Goal: Task Accomplishment & Management: Complete application form

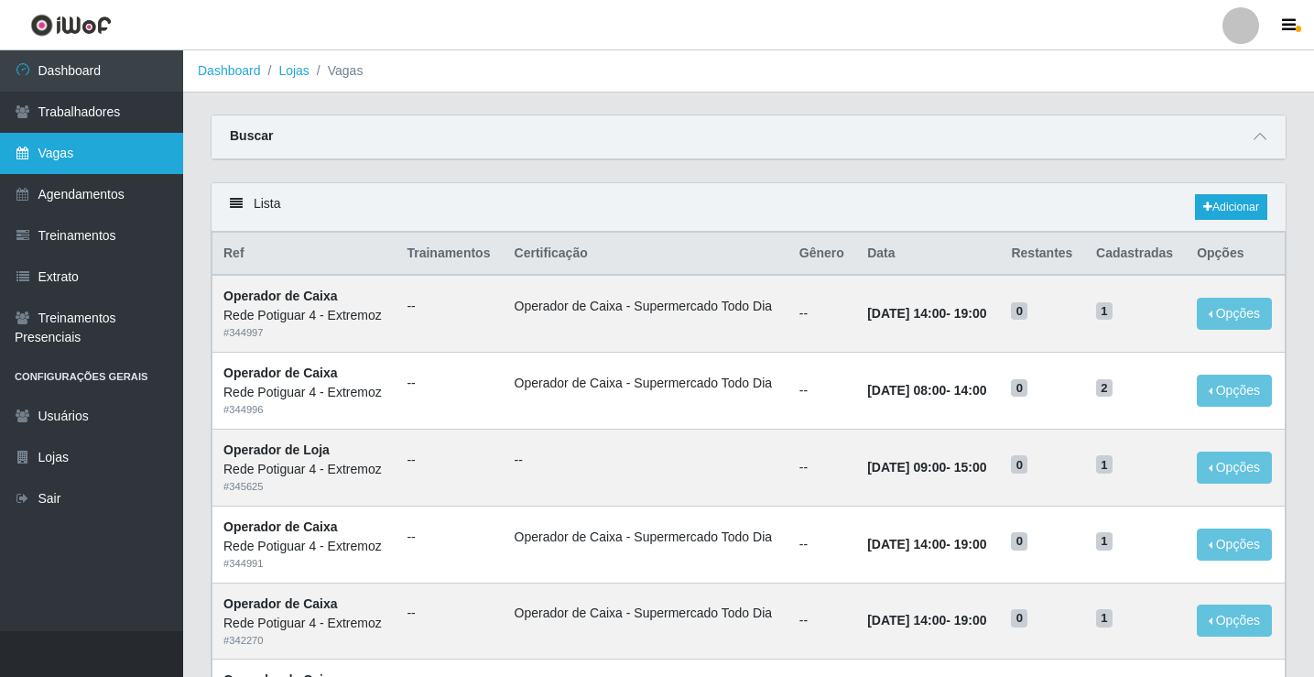
click at [128, 163] on link "Vagas" at bounding box center [91, 153] width 183 height 41
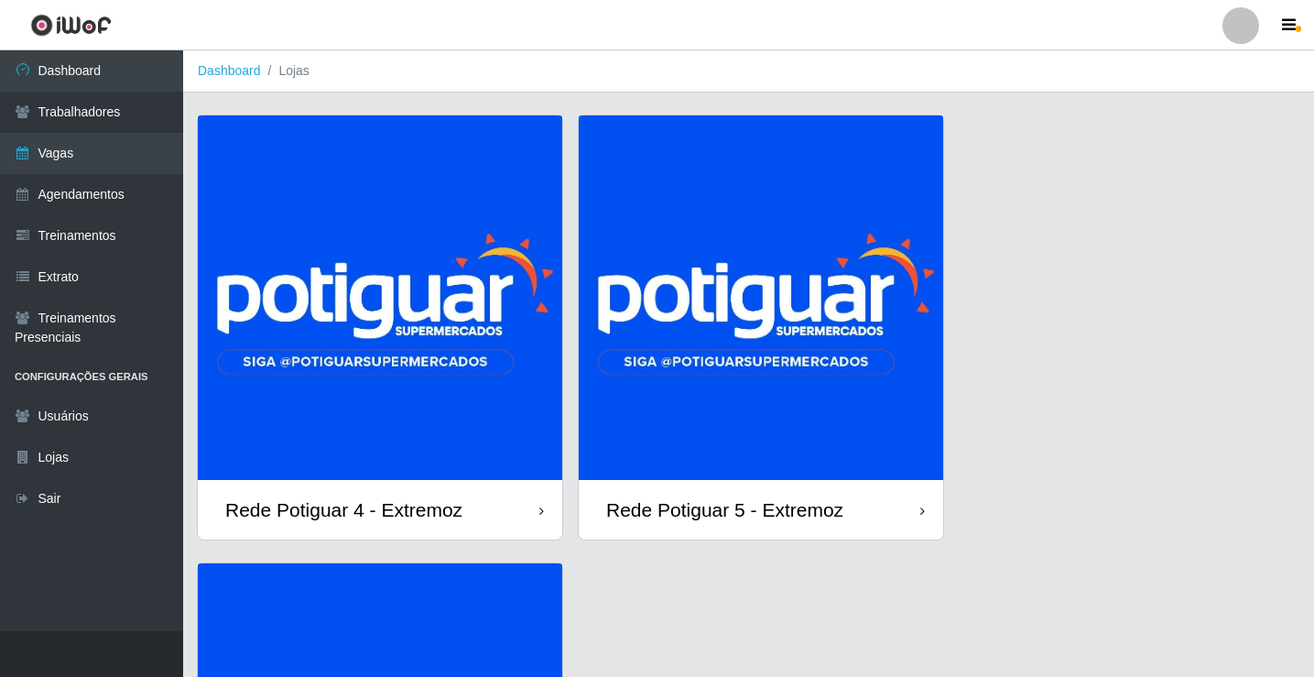
click at [463, 322] on img at bounding box center [380, 297] width 365 height 365
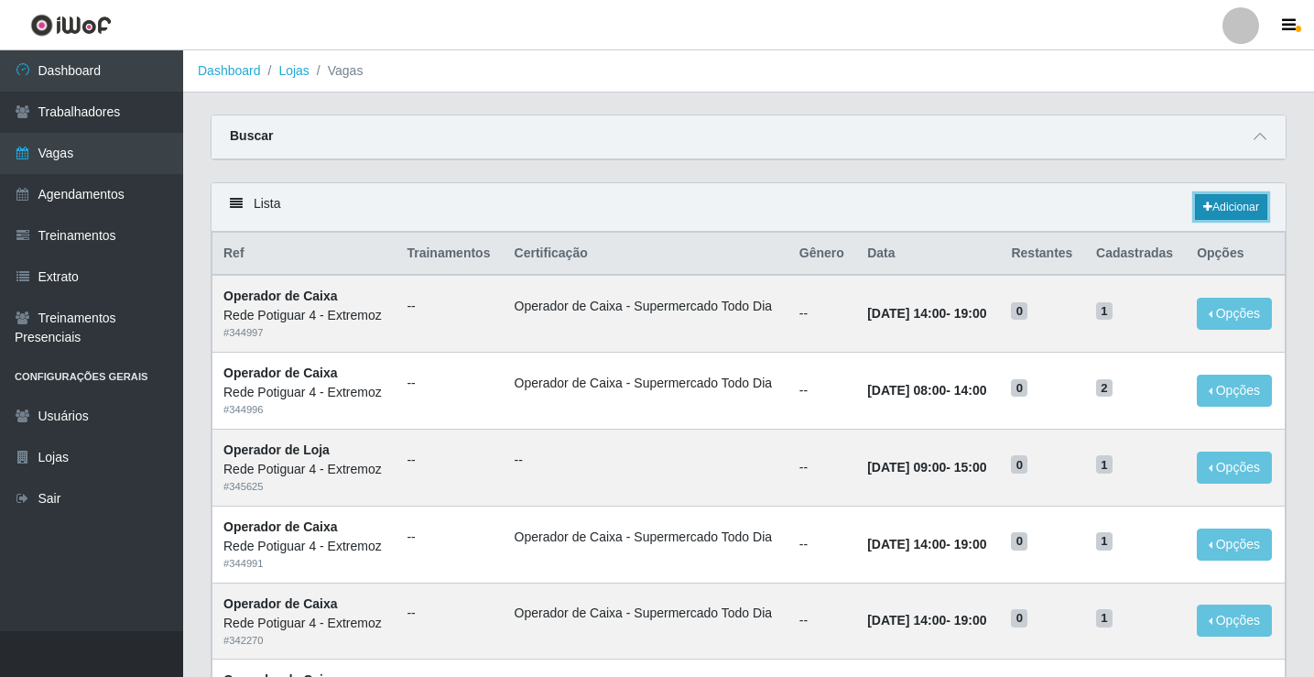
click at [1209, 203] on link "Adicionar" at bounding box center [1231, 207] width 72 height 26
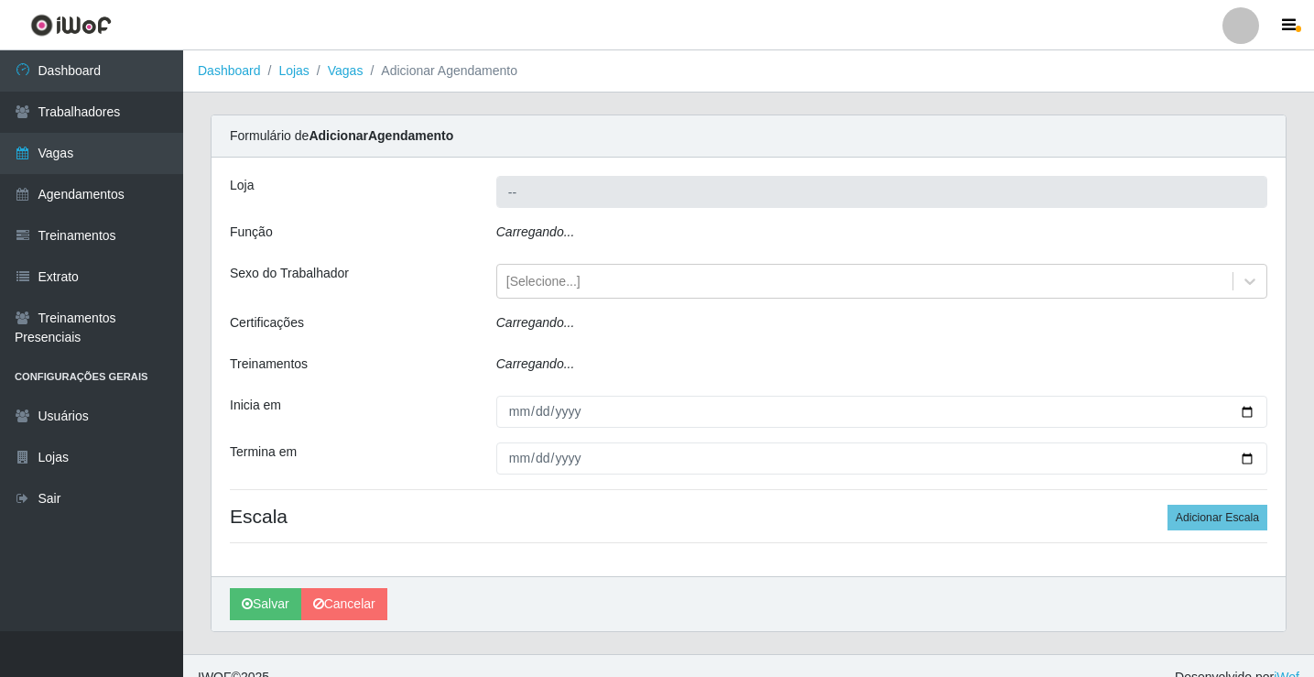
type input "Rede Potiguar 4 - Extremoz"
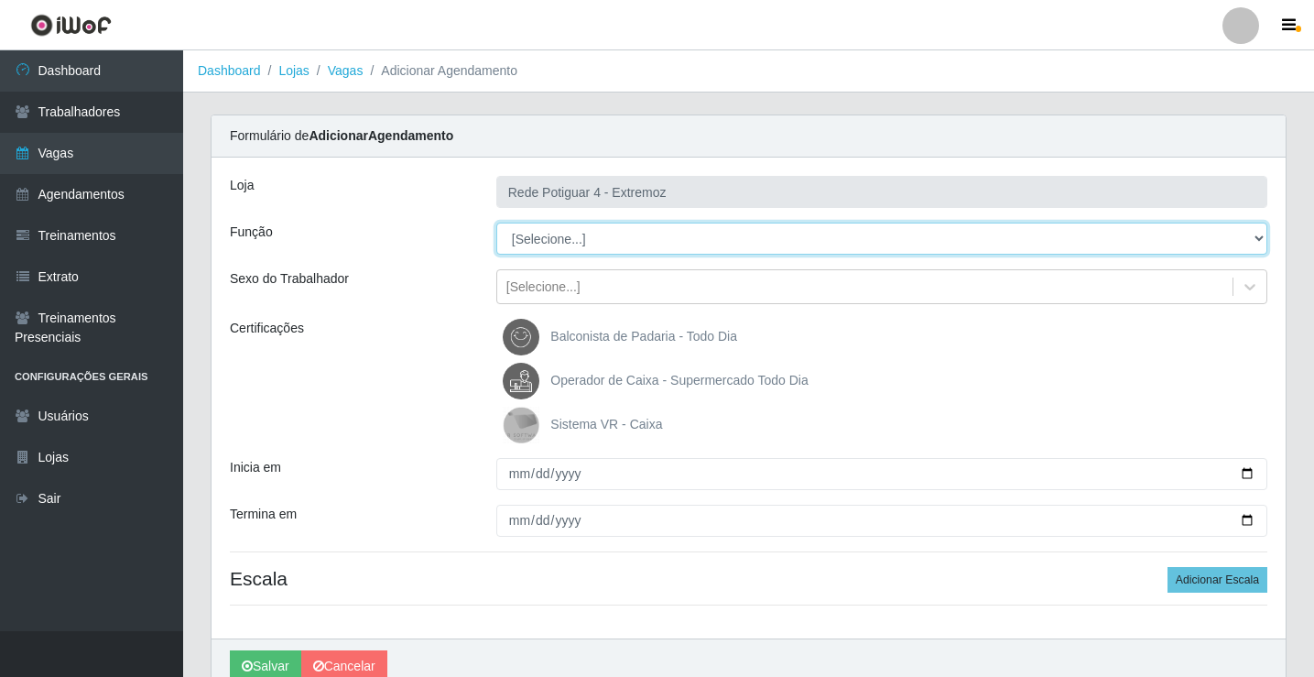
click at [590, 242] on select "[Selecione...] ASG Auxiliar de Estacionamento Balconista Embalador Operador de …" at bounding box center [881, 239] width 771 height 32
select select "12"
click at [496, 223] on select "[Selecione...] ASG Auxiliar de Estacionamento Balconista Embalador Operador de …" at bounding box center [881, 239] width 771 height 32
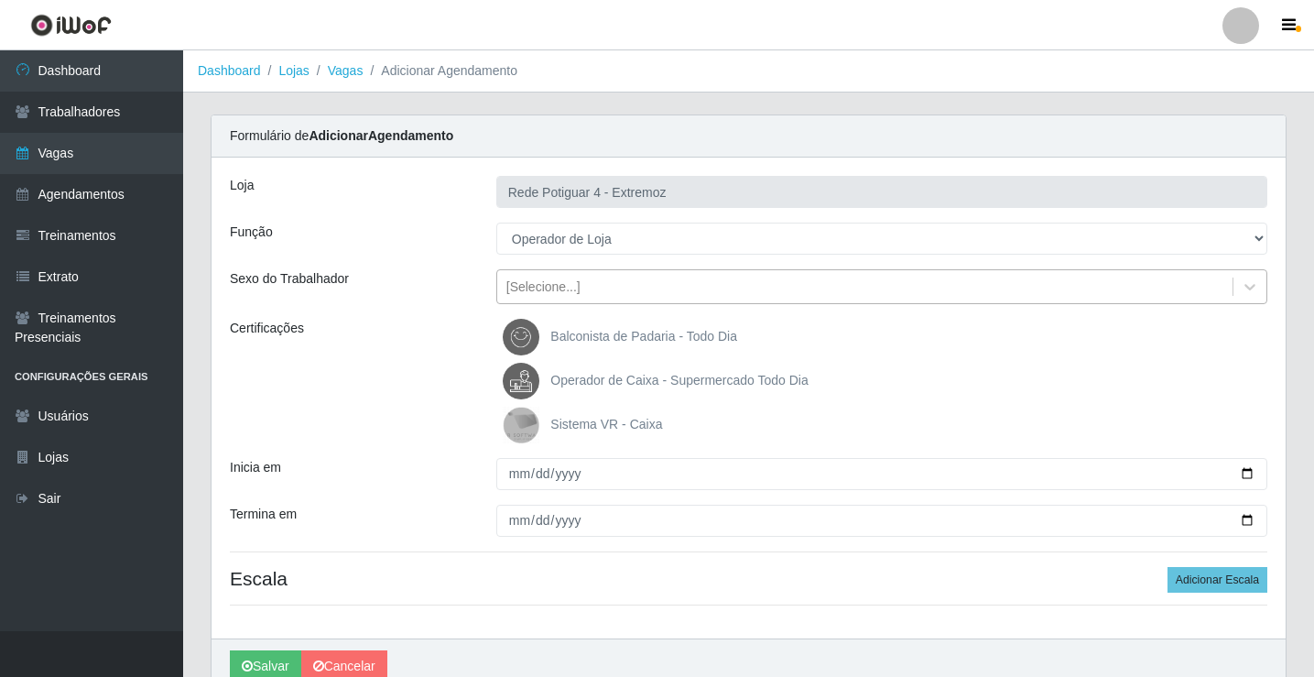
click at [559, 290] on div "[Selecione...]" at bounding box center [543, 286] width 74 height 19
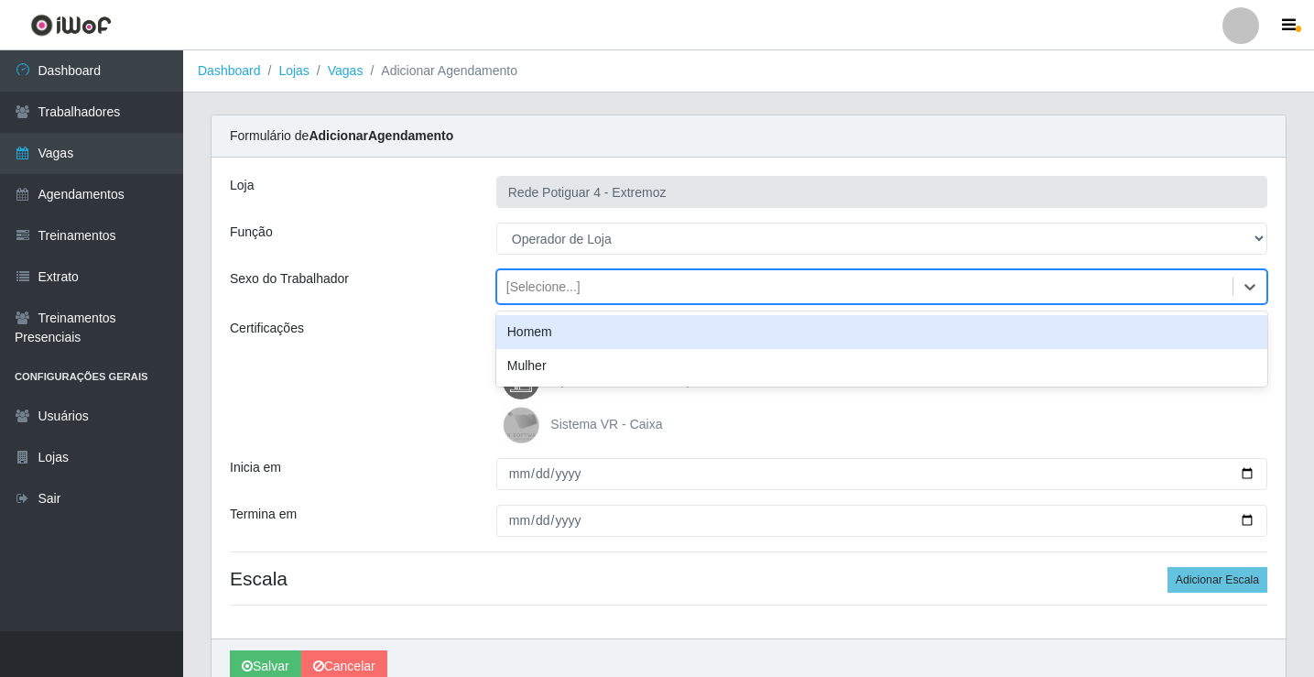
click at [535, 334] on div "Homem" at bounding box center [881, 332] width 771 height 34
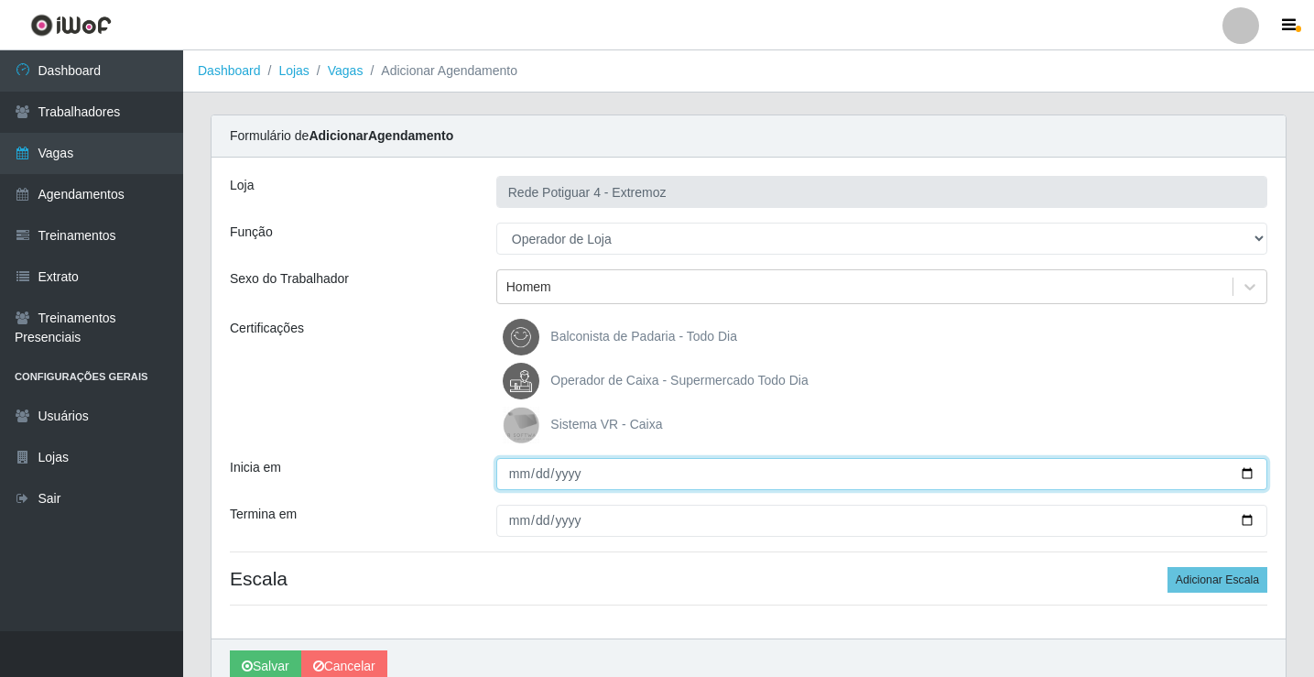
click at [505, 475] on input "Inicia em" at bounding box center [881, 474] width 771 height 32
type input "[DATE]"
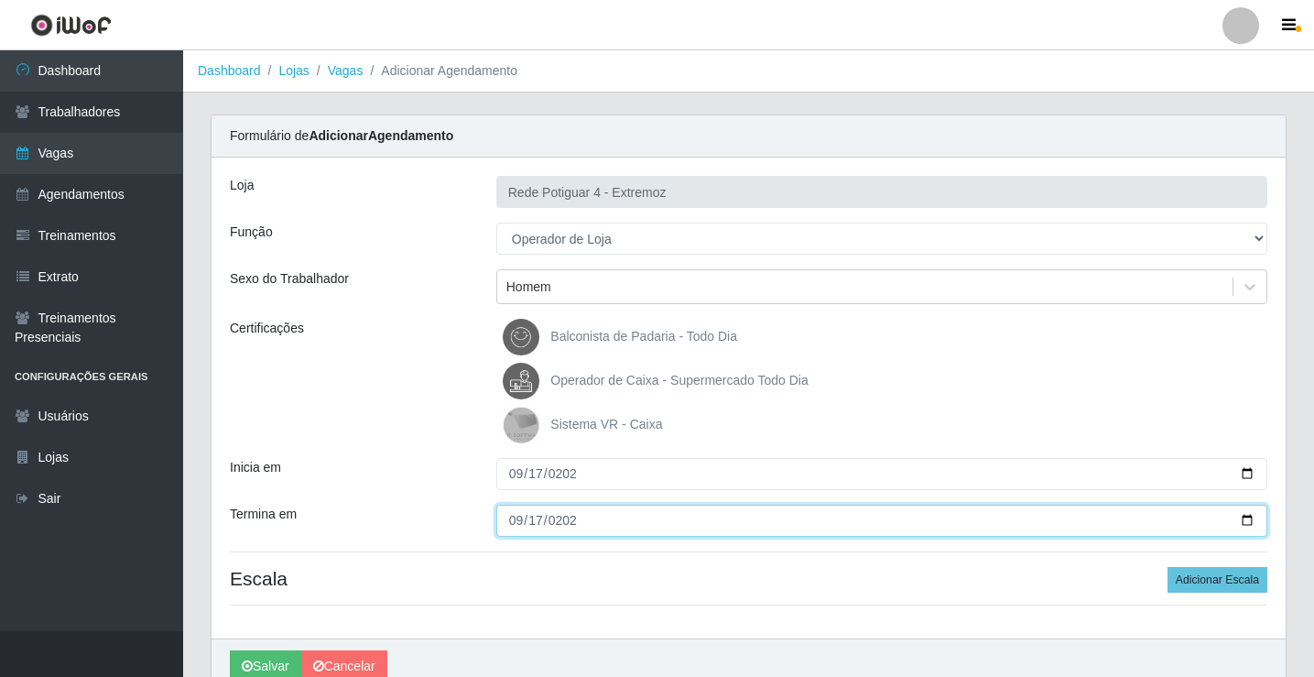
type input "[DATE]"
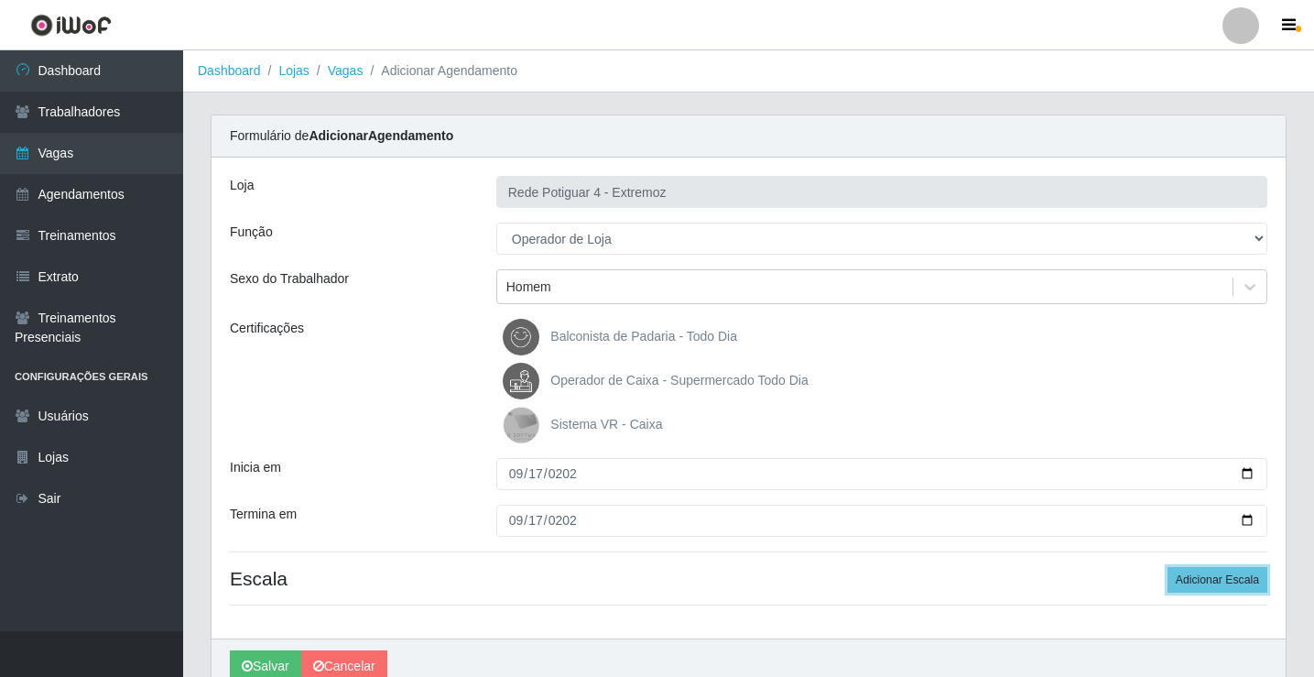
click at [1168, 567] on button "Adicionar Escala" at bounding box center [1218, 580] width 100 height 26
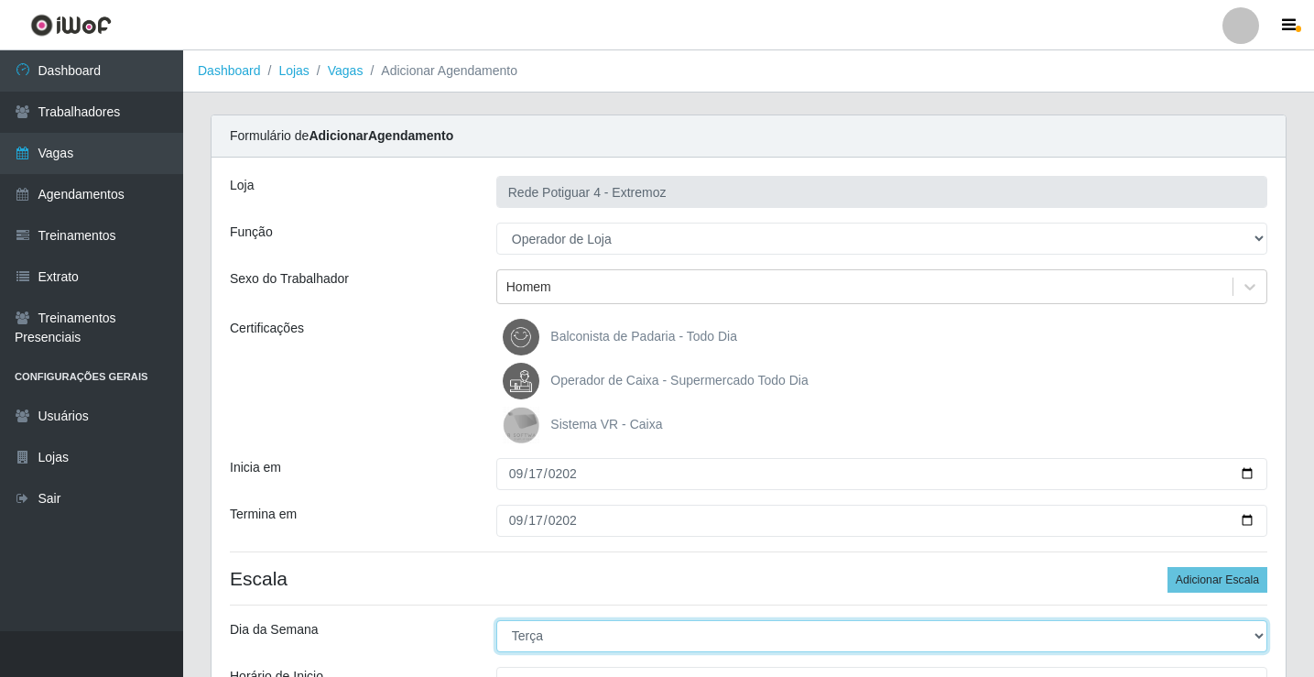
select select "3"
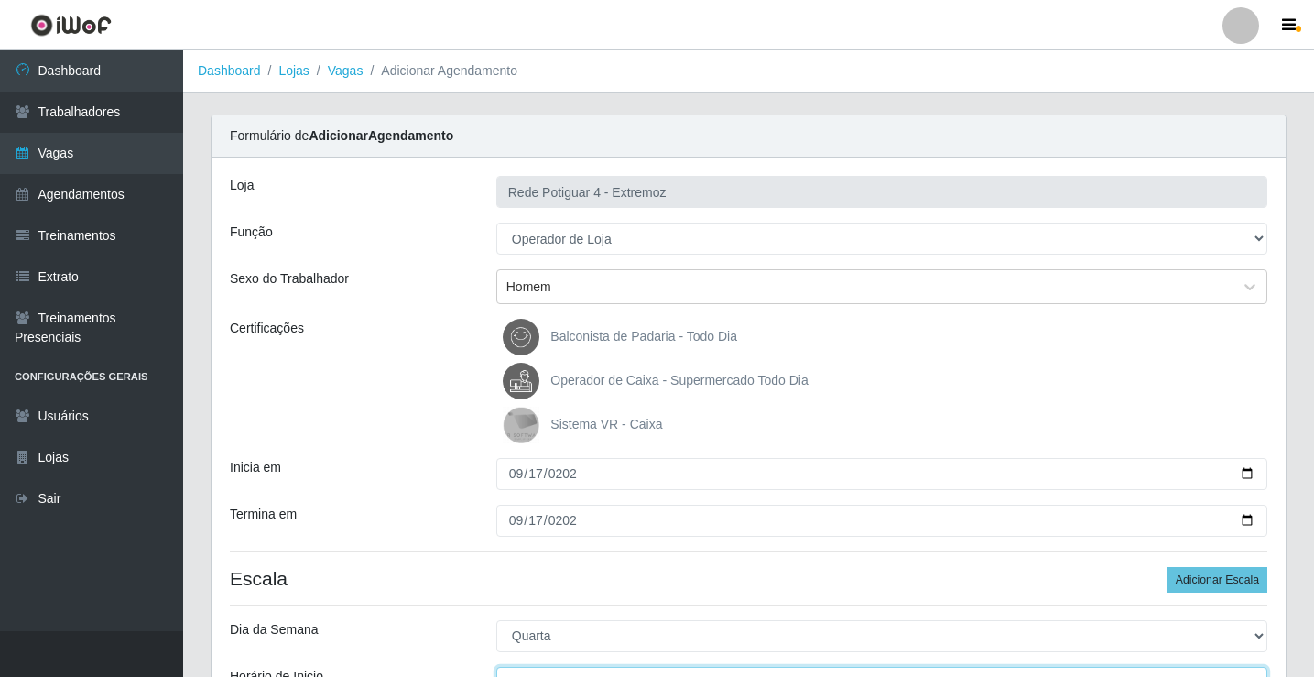
scroll to position [22, 0]
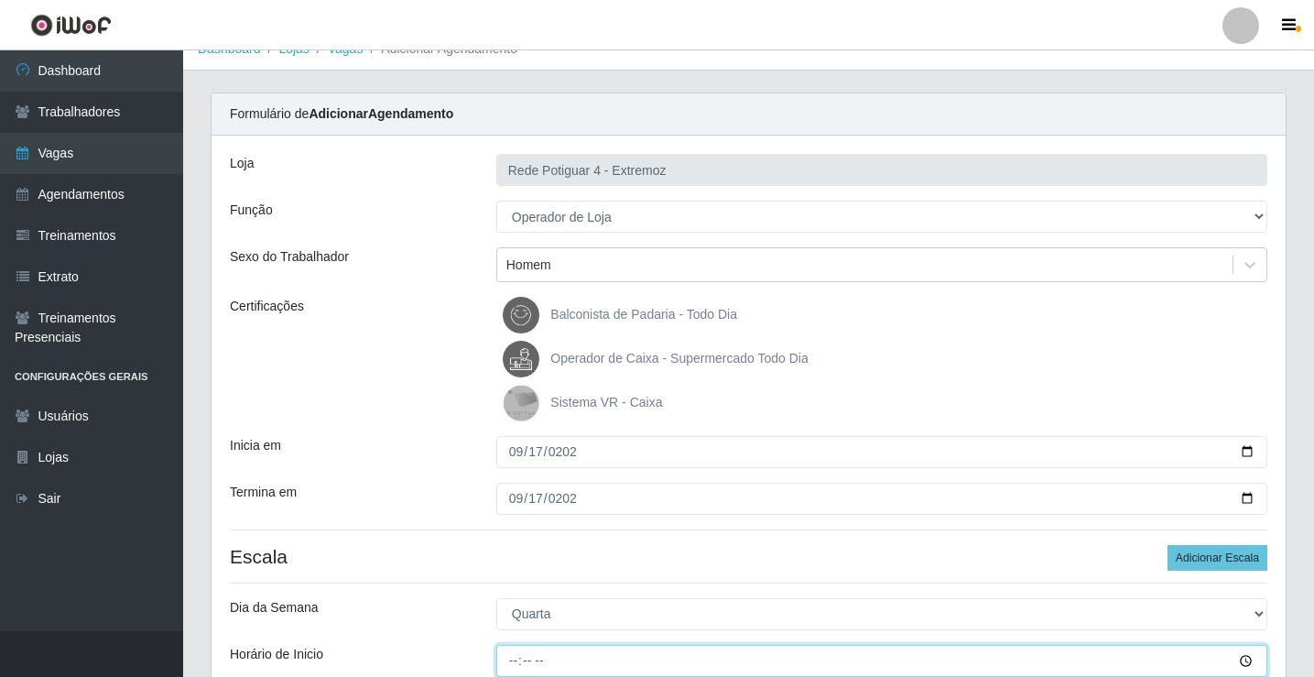
type input "09:00"
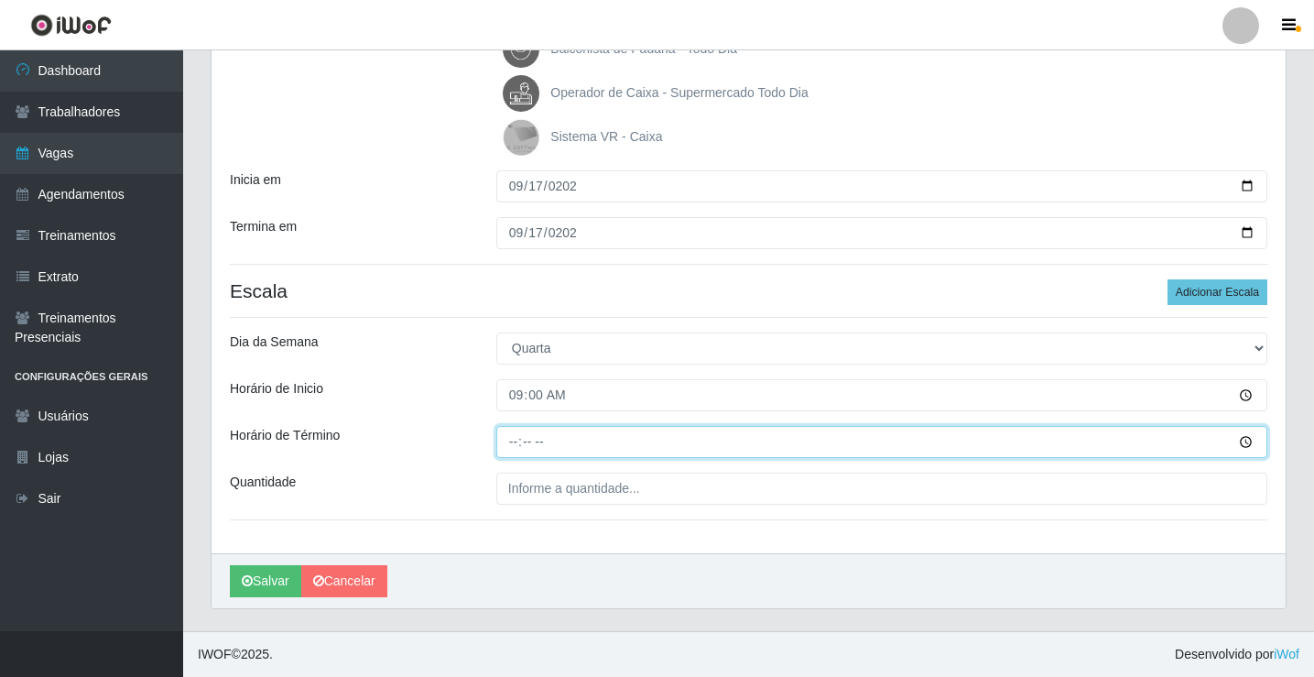
type input "15:00"
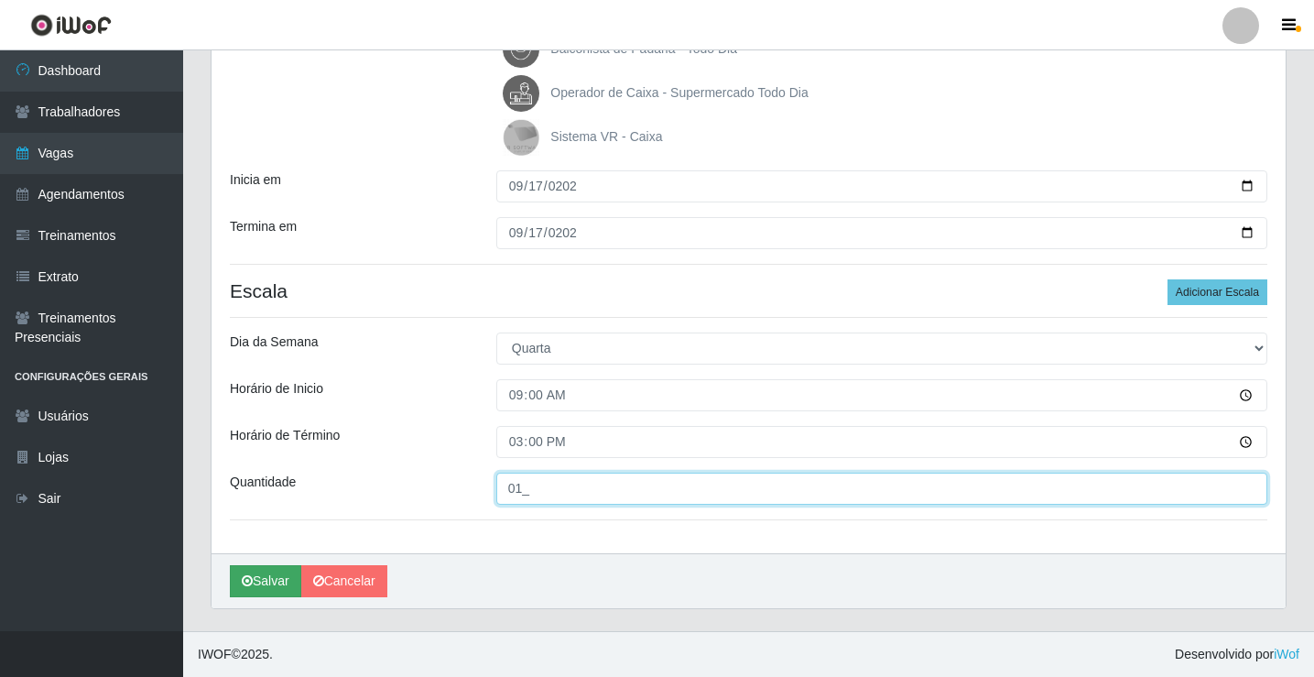
type input "01_"
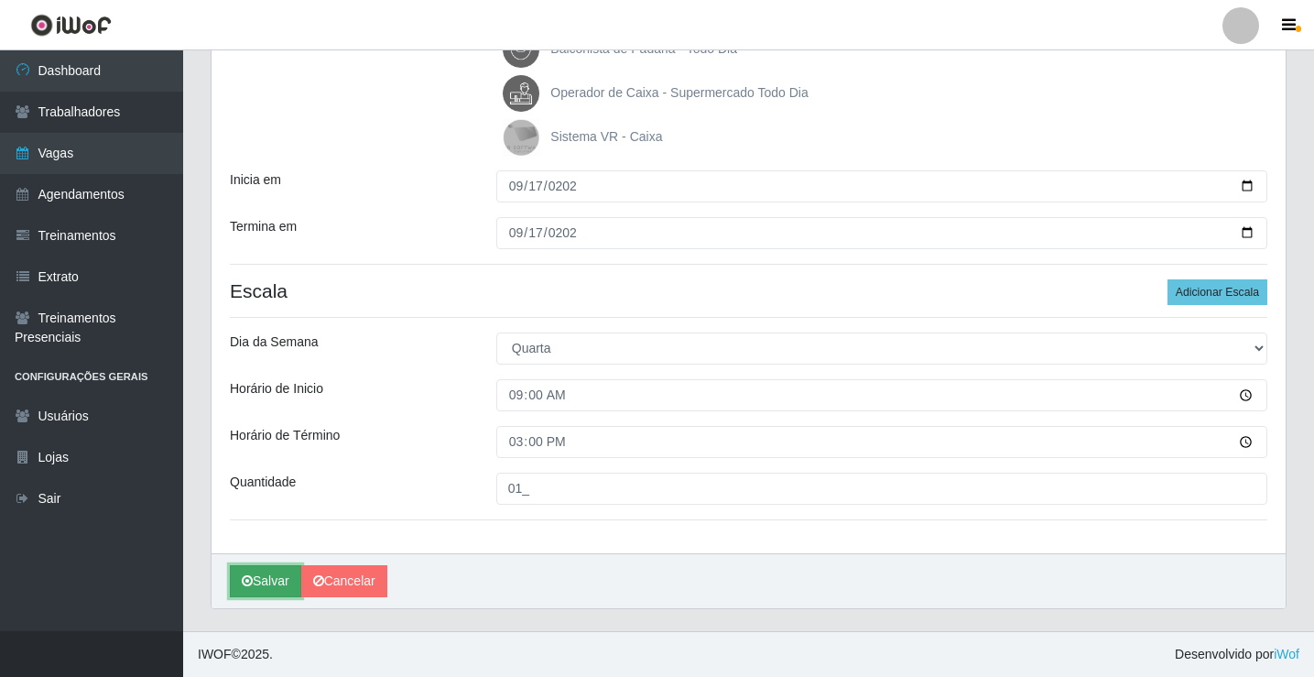
click at [290, 580] on button "Salvar" at bounding box center [265, 581] width 71 height 32
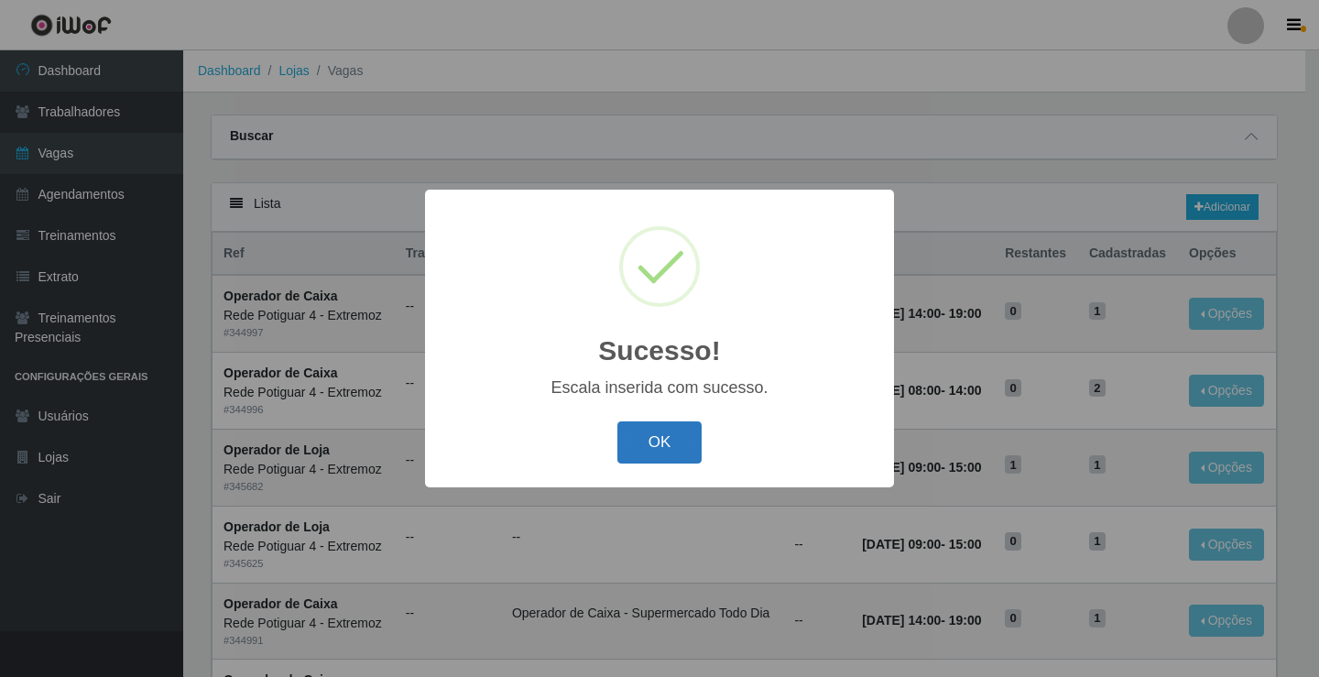
click at [653, 446] on button "OK" at bounding box center [659, 442] width 85 height 43
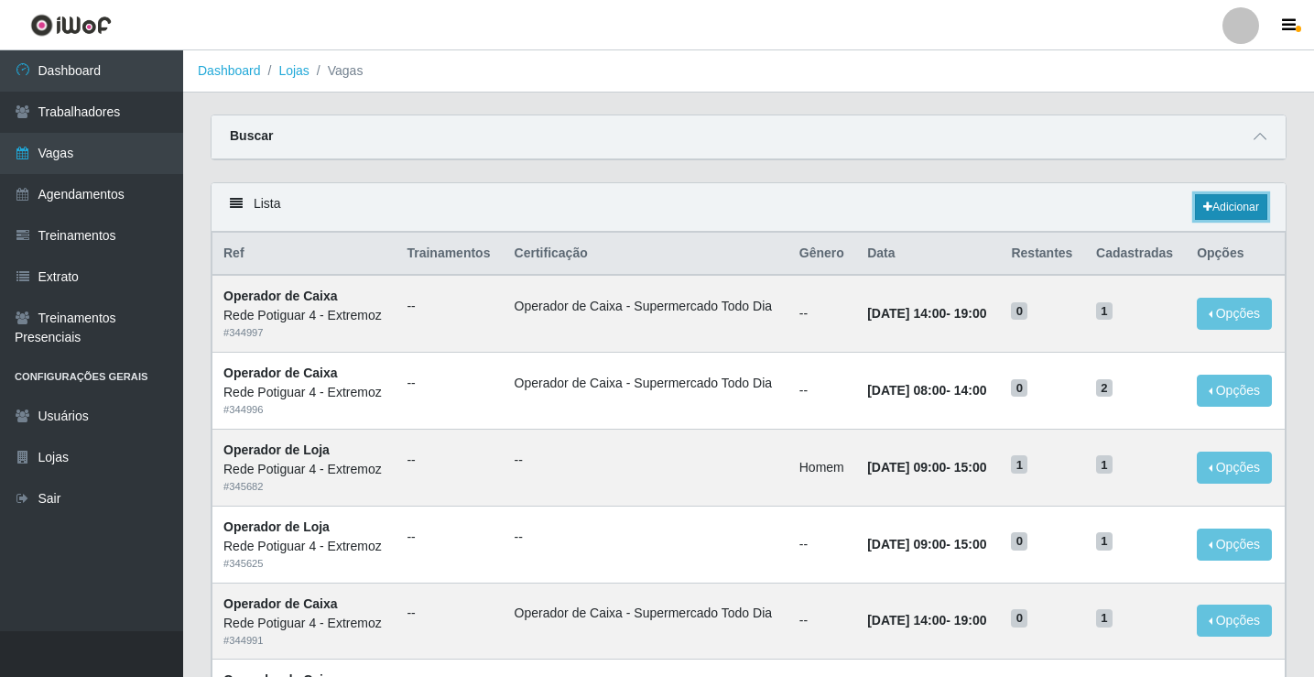
click at [1237, 212] on link "Adicionar" at bounding box center [1231, 207] width 72 height 26
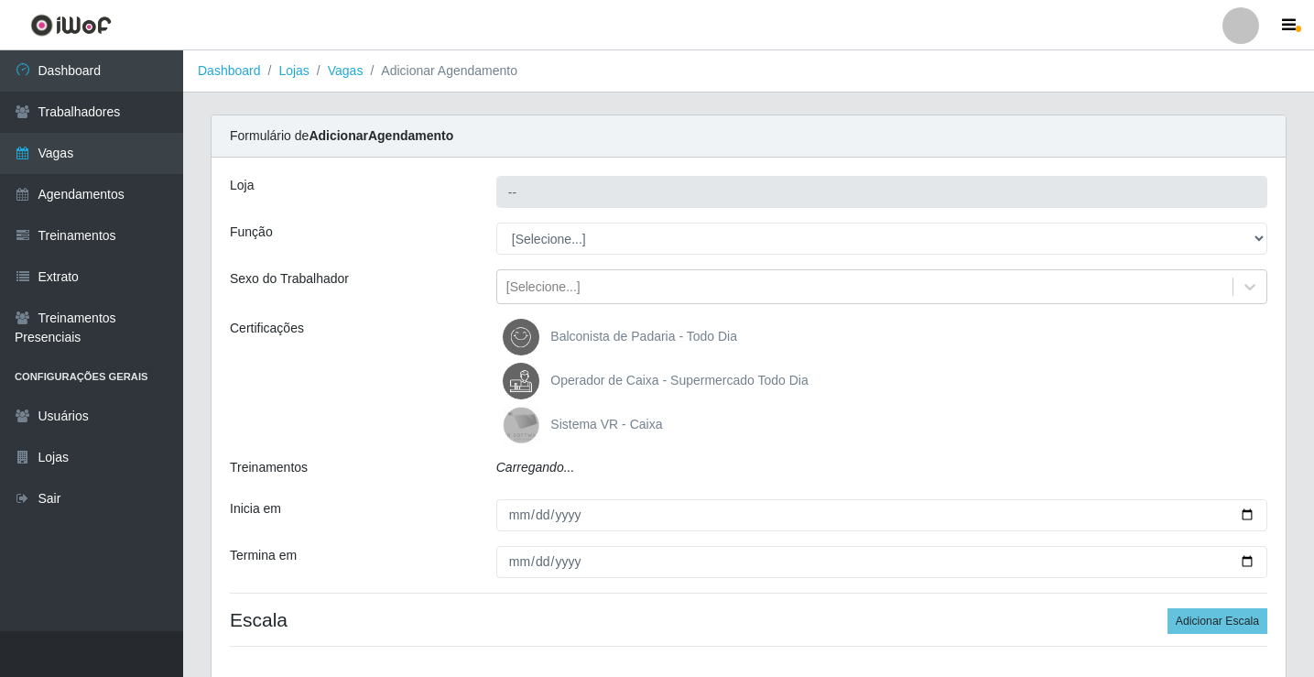
type input "Rede Potiguar 4 - Extremoz"
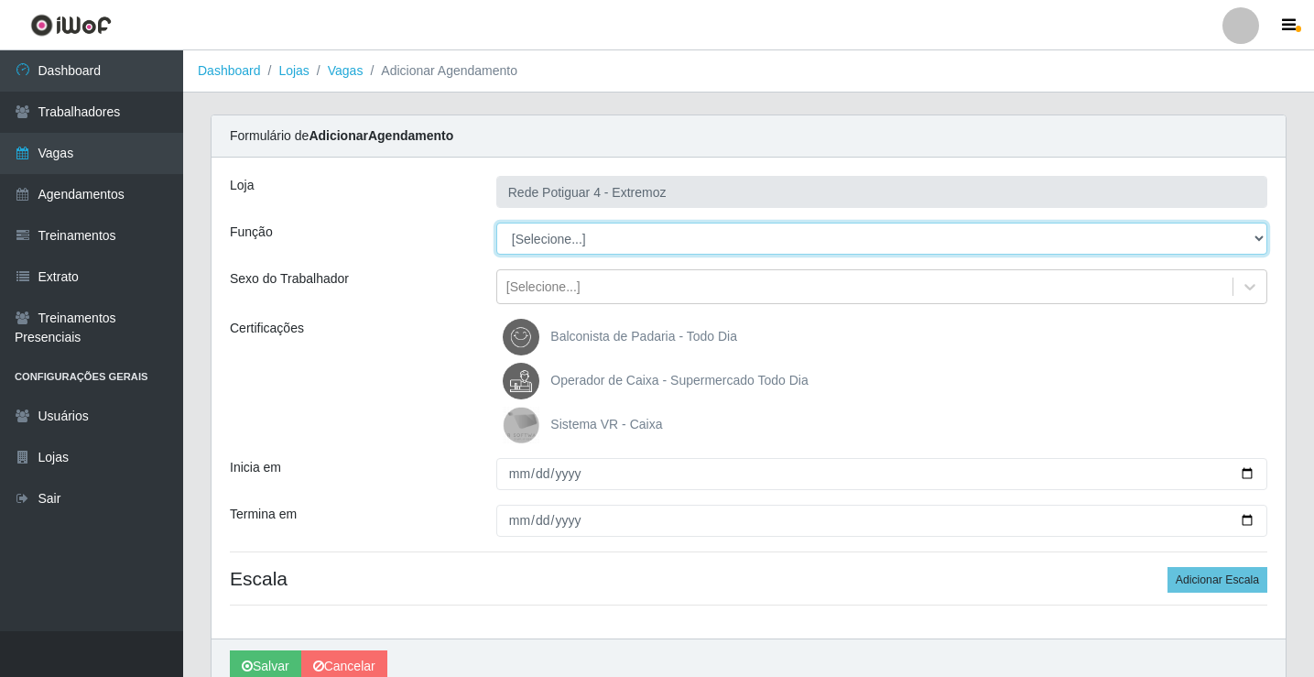
click at [552, 236] on select "[Selecione...] ASG Auxiliar de Estacionamento Balconista Embalador Operador de …" at bounding box center [881, 239] width 771 height 32
select select "12"
click at [496, 223] on select "[Selecione...] ASG Auxiliar de Estacionamento Balconista Embalador Operador de …" at bounding box center [881, 239] width 771 height 32
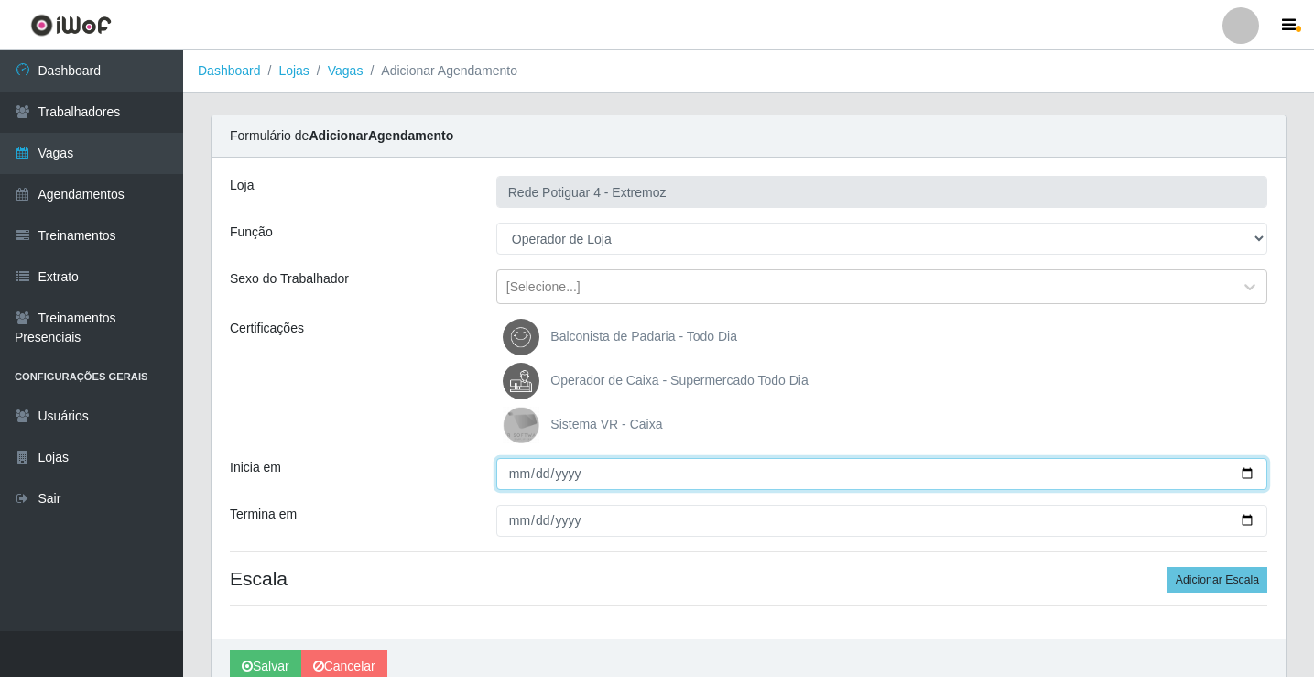
click at [503, 482] on input "Inicia em" at bounding box center [881, 474] width 771 height 32
click at [510, 480] on input "Inicia em" at bounding box center [881, 474] width 771 height 32
type input "[DATE]"
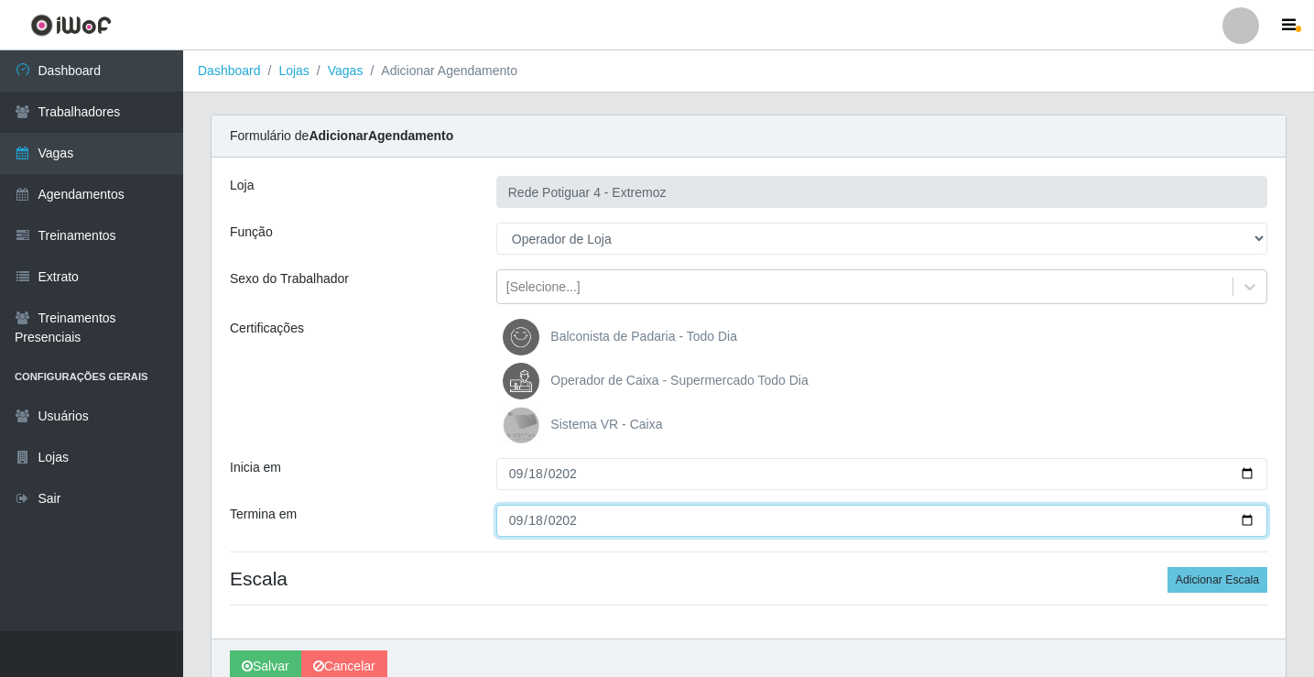
type input "[DATE]"
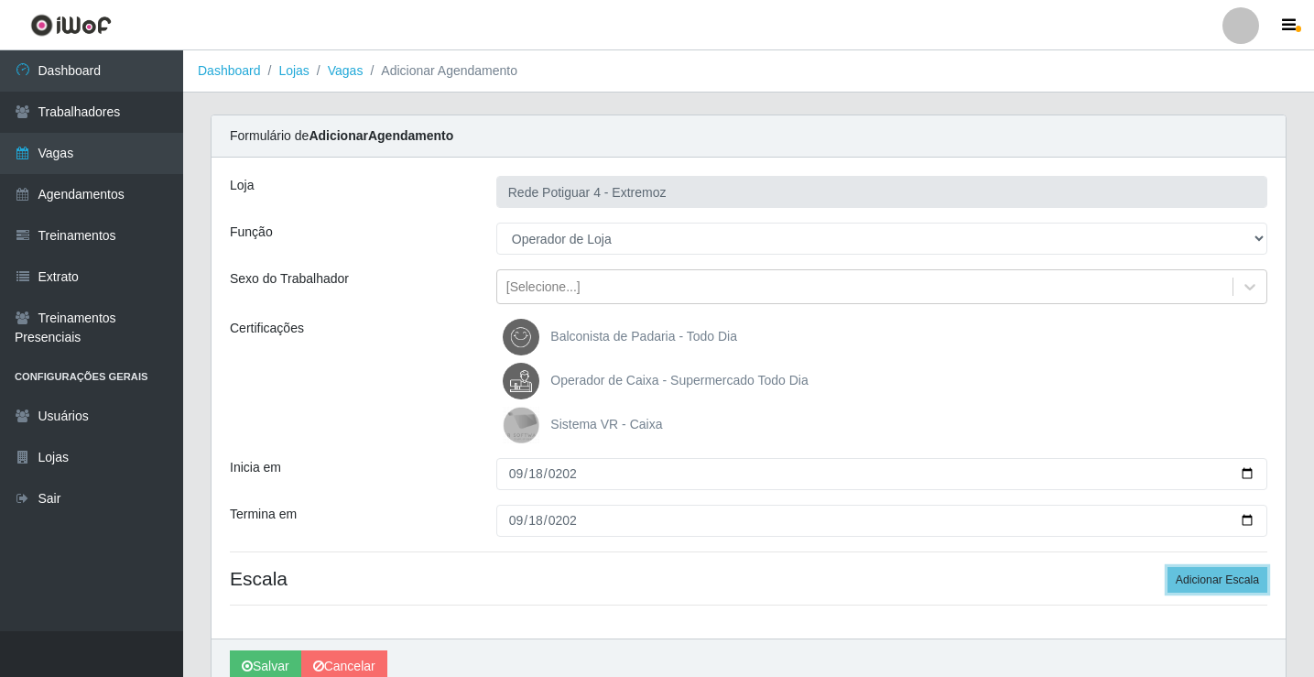
click at [1168, 567] on button "Adicionar Escala" at bounding box center [1218, 580] width 100 height 26
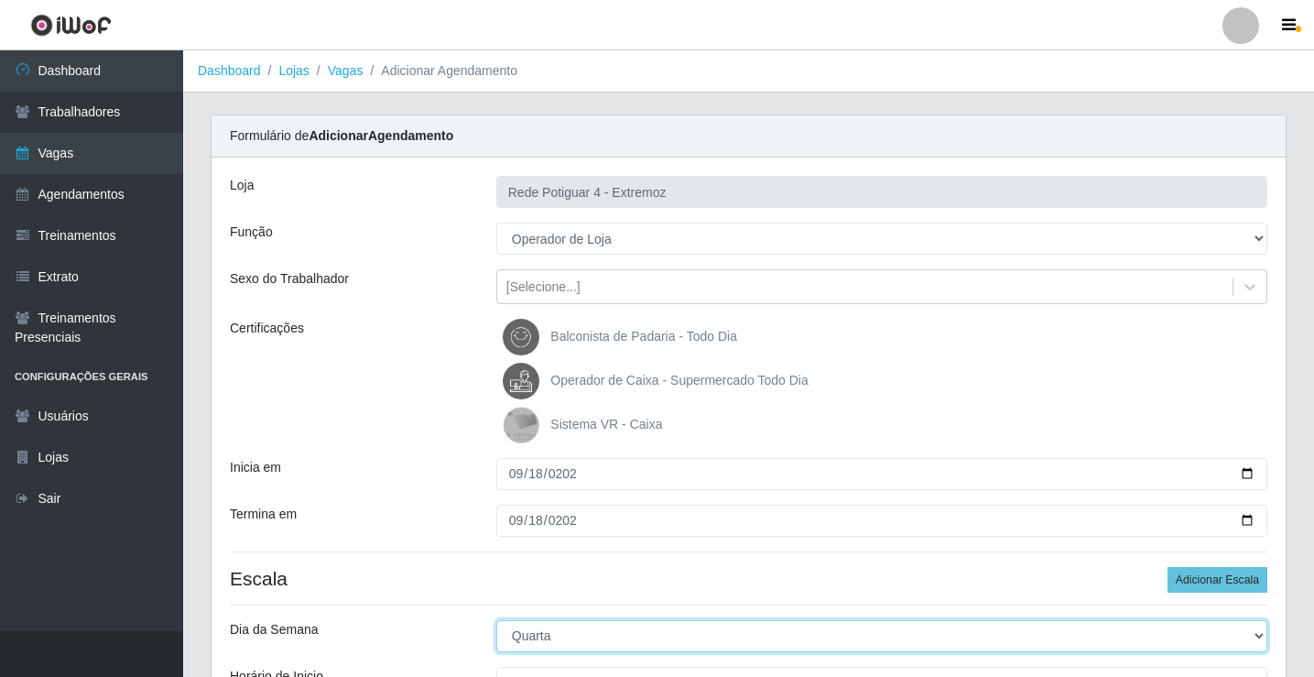
select select "4"
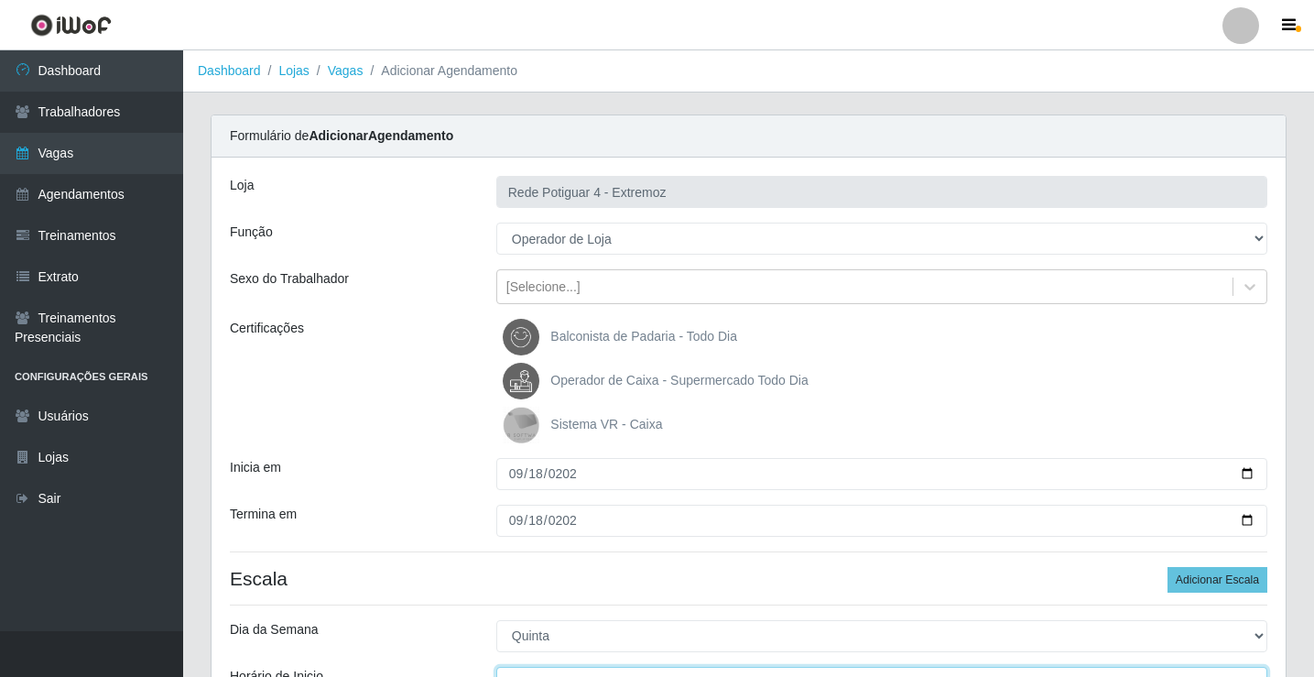
scroll to position [22, 0]
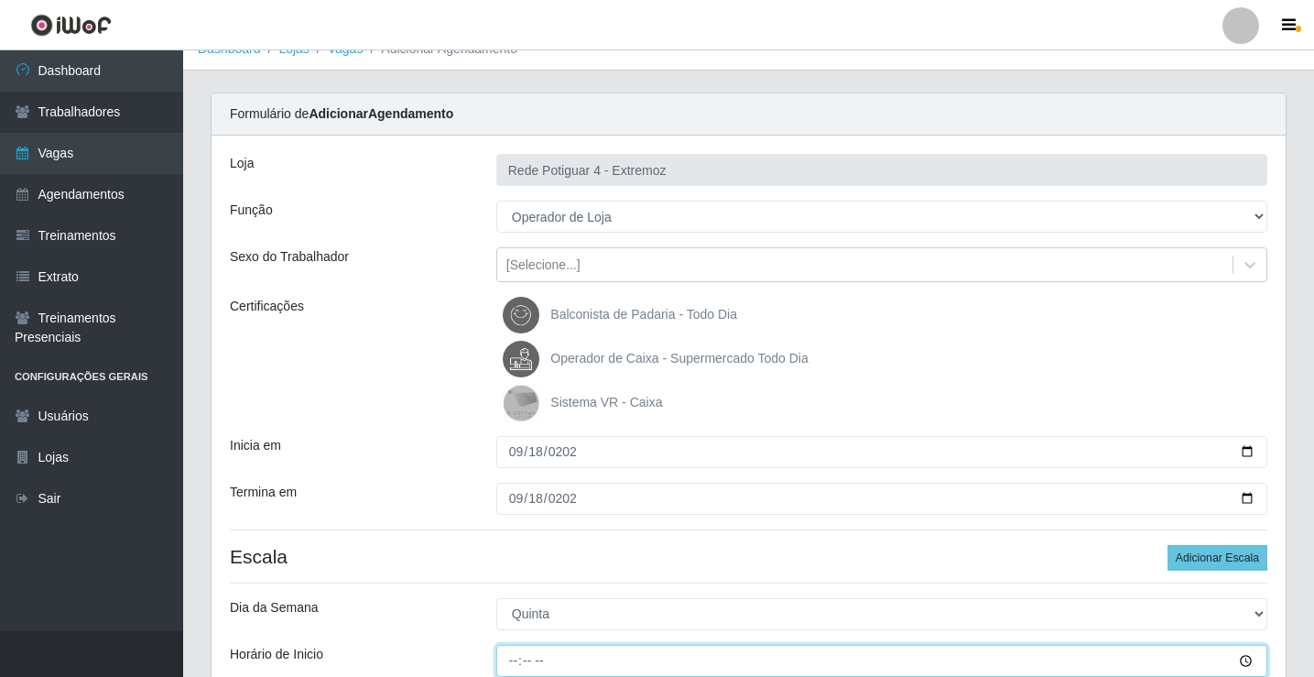
type input "09:00"
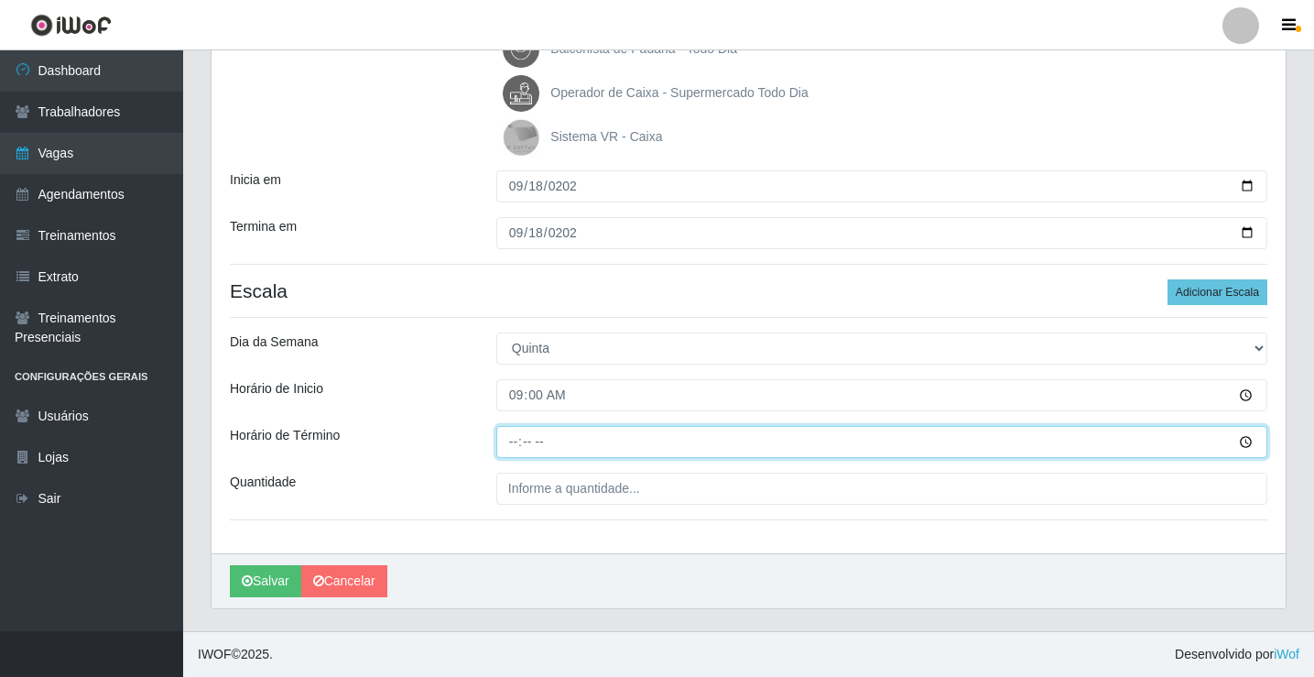
type input "15:00"
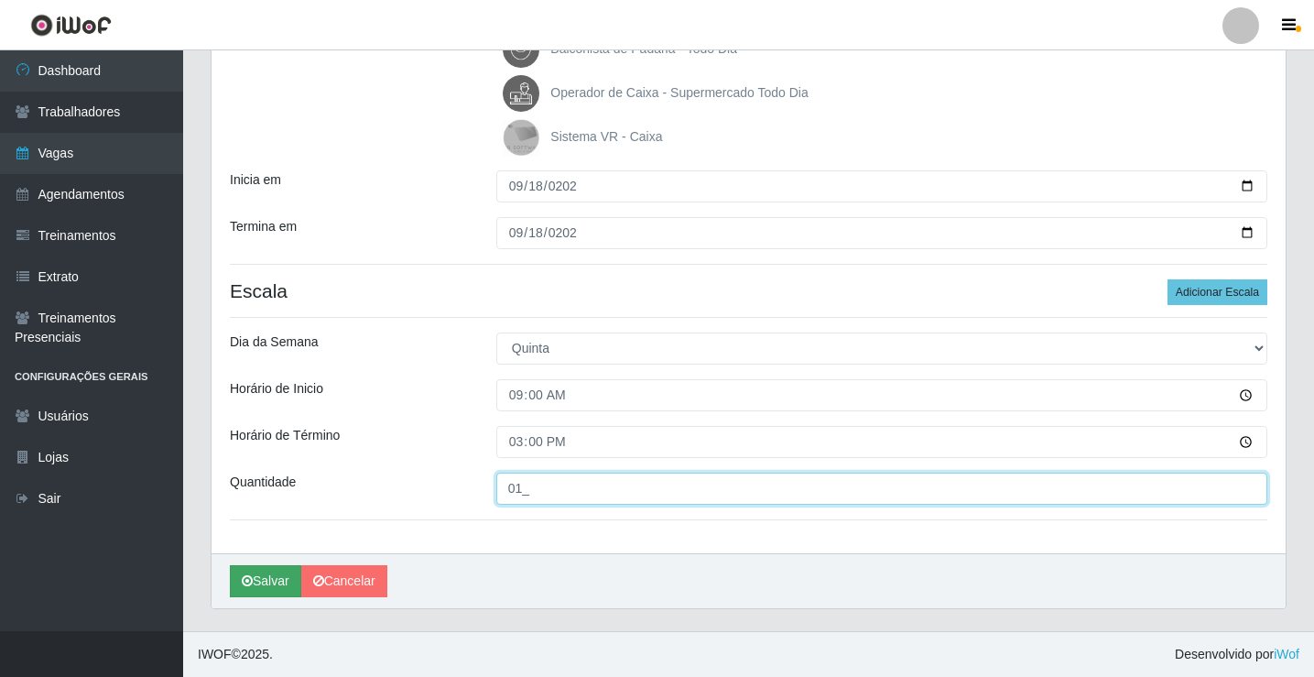
type input "01_"
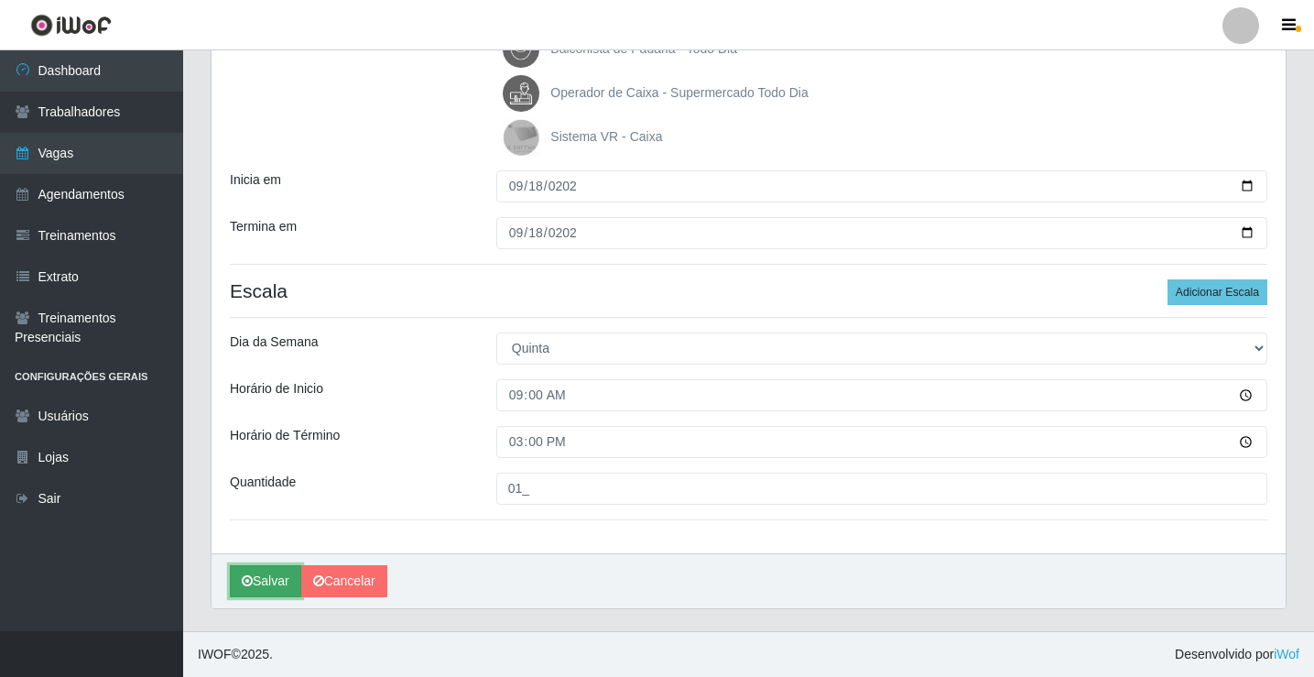
click at [256, 576] on button "Salvar" at bounding box center [265, 581] width 71 height 32
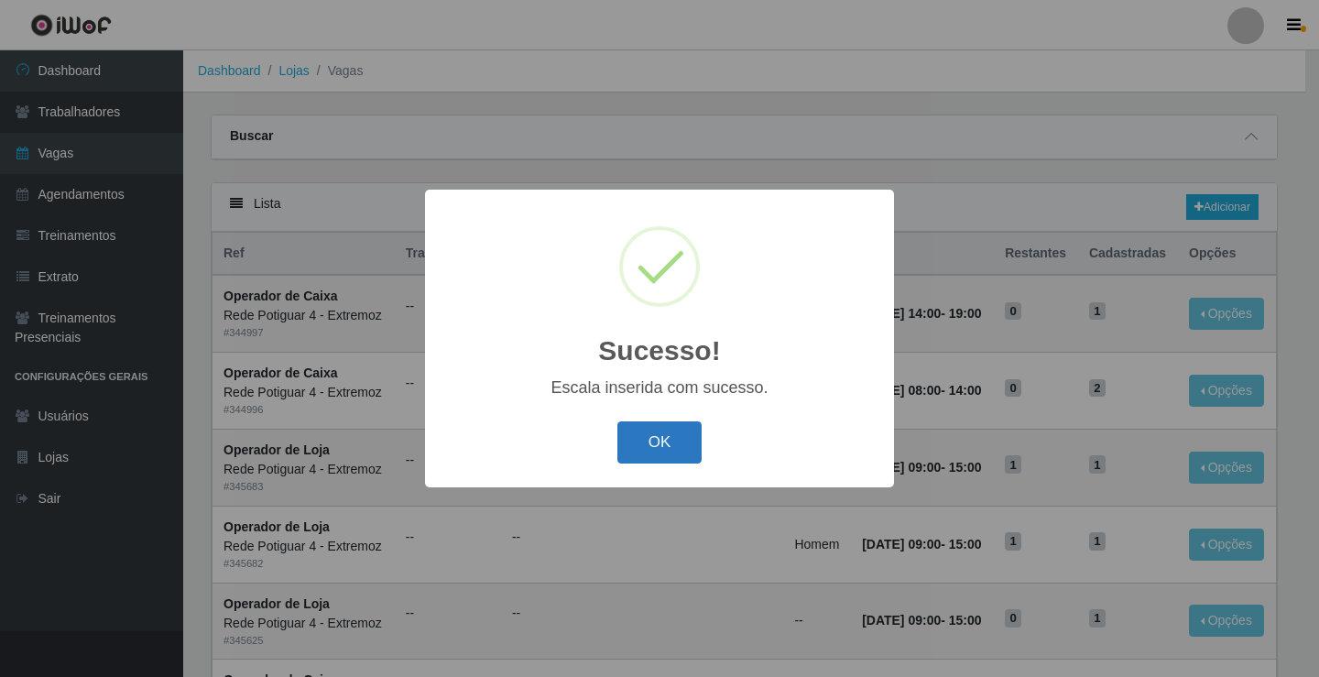
click at [658, 456] on button "OK" at bounding box center [659, 442] width 85 height 43
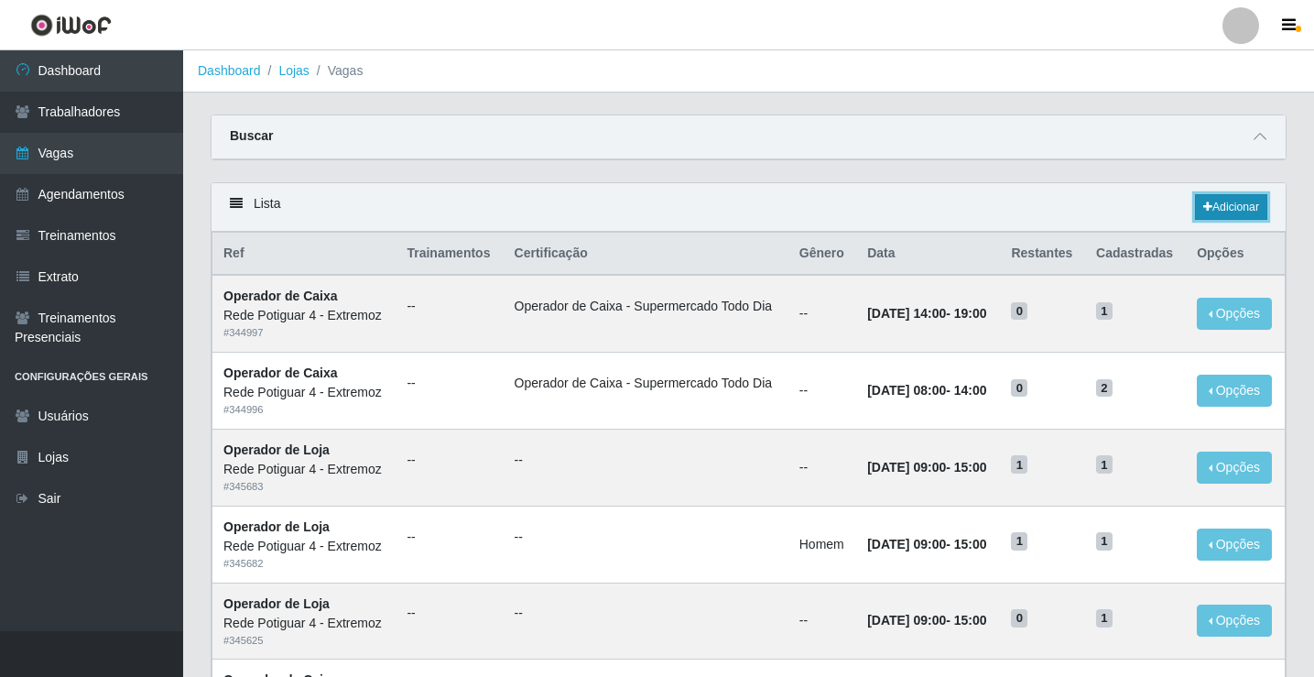
click at [1204, 208] on icon at bounding box center [1207, 206] width 9 height 11
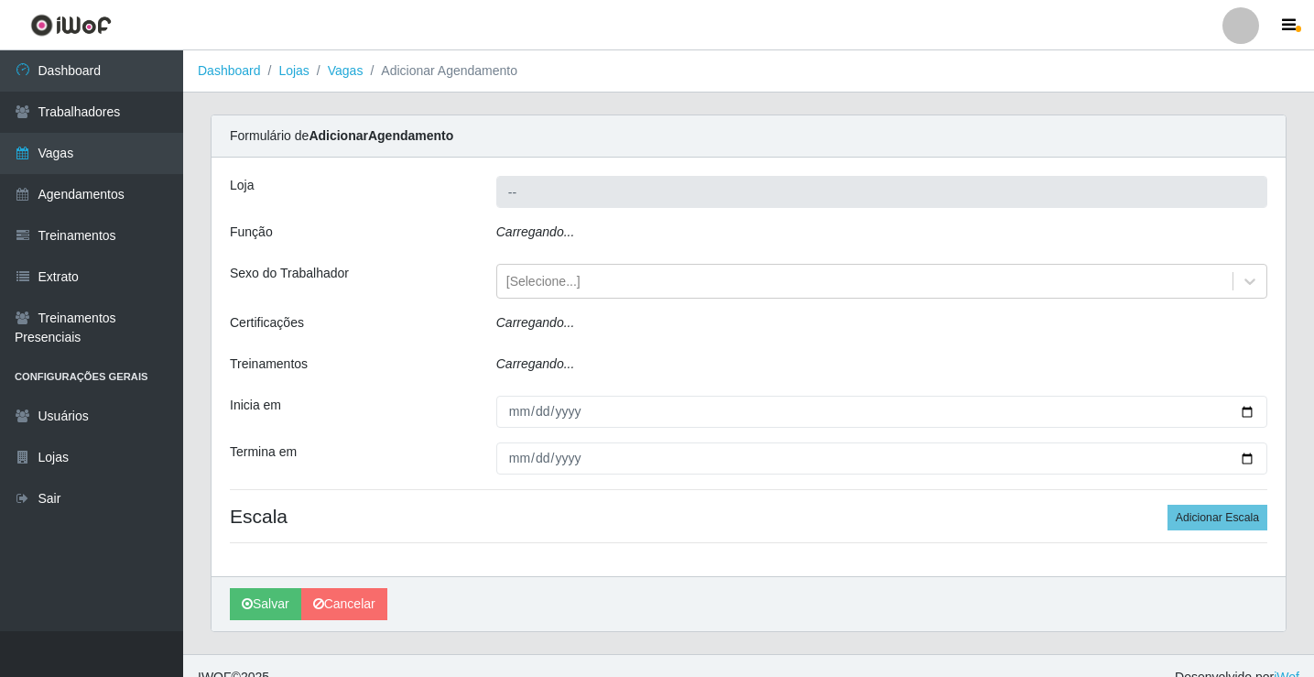
type input "Rede Potiguar 4 - Extremoz"
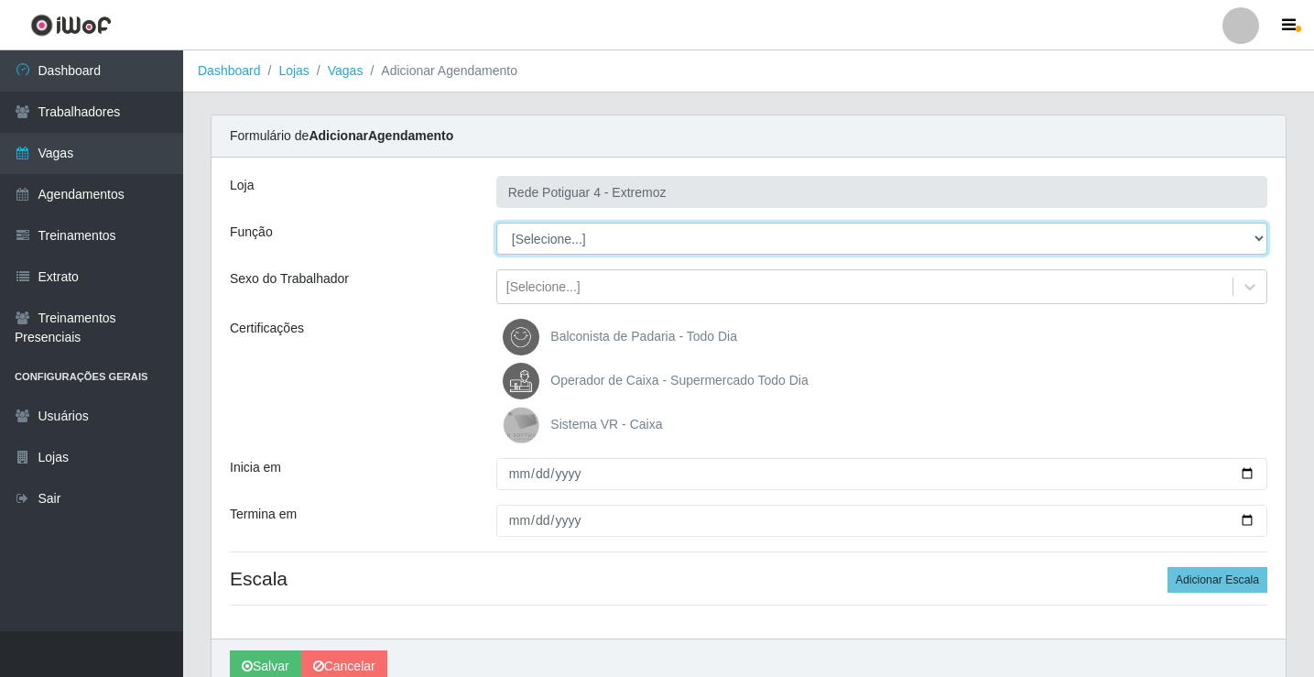
click at [529, 234] on select "[Selecione...] ASG Auxiliar de Estacionamento Balconista Embalador Operador de …" at bounding box center [881, 239] width 771 height 32
select select "12"
click at [496, 223] on select "[Selecione...] ASG Auxiliar de Estacionamento Balconista Embalador Operador de …" at bounding box center [881, 239] width 771 height 32
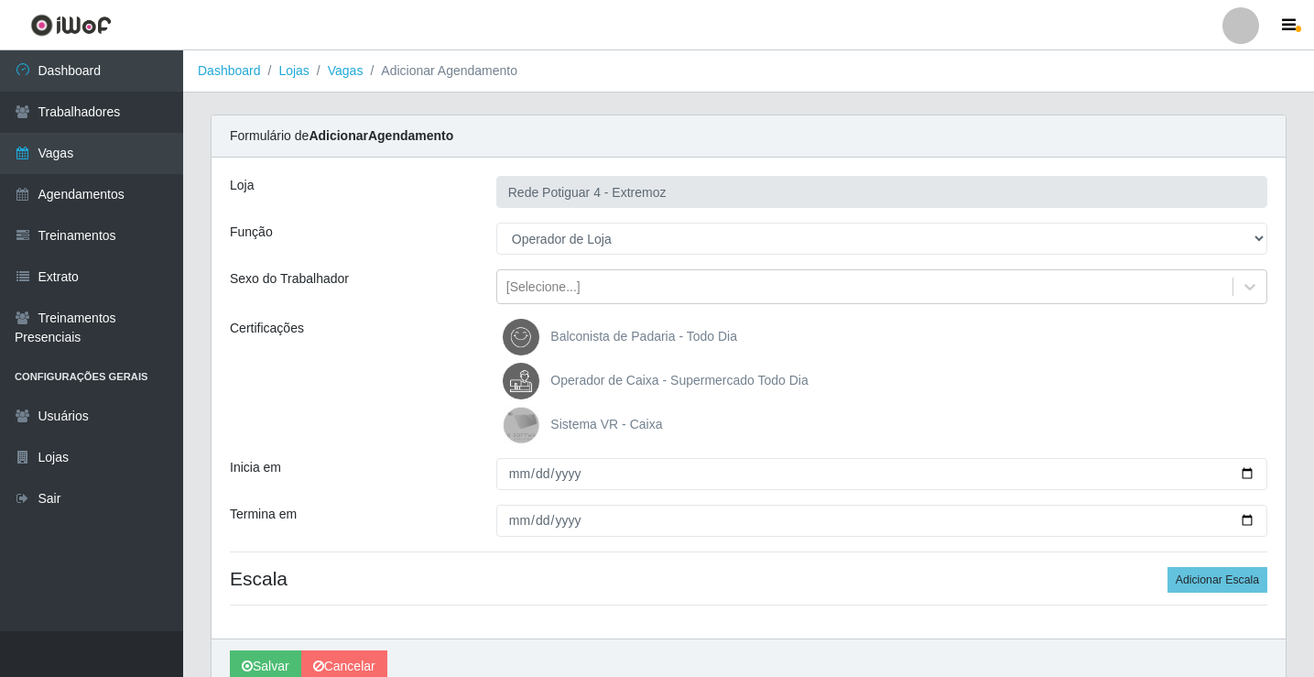
click at [601, 383] on span "Operador de Caixa - Supermercado Todo Dia" at bounding box center [678, 380] width 257 height 15
click at [0, 0] on input "Operador de Caixa - Supermercado Todo Dia" at bounding box center [0, 0] width 0 height 0
click at [599, 385] on span "Operador de Caixa - Supermercado Todo Dia" at bounding box center [678, 380] width 257 height 15
click at [0, 0] on input "Operador de Caixa - Supermercado Todo Dia" at bounding box center [0, 0] width 0 height 0
click at [582, 281] on div "[Selecione...]" at bounding box center [864, 287] width 735 height 30
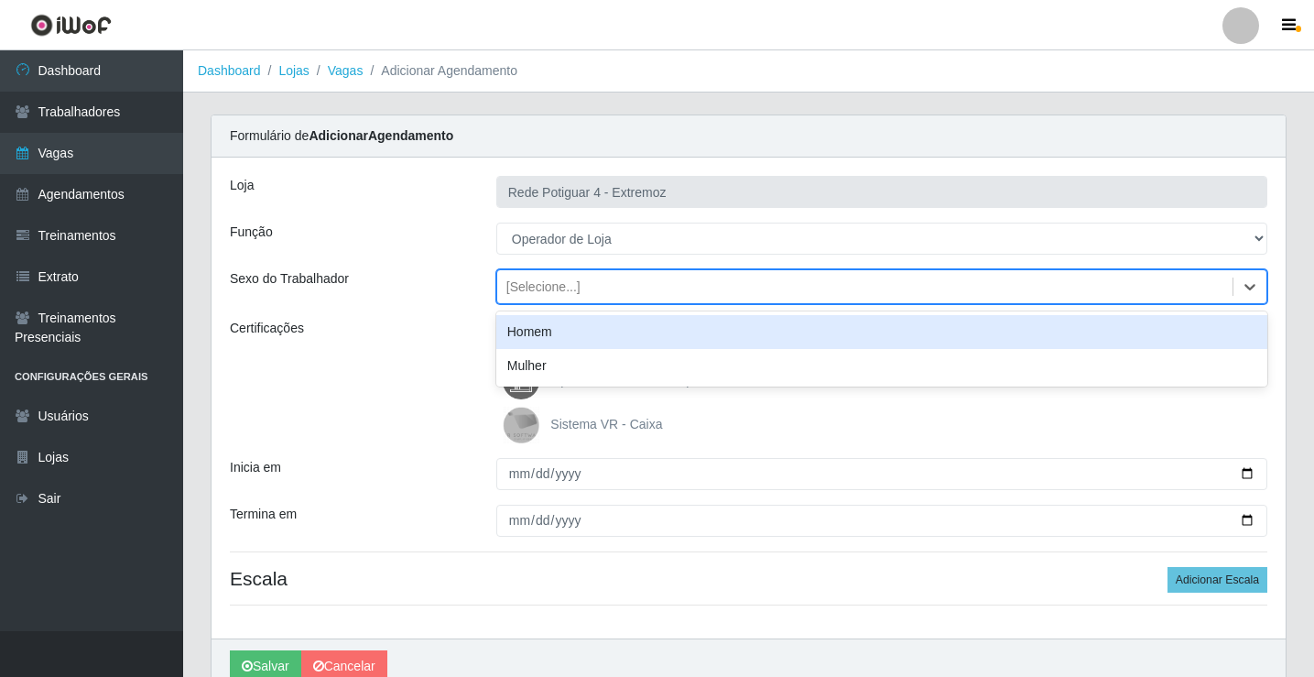
click at [540, 341] on div "Homem" at bounding box center [881, 332] width 771 height 34
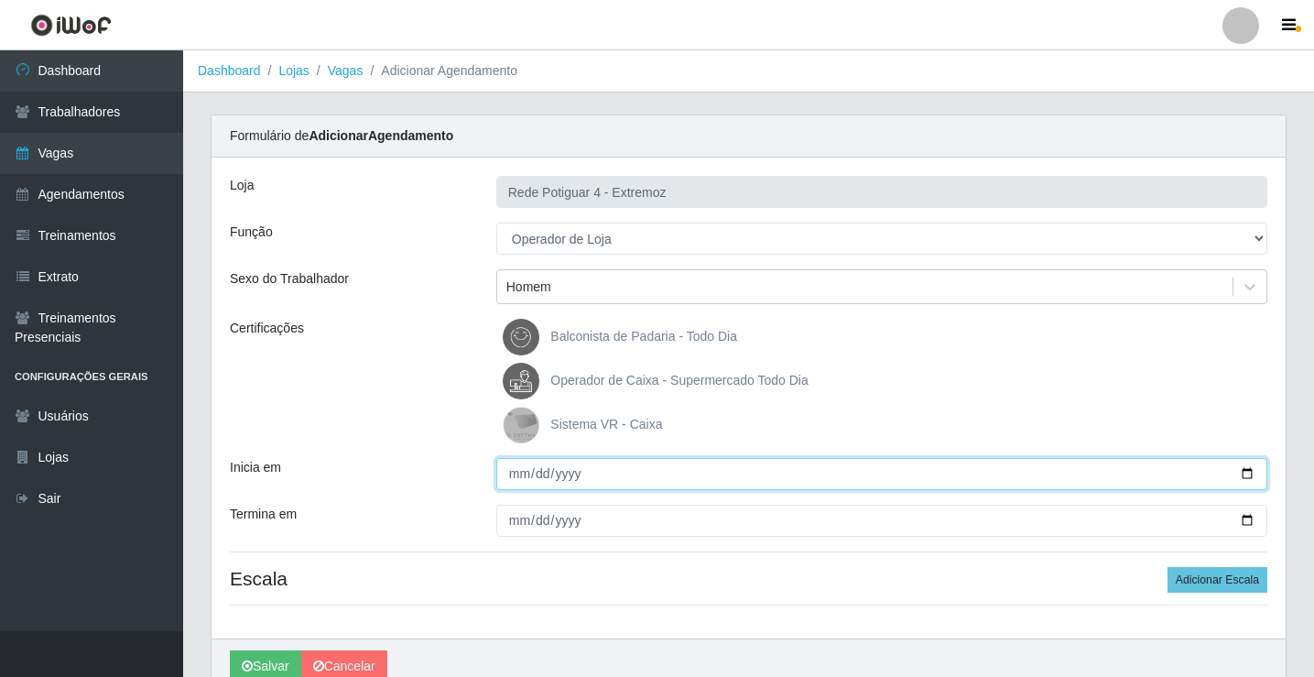
click at [517, 478] on input "Inicia em" at bounding box center [881, 474] width 771 height 32
type input "[DATE]"
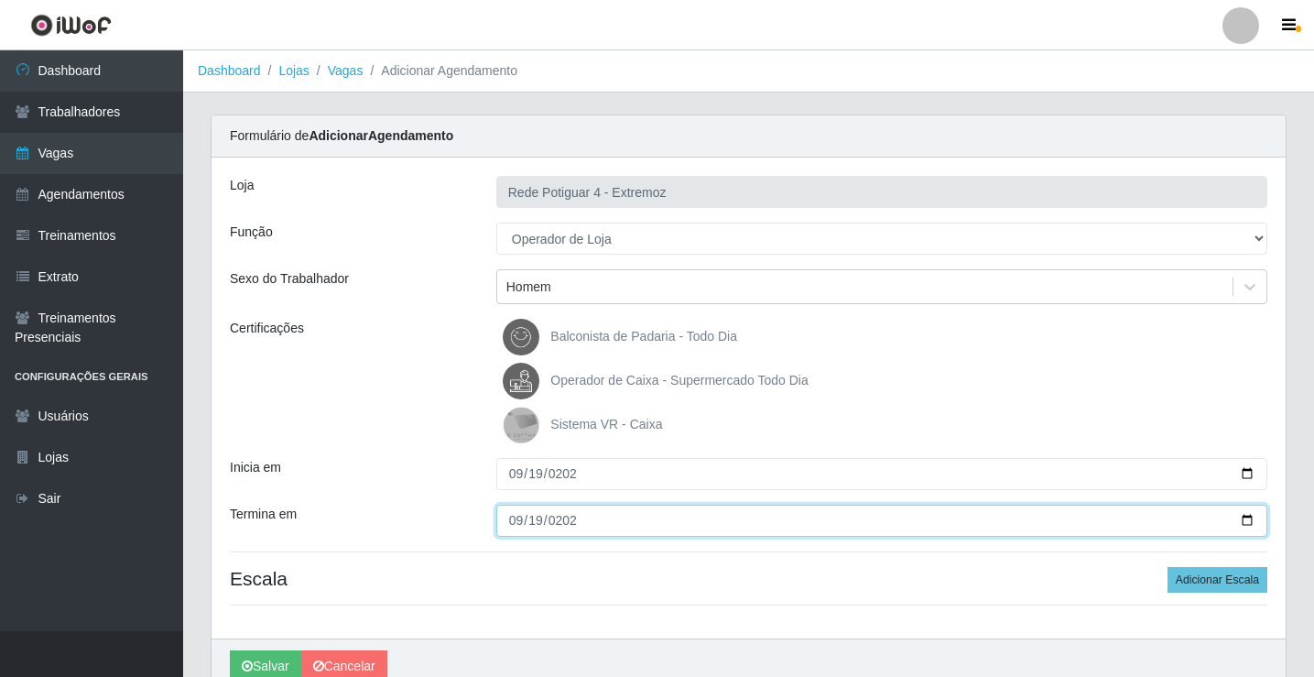
type input "[DATE]"
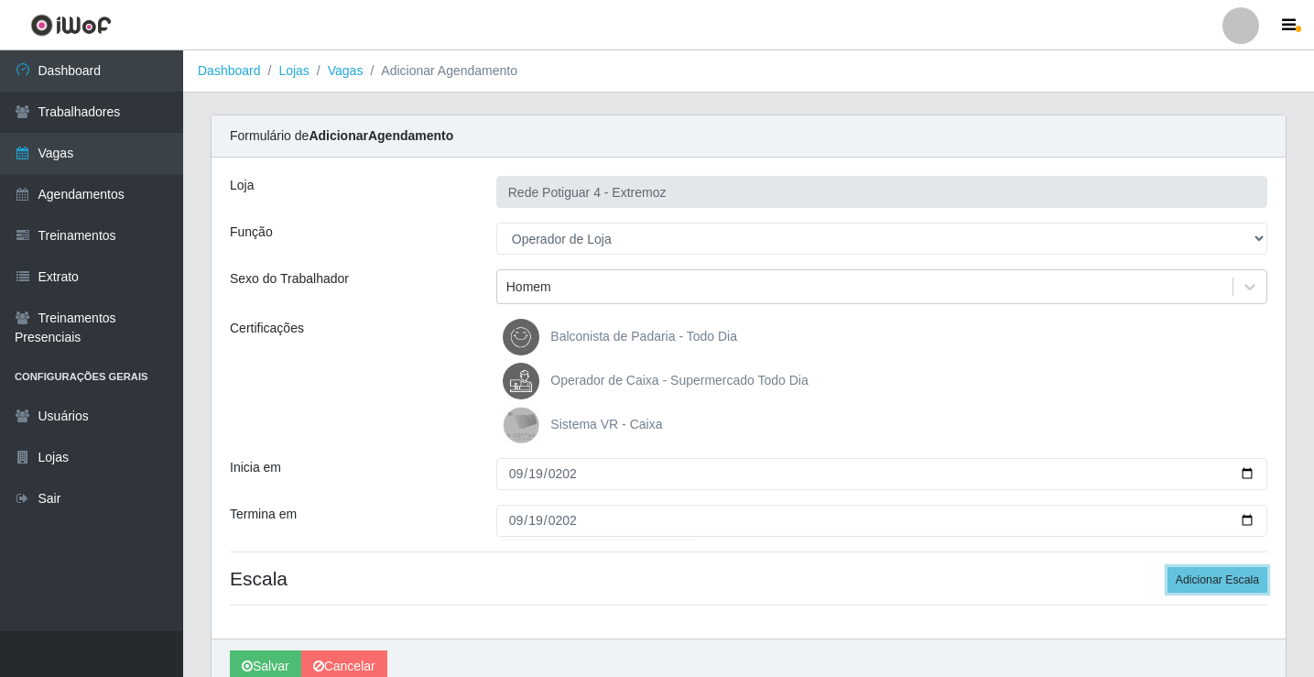
click at [1168, 567] on button "Adicionar Escala" at bounding box center [1218, 580] width 100 height 26
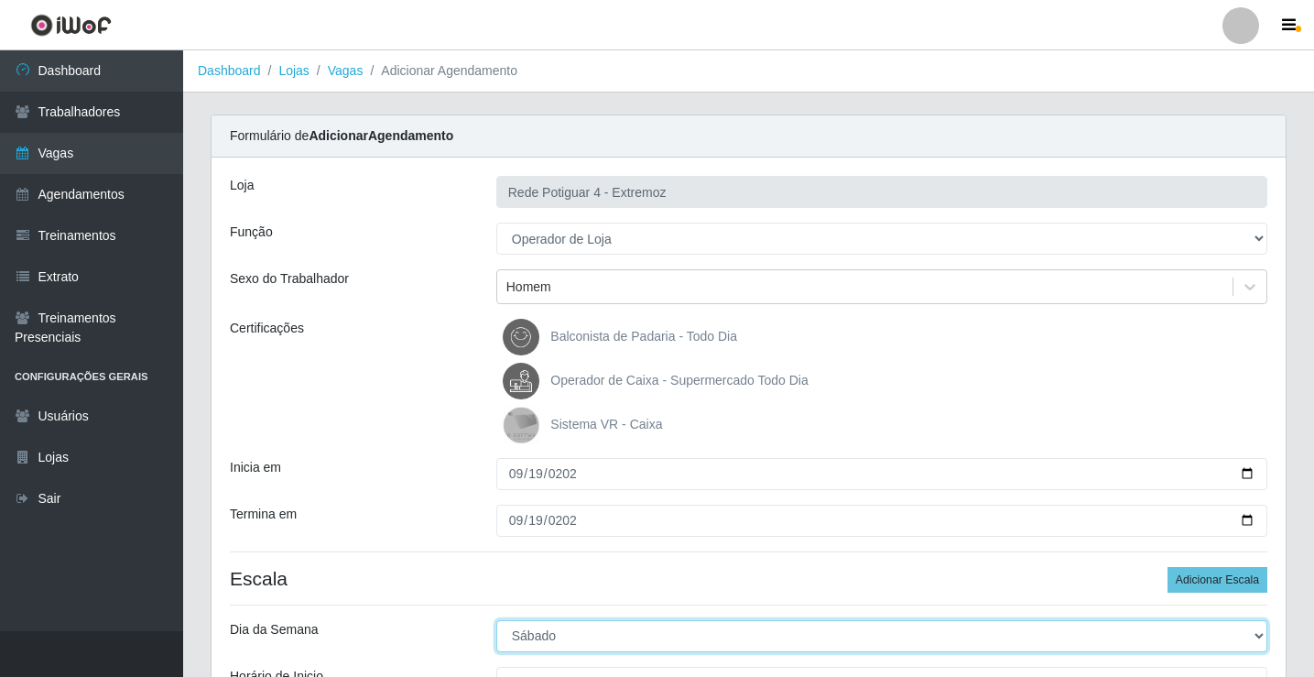
select select "5"
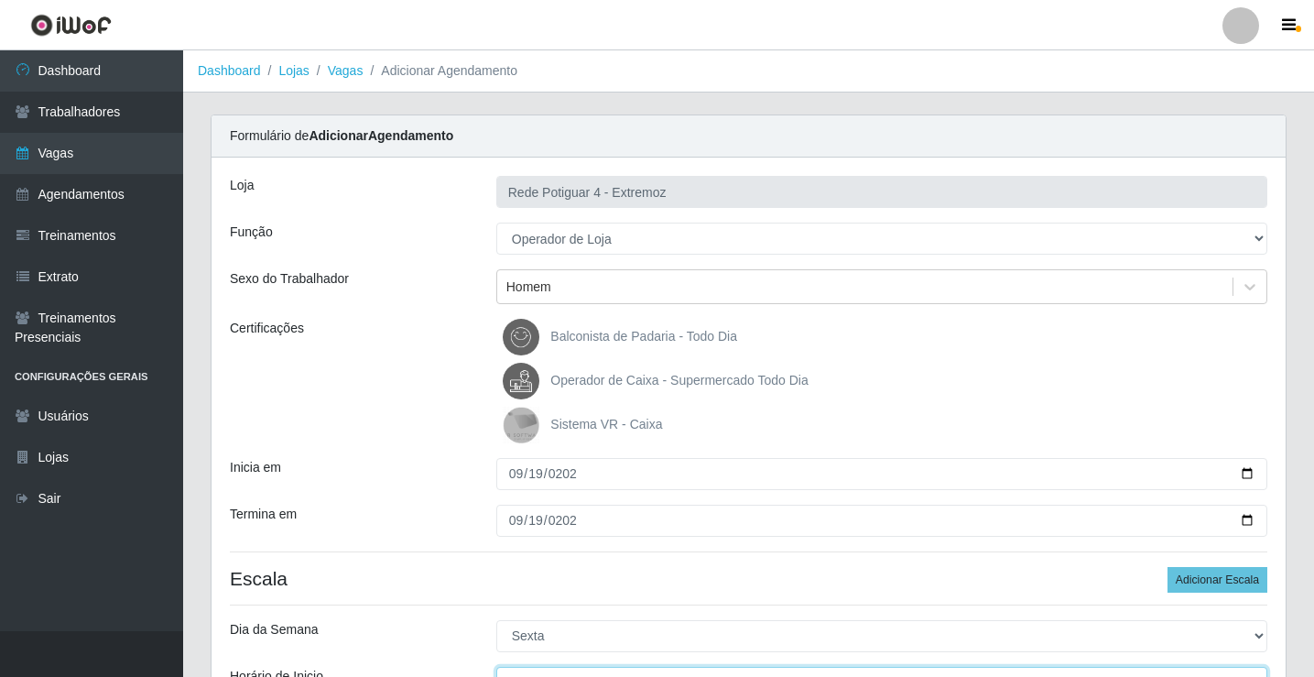
scroll to position [22, 0]
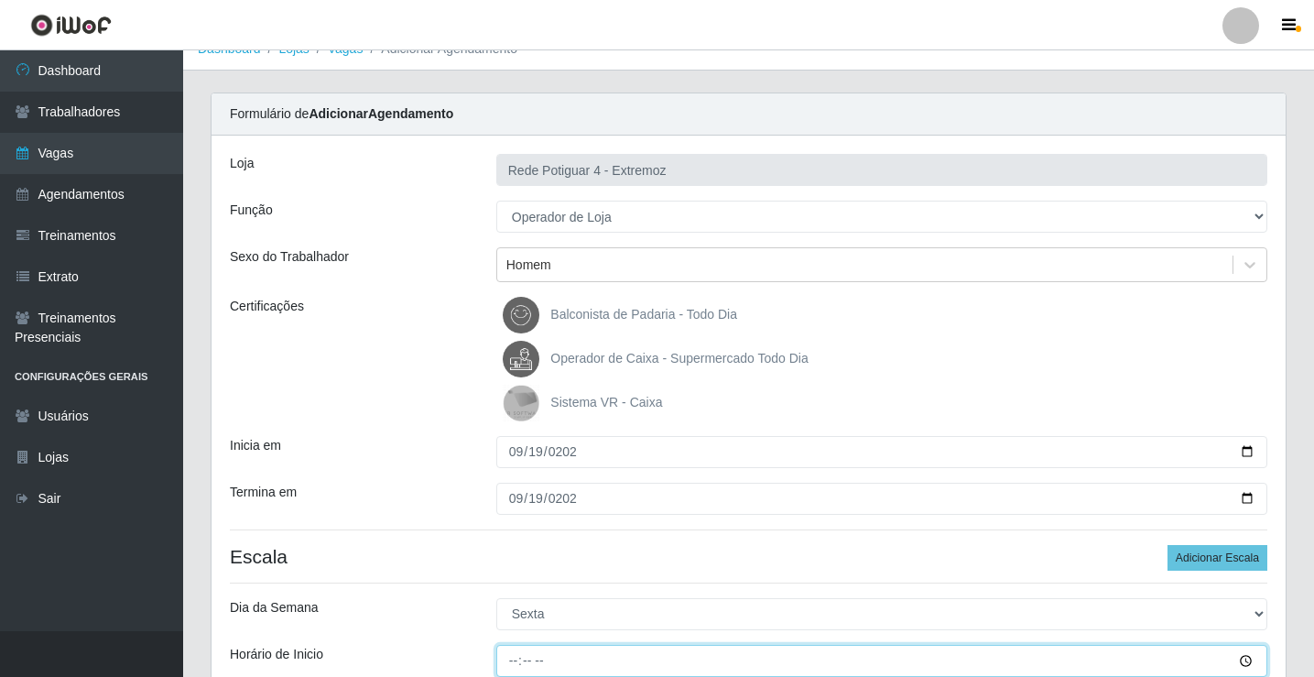
type input "09:00"
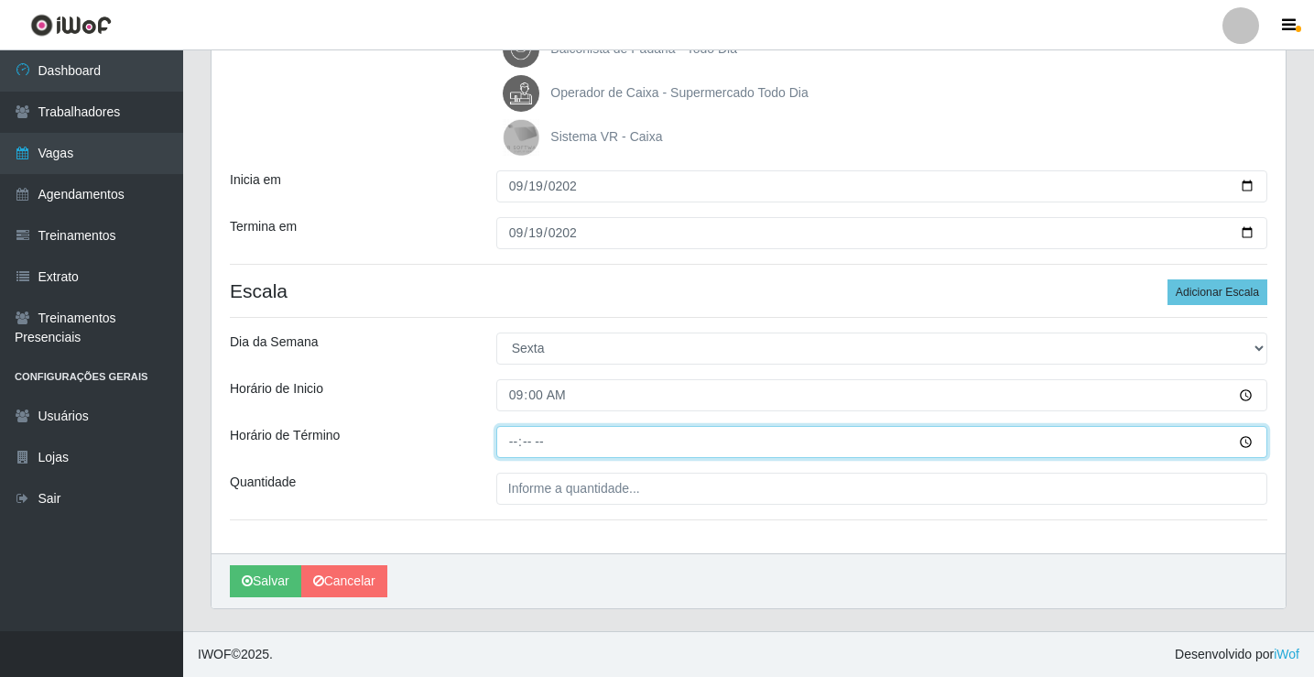
type input "15:00"
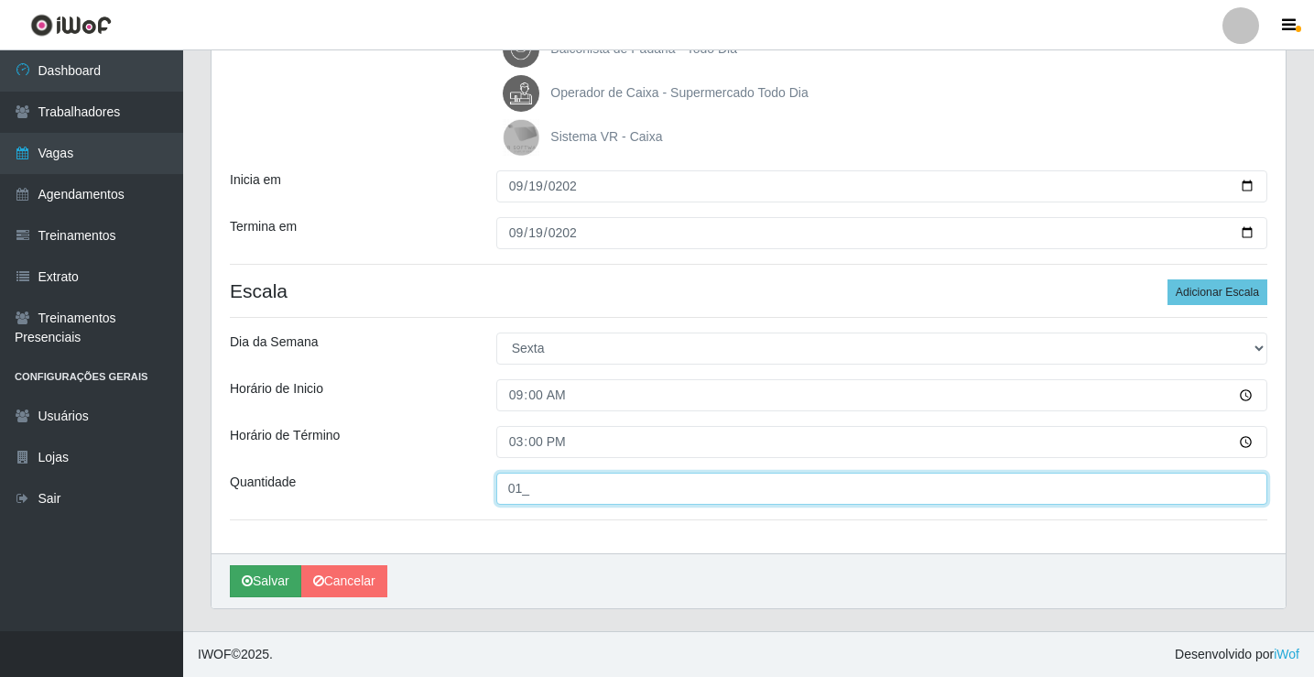
type input "01_"
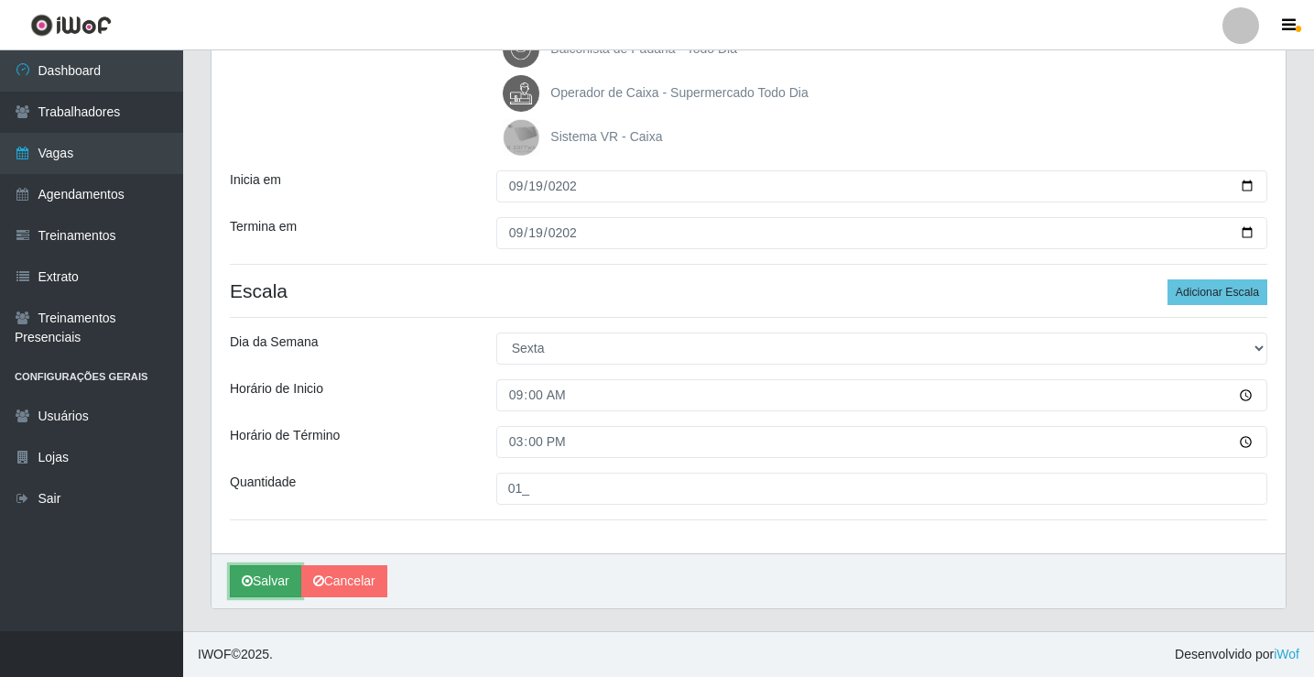
click at [275, 571] on button "Salvar" at bounding box center [265, 581] width 71 height 32
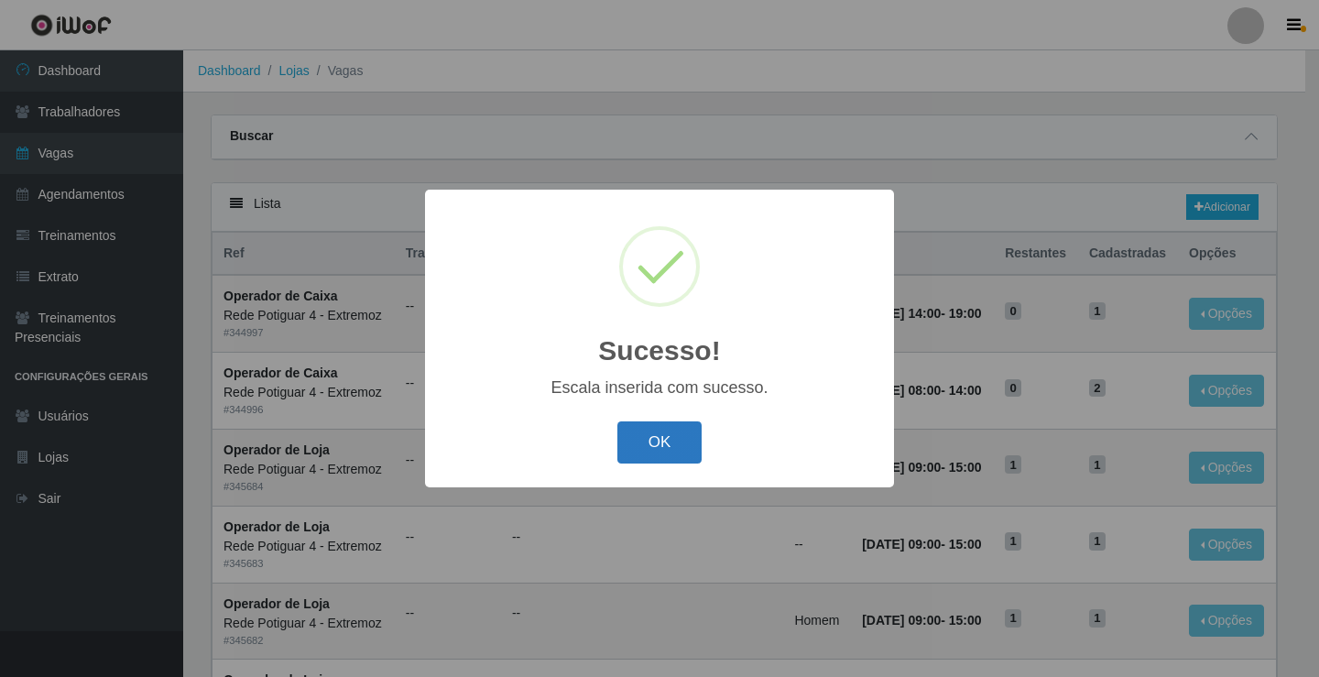
click at [696, 434] on button "OK" at bounding box center [659, 442] width 85 height 43
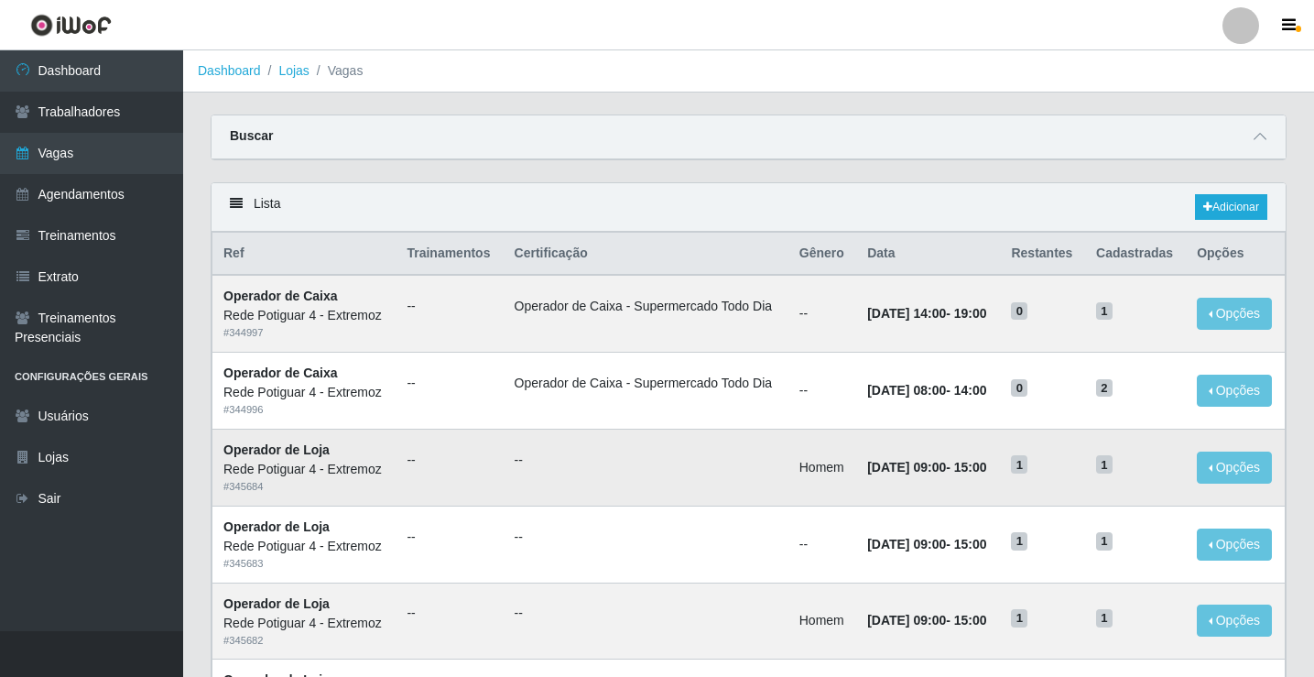
click at [678, 441] on td "--" at bounding box center [646, 467] width 285 height 77
click at [122, 148] on link "Vagas" at bounding box center [91, 153] width 183 height 41
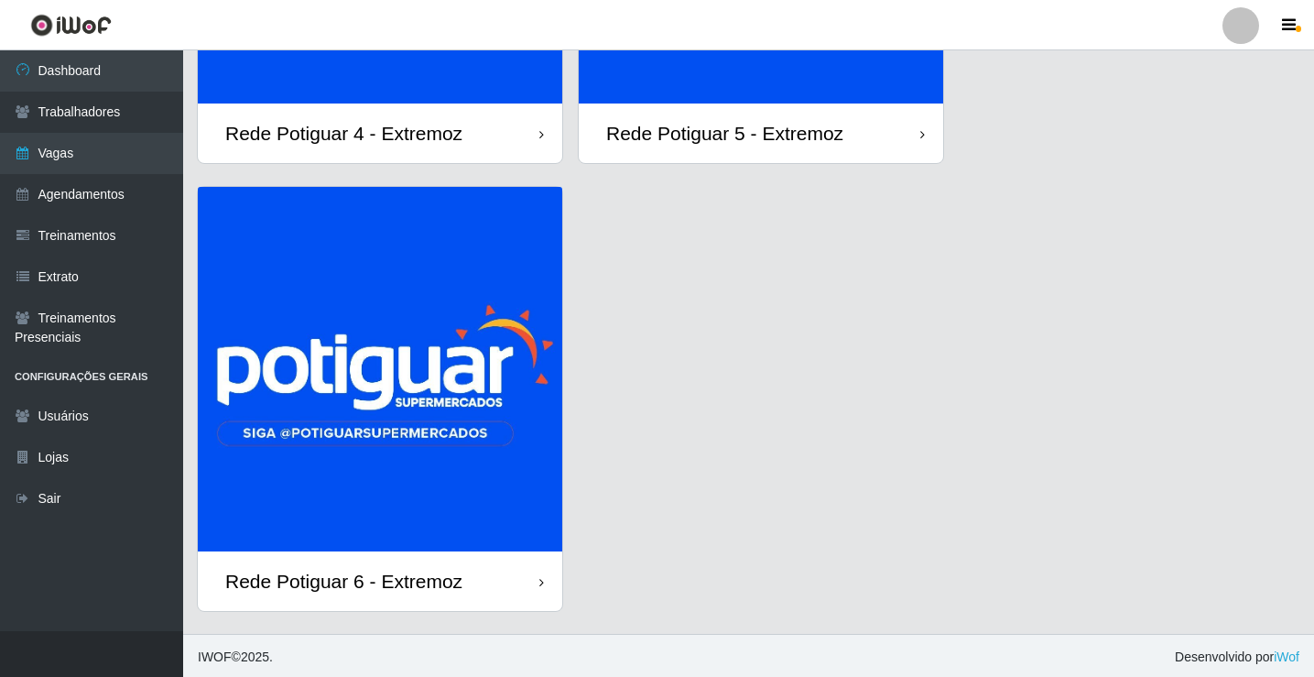
scroll to position [379, 0]
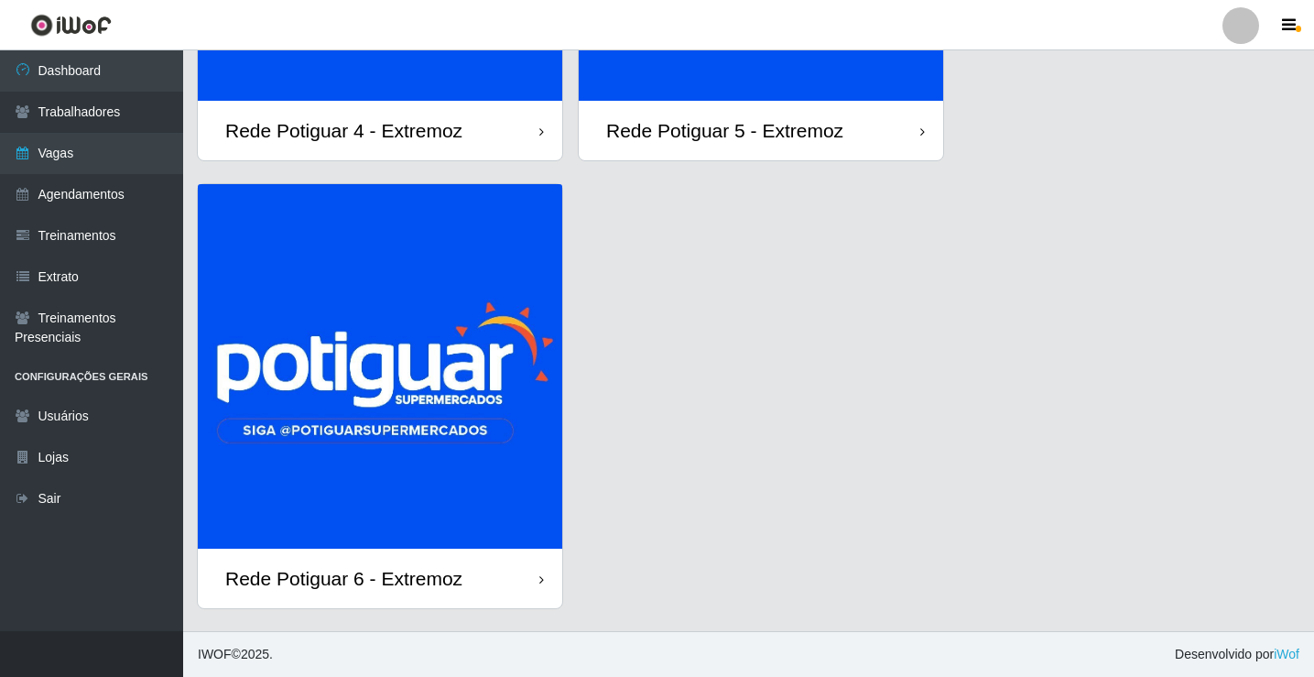
click at [401, 343] on img at bounding box center [380, 366] width 365 height 365
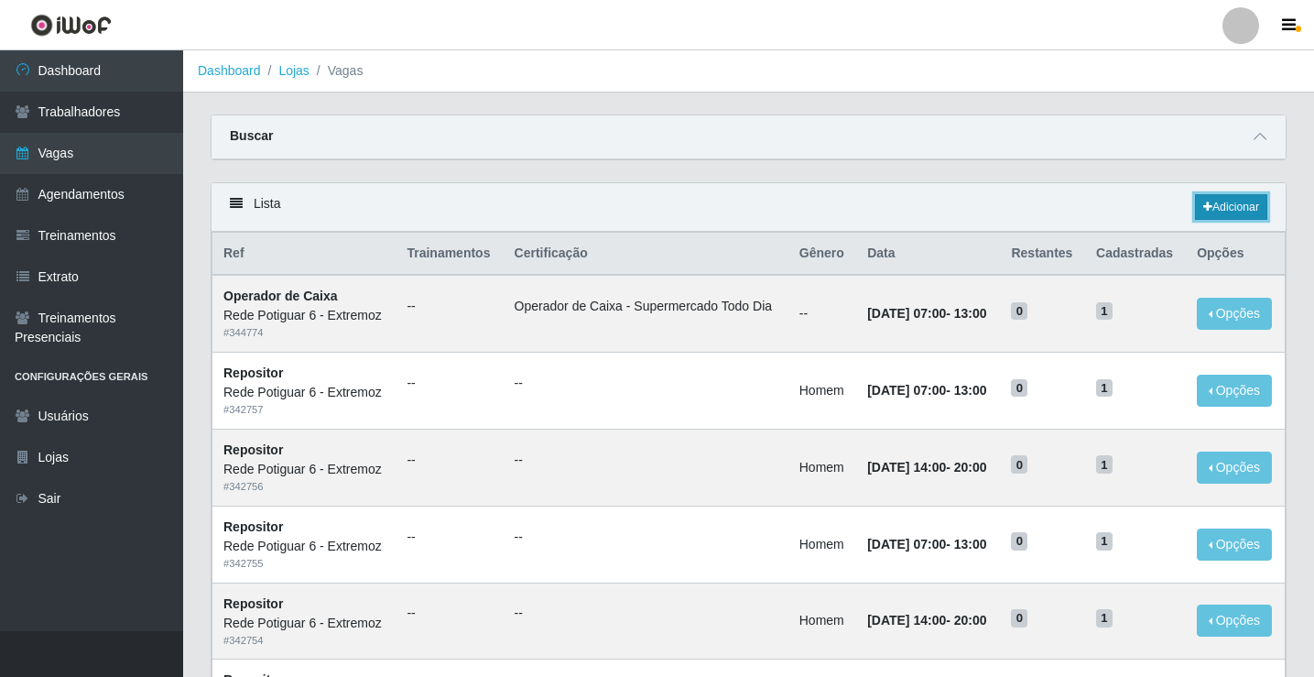
click at [1203, 206] on icon at bounding box center [1207, 206] width 9 height 11
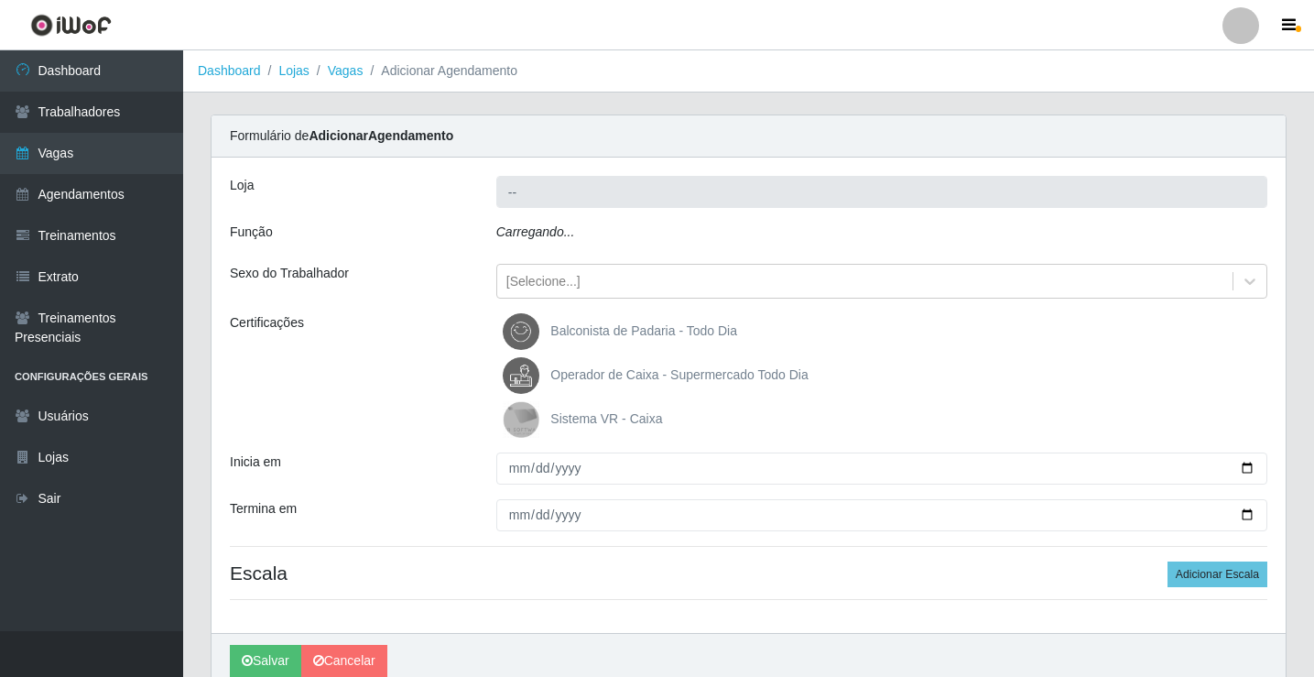
type input "Rede Potiguar 6 - Extremoz"
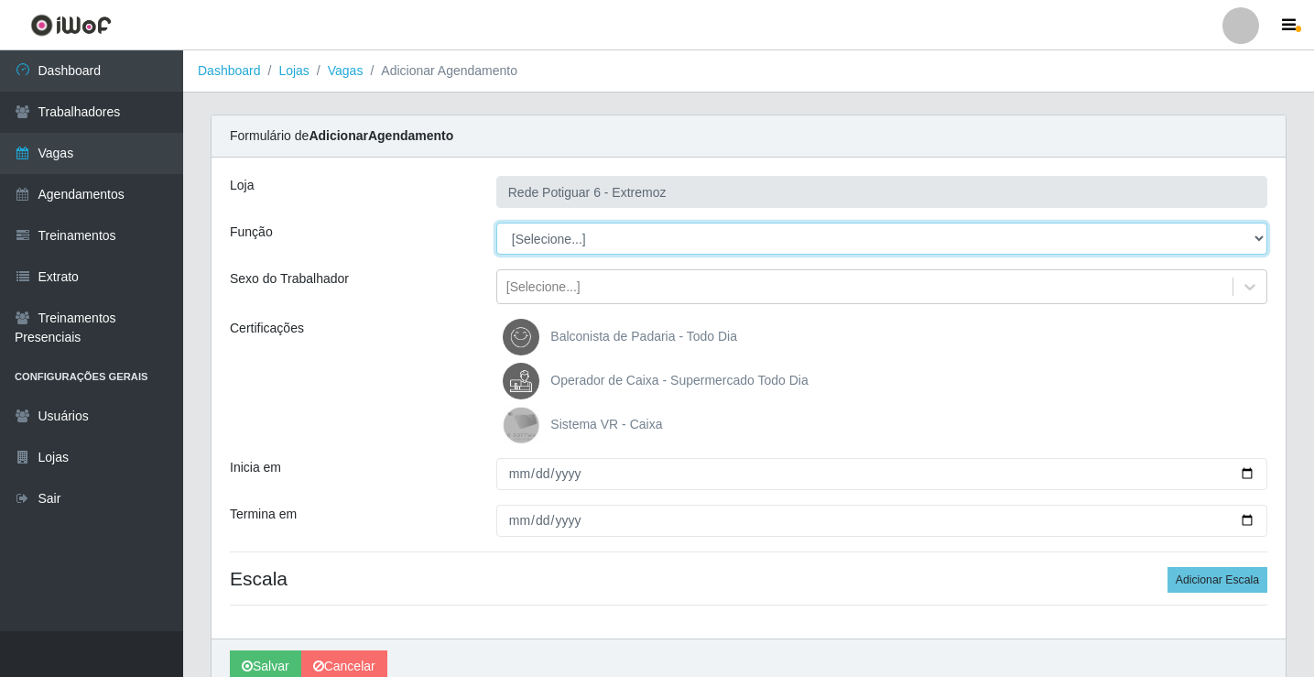
click at [564, 235] on select "[Selecione...] ASG Balconista Embalador Operador de Caixa Operador de Caixa + O…" at bounding box center [881, 239] width 771 height 32
select select "24"
click at [496, 223] on select "[Selecione...] ASG Balconista Embalador Operador de Caixa Operador de Caixa + O…" at bounding box center [881, 239] width 771 height 32
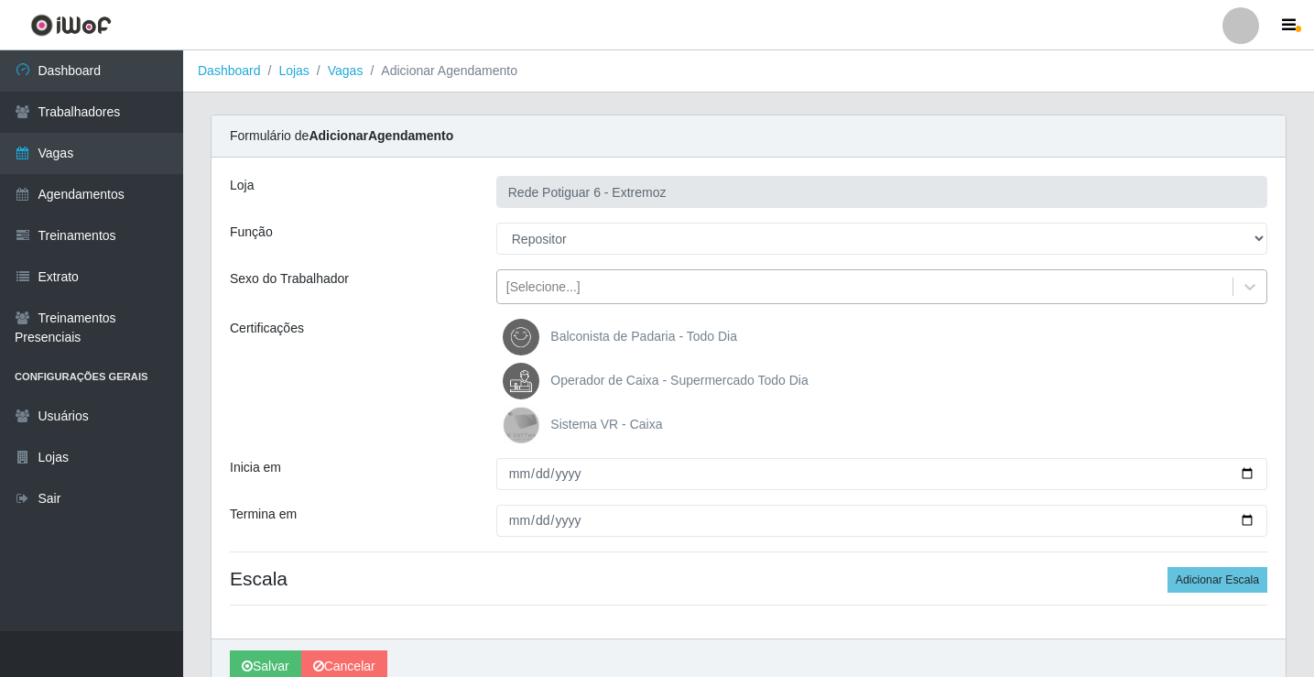
click at [562, 289] on div "[Selecione...]" at bounding box center [543, 286] width 74 height 19
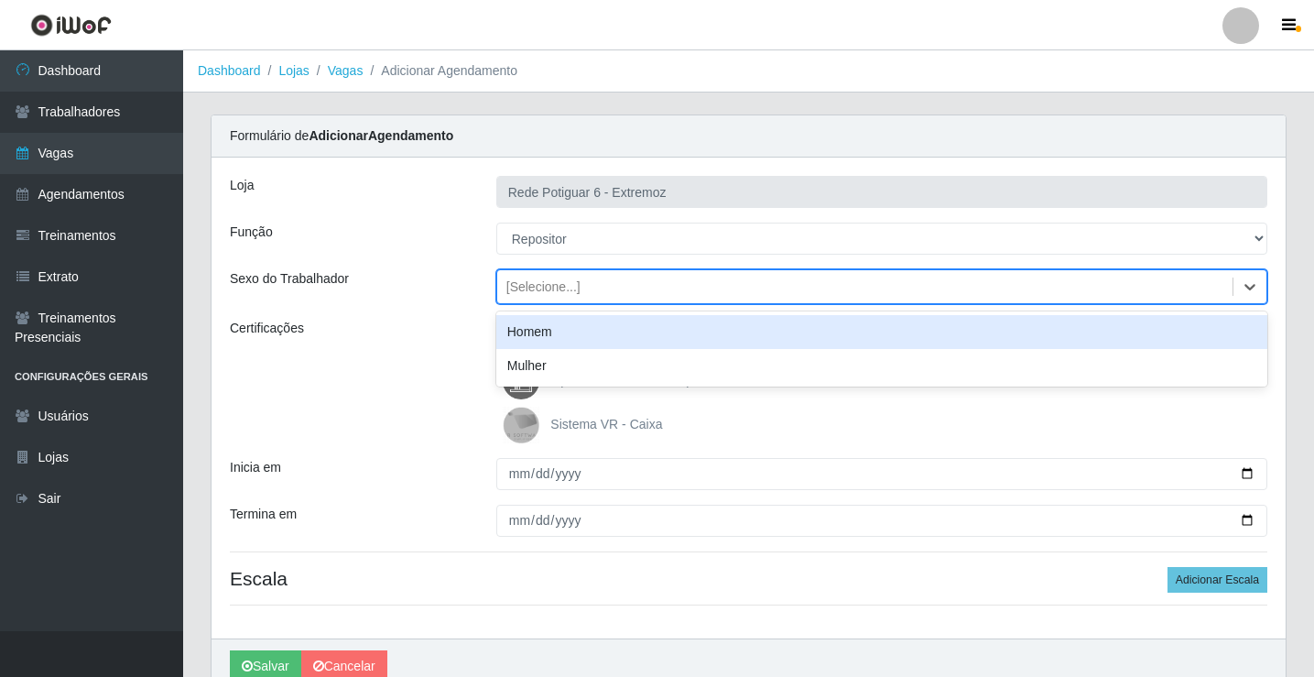
click at [545, 326] on div "Homem" at bounding box center [881, 332] width 771 height 34
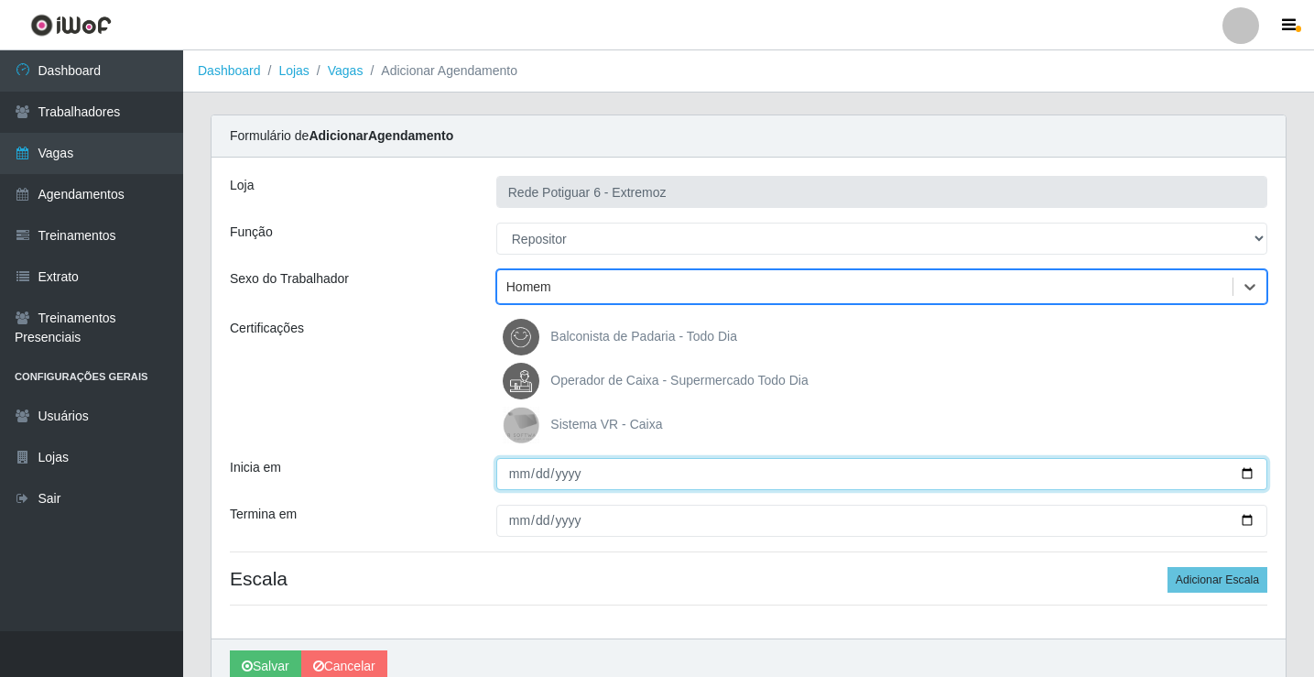
click at [522, 473] on input "Inicia em" at bounding box center [881, 474] width 771 height 32
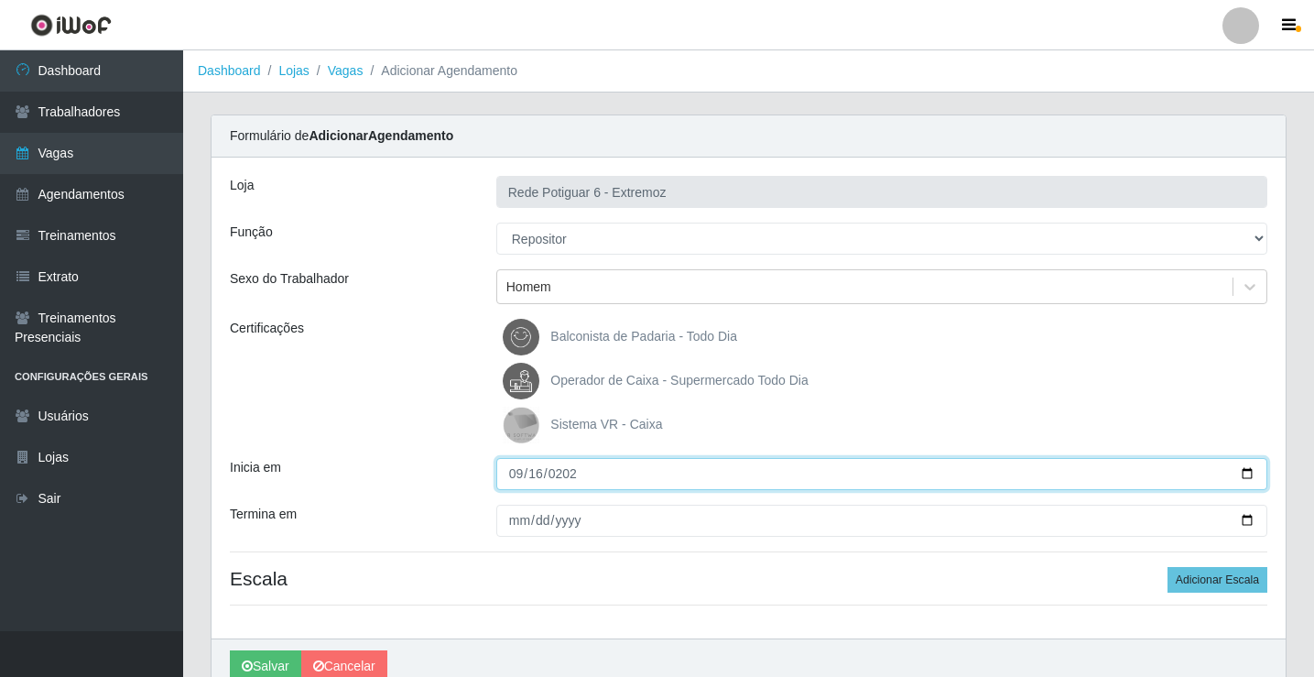
type input "[DATE]"
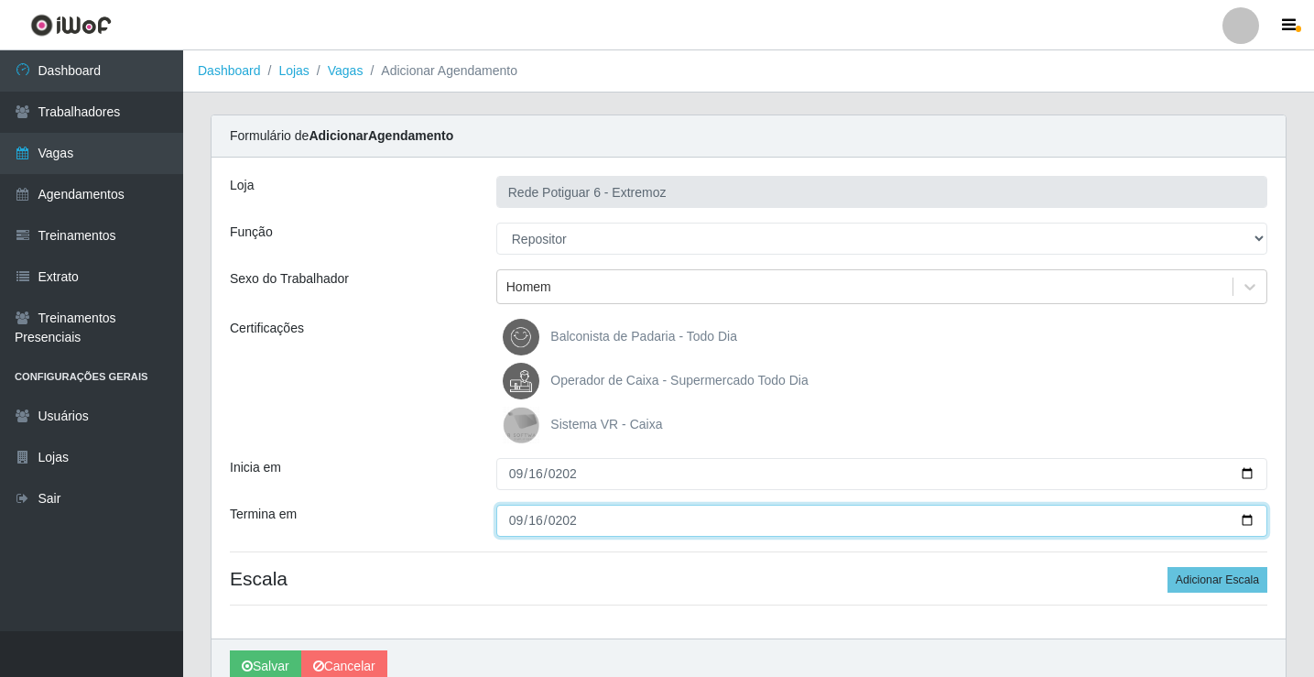
type input "[DATE]"
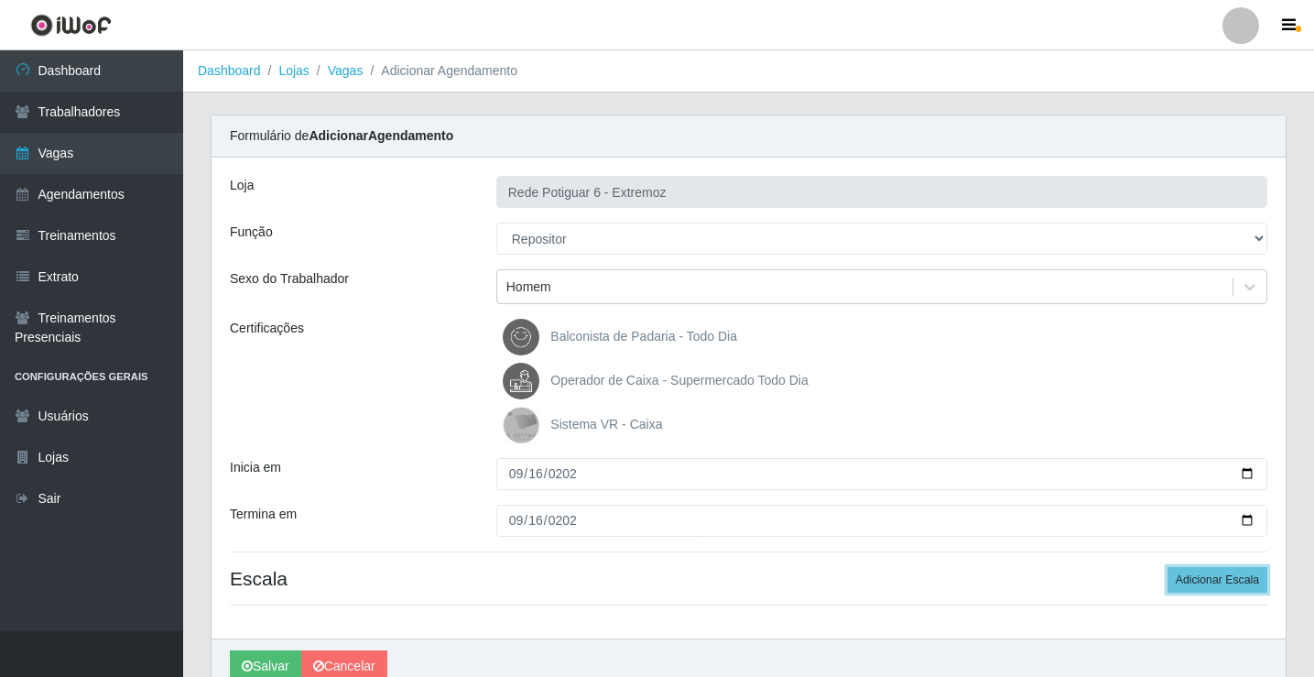
click at [1168, 567] on button "Adicionar Escala" at bounding box center [1218, 580] width 100 height 26
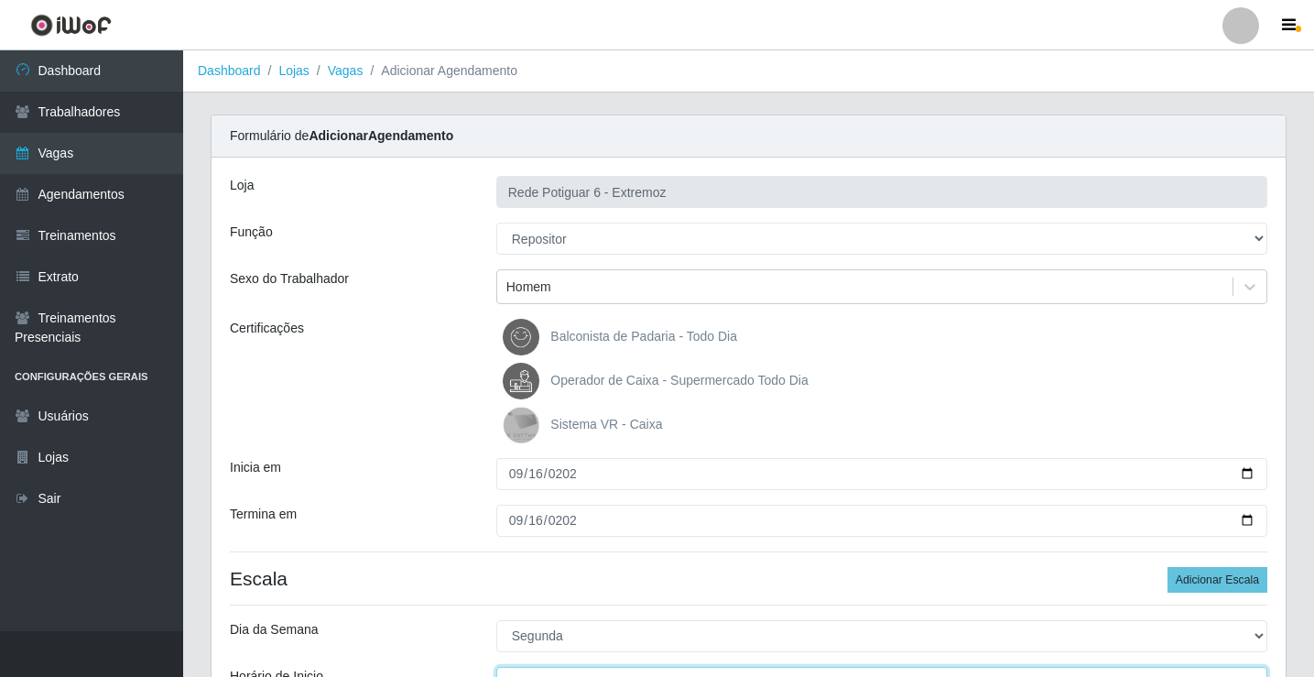
scroll to position [22, 0]
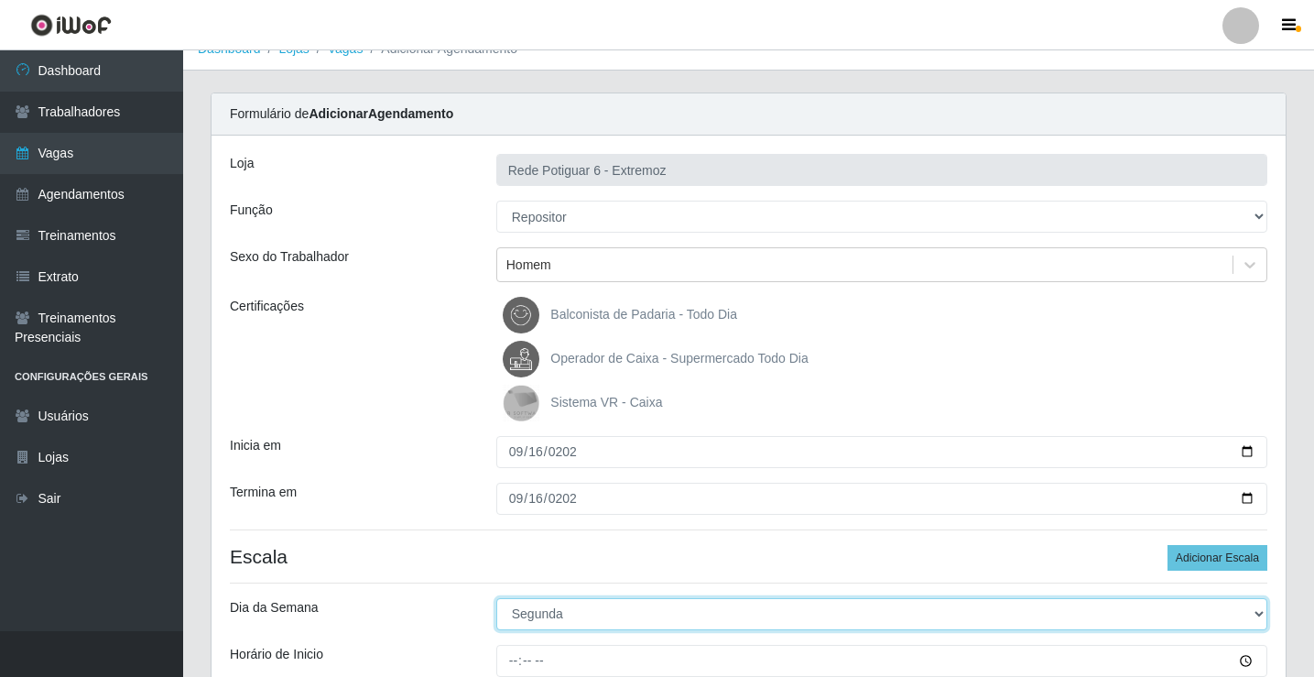
click at [538, 613] on select "[Selecione...] Segunda Terça Quarta Quinta Sexta Sábado Domingo" at bounding box center [881, 614] width 771 height 32
select select "2"
click at [496, 598] on select "[Selecione...] Segunda Terça Quarta Quinta Sexta Sábado Domingo" at bounding box center [881, 614] width 771 height 32
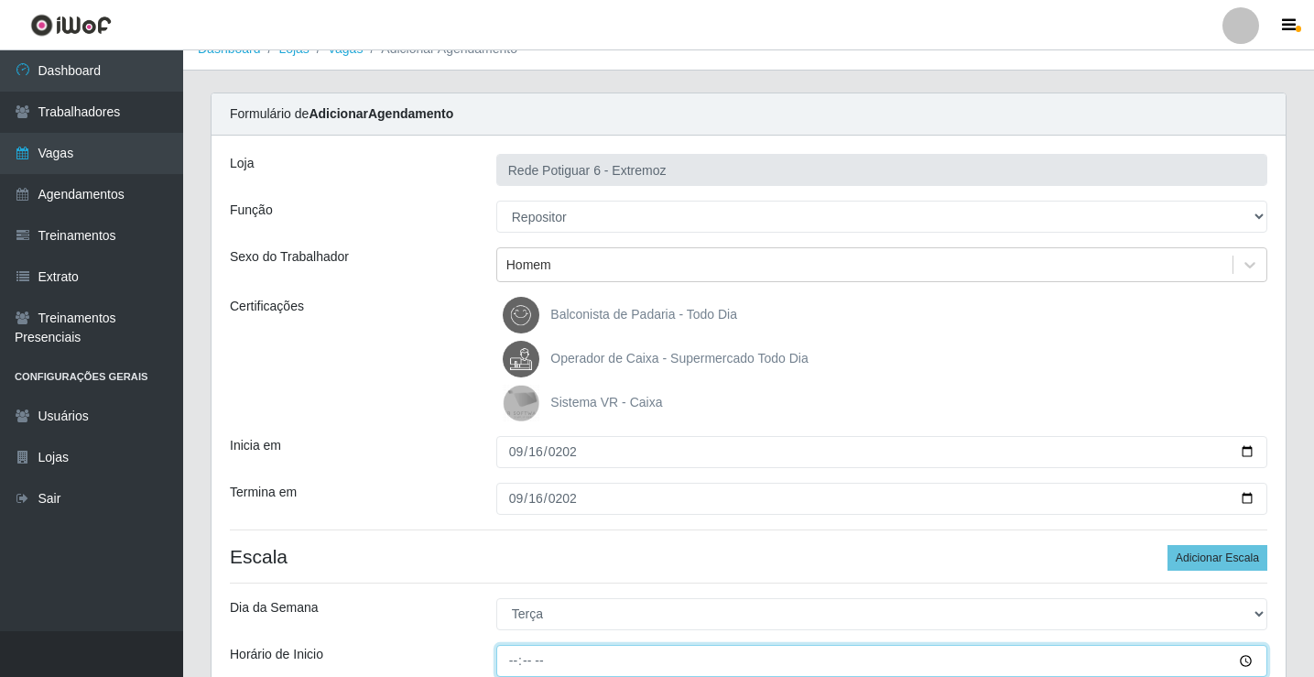
click at [510, 655] on input "Horário de Inicio" at bounding box center [881, 661] width 771 height 32
type input "14:00"
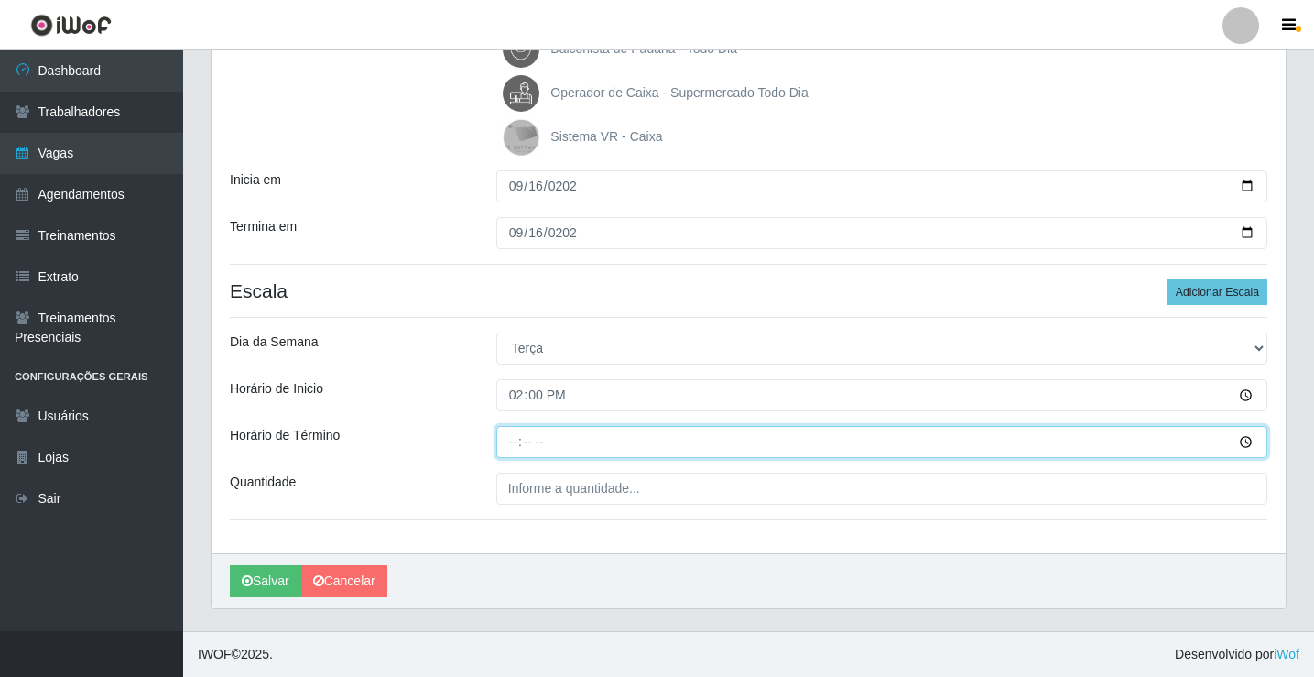
type input "20:00"
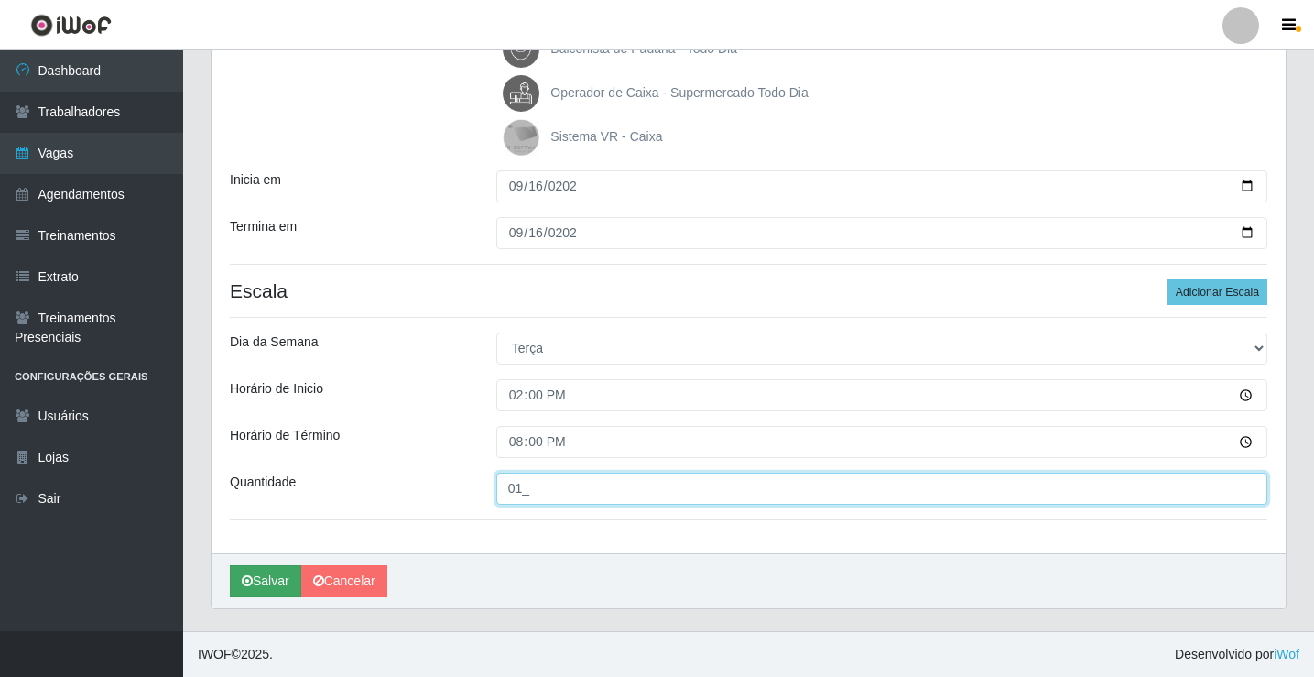
type input "01_"
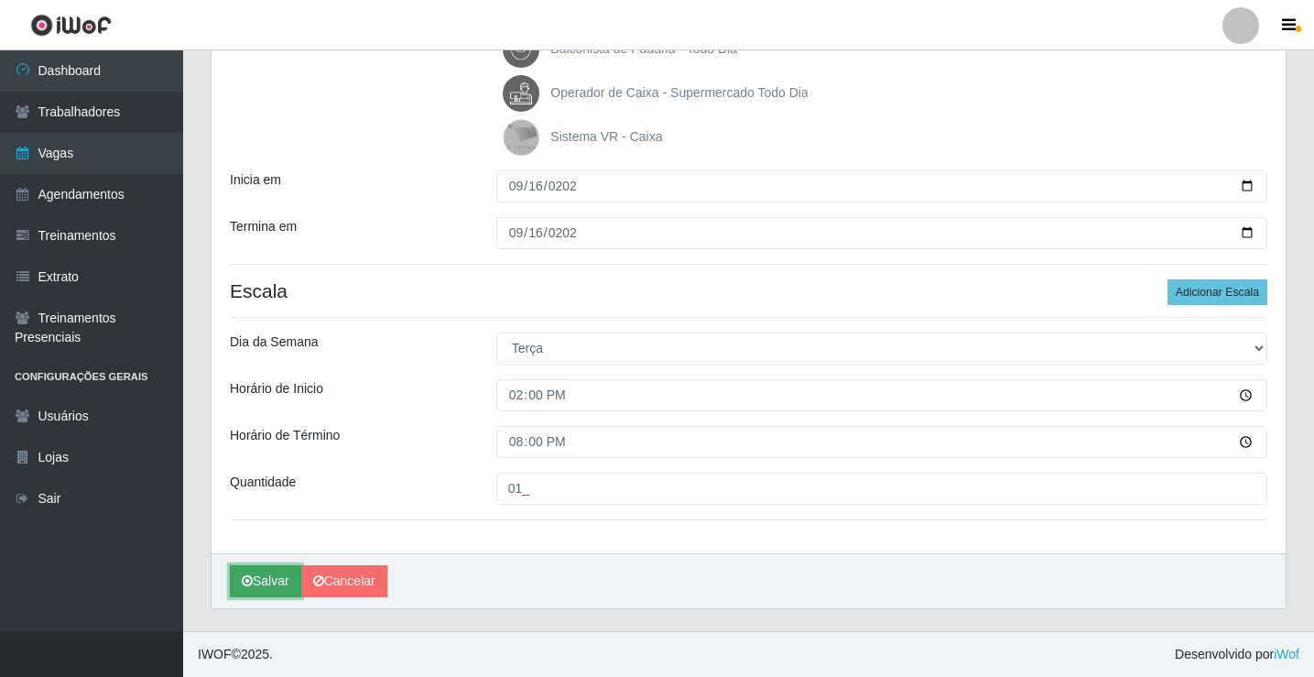
click at [244, 589] on button "Salvar" at bounding box center [265, 581] width 71 height 32
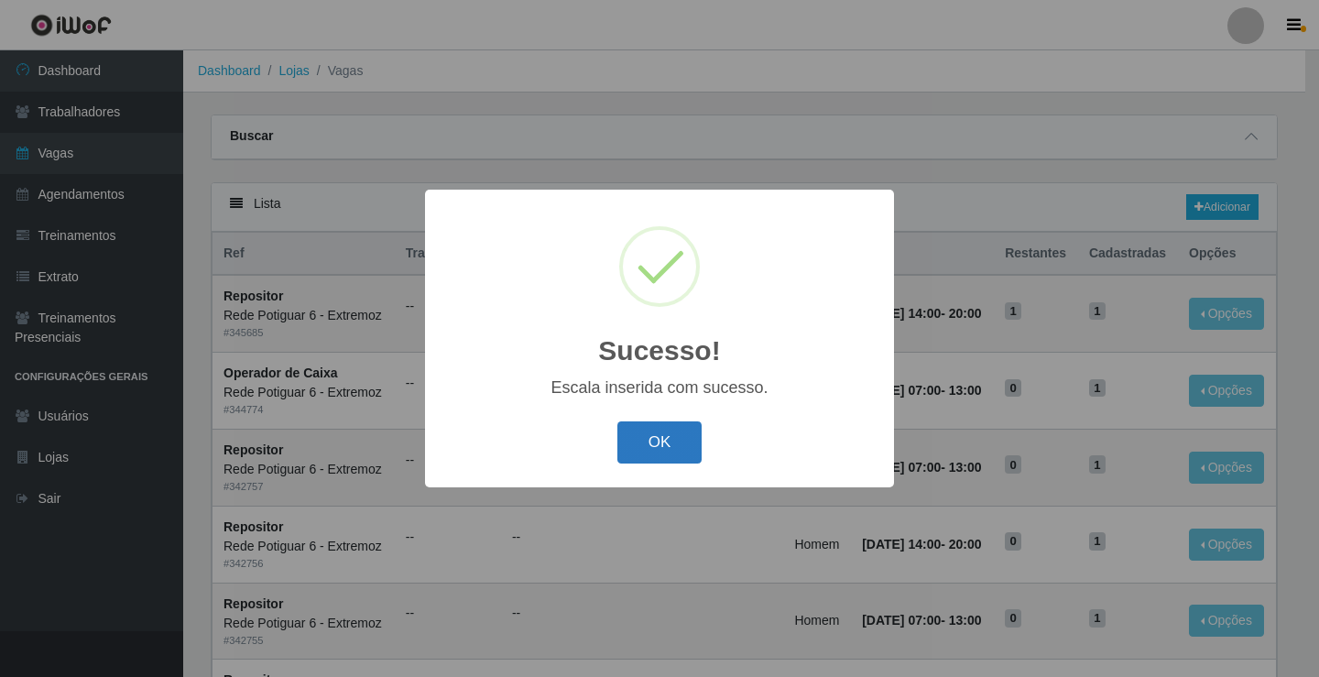
click at [633, 439] on button "OK" at bounding box center [659, 442] width 85 height 43
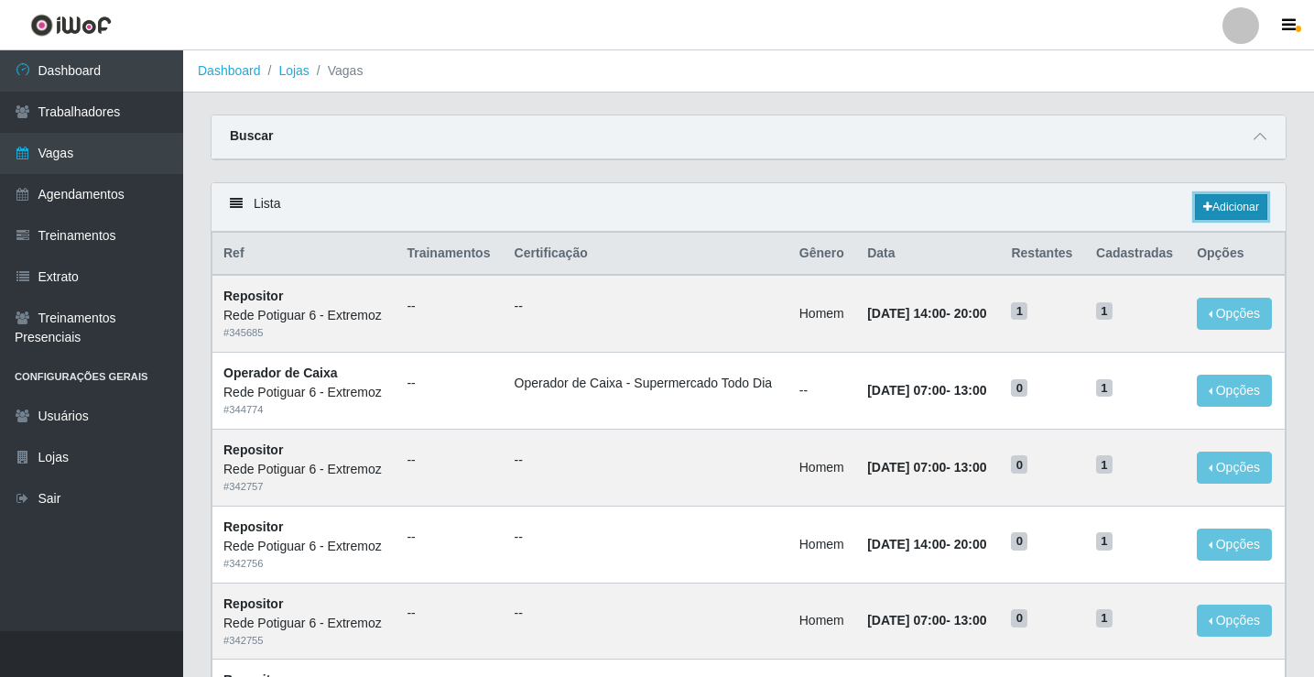
click at [1222, 204] on link "Adicionar" at bounding box center [1231, 207] width 72 height 26
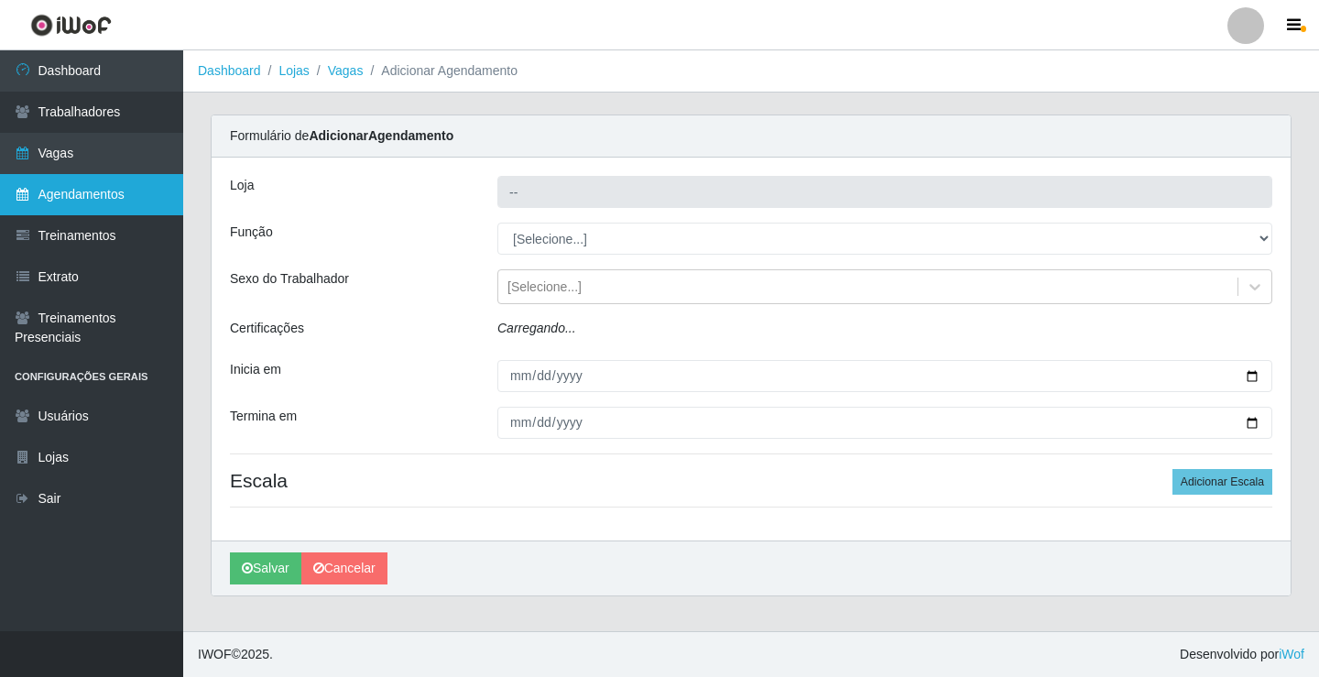
type input "Rede Potiguar 6 - Extremoz"
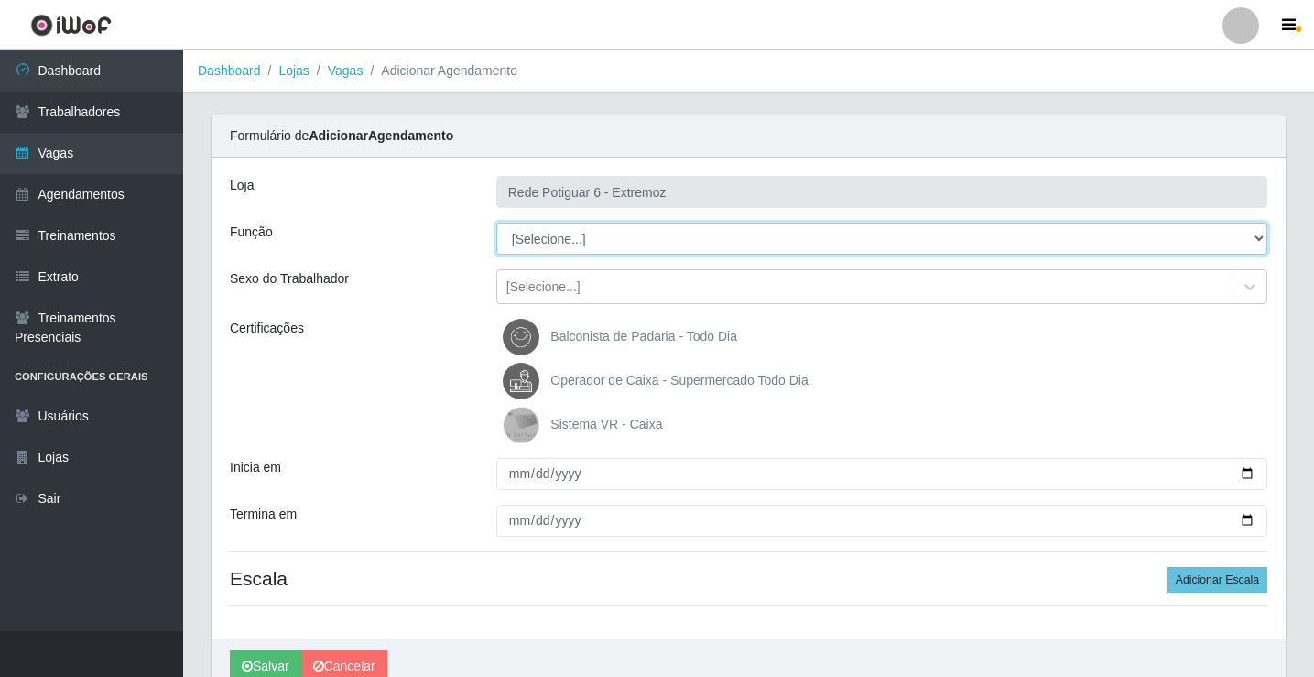
click at [571, 249] on select "[Selecione...] ASG Balconista Embalador Operador de Caixa Operador de Caixa + O…" at bounding box center [881, 239] width 771 height 32
select select "12"
click at [496, 223] on select "[Selecione...] ASG Balconista Embalador Operador de Caixa Operador de Caixa + O…" at bounding box center [881, 239] width 771 height 32
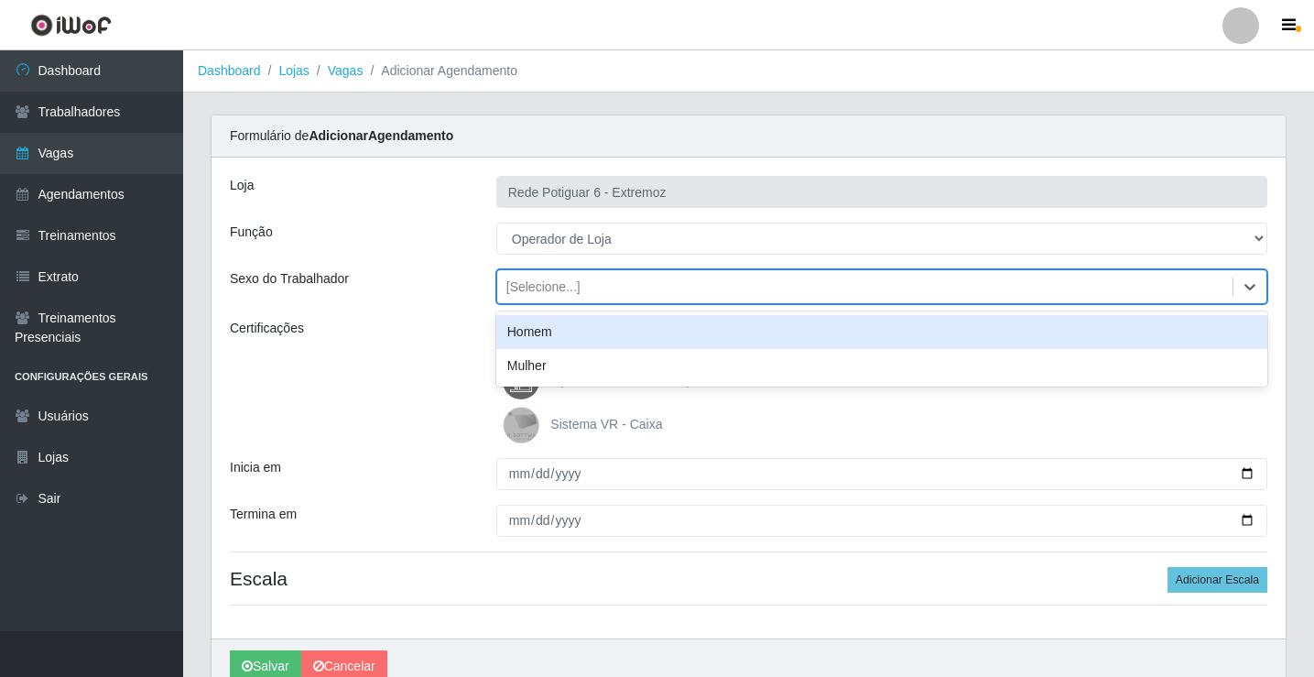
click at [571, 289] on div "[Selecione...]" at bounding box center [543, 286] width 74 height 19
click at [537, 337] on div "Homem" at bounding box center [881, 332] width 771 height 34
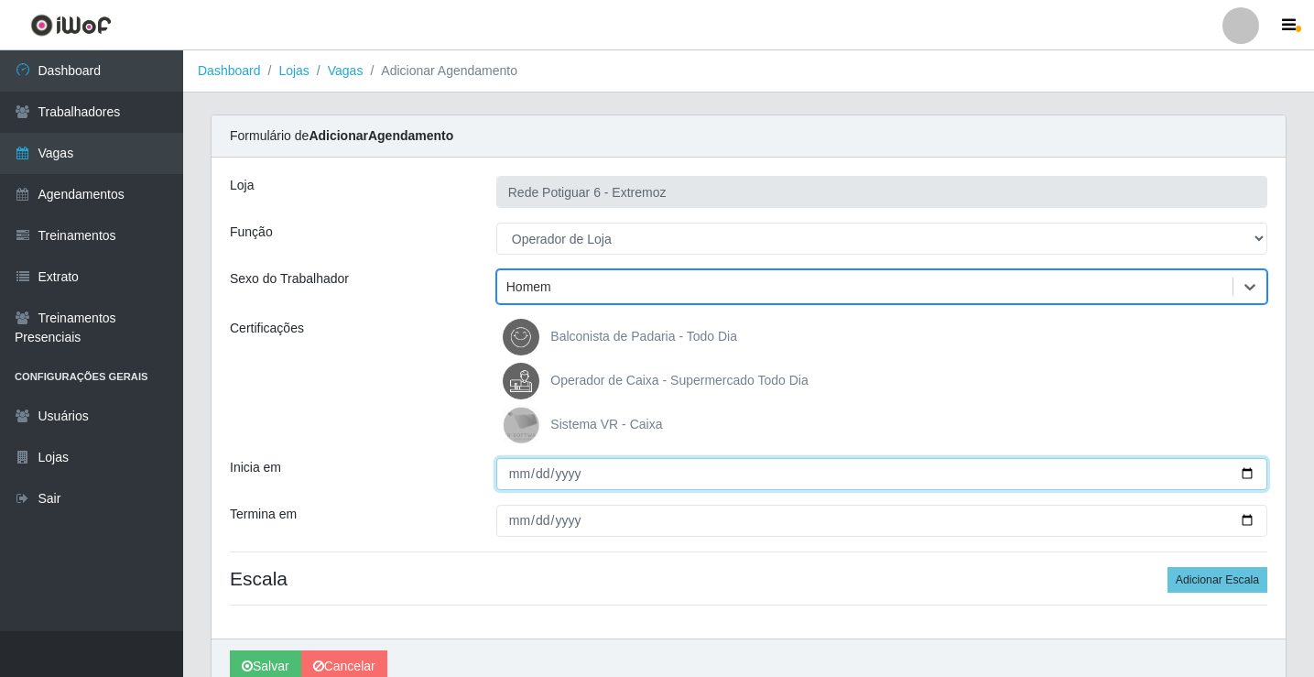
click at [523, 473] on input "Inicia em" at bounding box center [881, 474] width 771 height 32
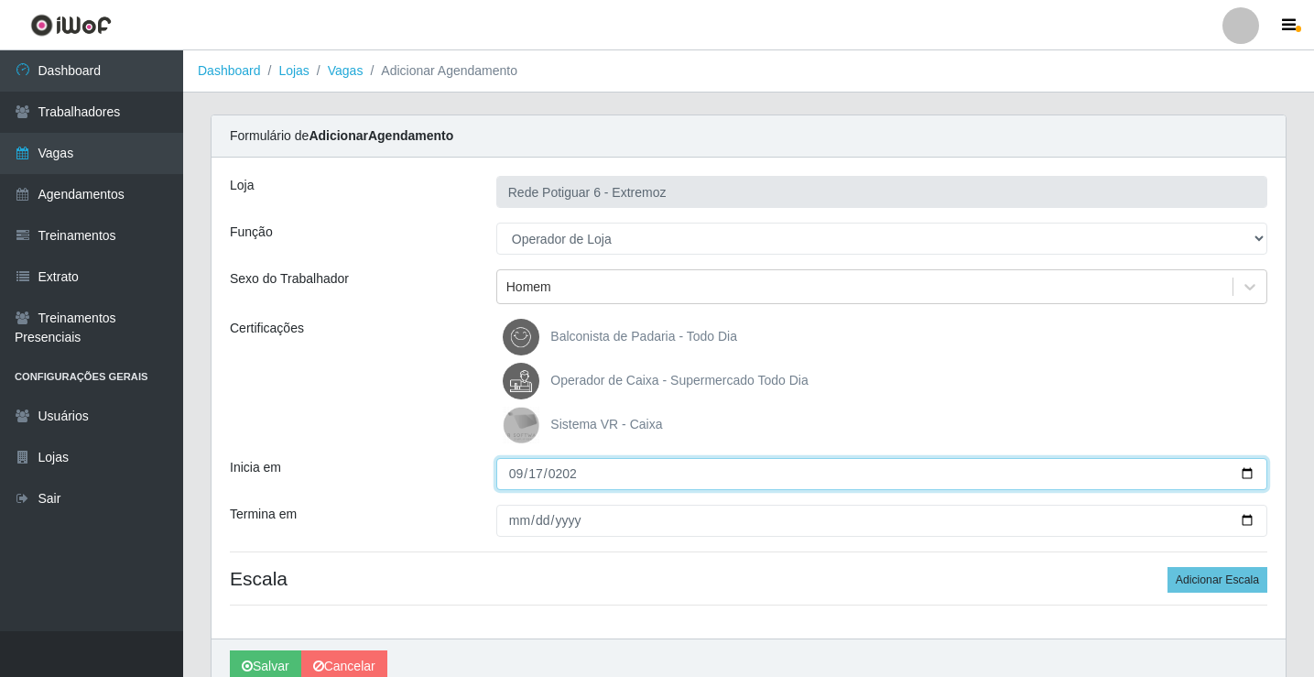
type input "[DATE]"
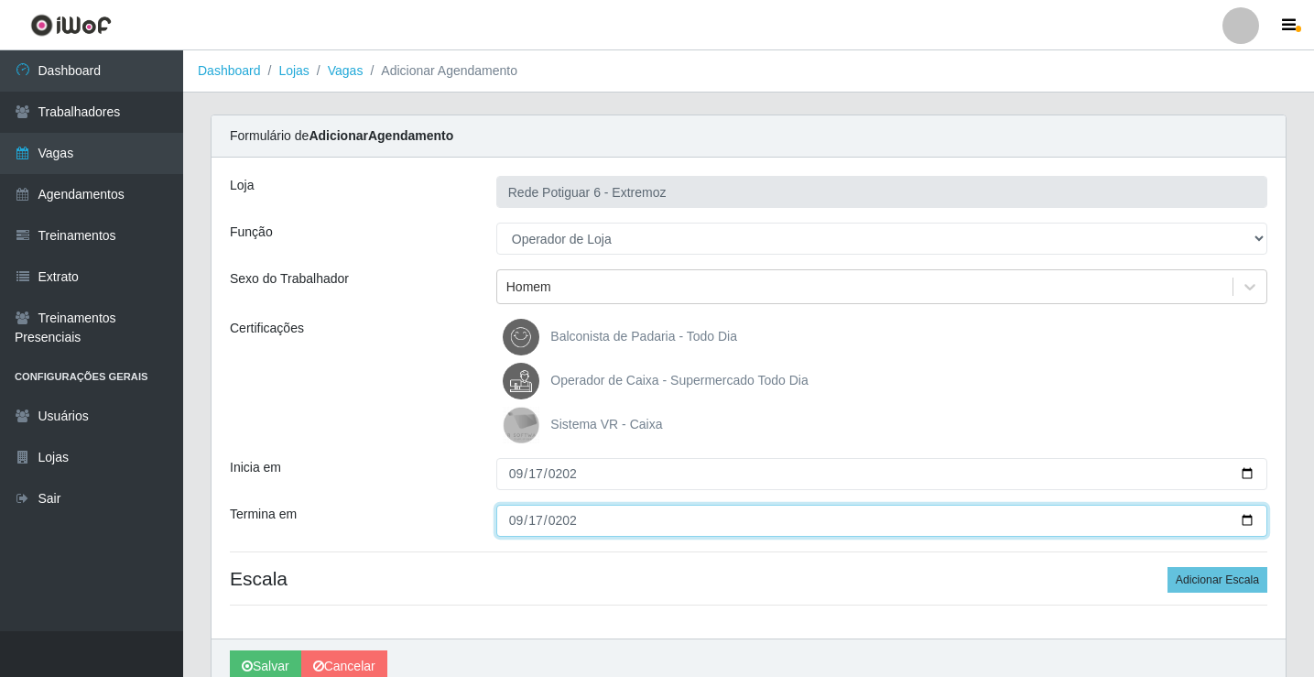
type input "[DATE]"
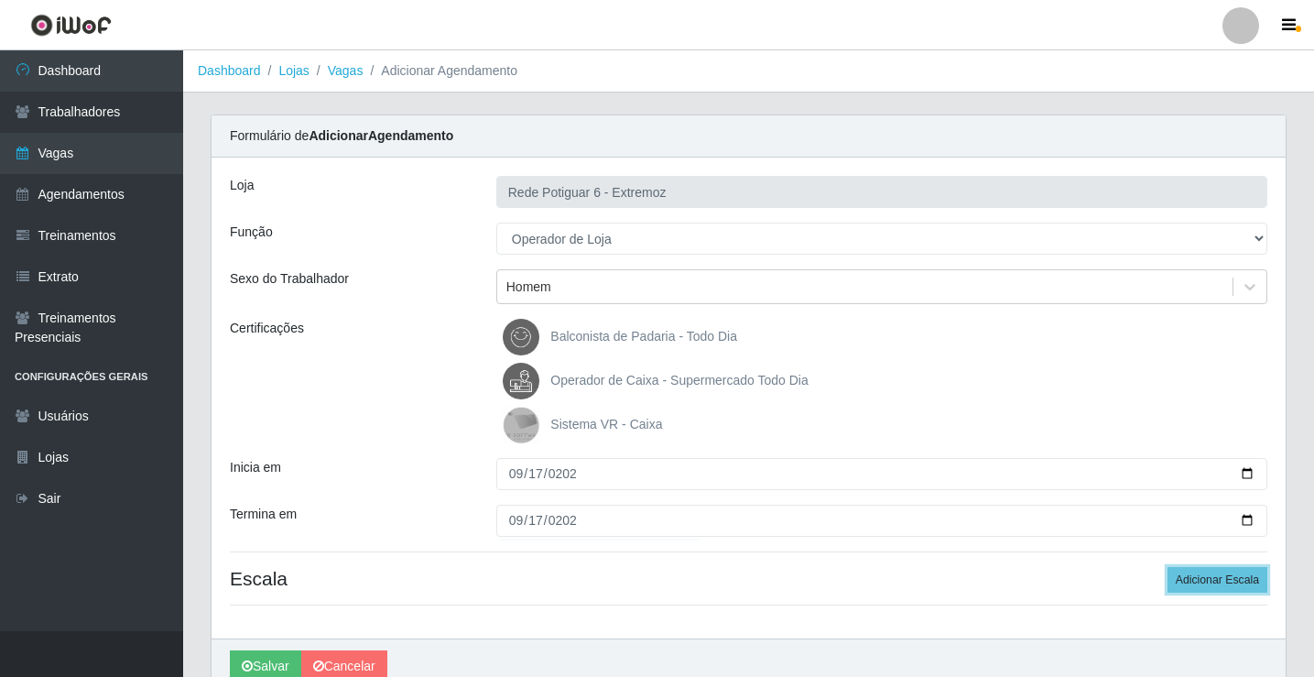
click at [1168, 567] on button "Adicionar Escala" at bounding box center [1218, 580] width 100 height 26
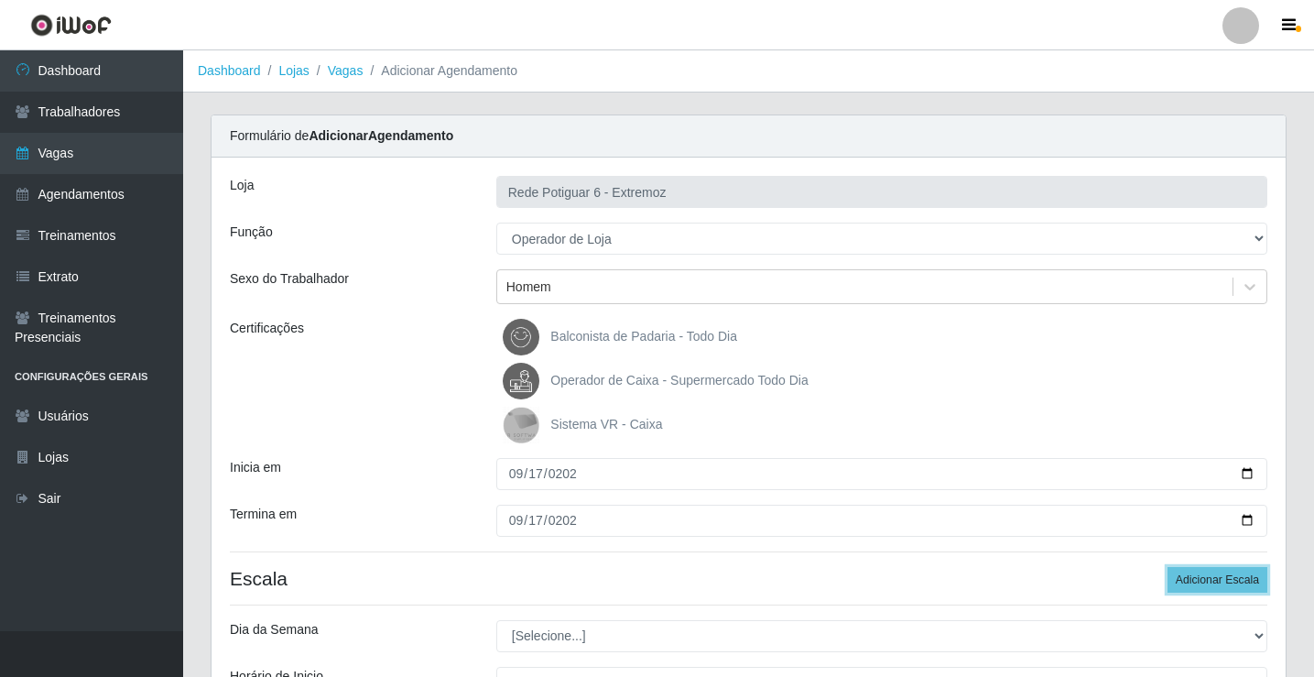
click at [1168, 567] on button "Adicionar Escala" at bounding box center [1218, 580] width 100 height 26
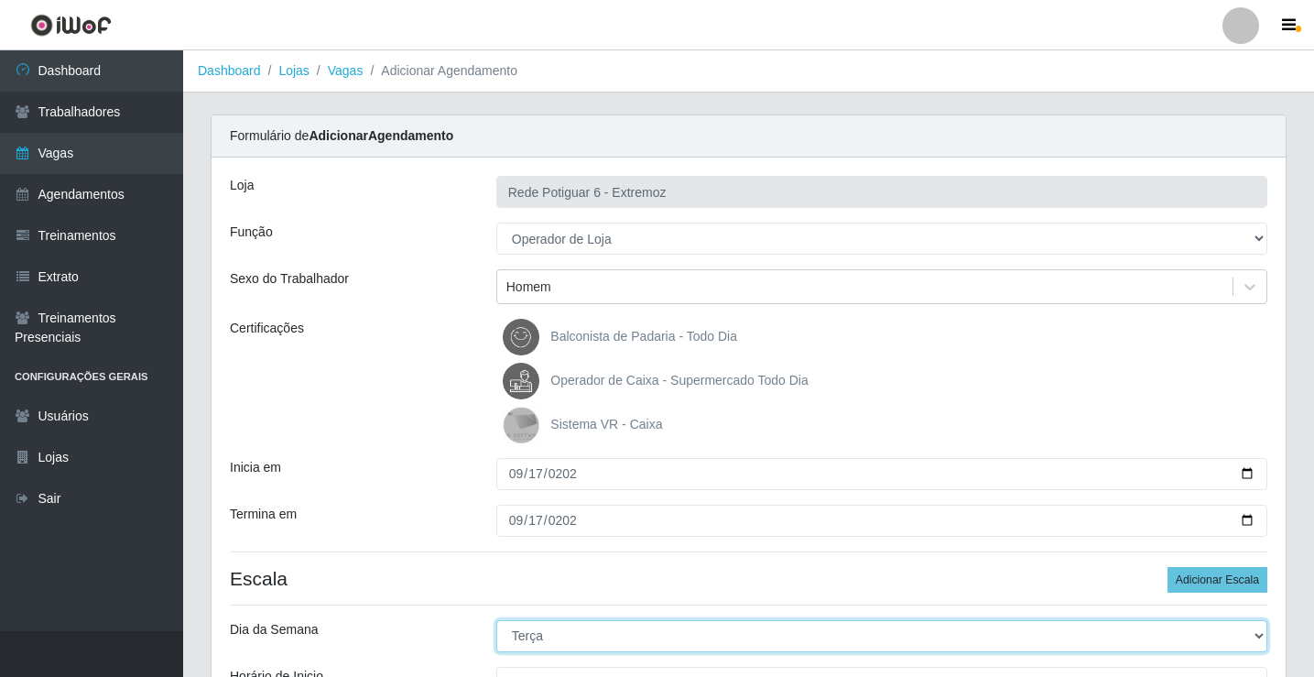
select select "3"
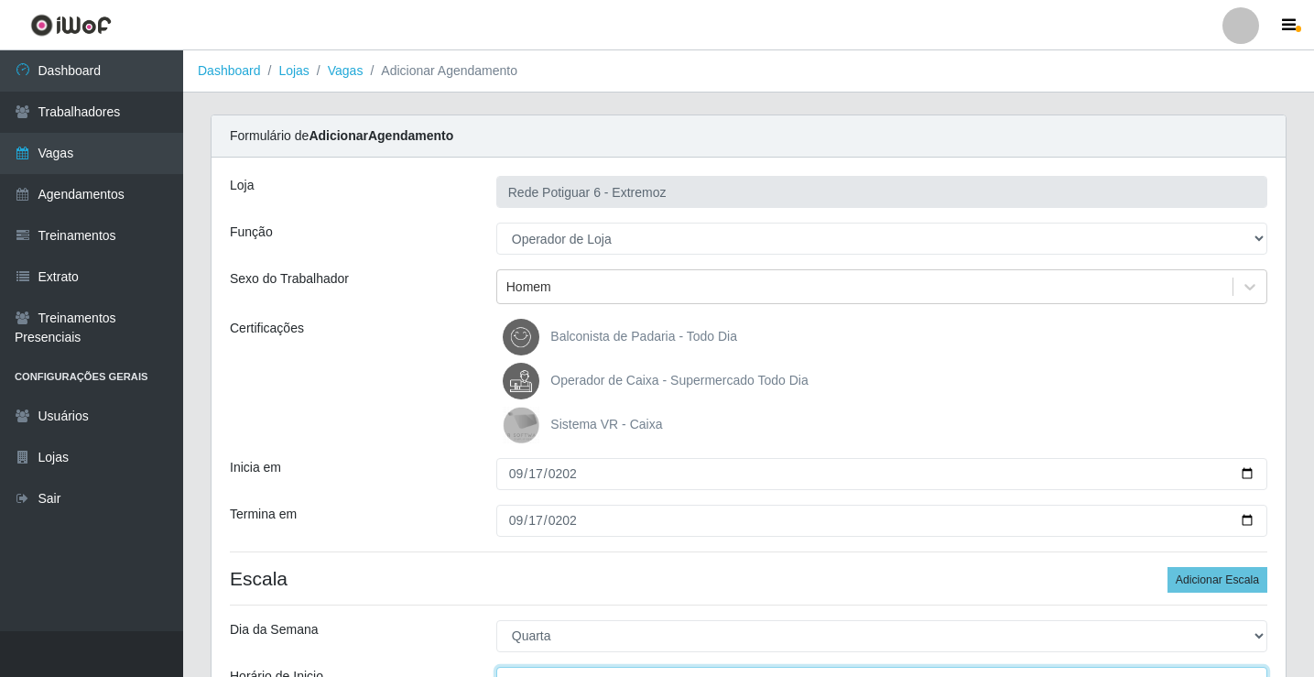
scroll to position [22, 0]
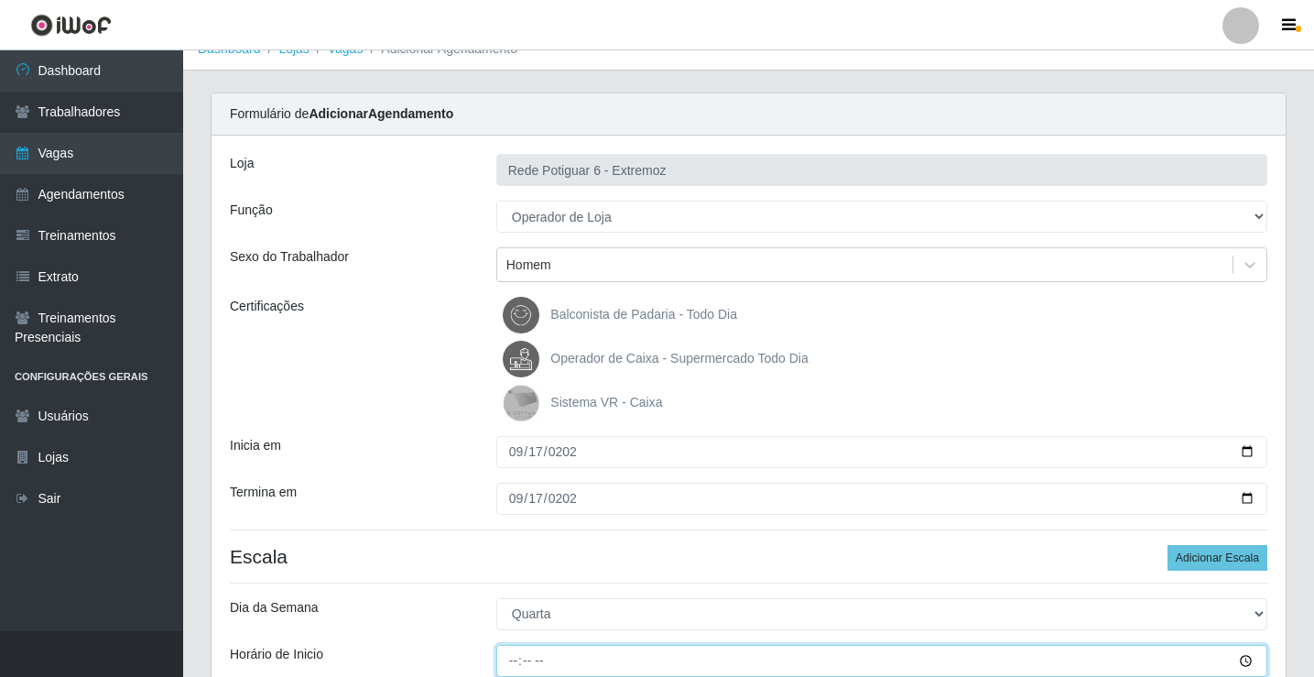
type input "07:00"
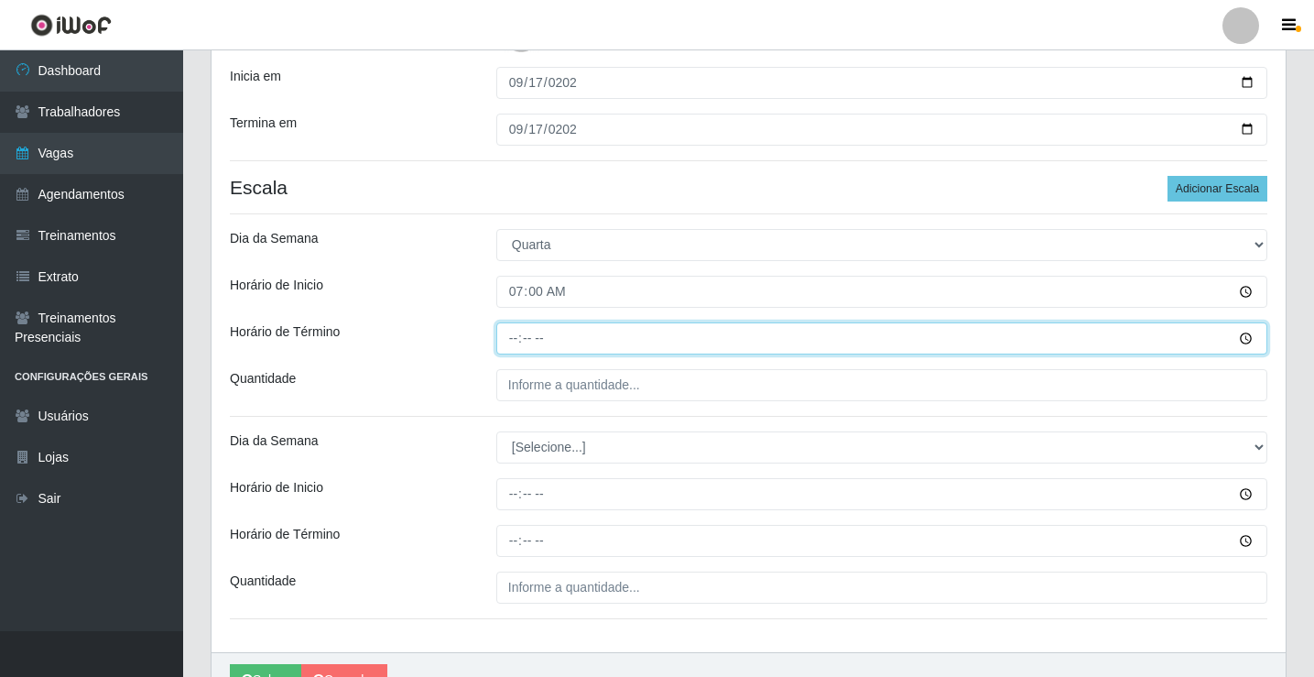
type input "13:00"
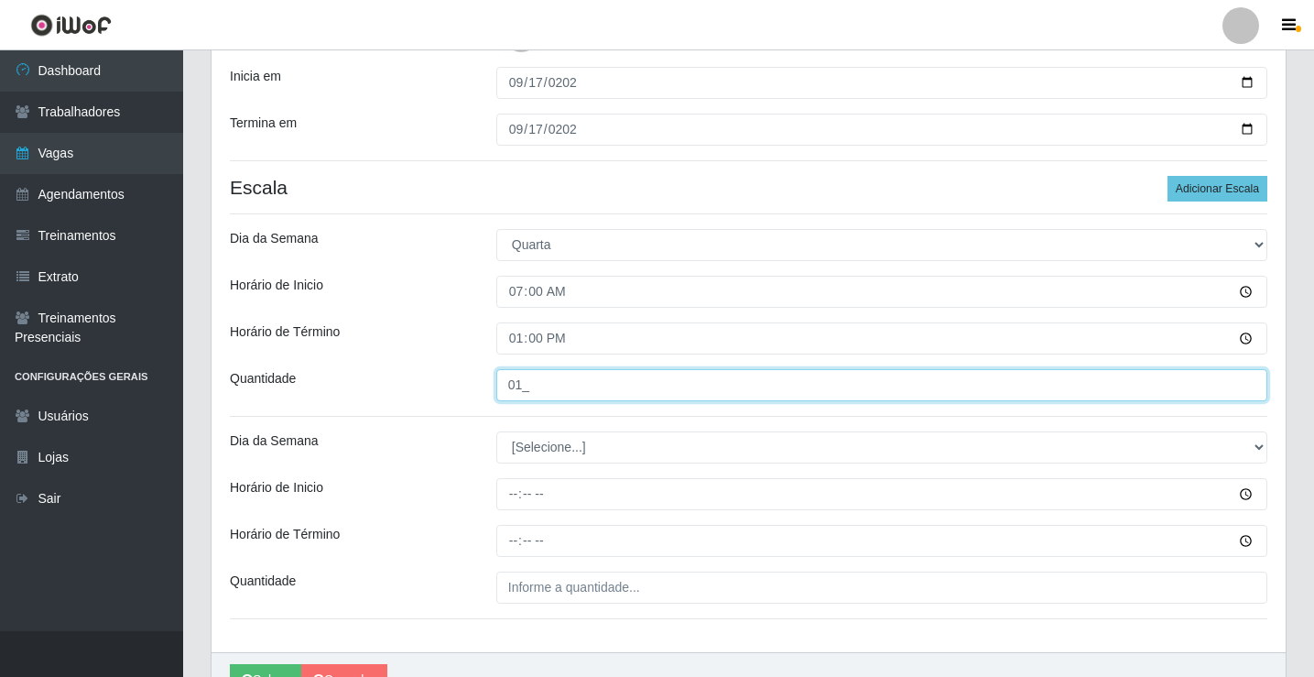
type input "01_"
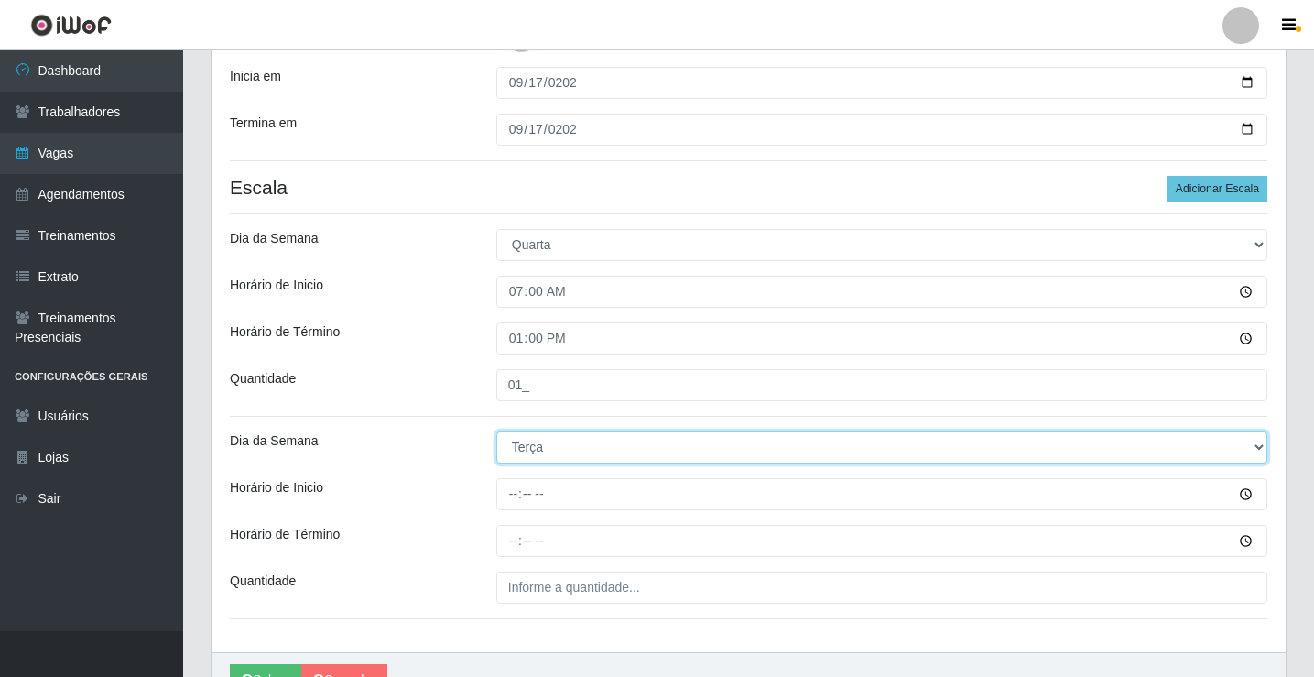
select select "3"
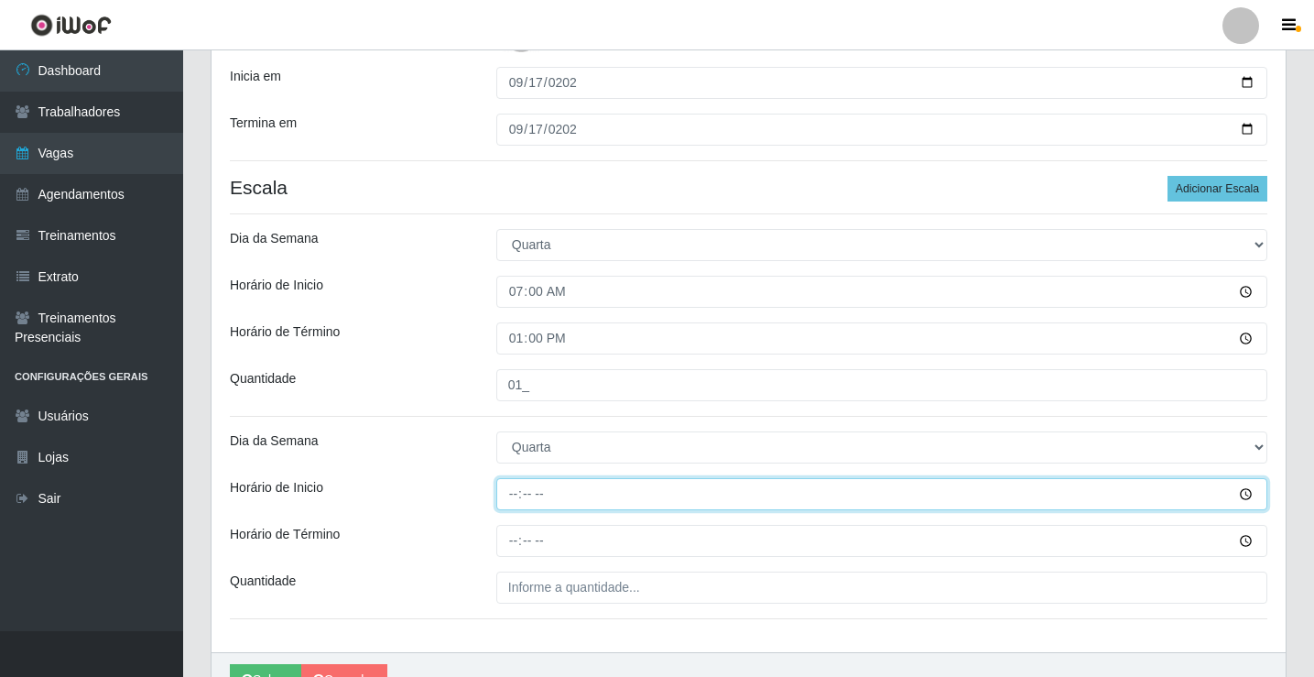
type input "14:00"
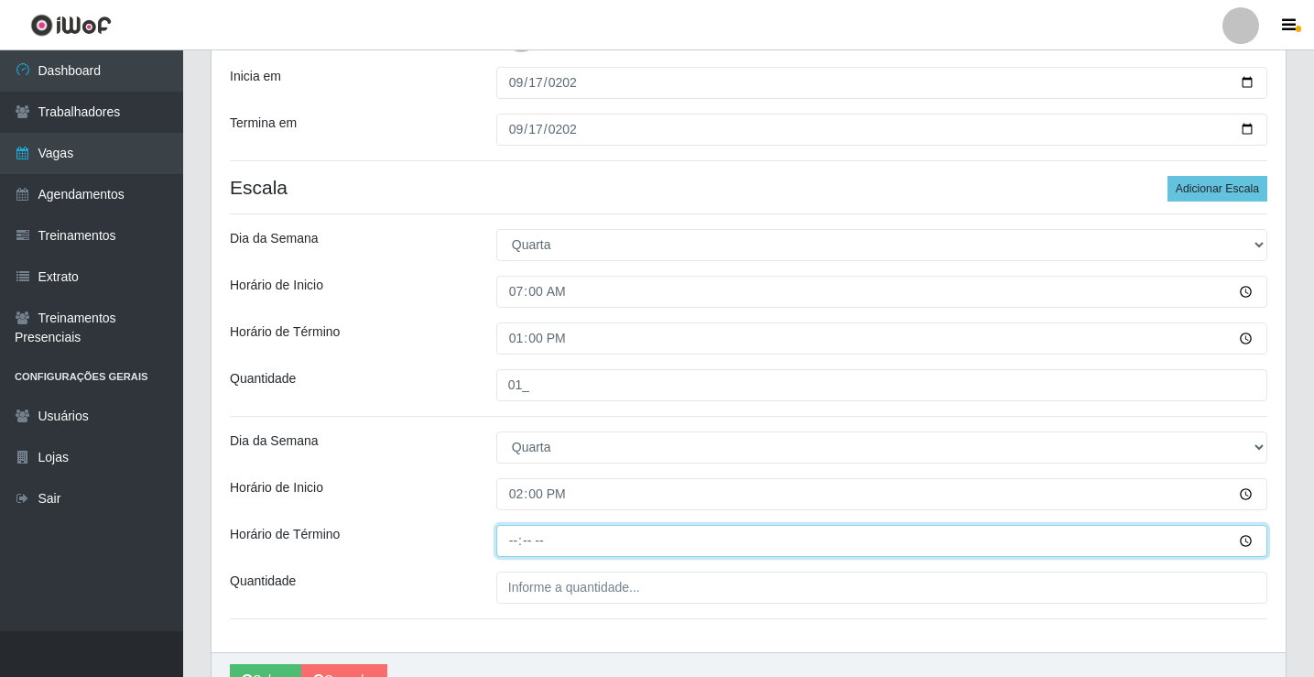
type input "20:00"
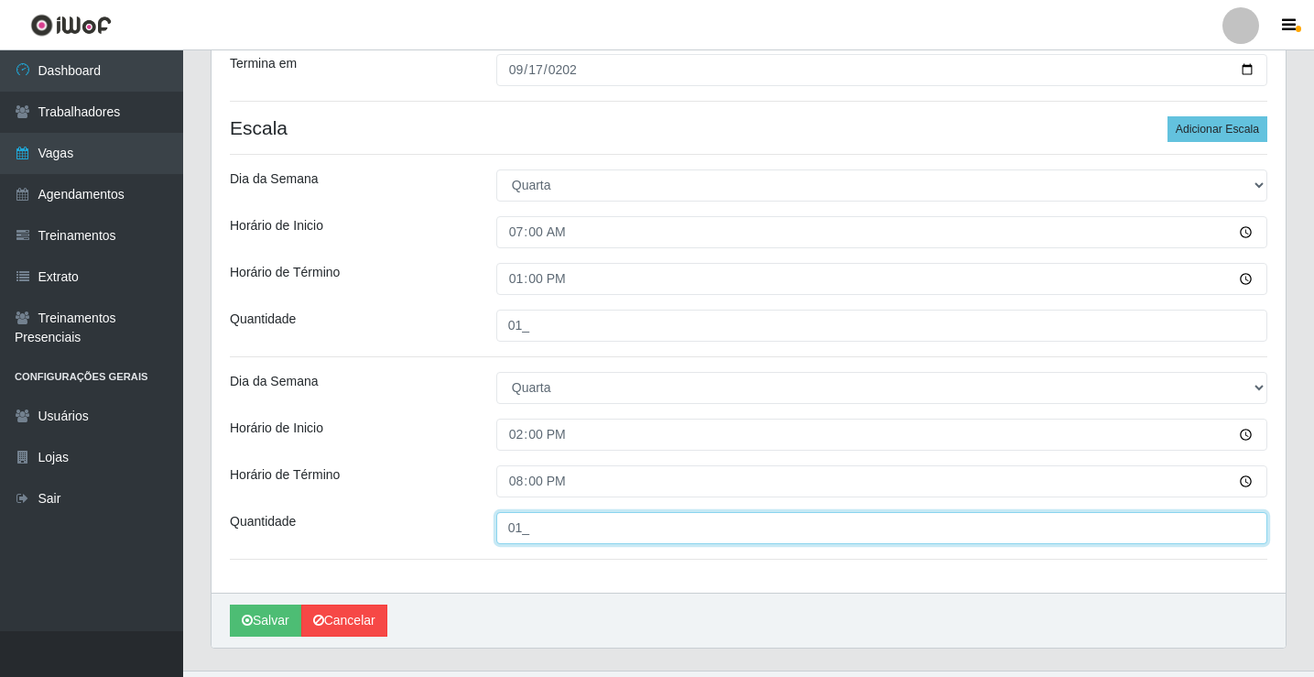
scroll to position [483, 0]
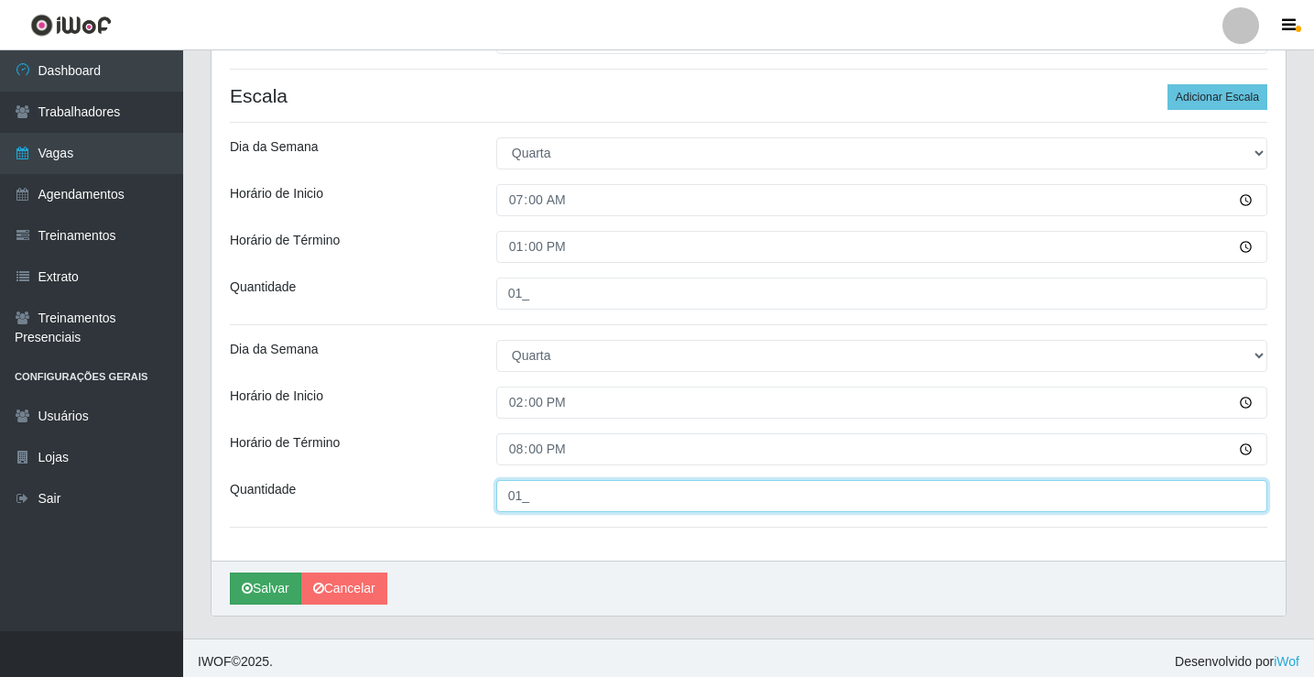
type input "01_"
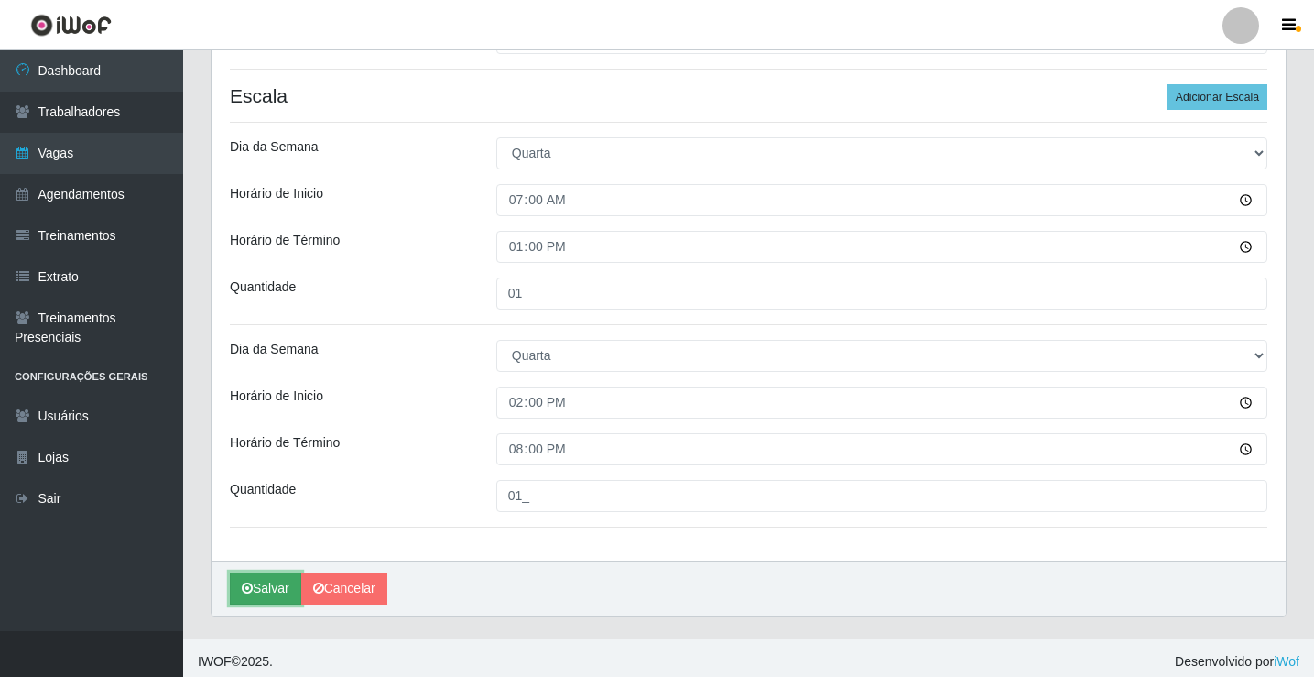
click at [270, 580] on button "Salvar" at bounding box center [265, 588] width 71 height 32
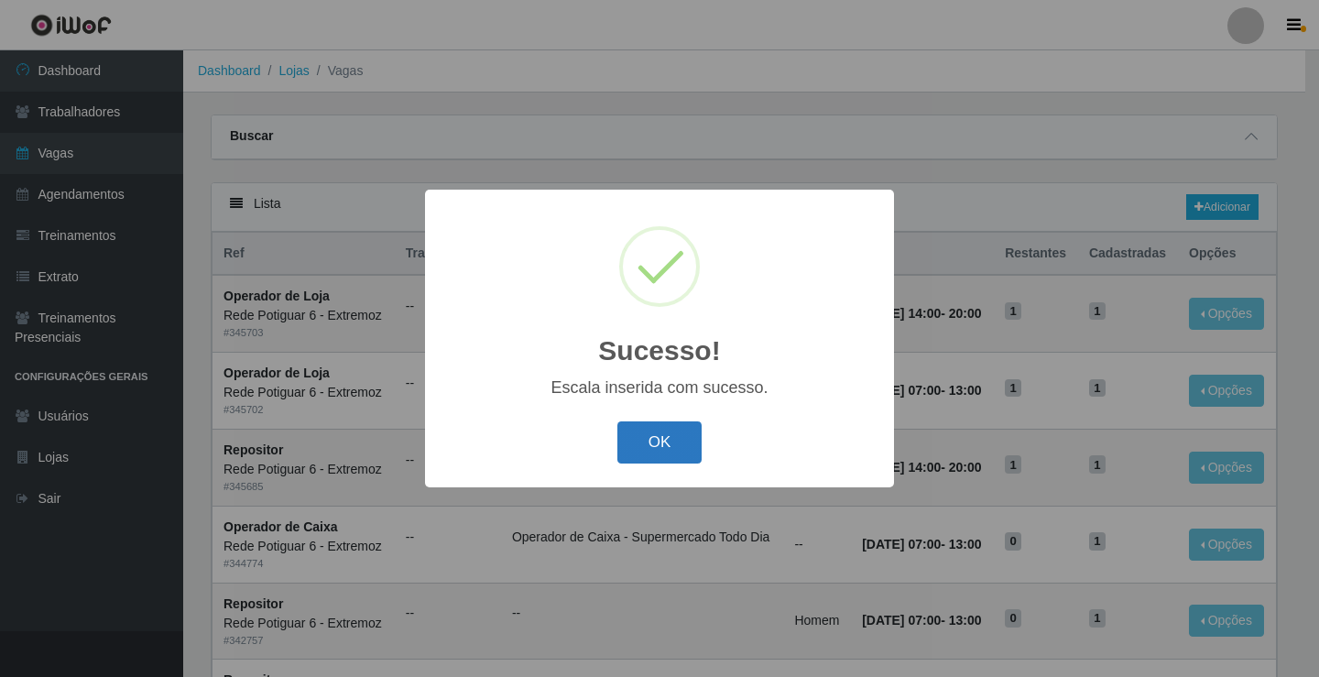
click at [667, 431] on button "OK" at bounding box center [659, 442] width 85 height 43
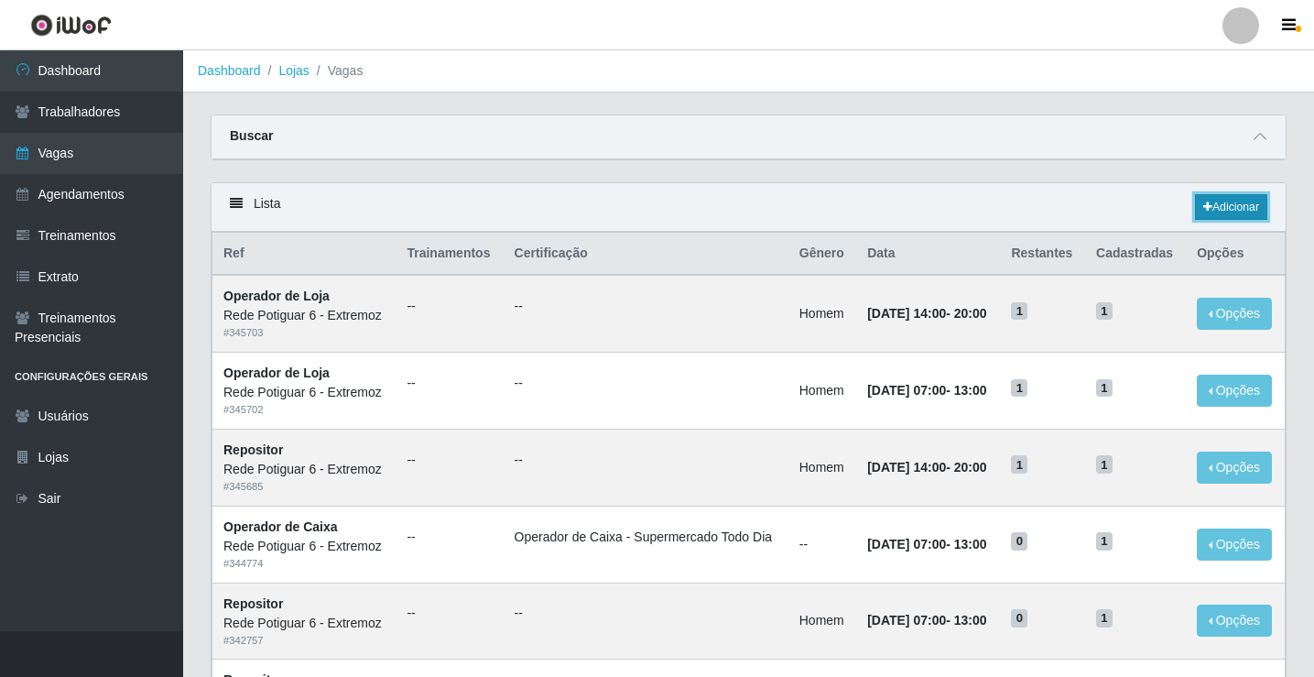
click at [1226, 213] on link "Adicionar" at bounding box center [1231, 207] width 72 height 26
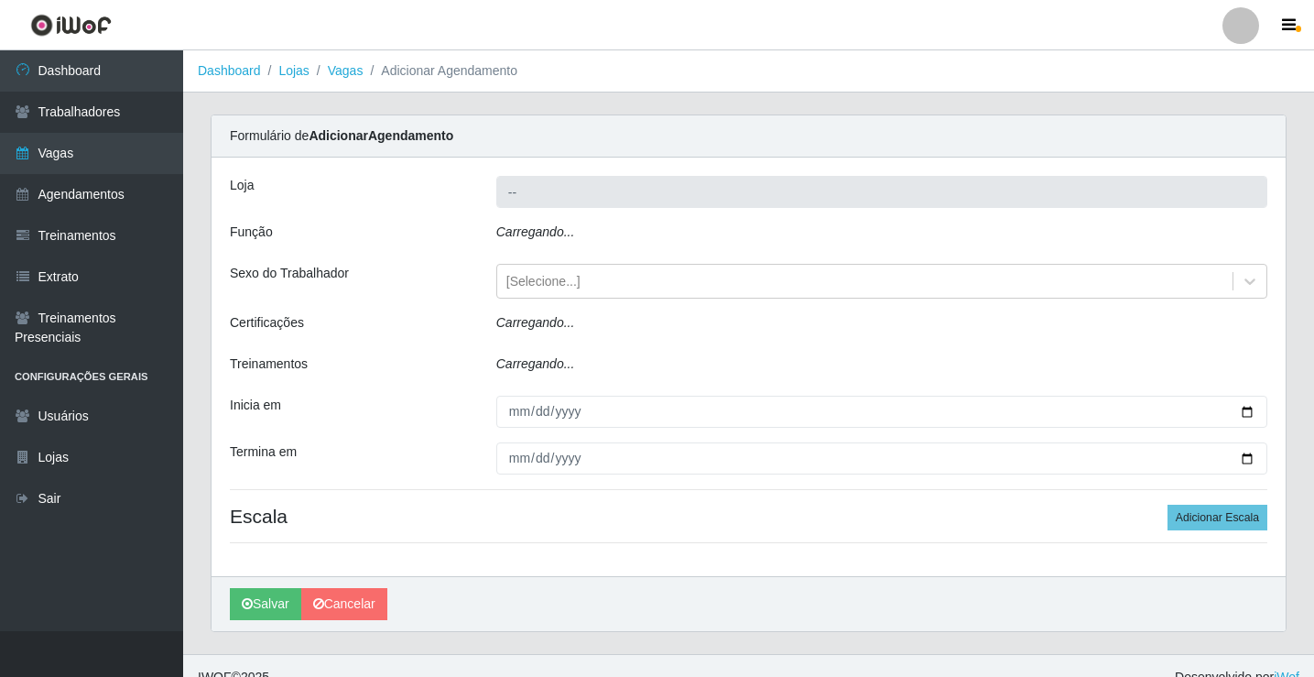
type input "Rede Potiguar 6 - Extremoz"
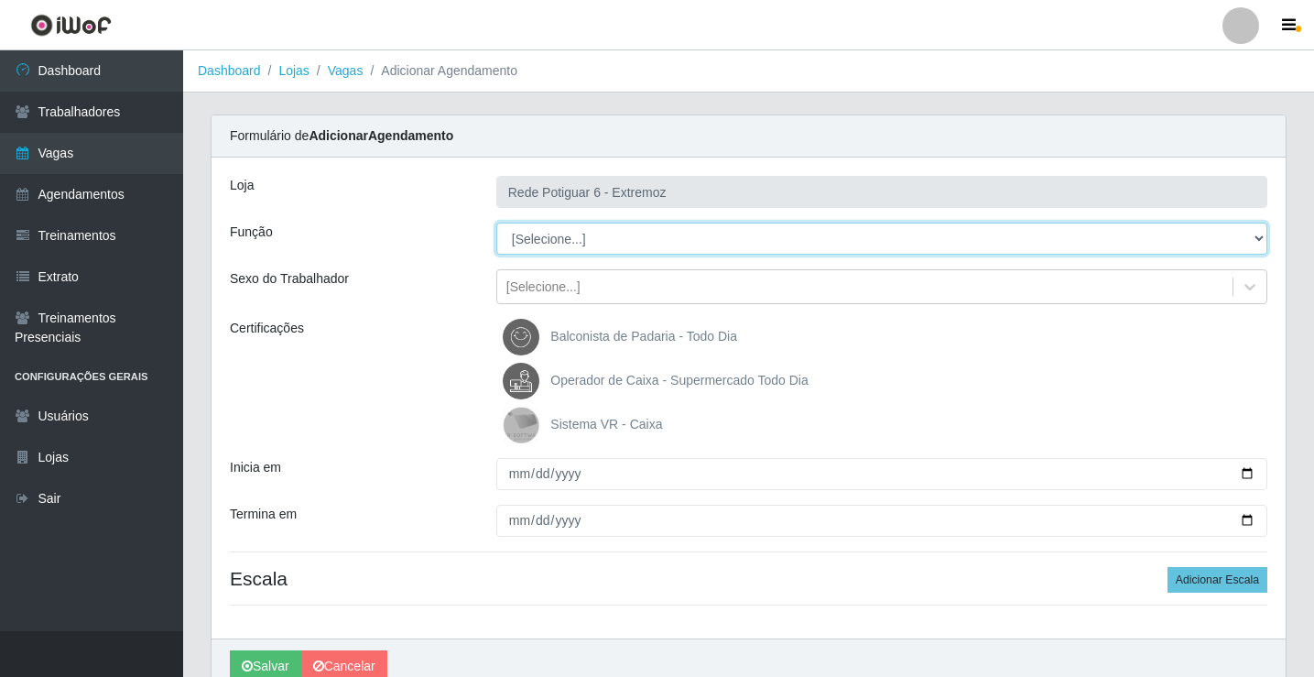
click at [539, 241] on select "[Selecione...] ASG Balconista Embalador Operador de Caixa Operador de Caixa + O…" at bounding box center [881, 239] width 771 height 32
select select "12"
click at [496, 223] on select "[Selecione...] ASG Balconista Embalador Operador de Caixa Operador de Caixa + O…" at bounding box center [881, 239] width 771 height 32
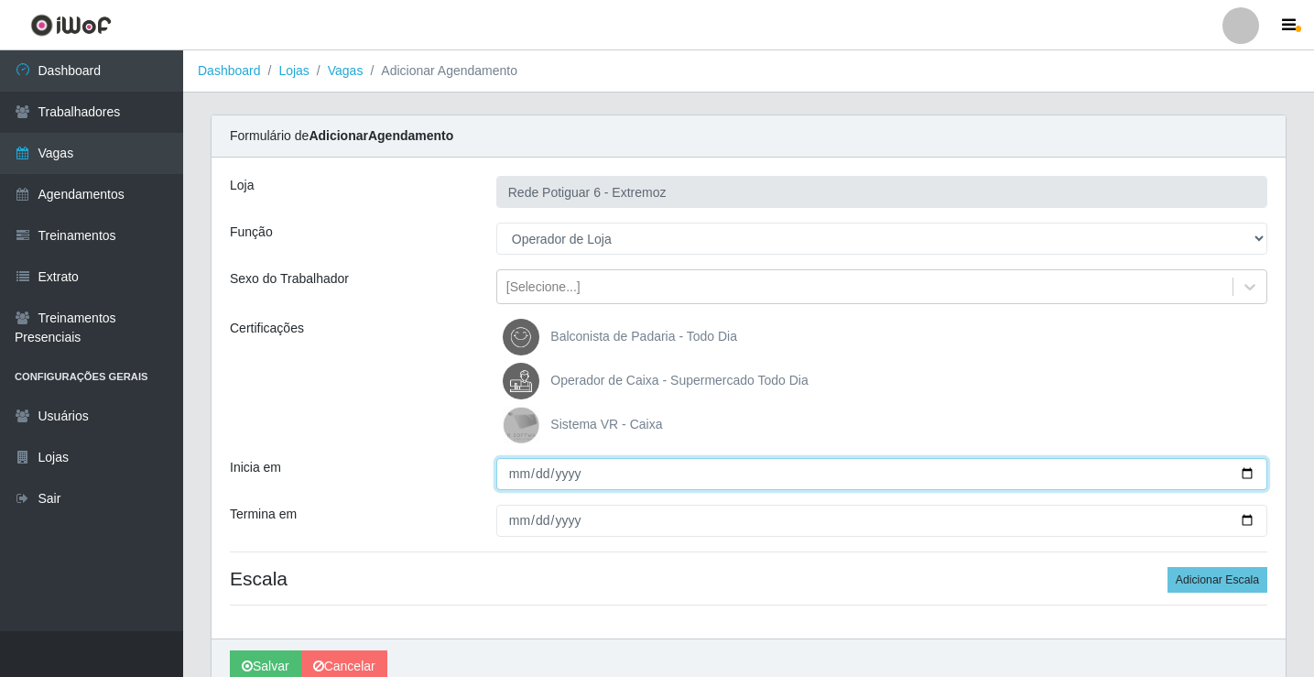
click at [517, 479] on input "Inicia em" at bounding box center [881, 474] width 771 height 32
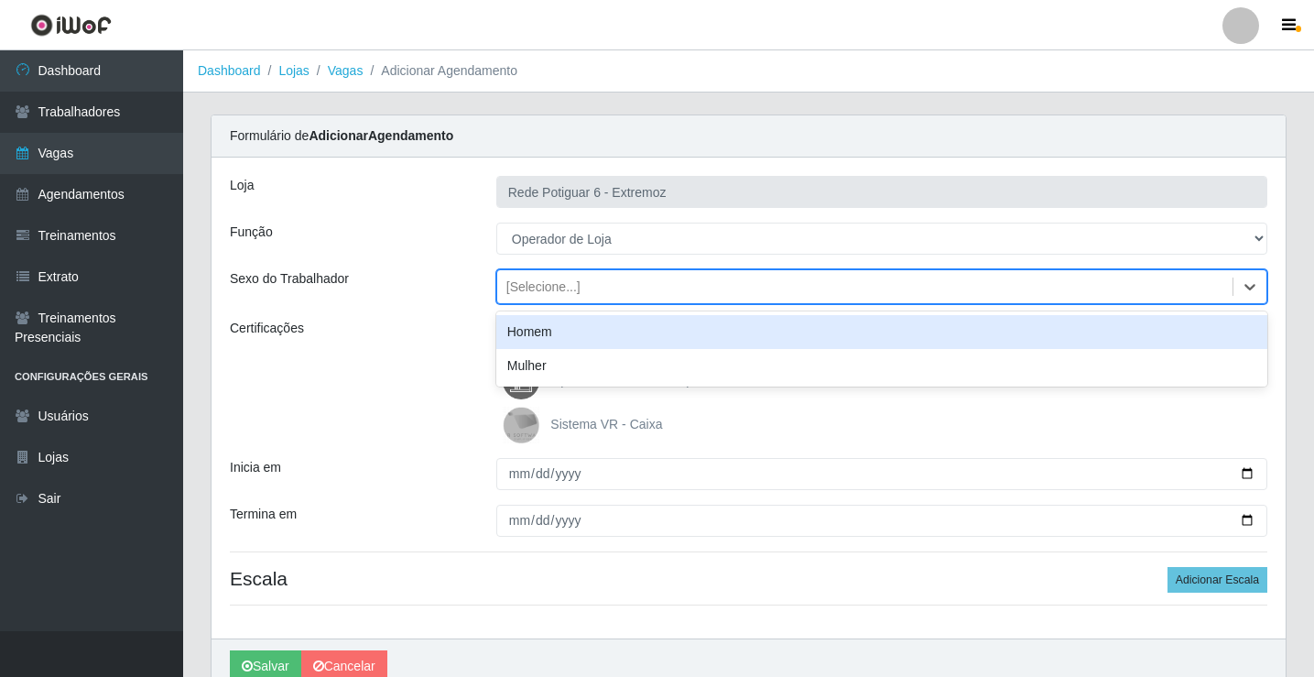
click at [613, 284] on div "[Selecione...]" at bounding box center [864, 287] width 735 height 30
click at [520, 337] on div "Homem" at bounding box center [881, 332] width 771 height 34
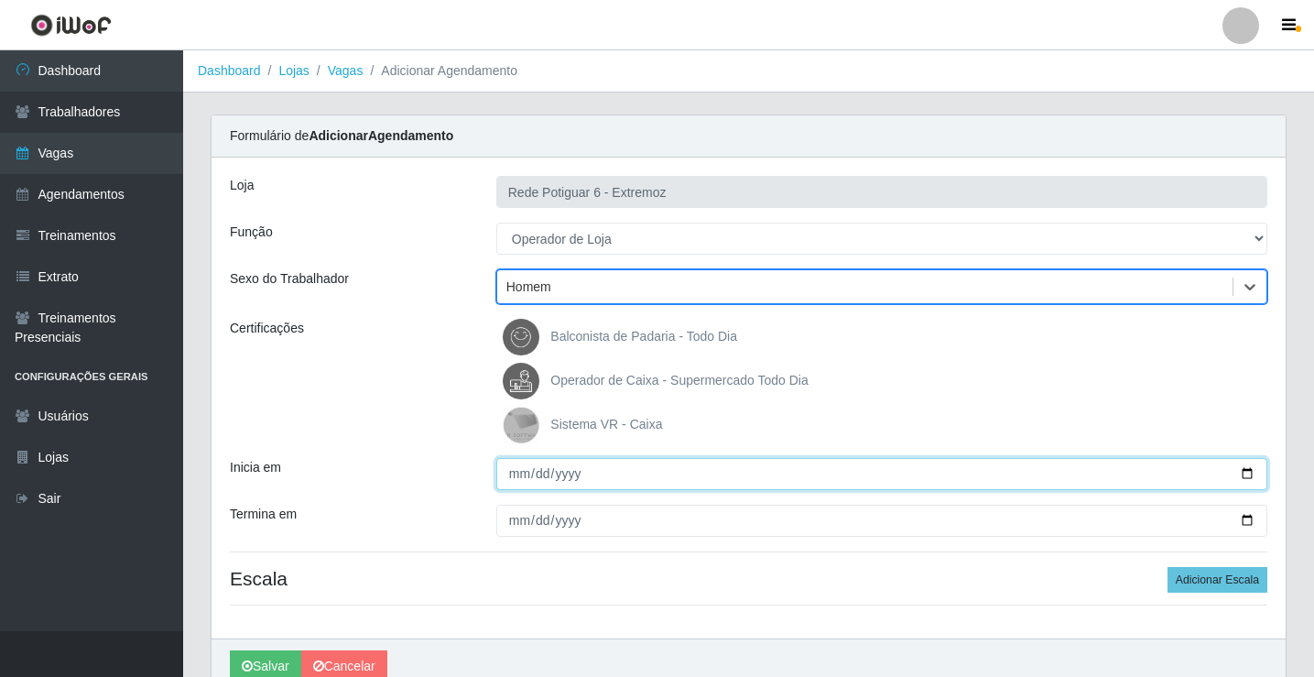
click at [510, 480] on input "Inicia em" at bounding box center [881, 474] width 771 height 32
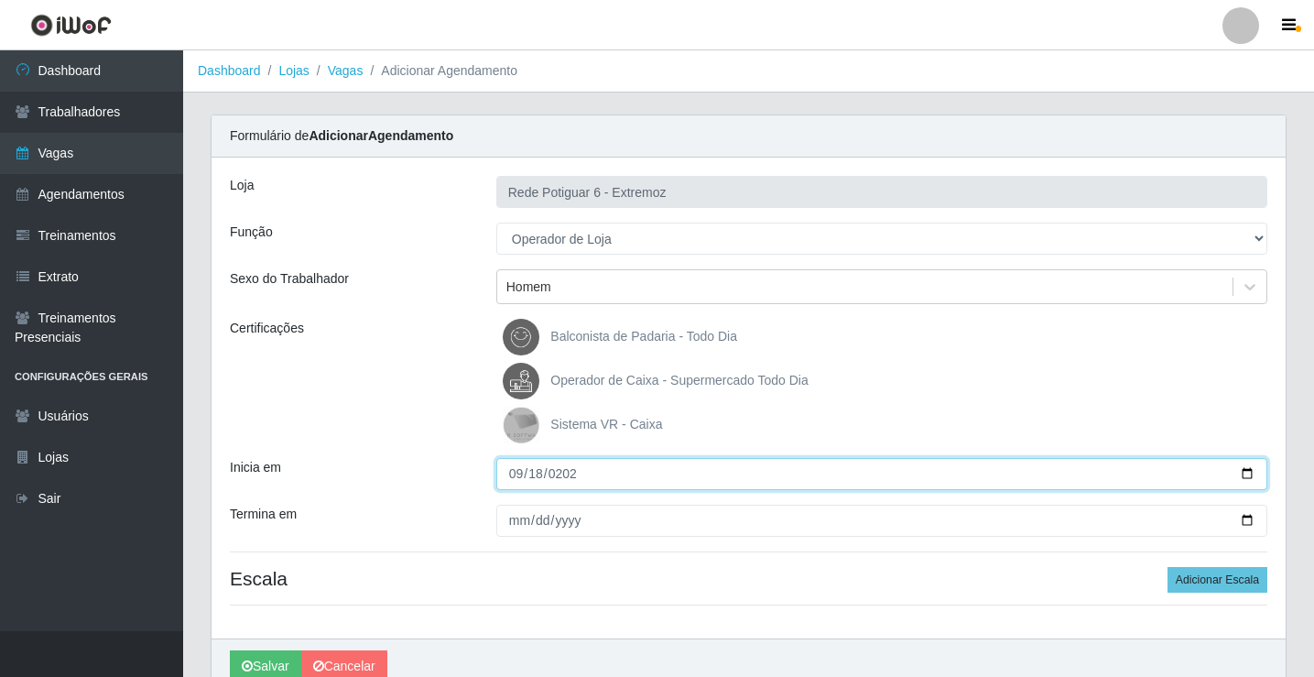
type input "[DATE]"
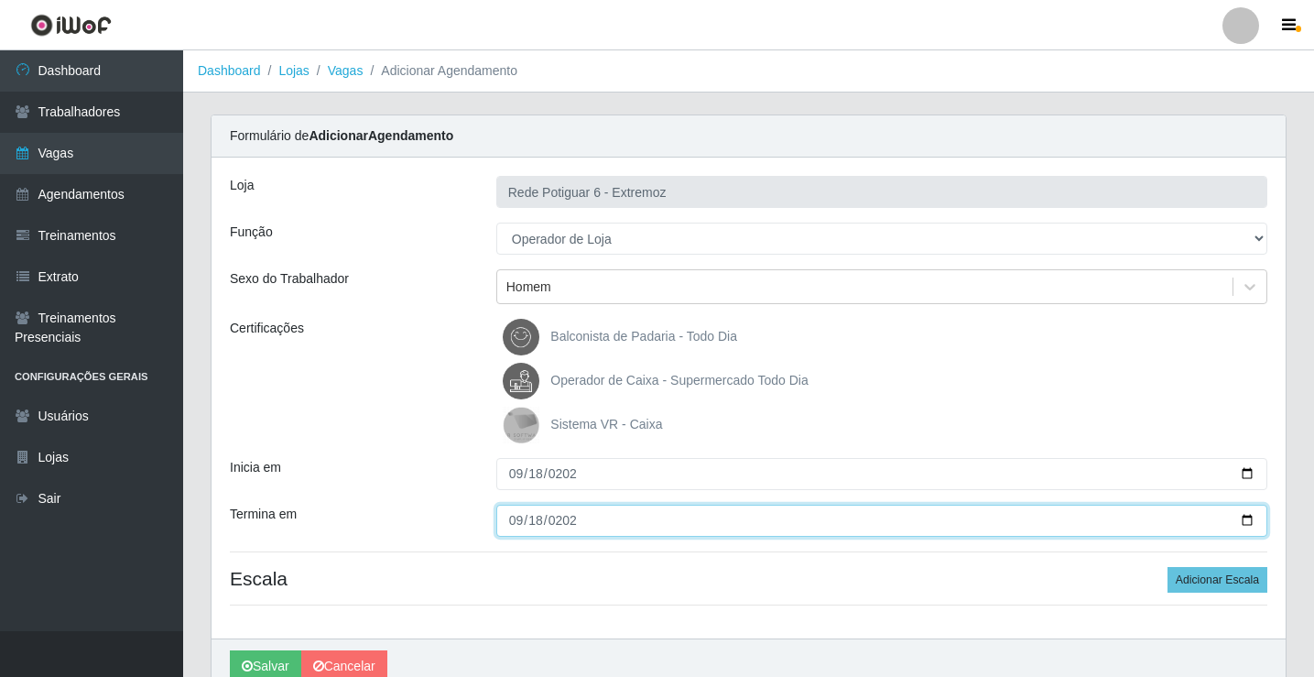
type input "[DATE]"
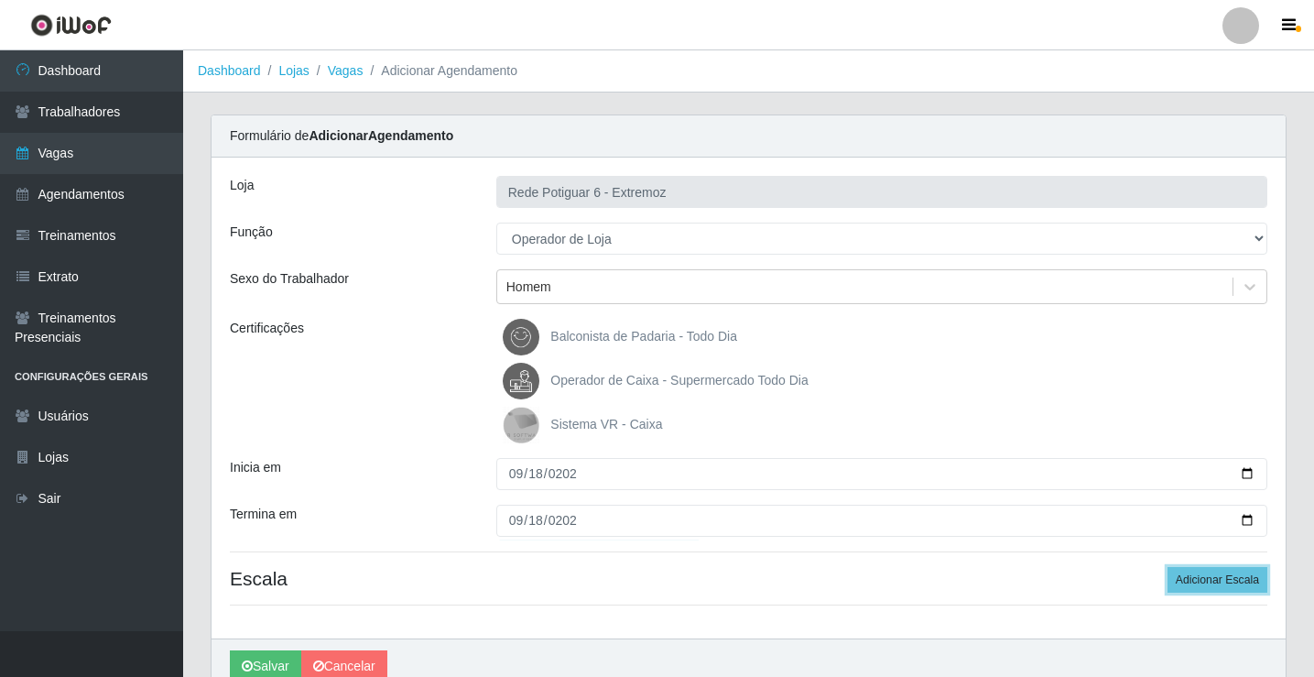
click at [1168, 567] on button "Adicionar Escala" at bounding box center [1218, 580] width 100 height 26
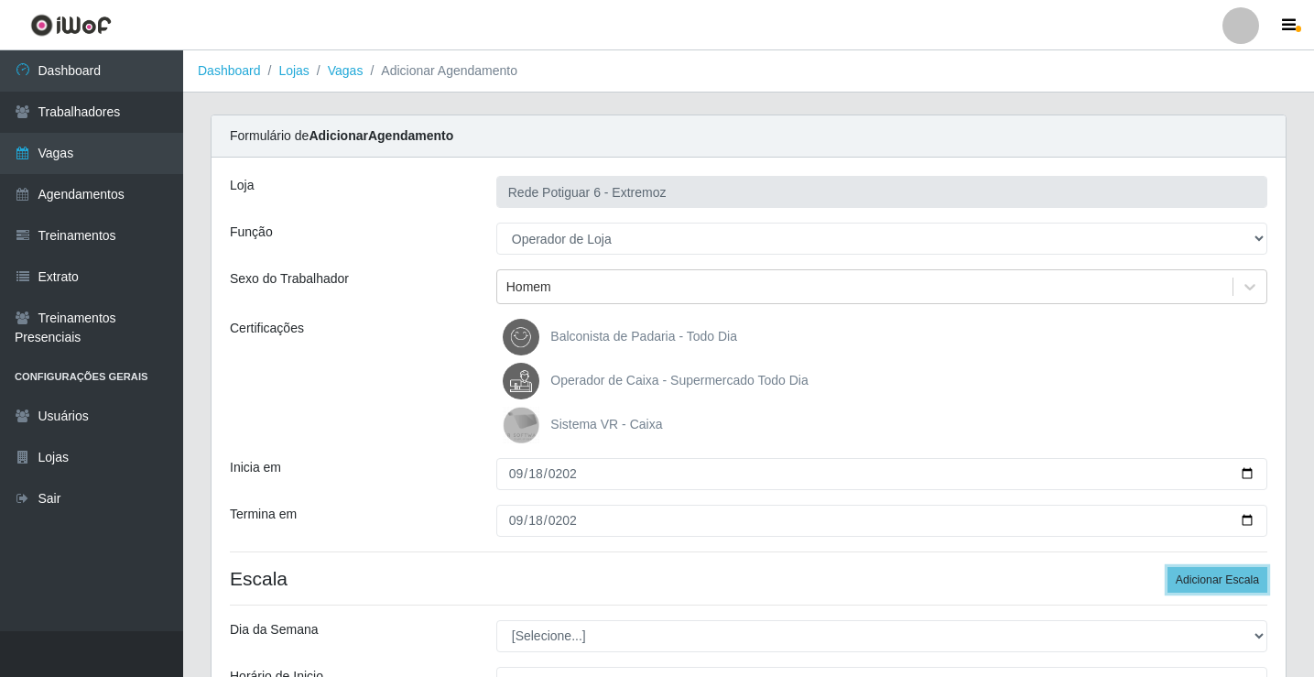
click at [1168, 567] on button "Adicionar Escala" at bounding box center [1218, 580] width 100 height 26
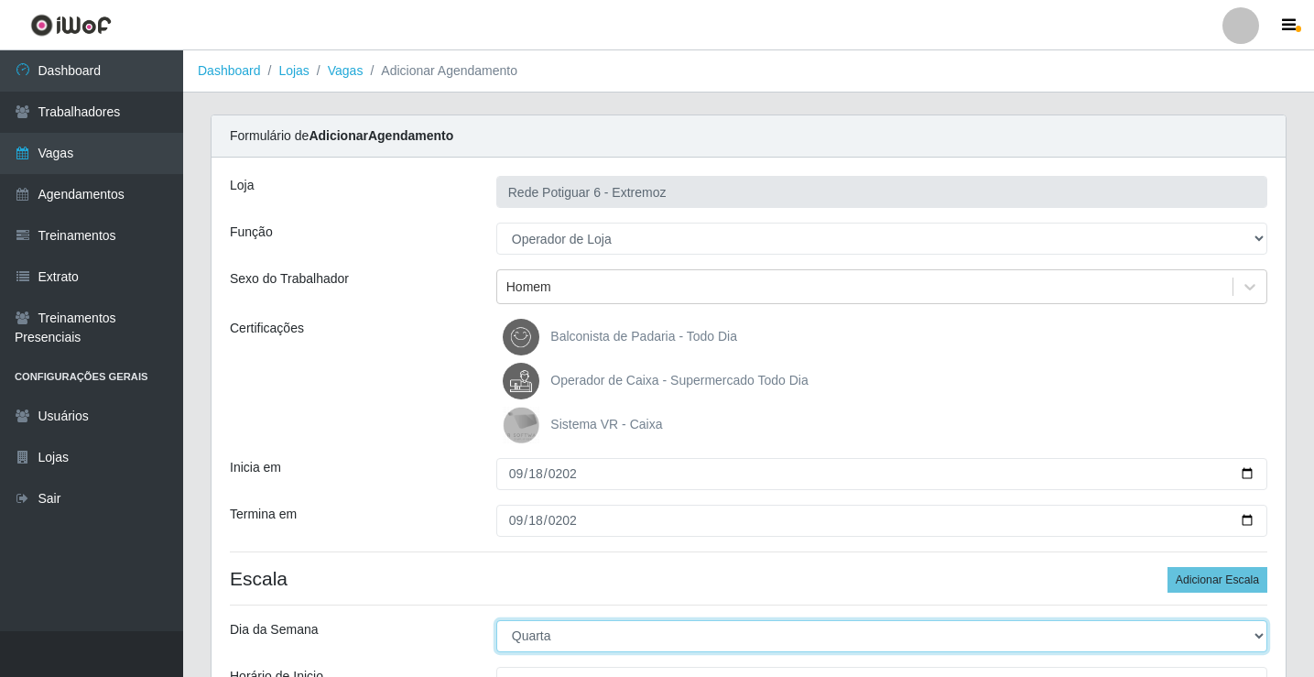
select select "4"
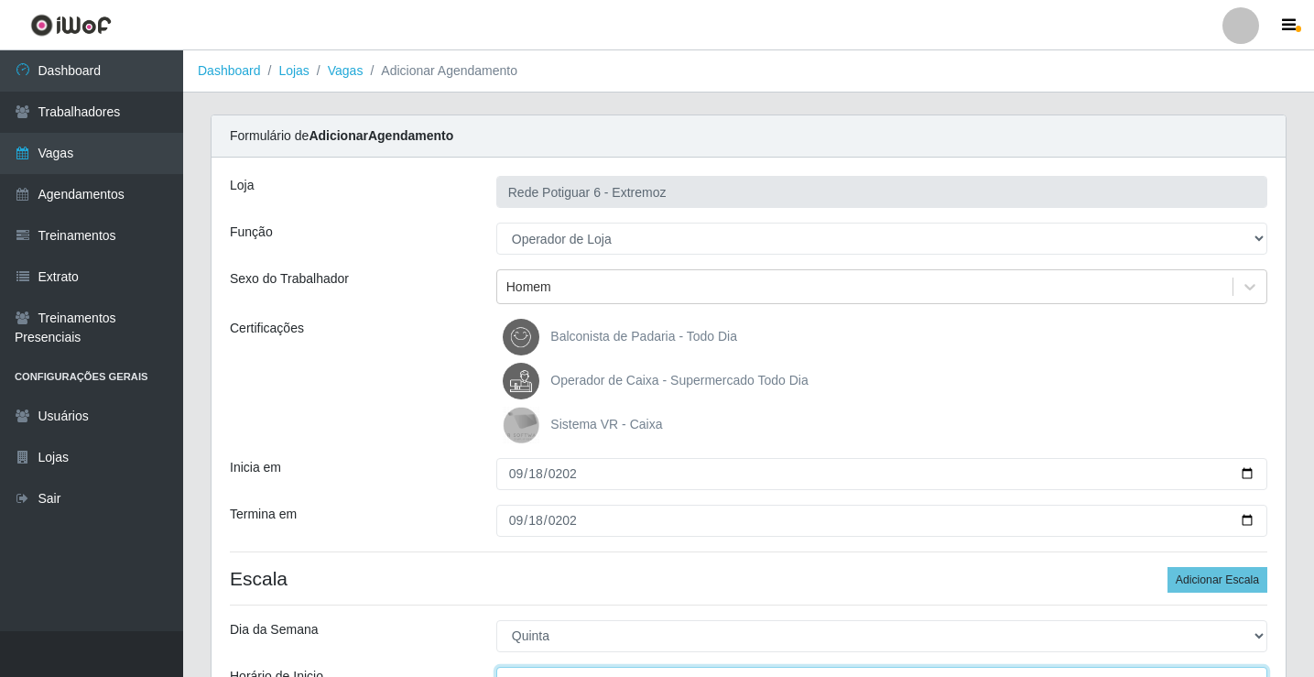
scroll to position [22, 0]
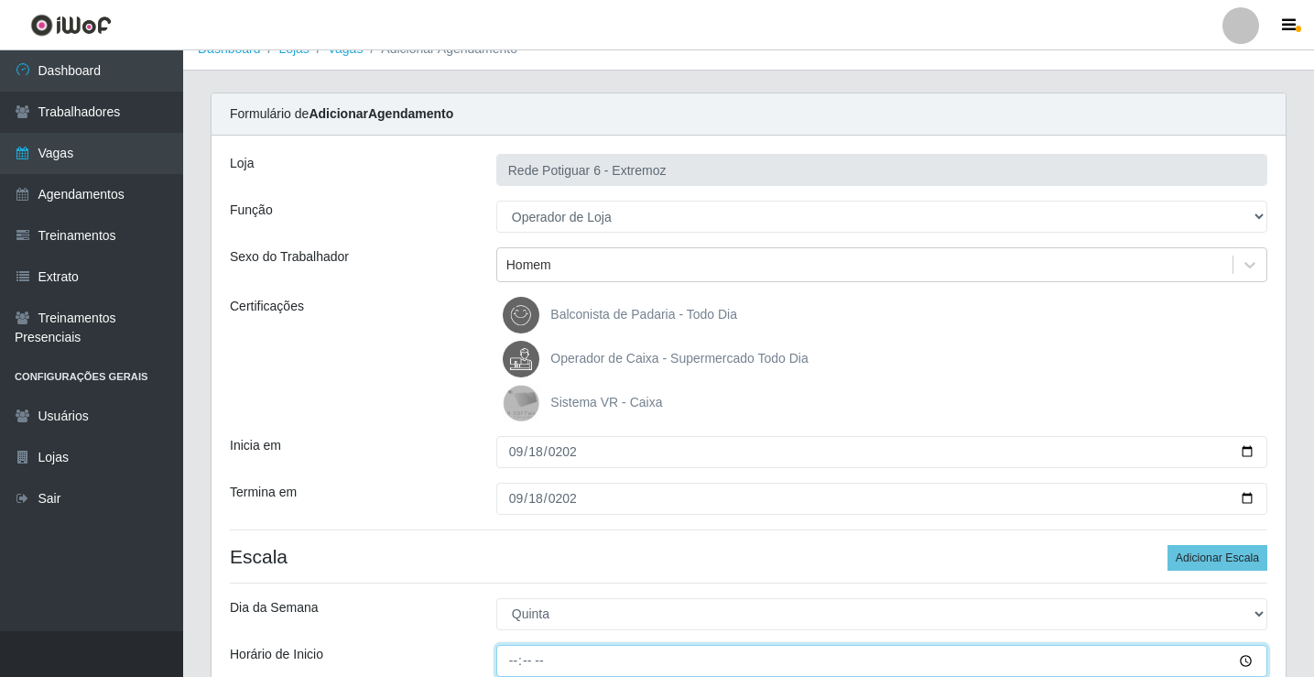
type input "07:00"
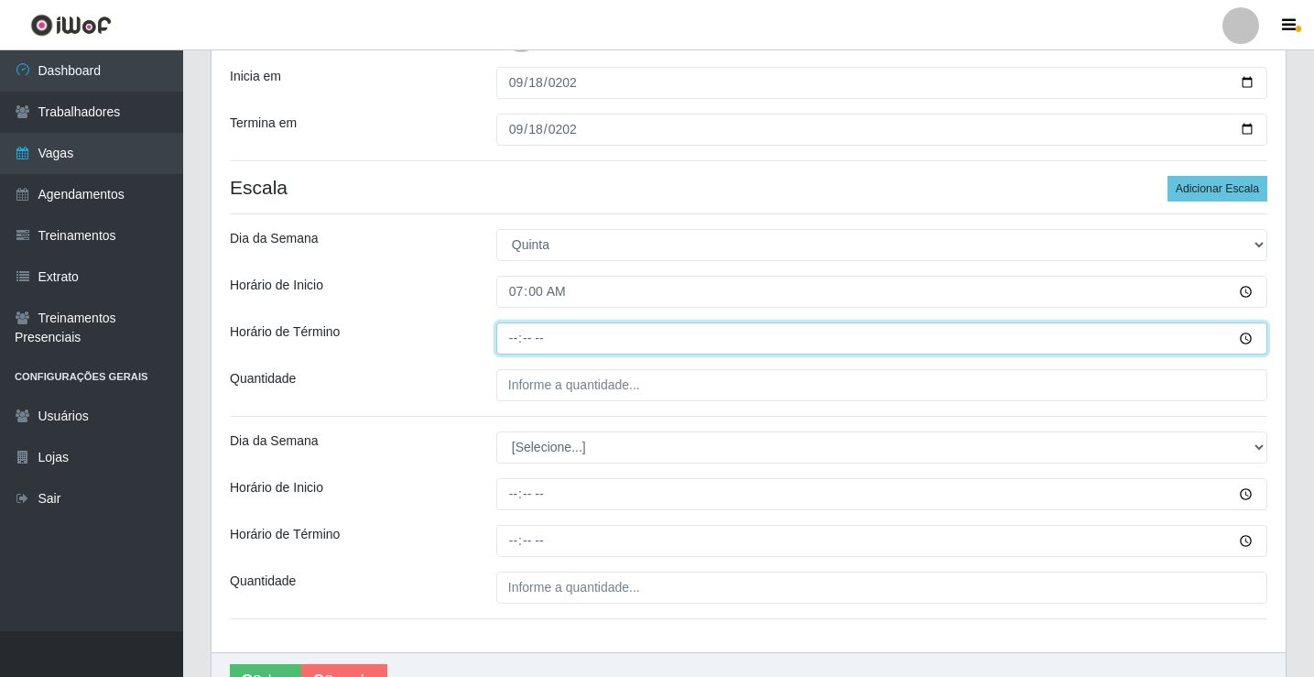
type input "13:00"
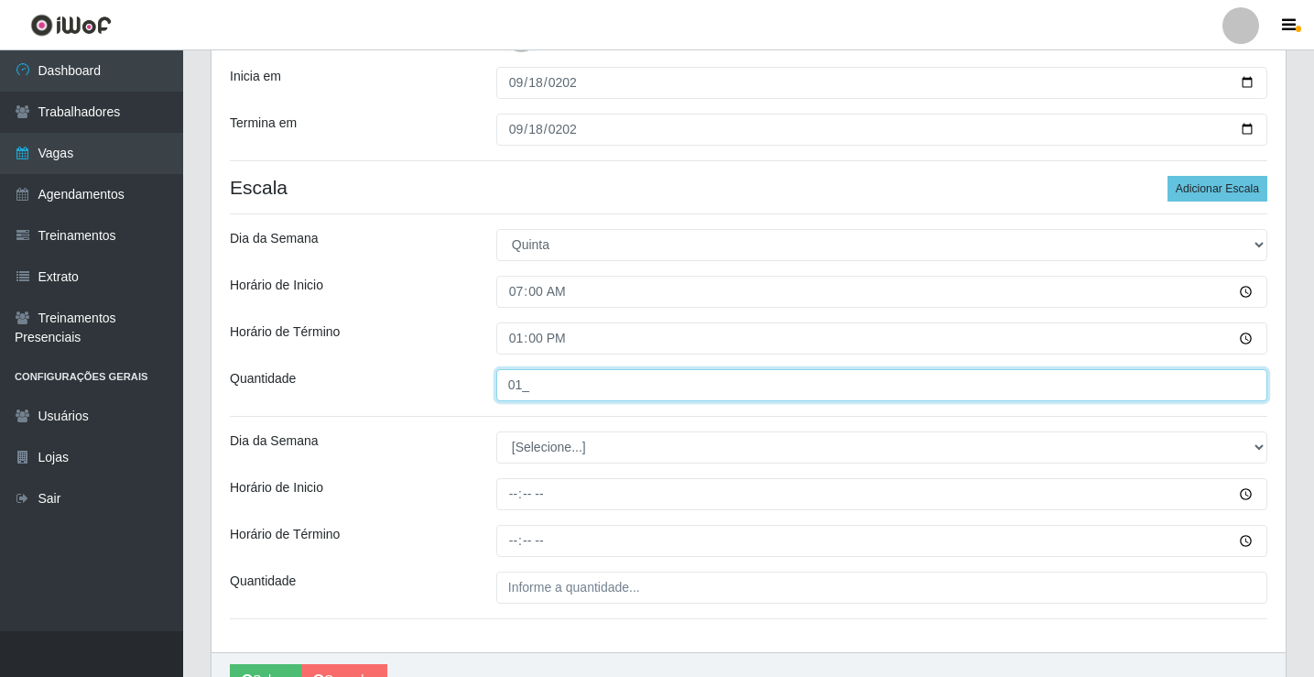
type input "01_"
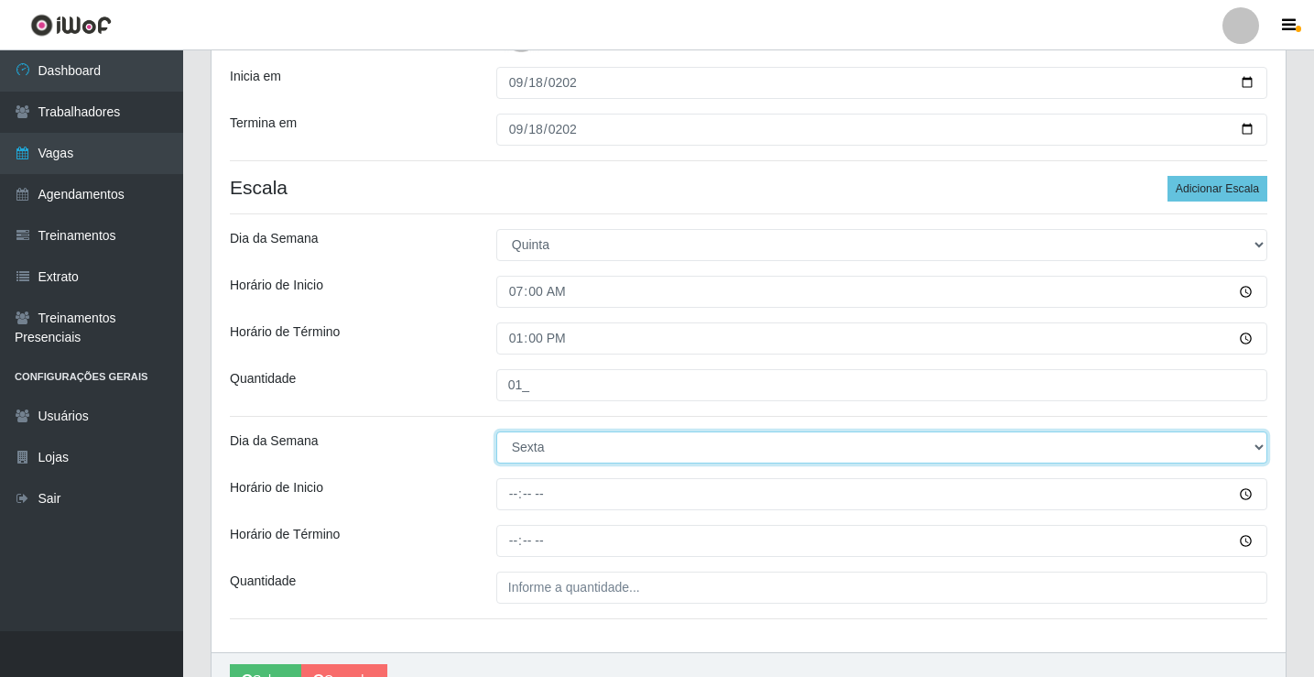
select select "4"
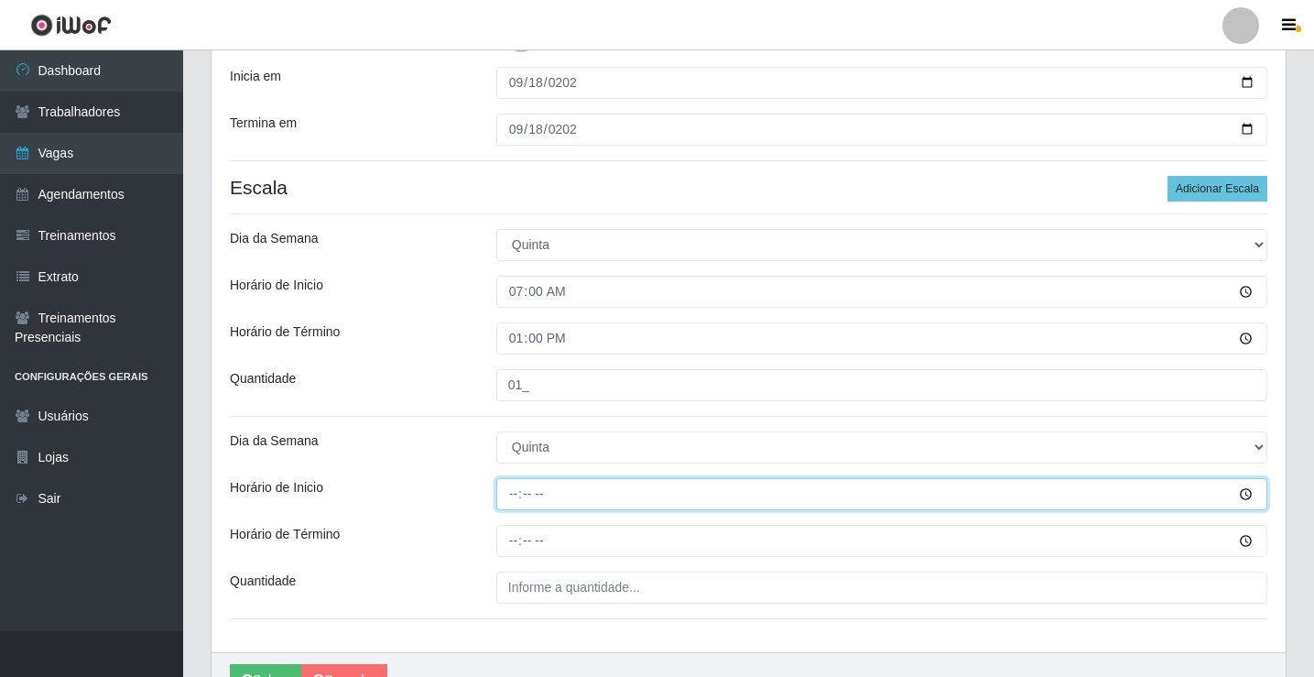
type input "14:00"
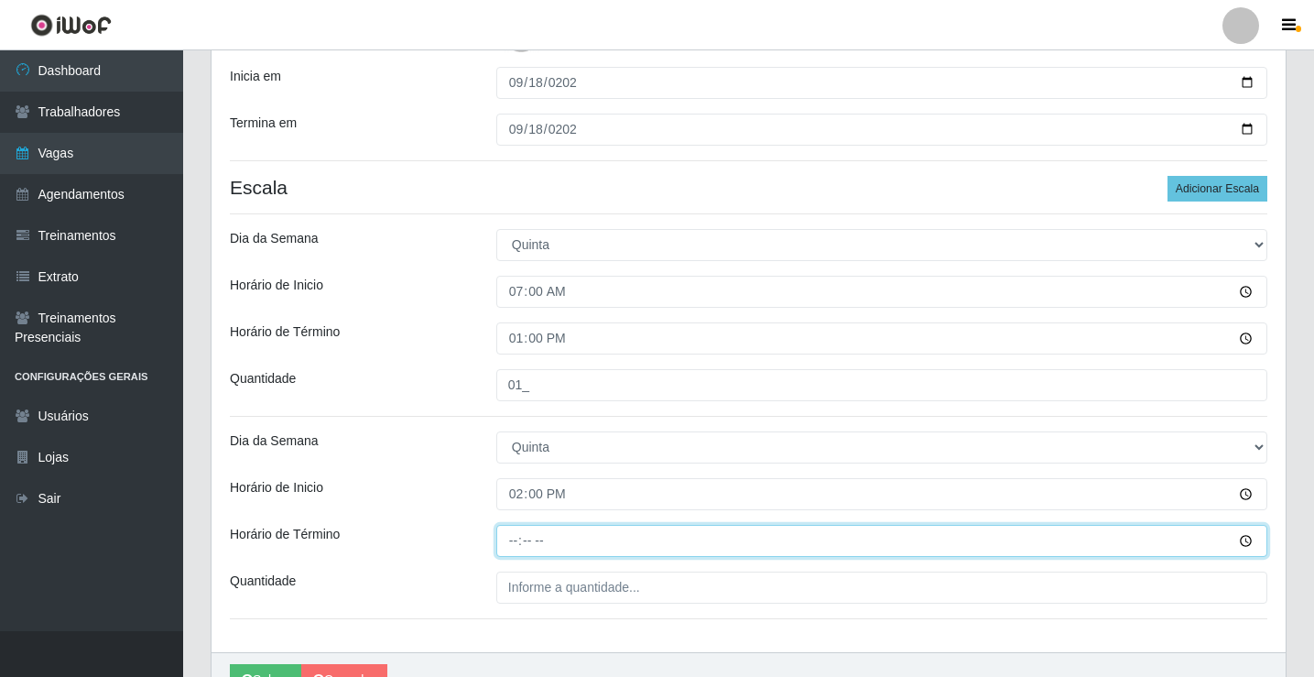
type input "20:00"
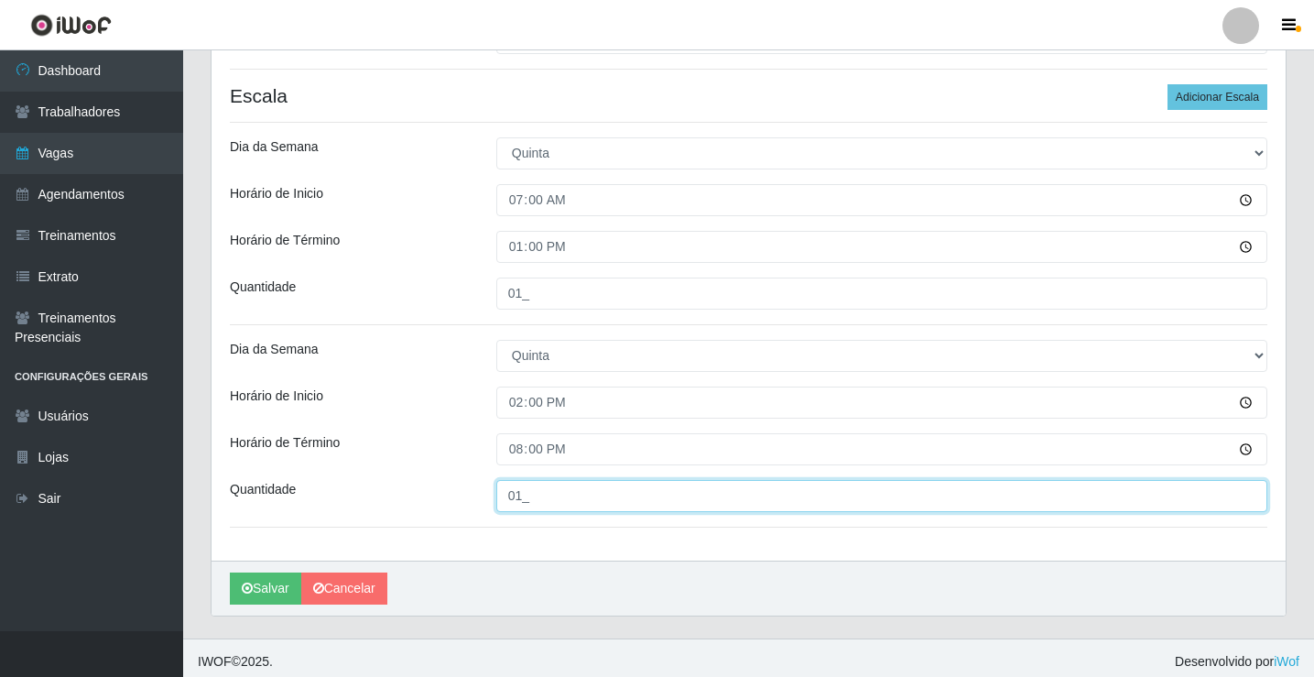
scroll to position [490, 0]
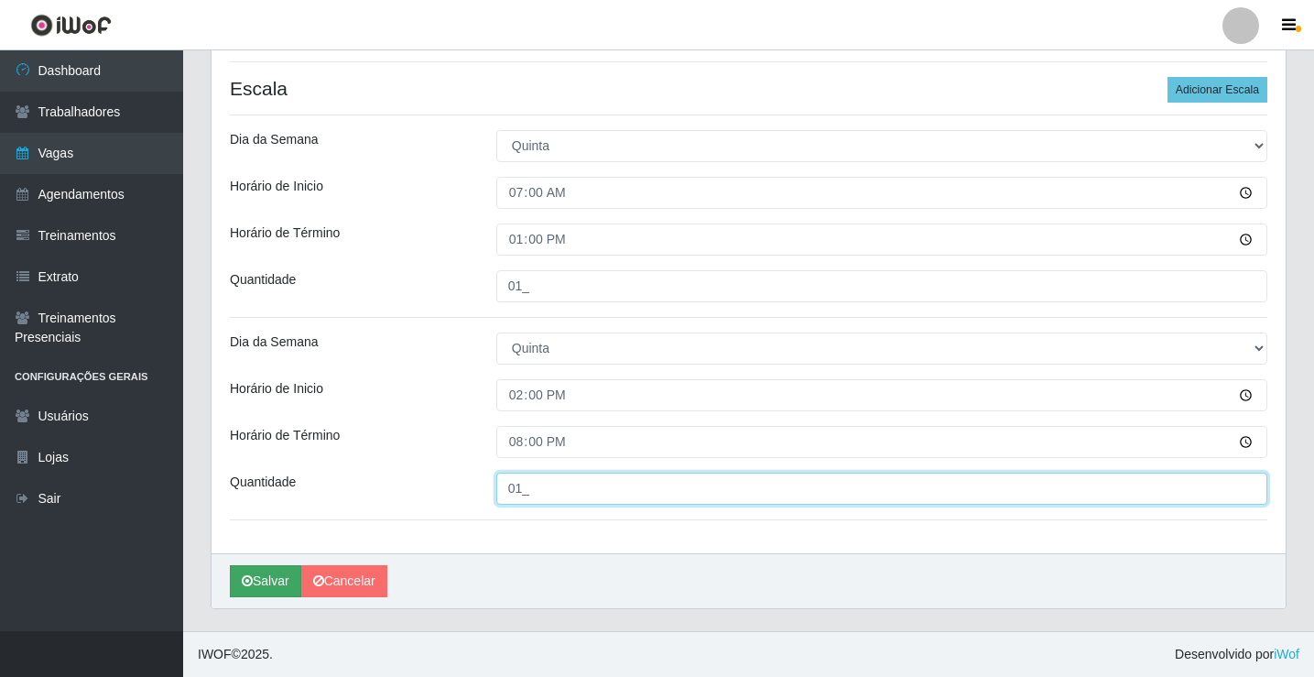
type input "01_"
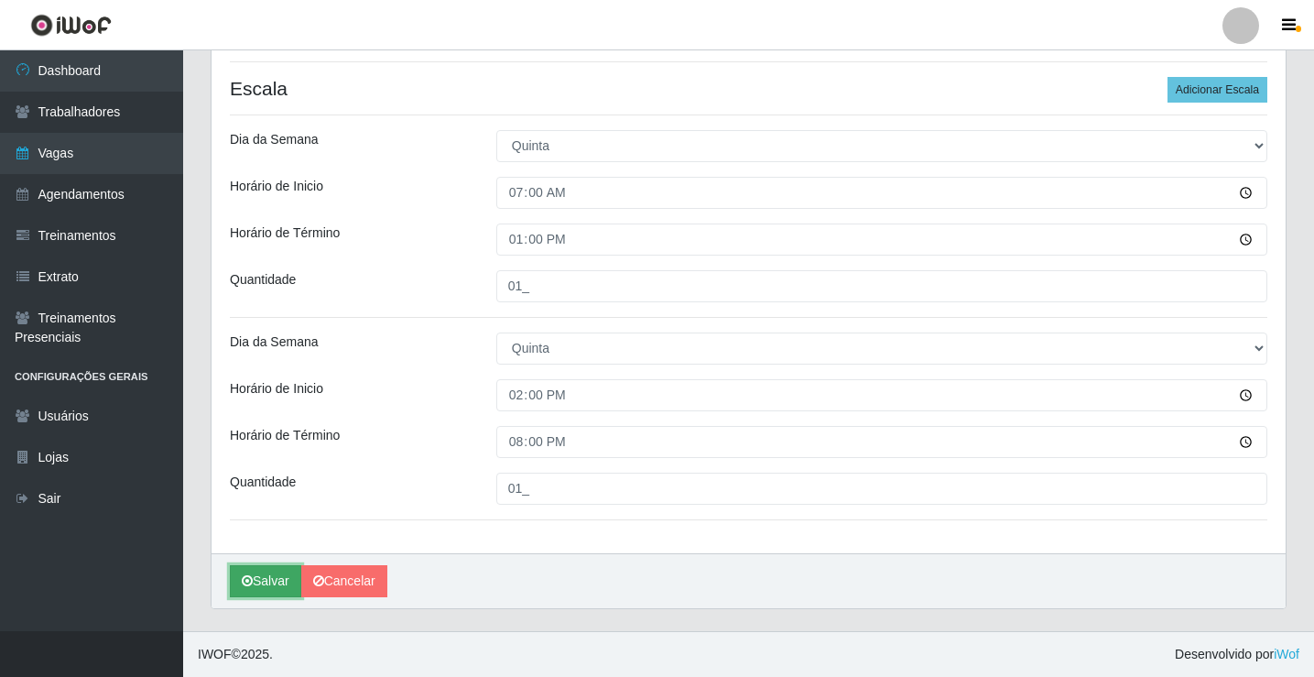
click at [277, 568] on button "Salvar" at bounding box center [265, 581] width 71 height 32
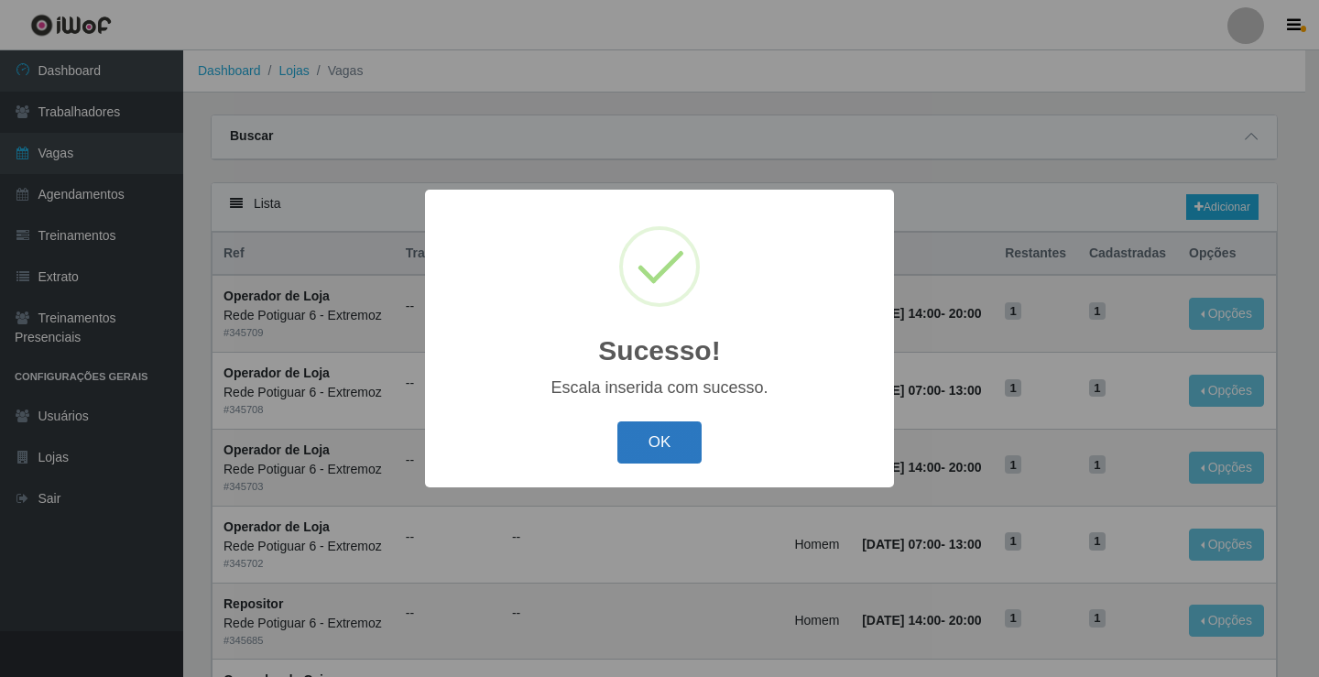
click at [681, 452] on button "OK" at bounding box center [659, 442] width 85 height 43
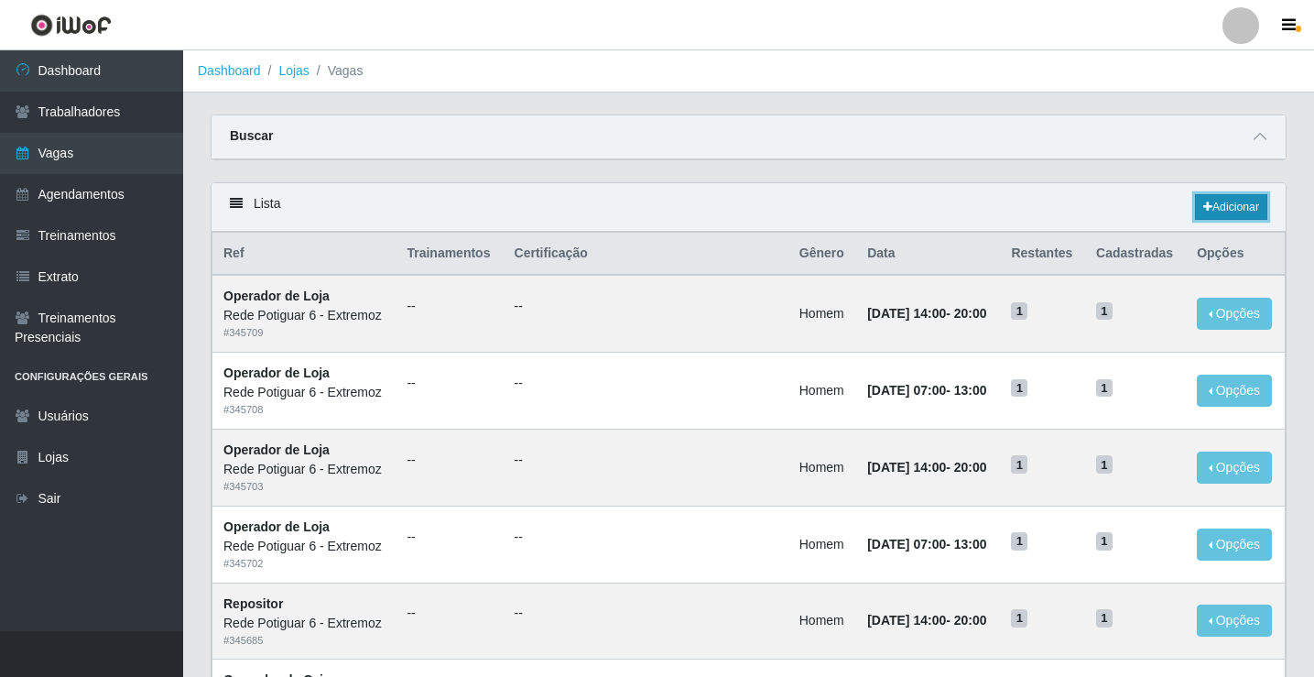
click at [1244, 206] on link "Adicionar" at bounding box center [1231, 207] width 72 height 26
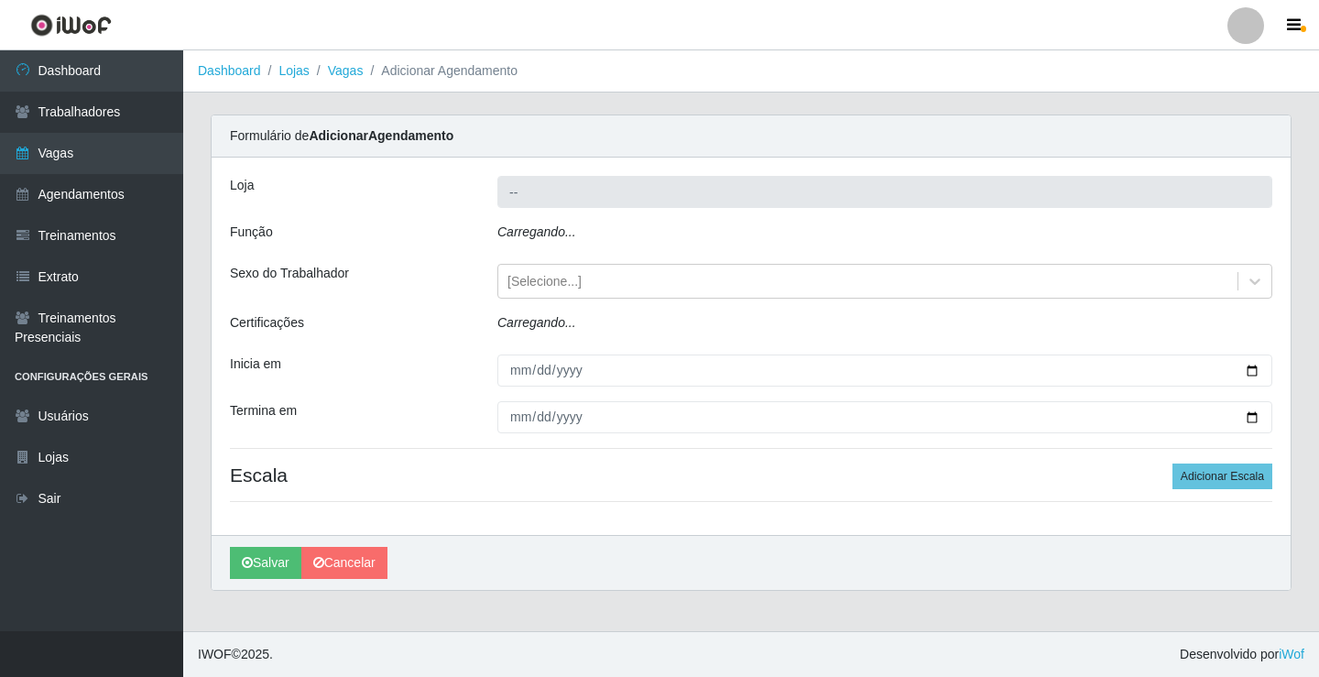
type input "Rede Potiguar 6 - Extremoz"
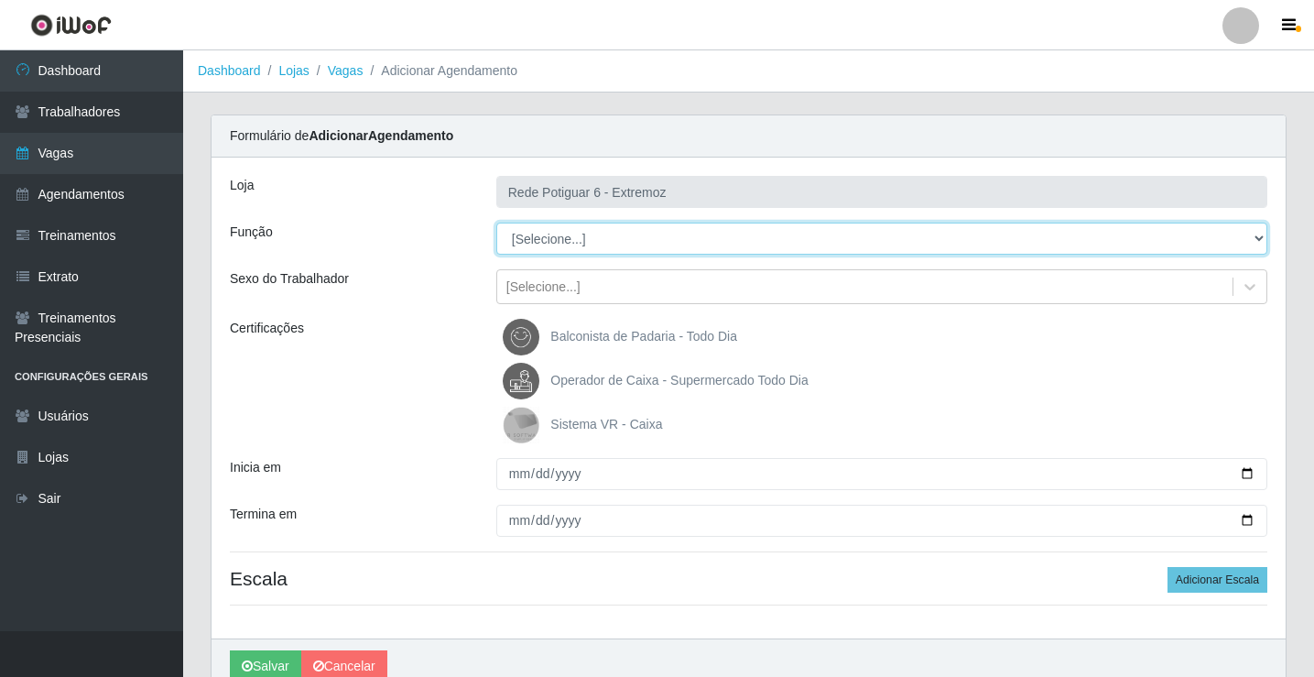
click at [566, 229] on select "[Selecione...] ASG Balconista Embalador Operador de Caixa Operador de Caixa + O…" at bounding box center [881, 239] width 771 height 32
select select "12"
click at [496, 223] on select "[Selecione...] ASG Balconista Embalador Operador de Caixa Operador de Caixa + O…" at bounding box center [881, 239] width 771 height 32
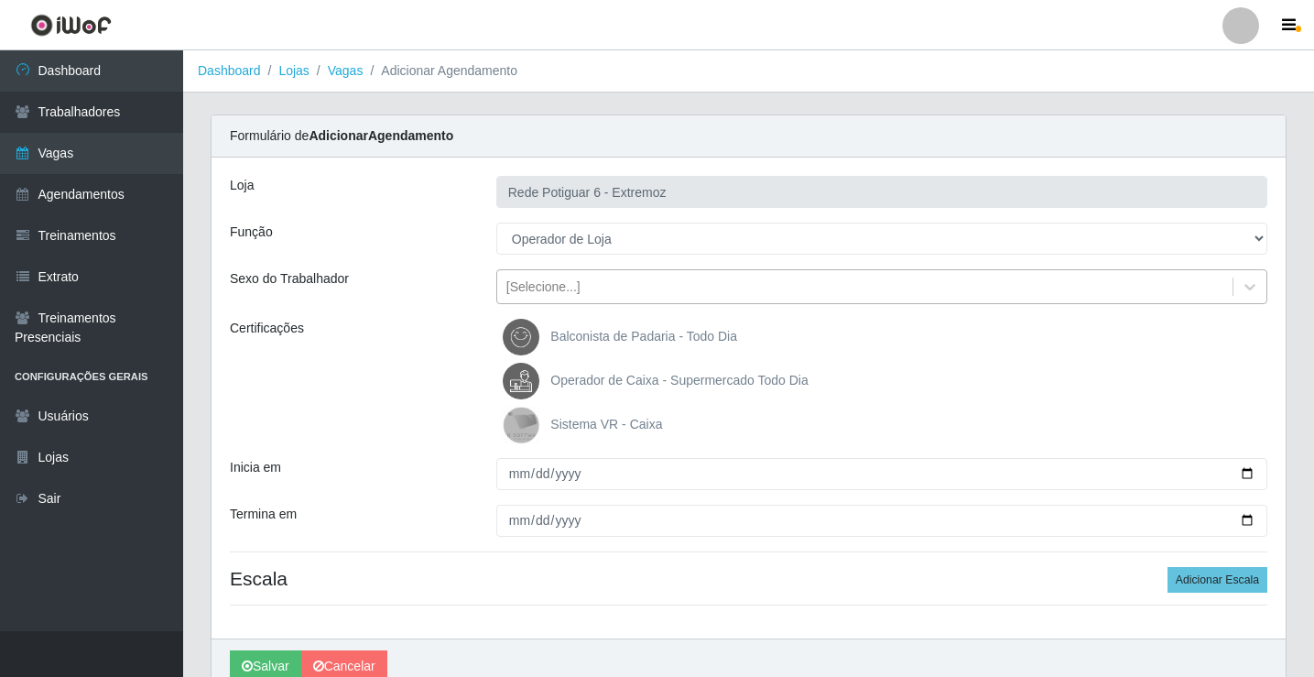
click at [558, 299] on div "[Selecione...]" at bounding box center [864, 287] width 735 height 30
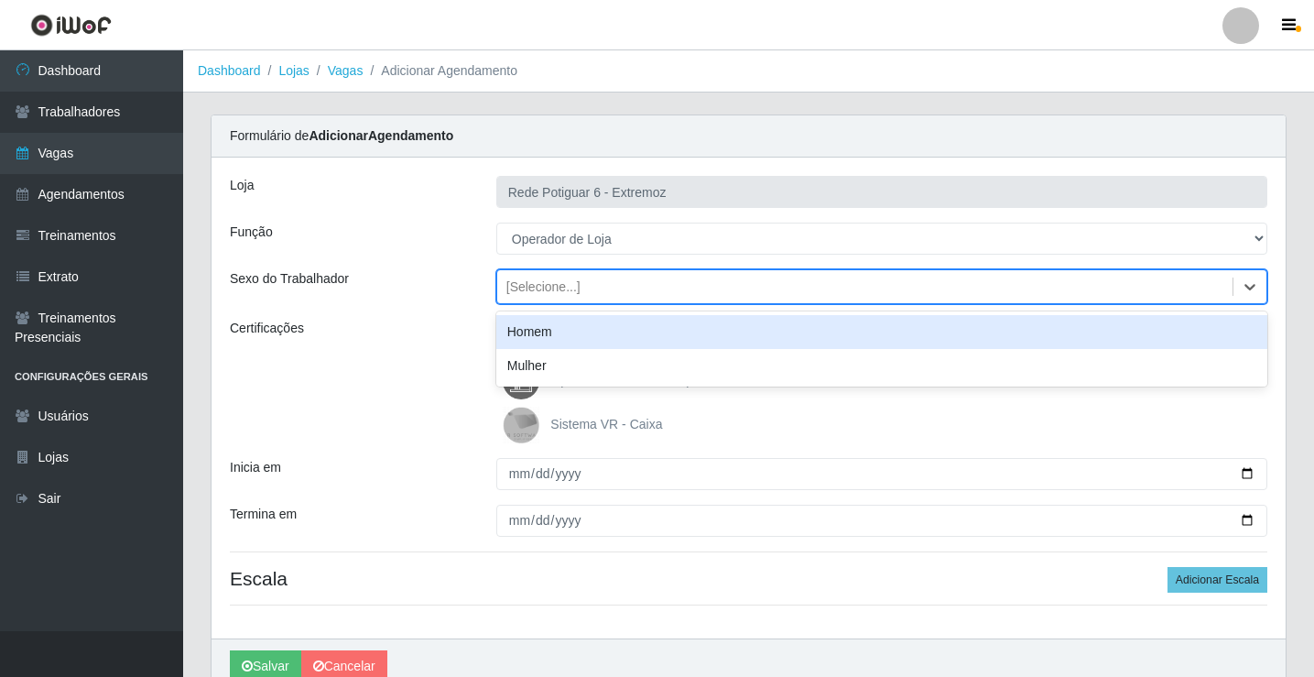
click at [549, 328] on div "Homem" at bounding box center [881, 332] width 771 height 34
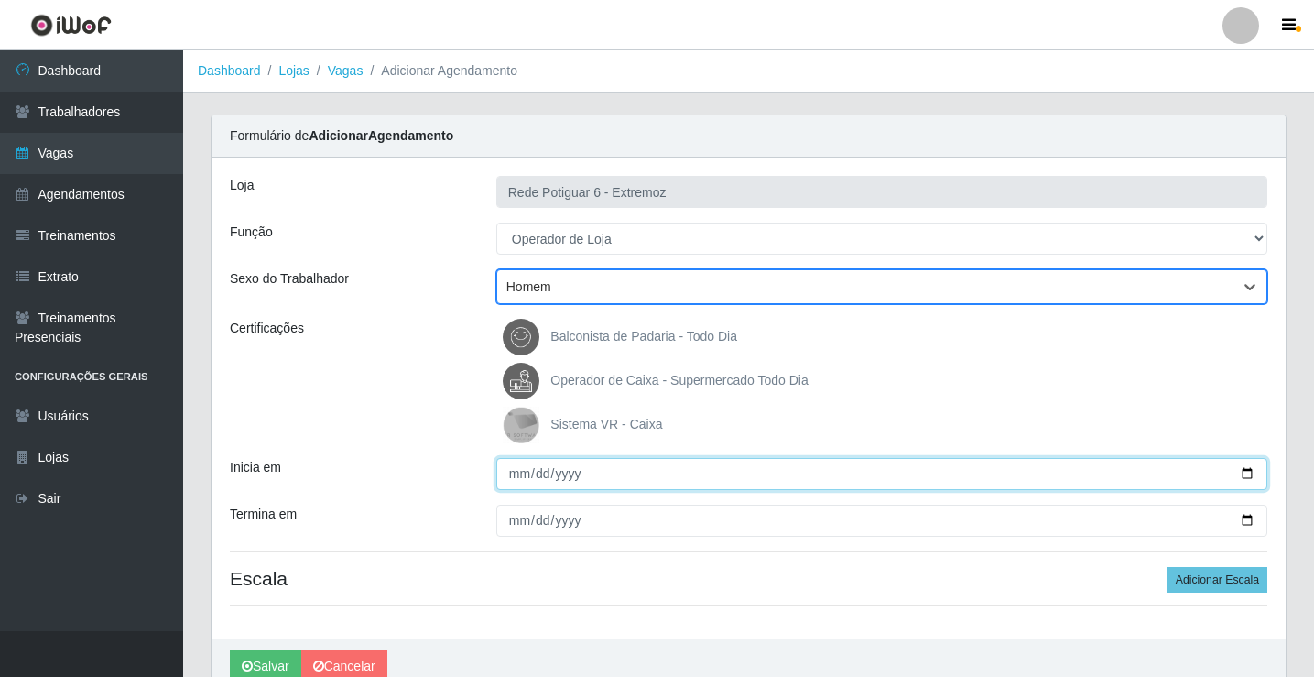
click at [515, 479] on input "Inicia em" at bounding box center [881, 474] width 771 height 32
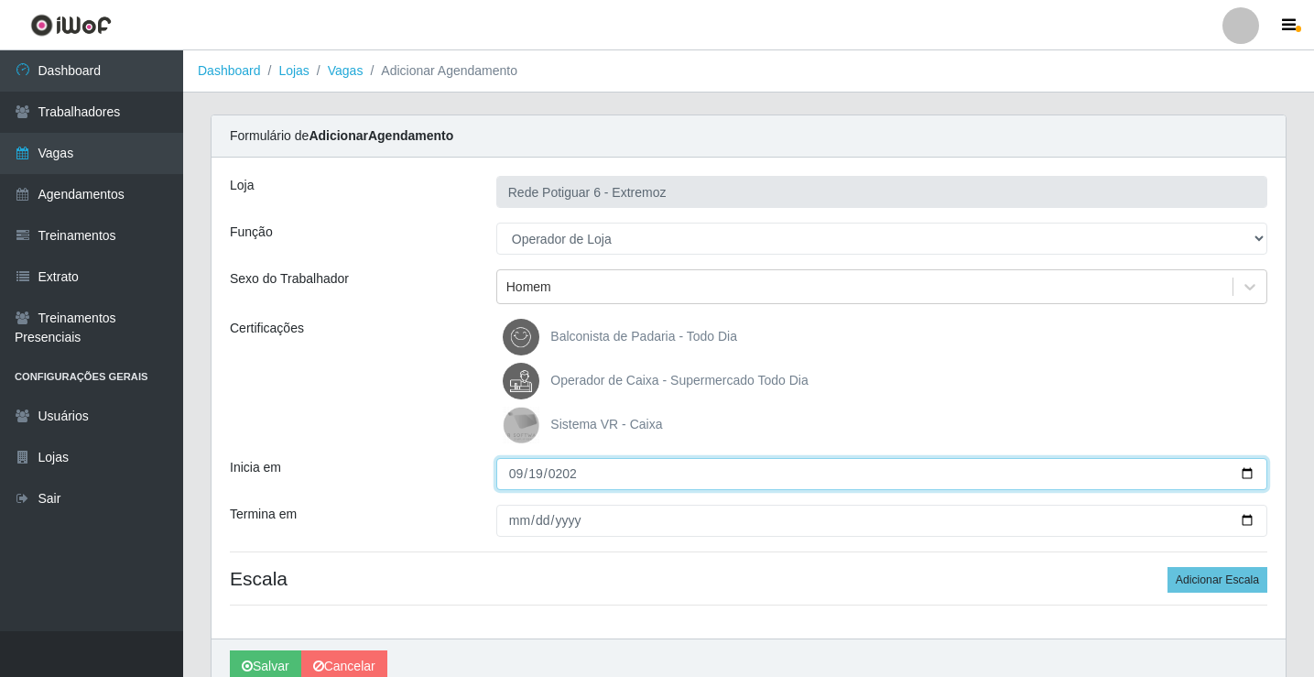
type input "[DATE]"
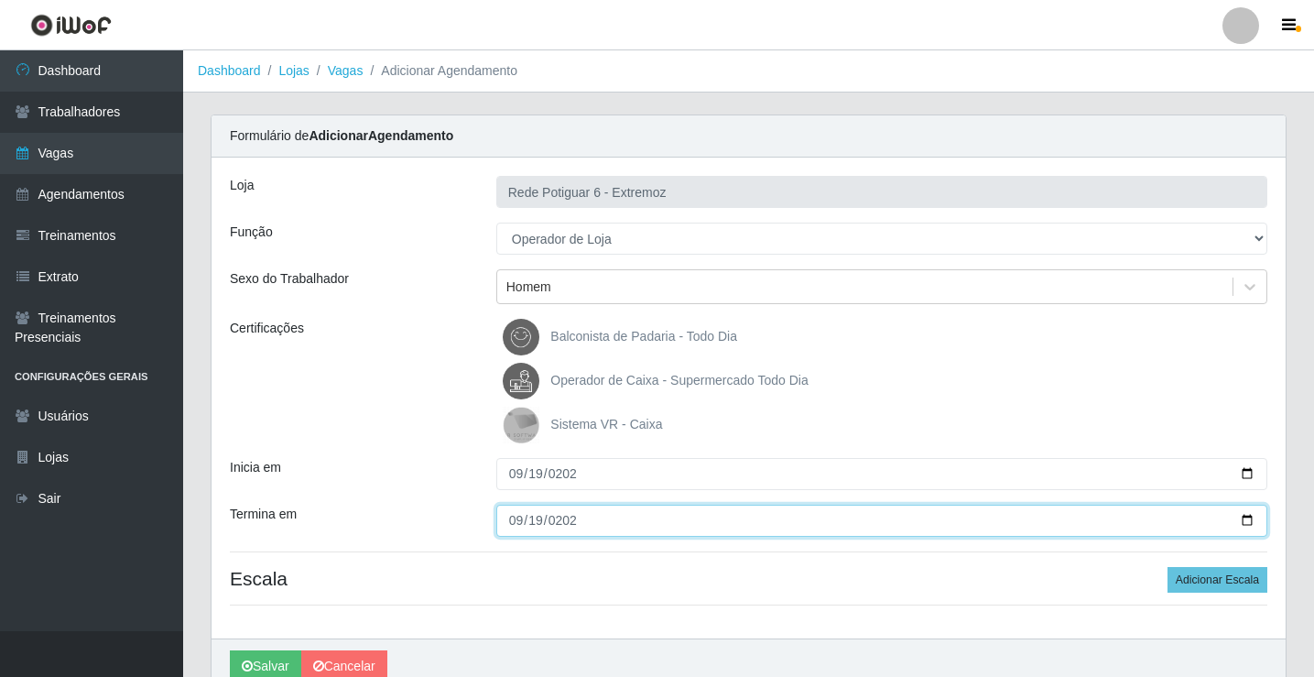
type input "[DATE]"
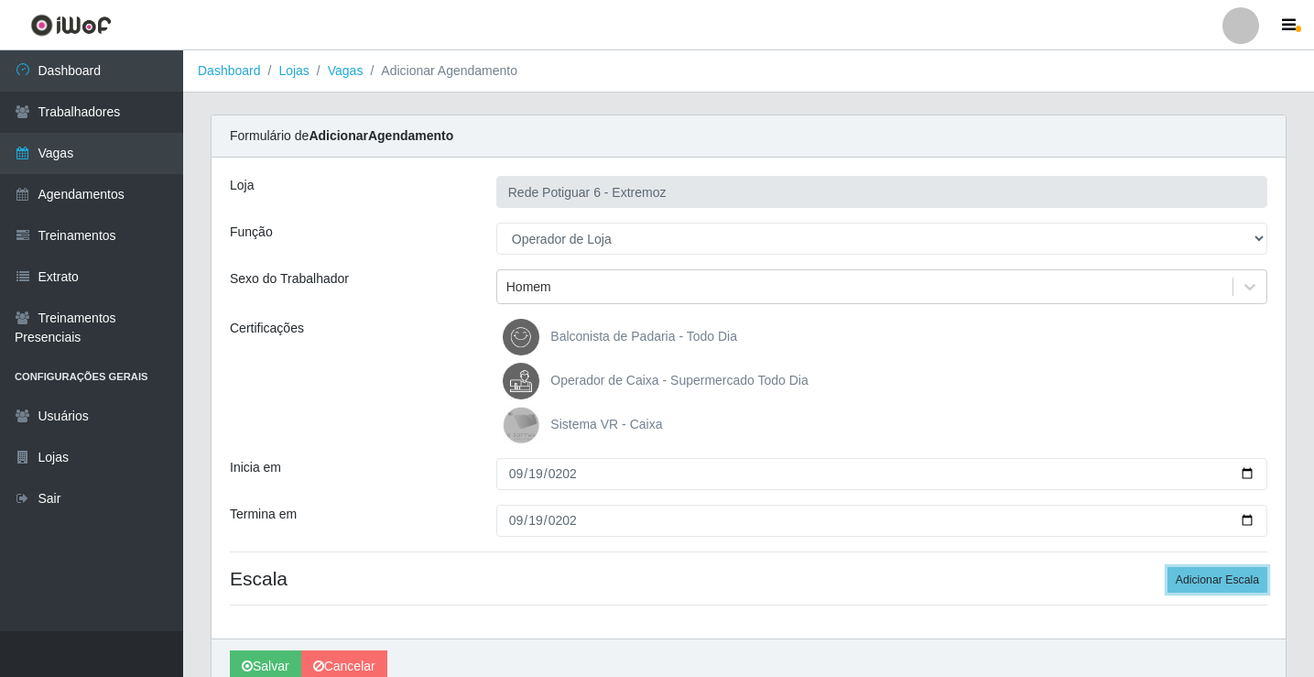
click at [1168, 567] on button "Adicionar Escala" at bounding box center [1218, 580] width 100 height 26
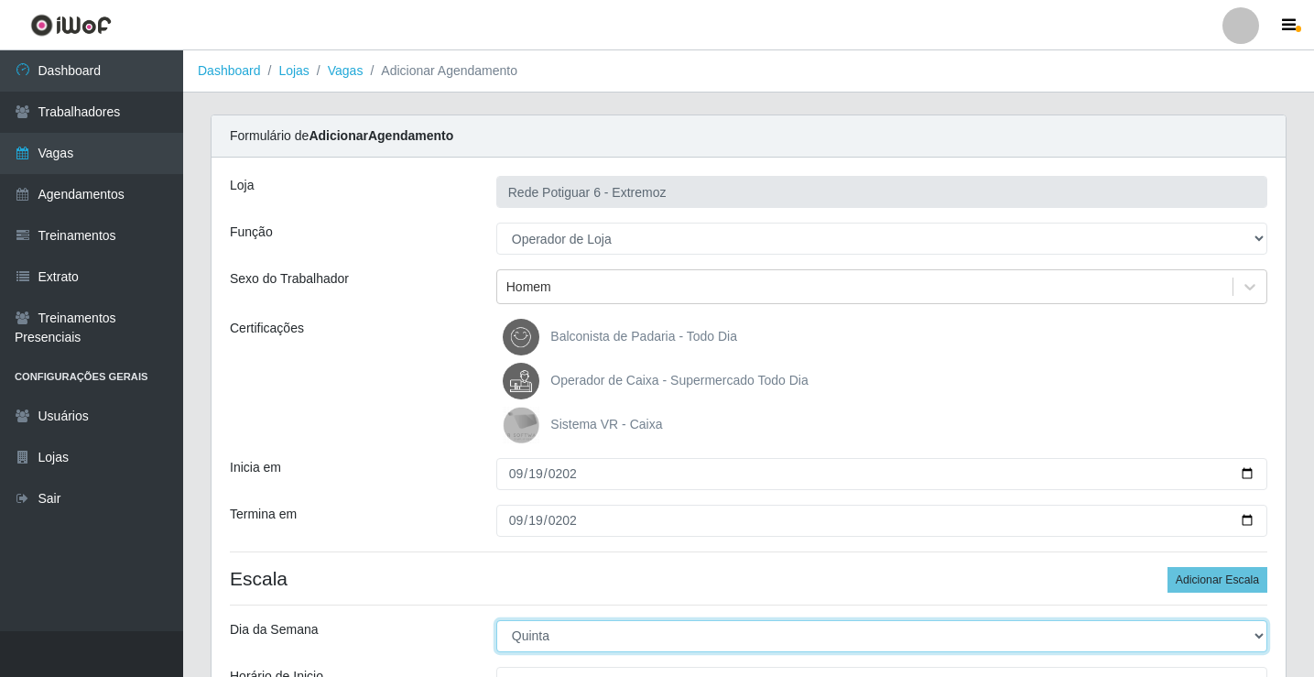
select select "5"
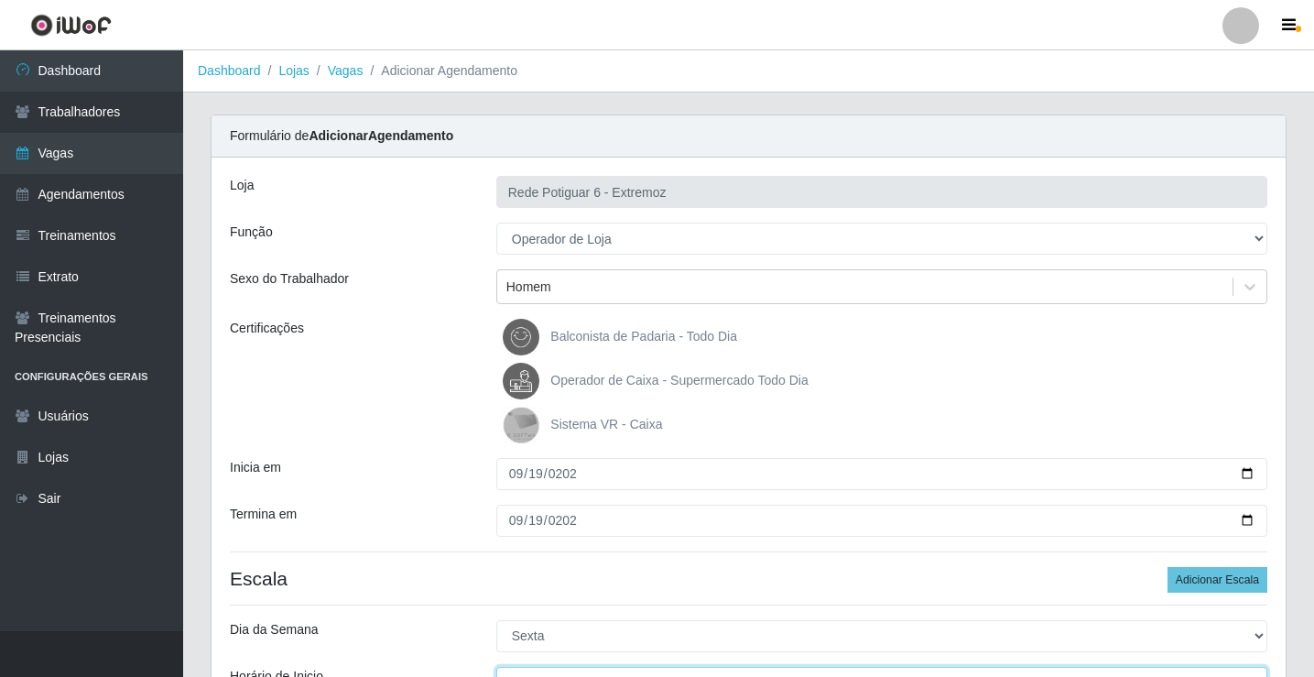
scroll to position [22, 0]
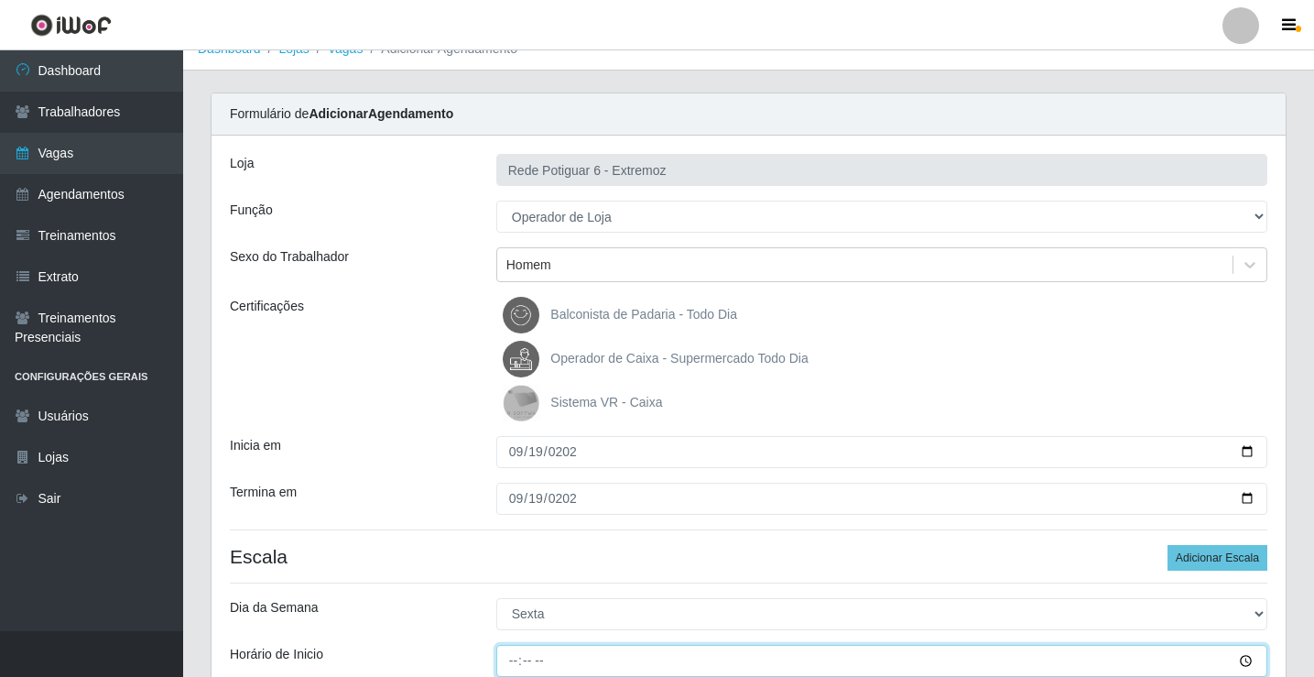
type input "07:00"
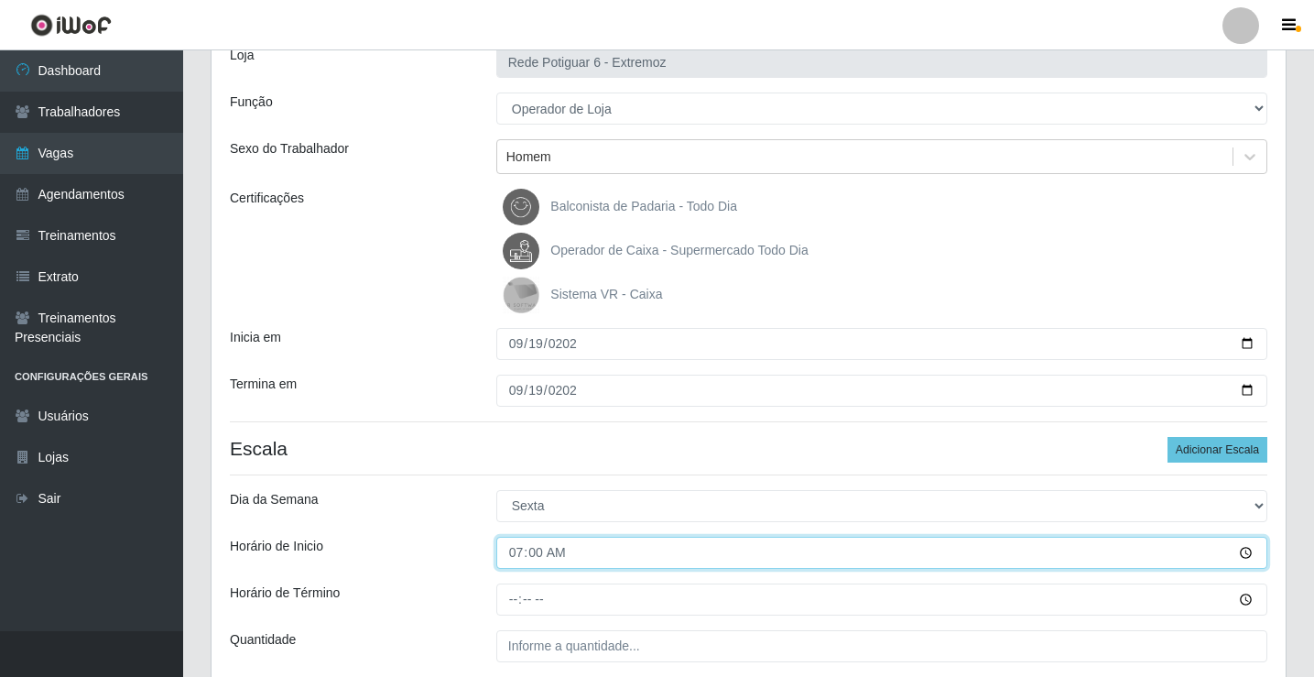
scroll to position [205, 0]
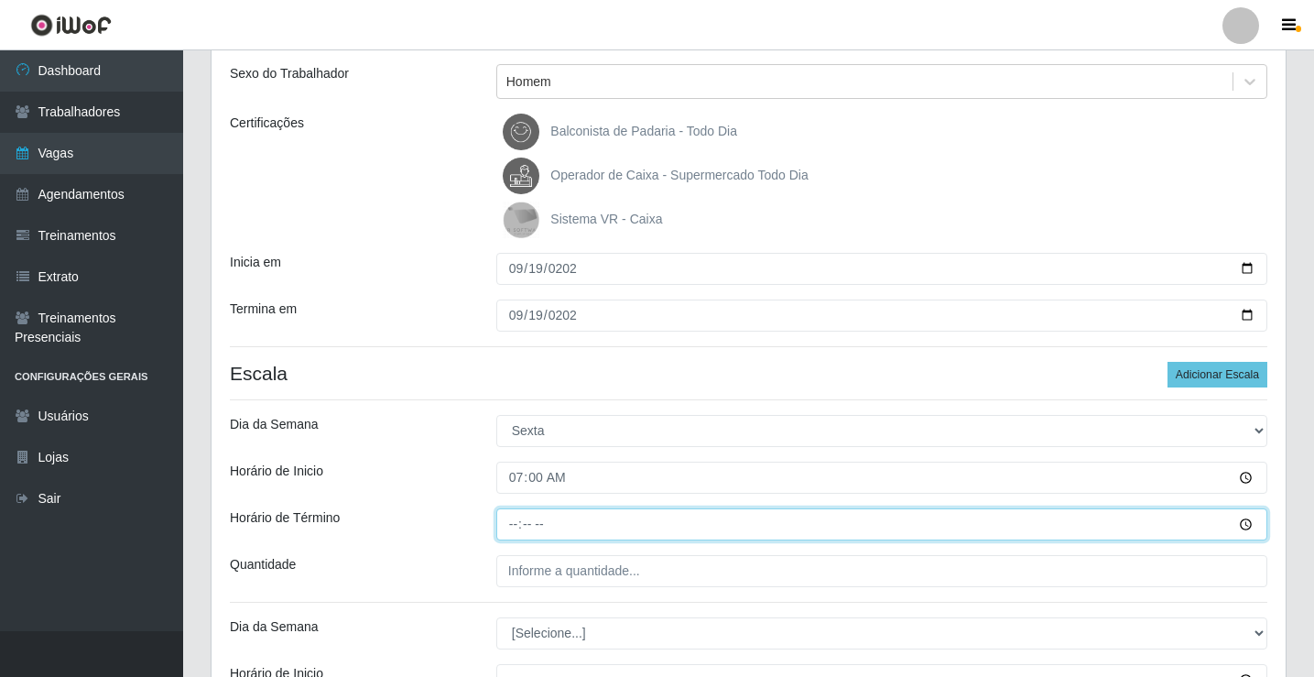
click at [505, 524] on input "Horário de Término" at bounding box center [881, 524] width 771 height 32
type input "13:00"
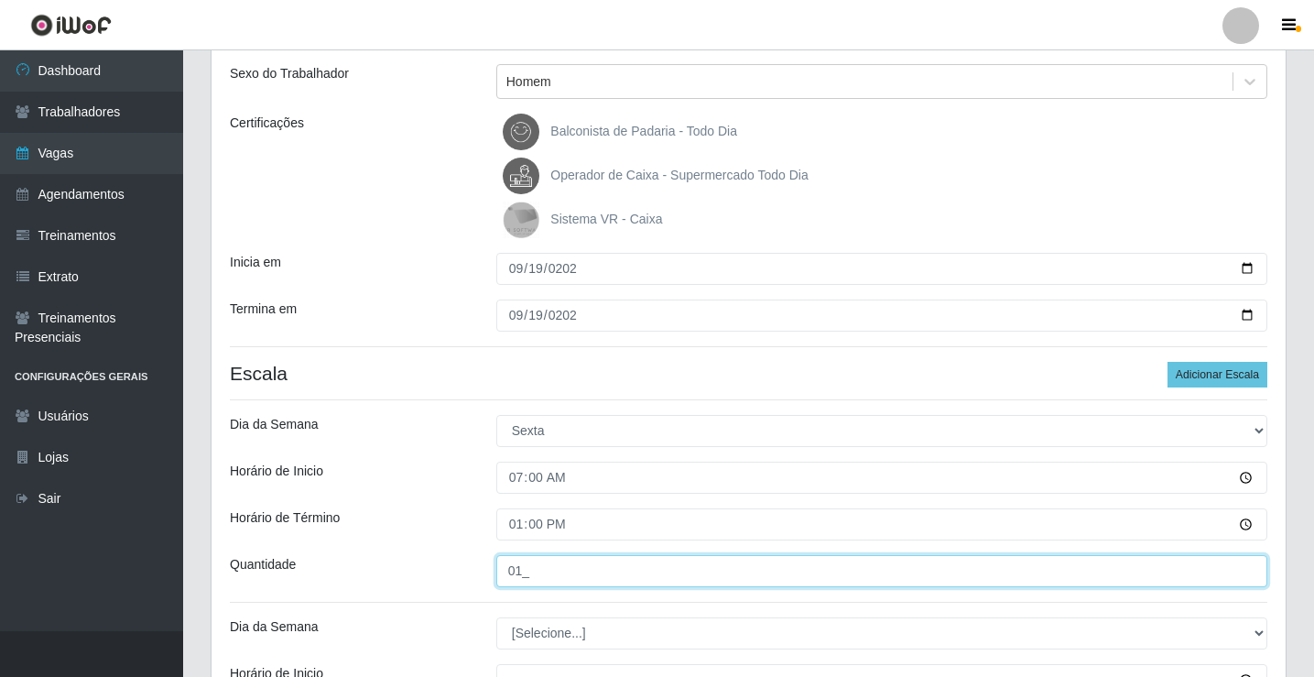
type input "01_"
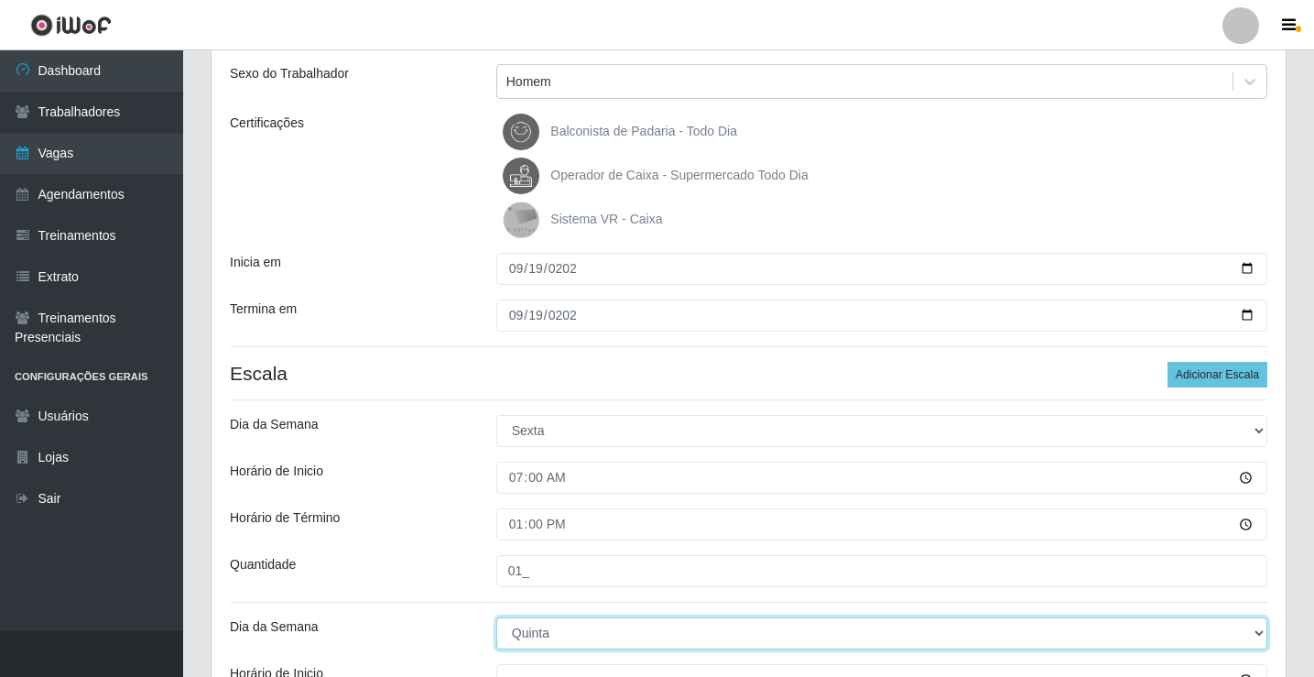
select select "5"
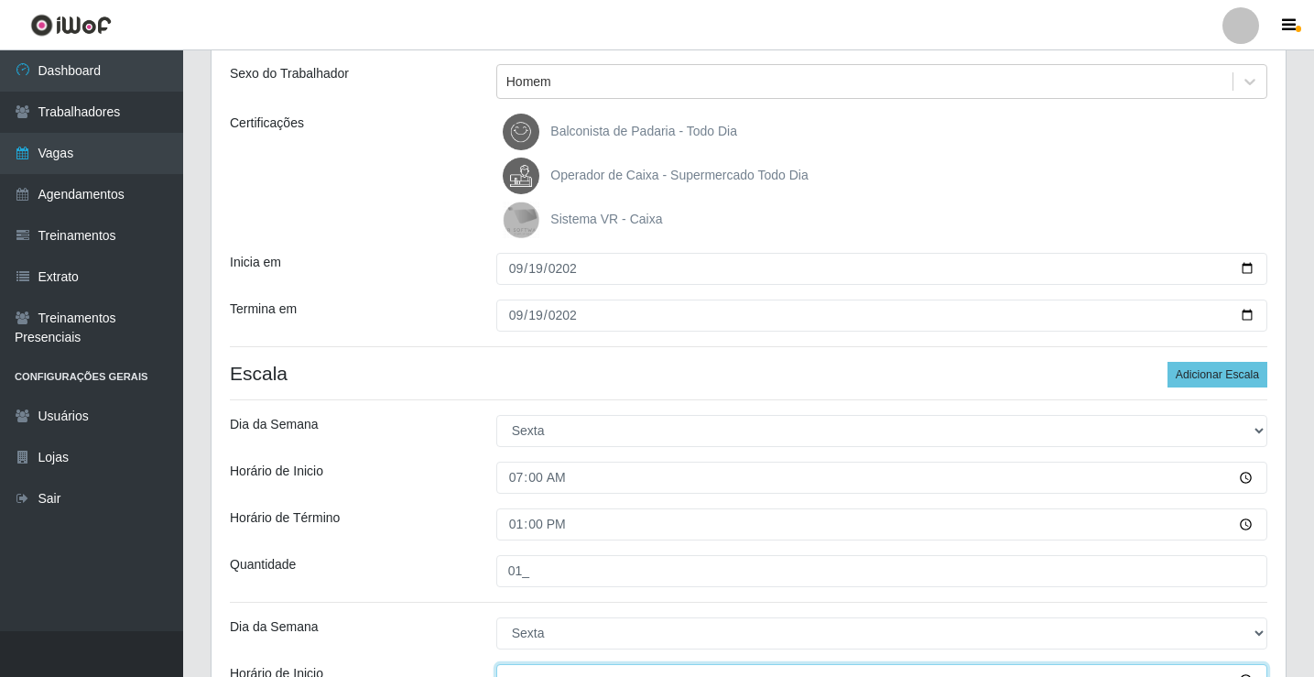
scroll to position [224, 0]
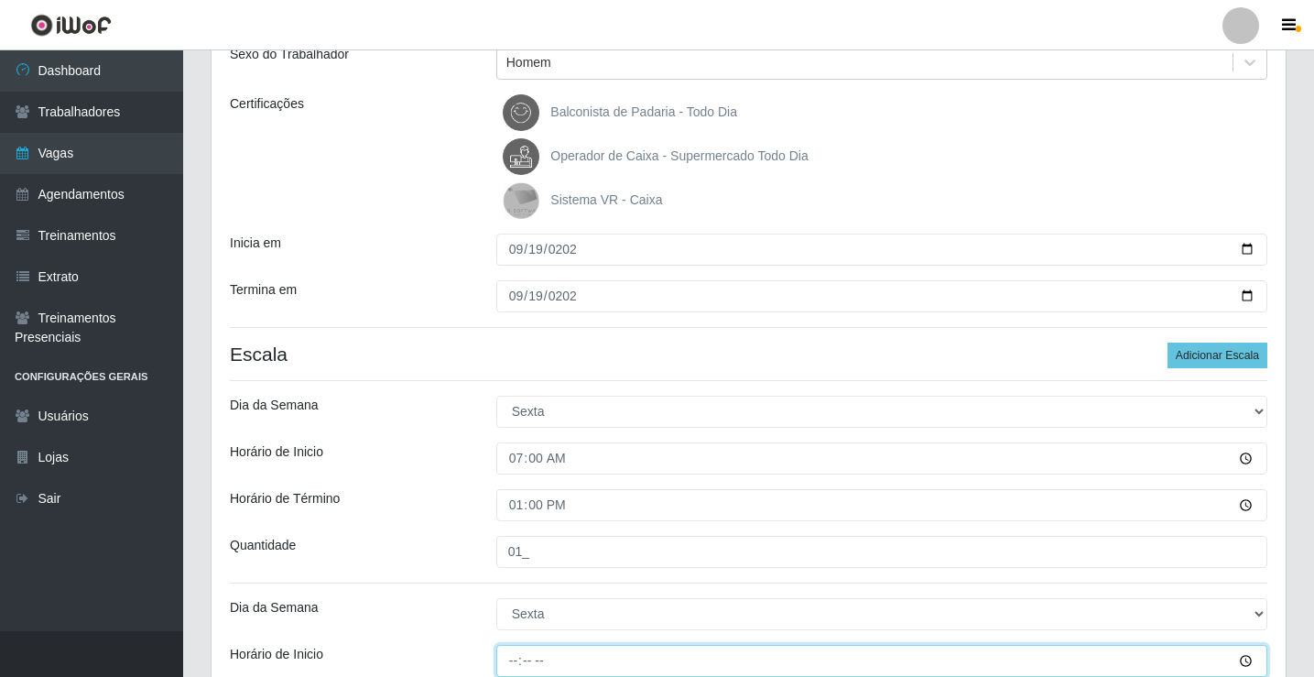
type input "14:00"
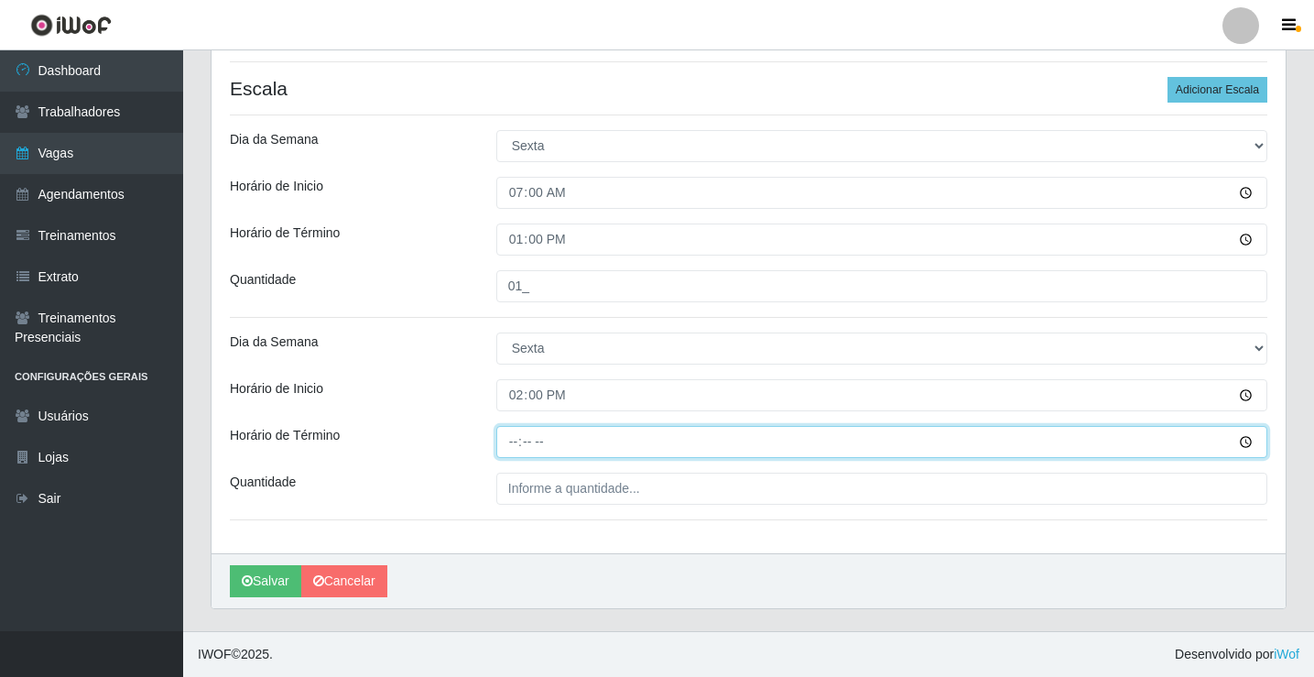
type input "20:00"
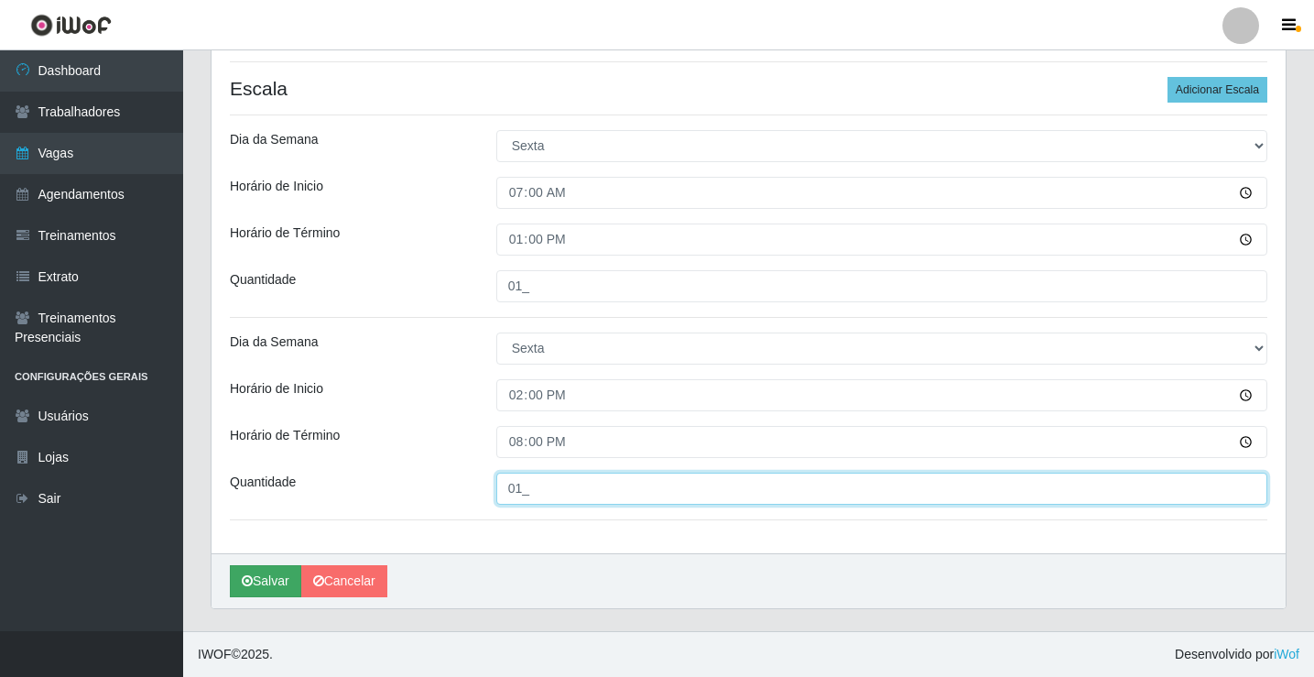
type input "01_"
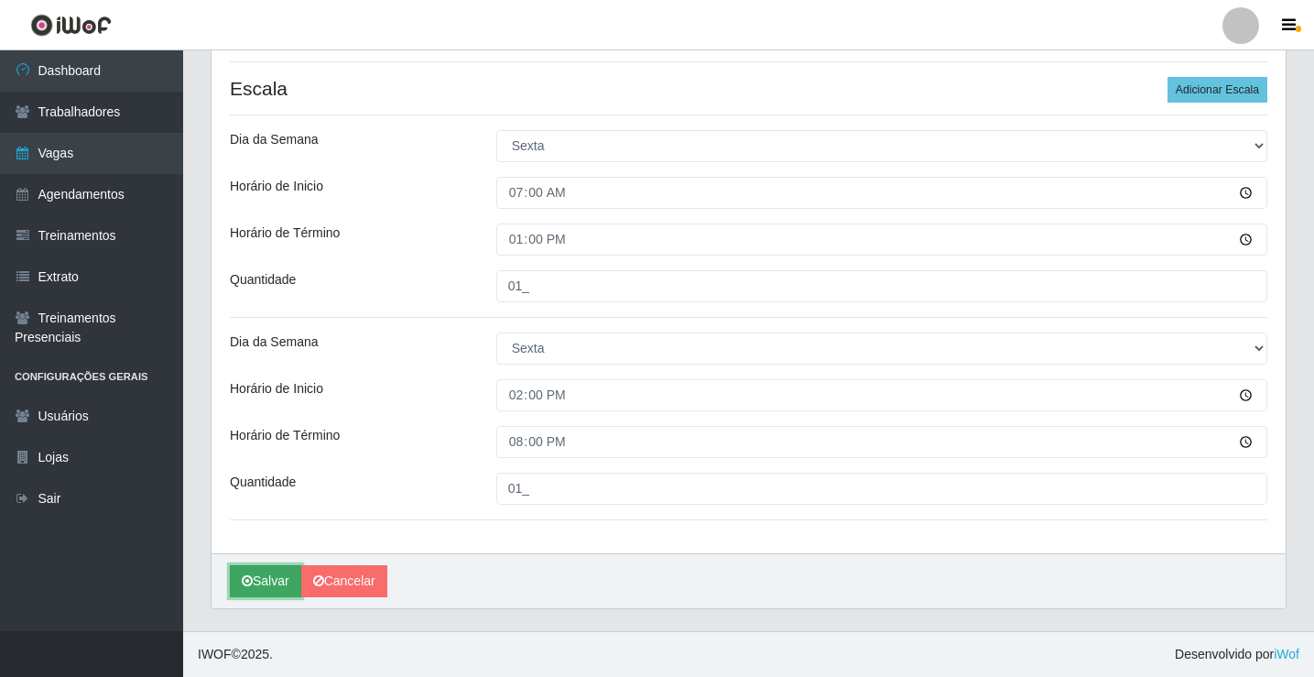
click at [260, 584] on button "Salvar" at bounding box center [265, 581] width 71 height 32
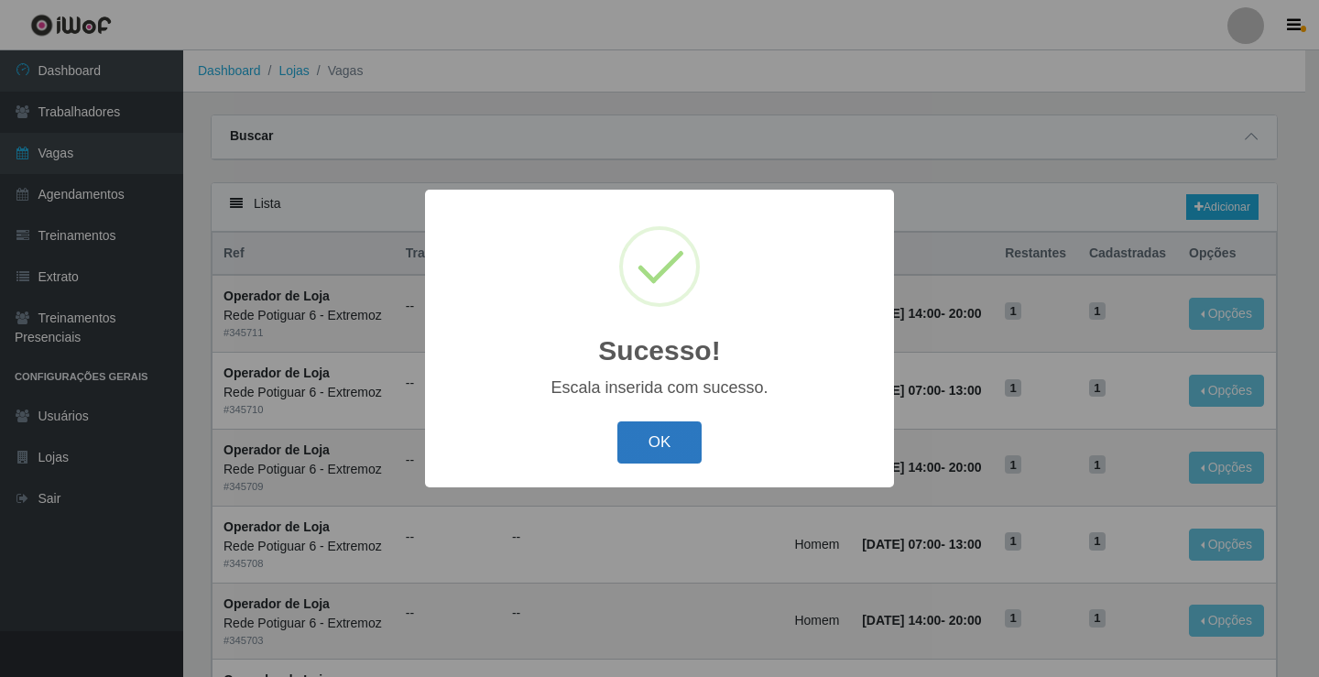
click at [660, 438] on button "OK" at bounding box center [659, 442] width 85 height 43
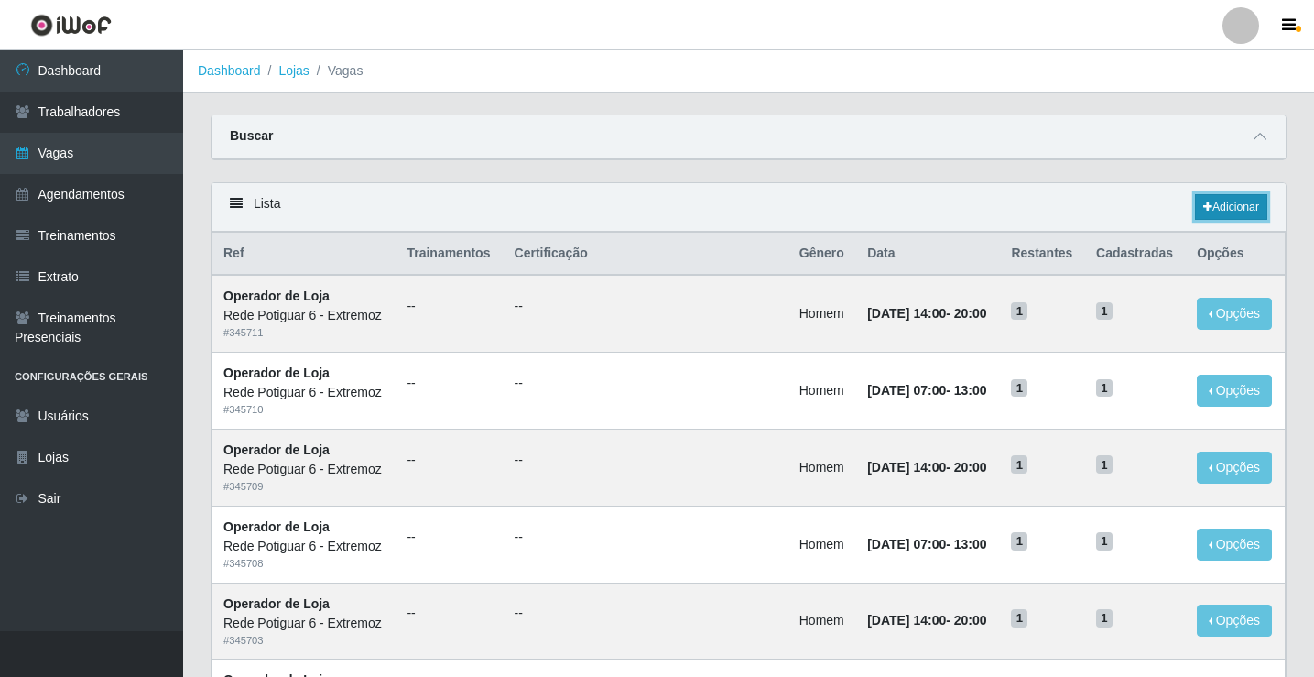
click at [1244, 212] on link "Adicionar" at bounding box center [1231, 207] width 72 height 26
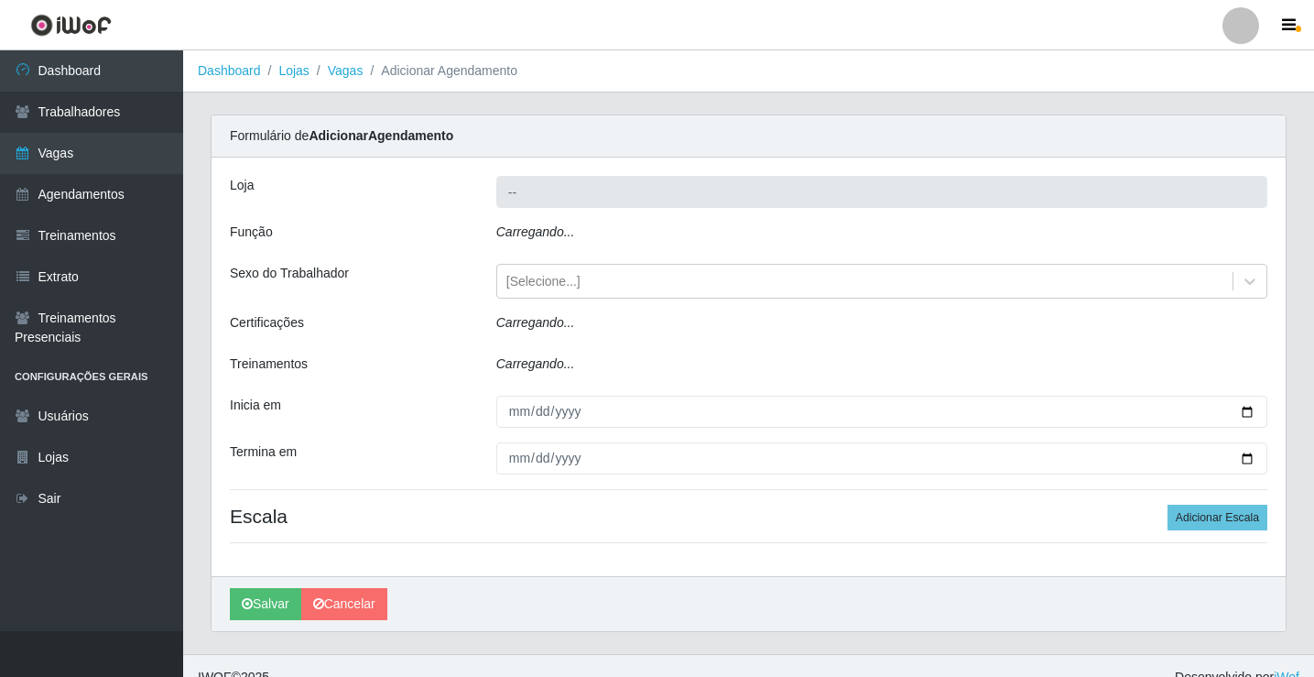
type input "Rede Potiguar 6 - Extremoz"
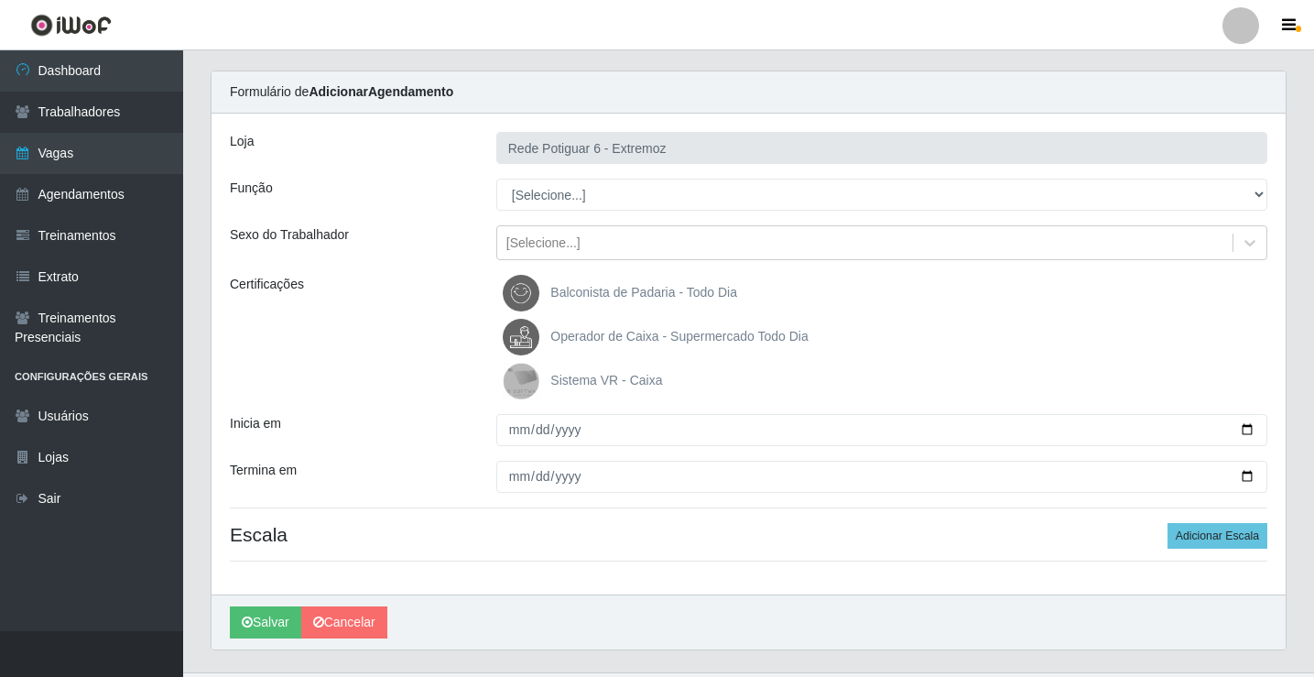
scroll to position [85, 0]
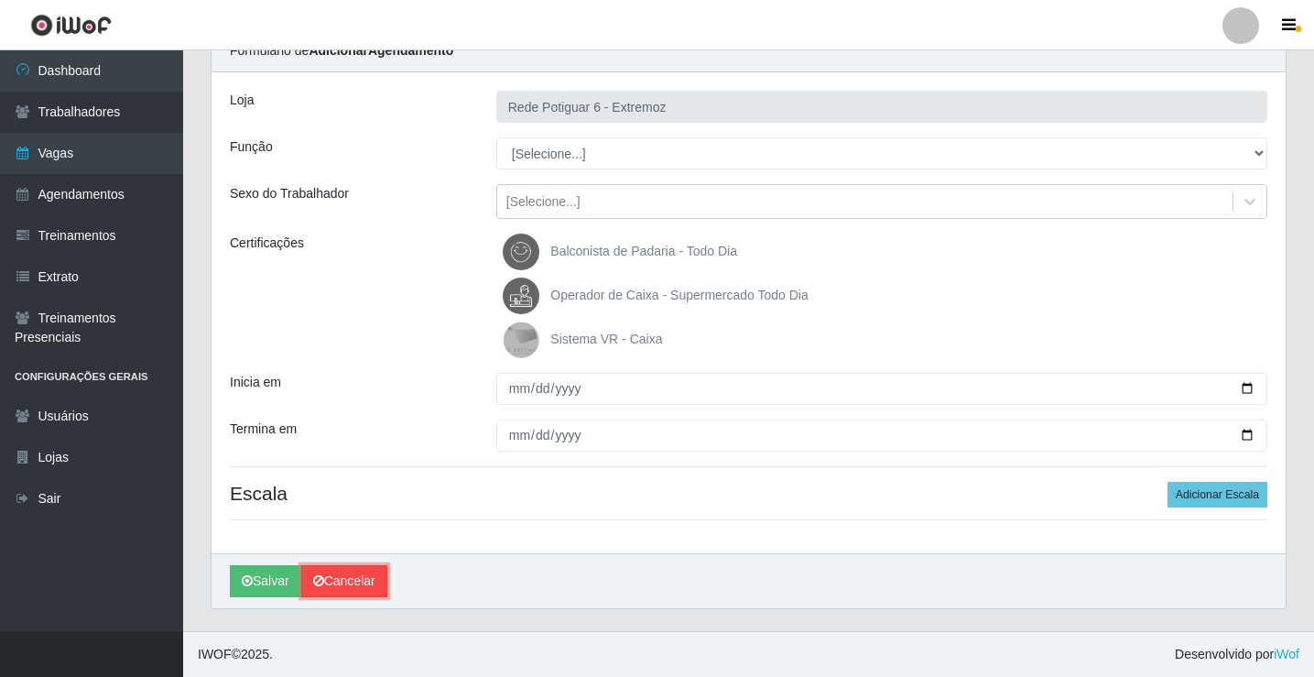
click at [343, 573] on link "Cancelar" at bounding box center [344, 581] width 86 height 32
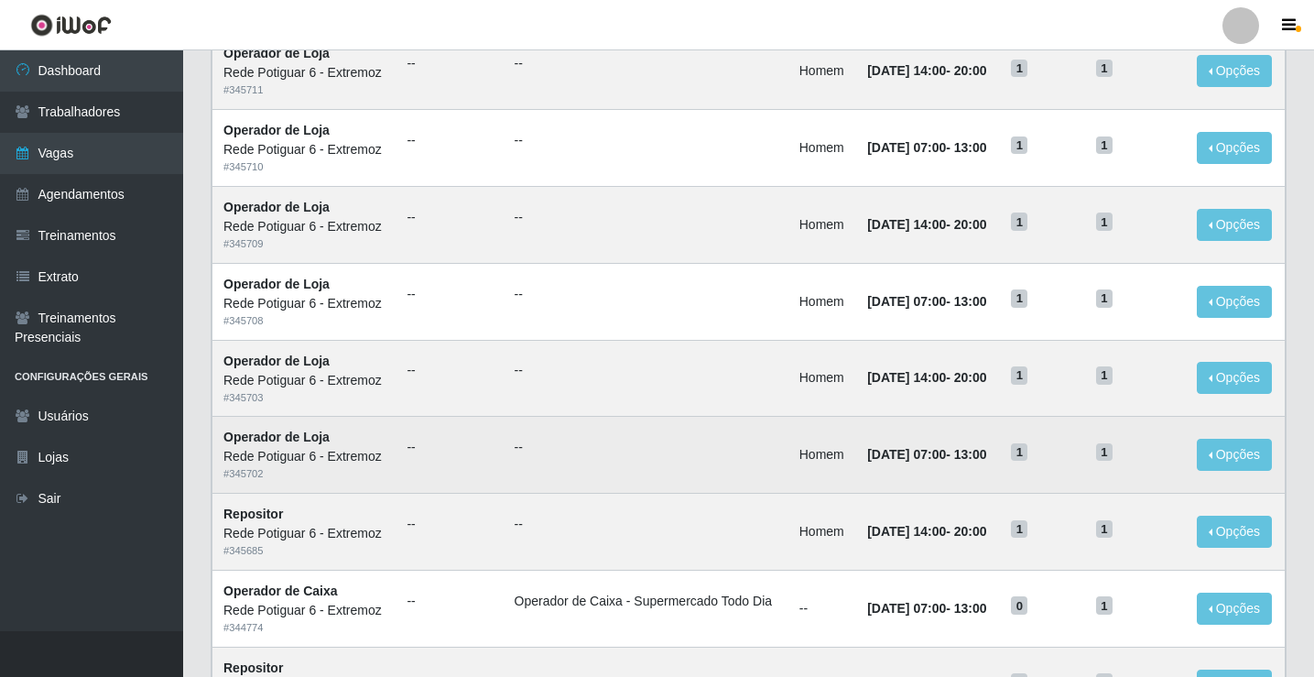
scroll to position [275, 0]
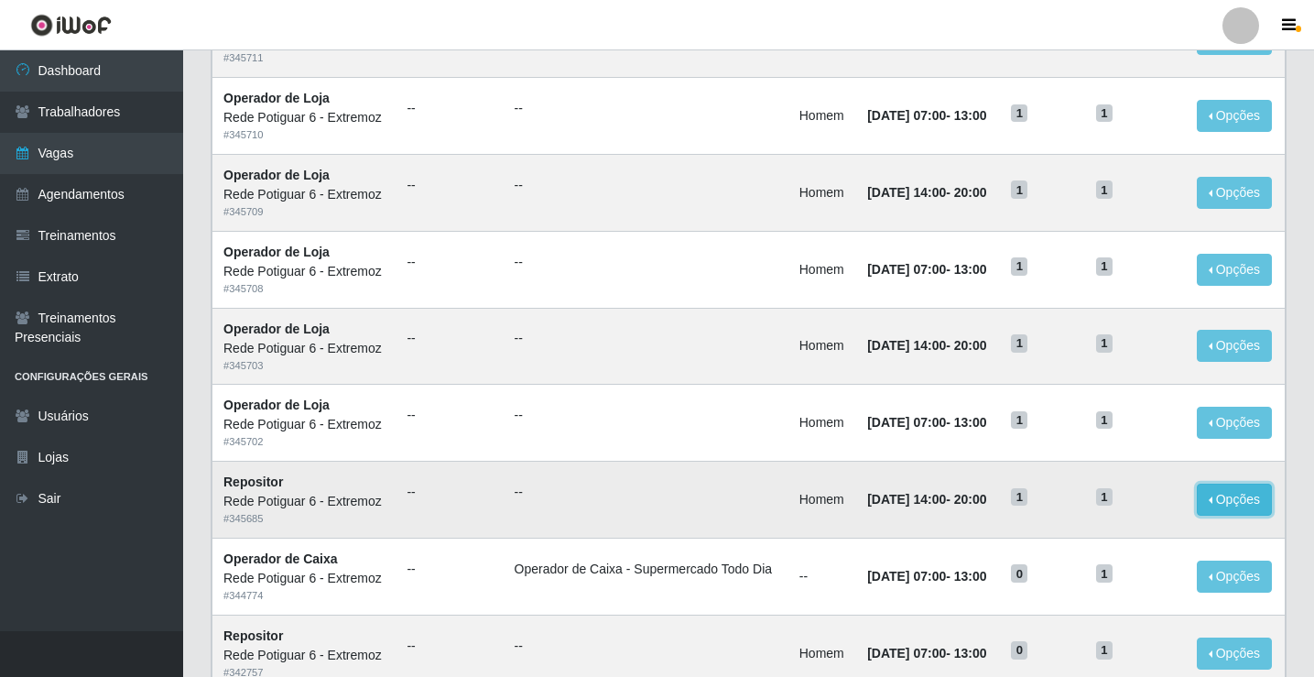
click at [1215, 507] on button "Opções" at bounding box center [1234, 500] width 75 height 32
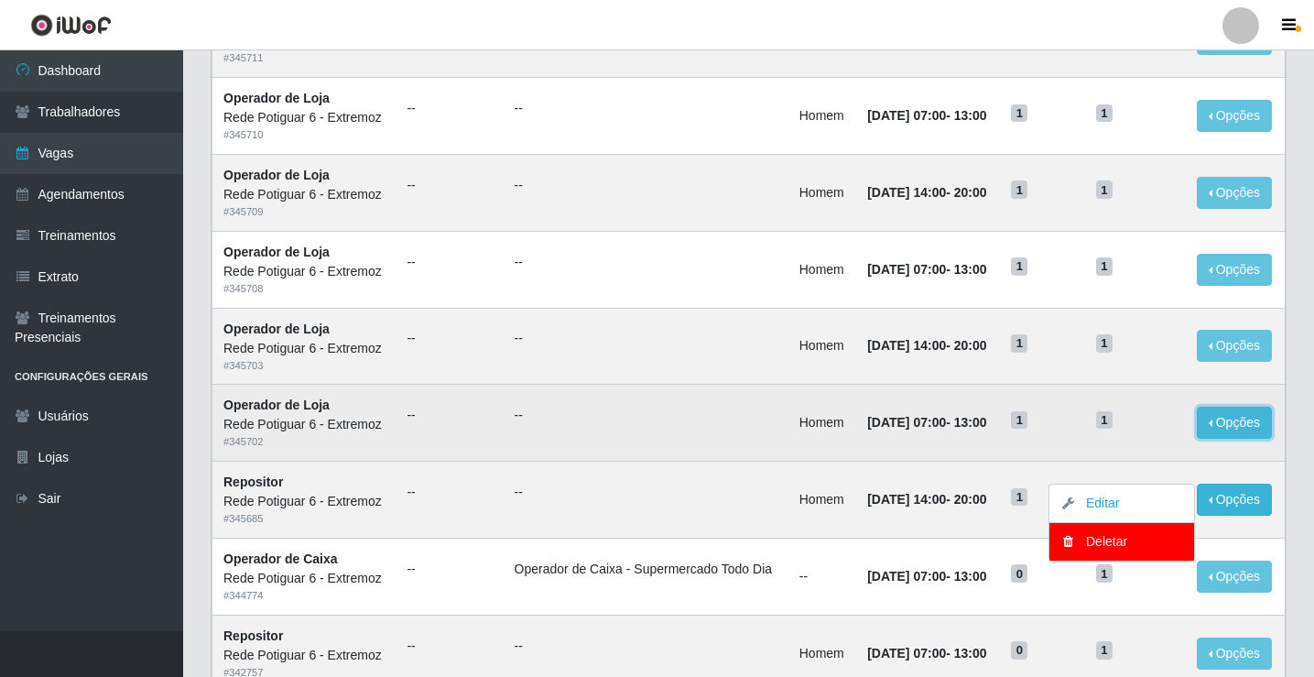
click at [1239, 430] on button "Opções" at bounding box center [1234, 423] width 75 height 32
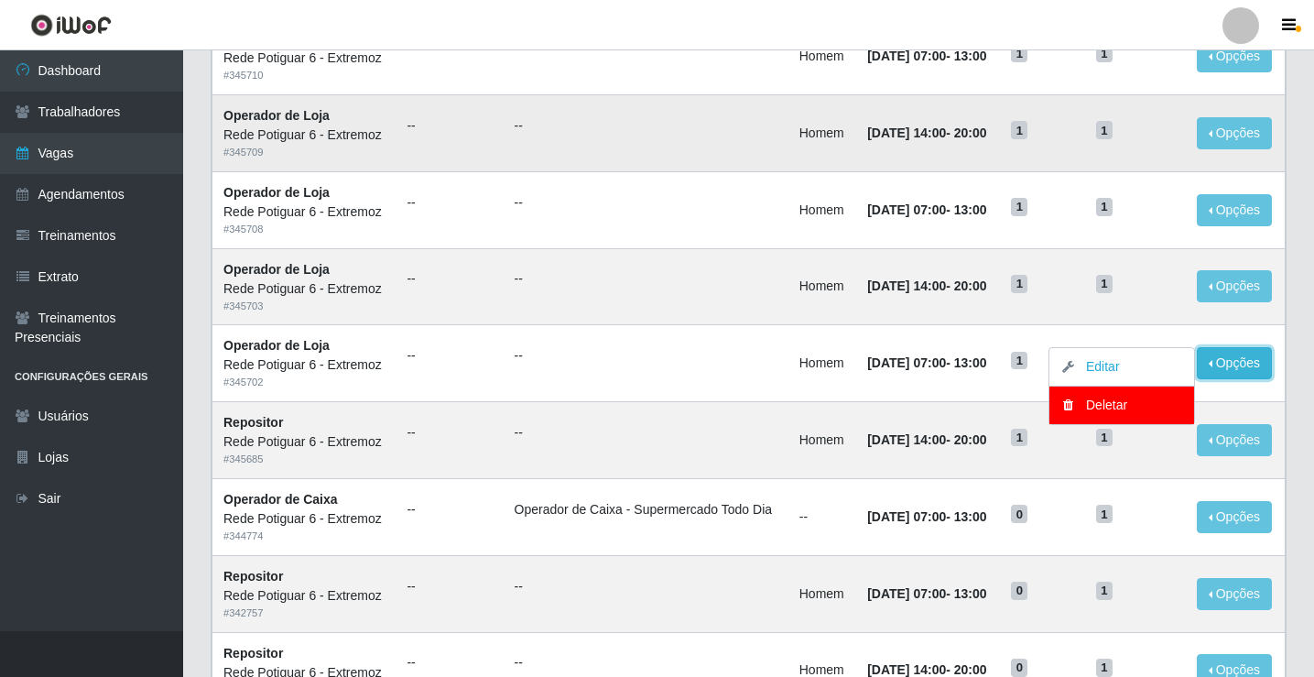
scroll to position [366, 0]
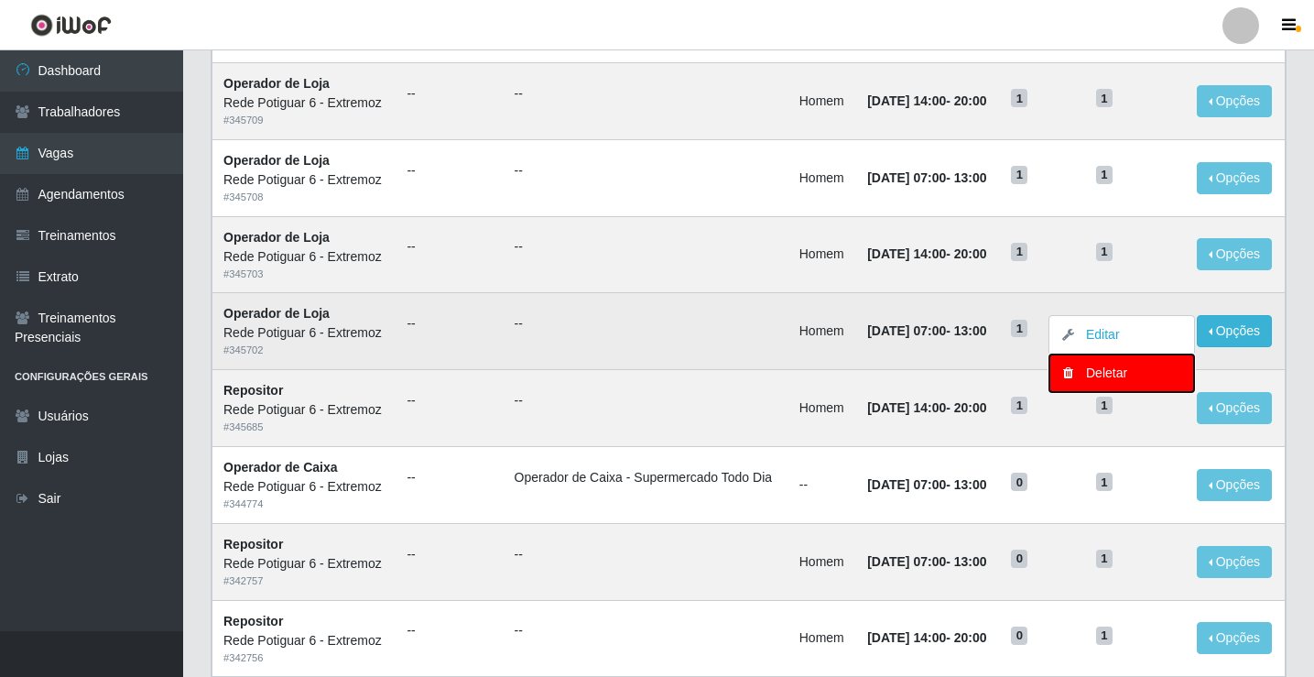
click at [1119, 373] on div "Deletar" at bounding box center [1122, 373] width 108 height 19
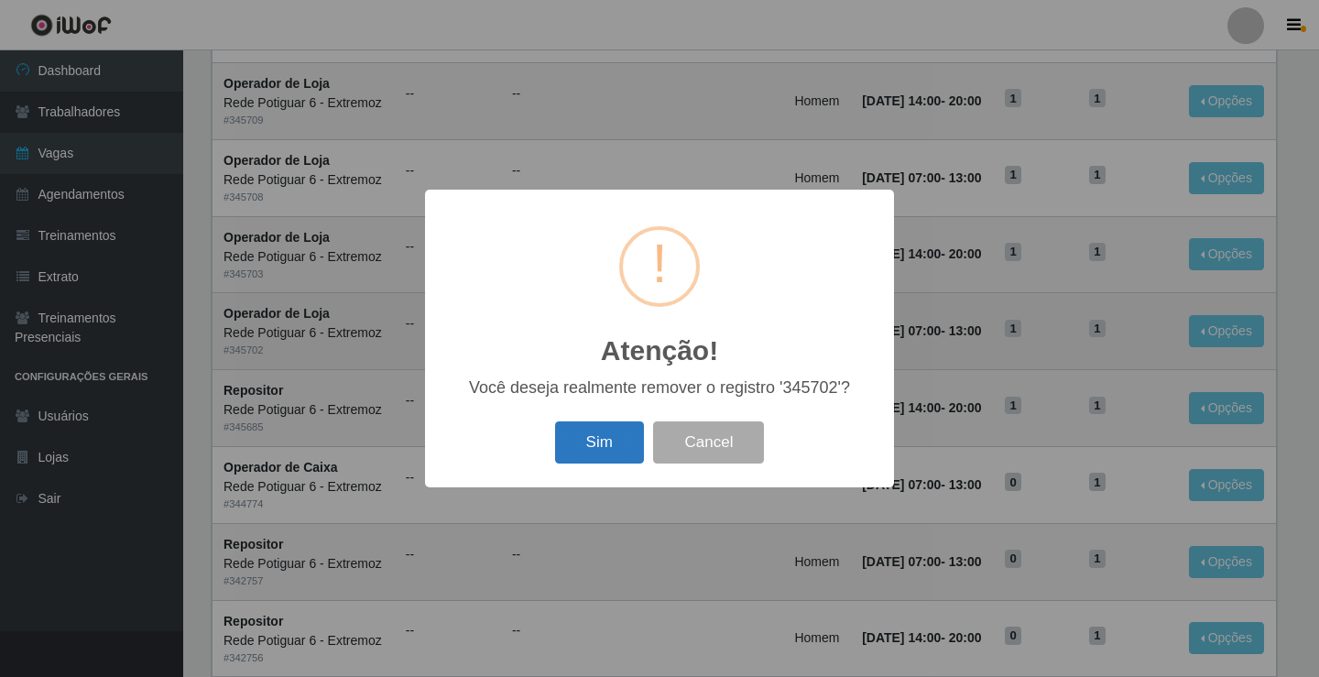
click at [603, 441] on button "Sim" at bounding box center [599, 442] width 89 height 43
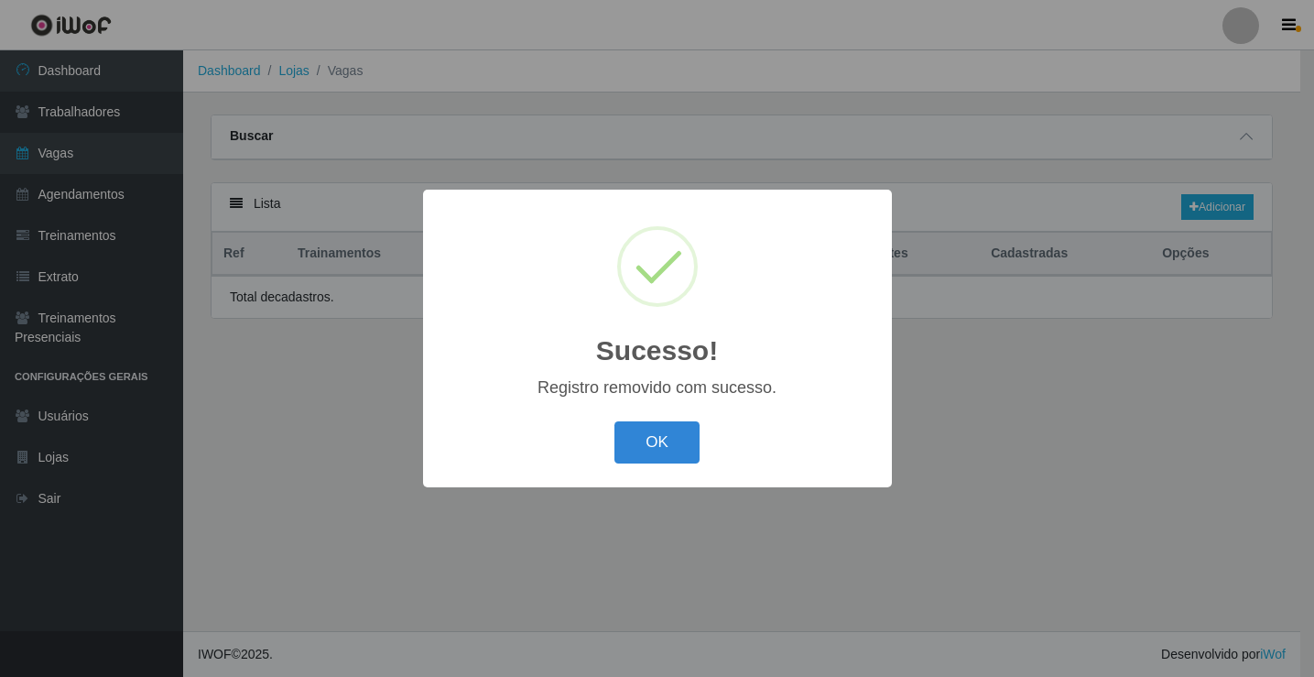
scroll to position [0, 0]
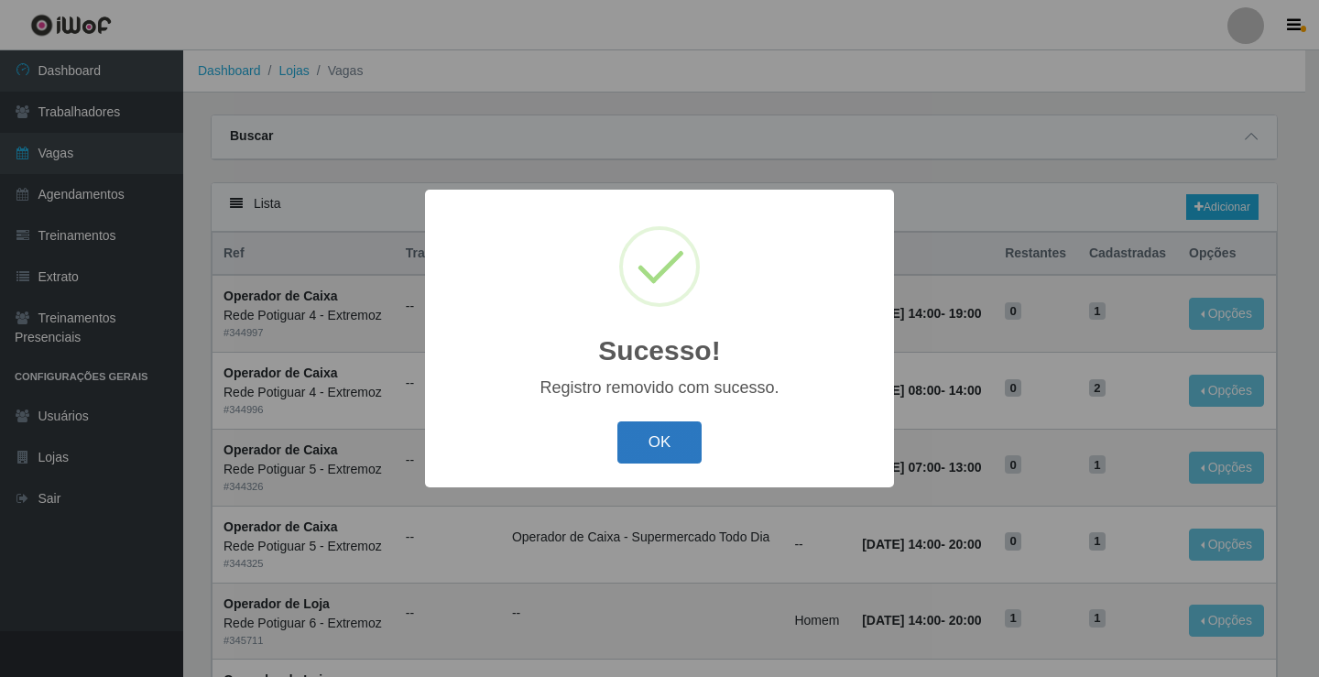
click at [664, 438] on button "OK" at bounding box center [659, 442] width 85 height 43
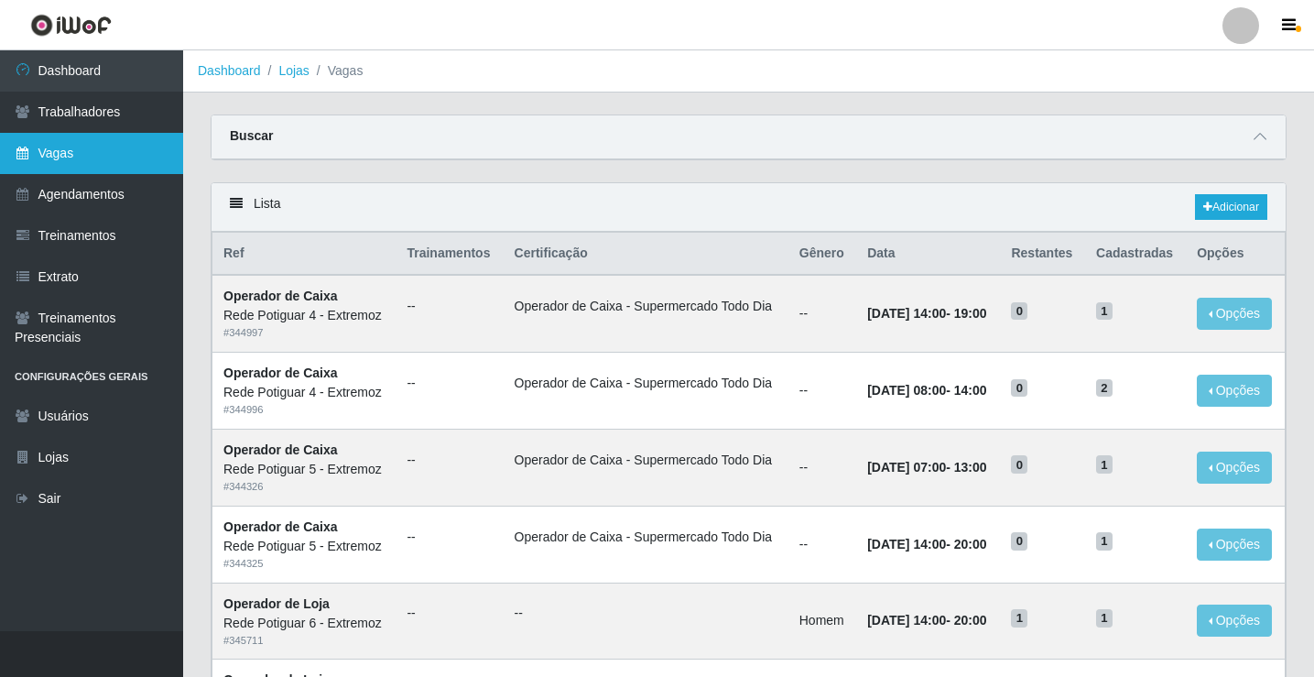
click at [135, 156] on link "Vagas" at bounding box center [91, 153] width 183 height 41
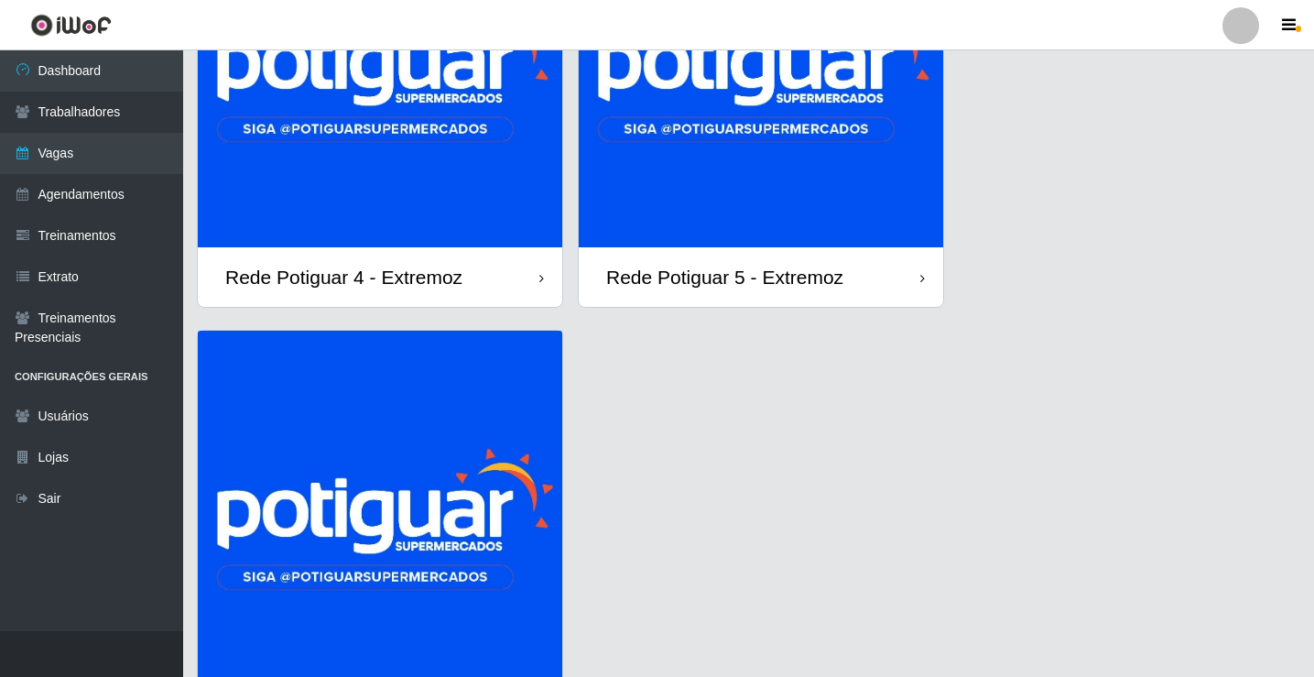
scroll to position [275, 0]
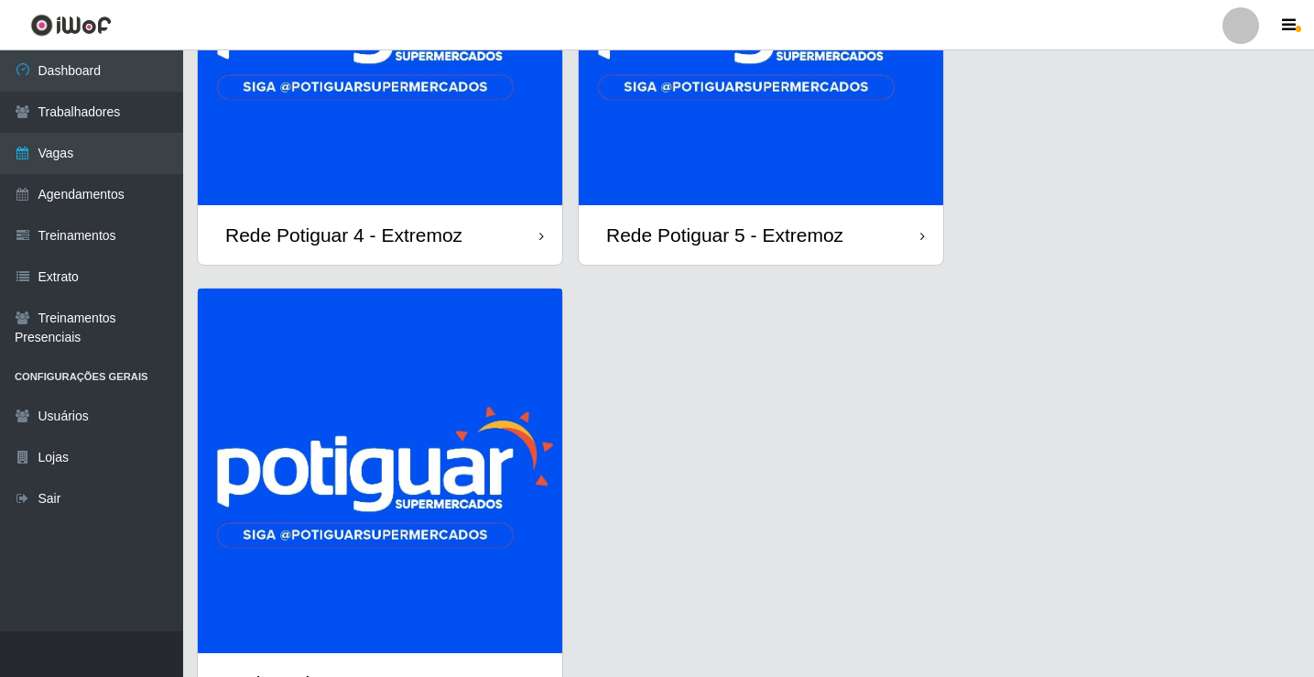
click at [419, 504] on img at bounding box center [380, 470] width 365 height 365
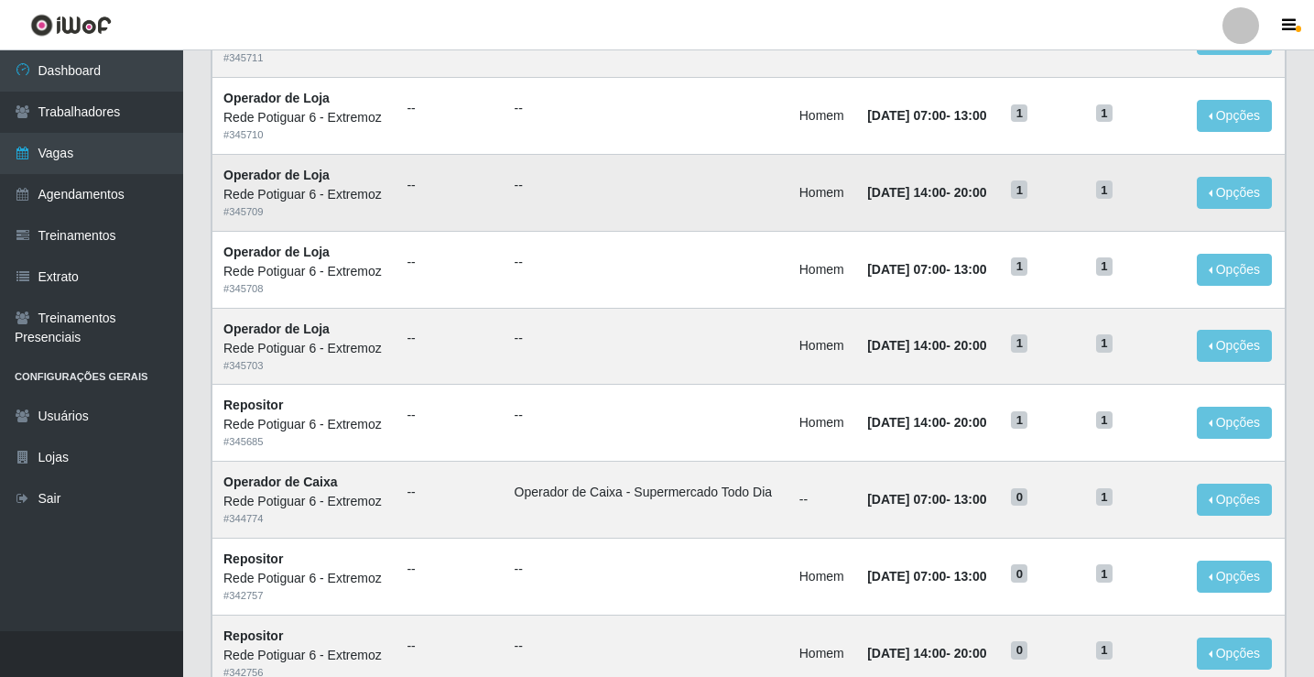
scroll to position [366, 0]
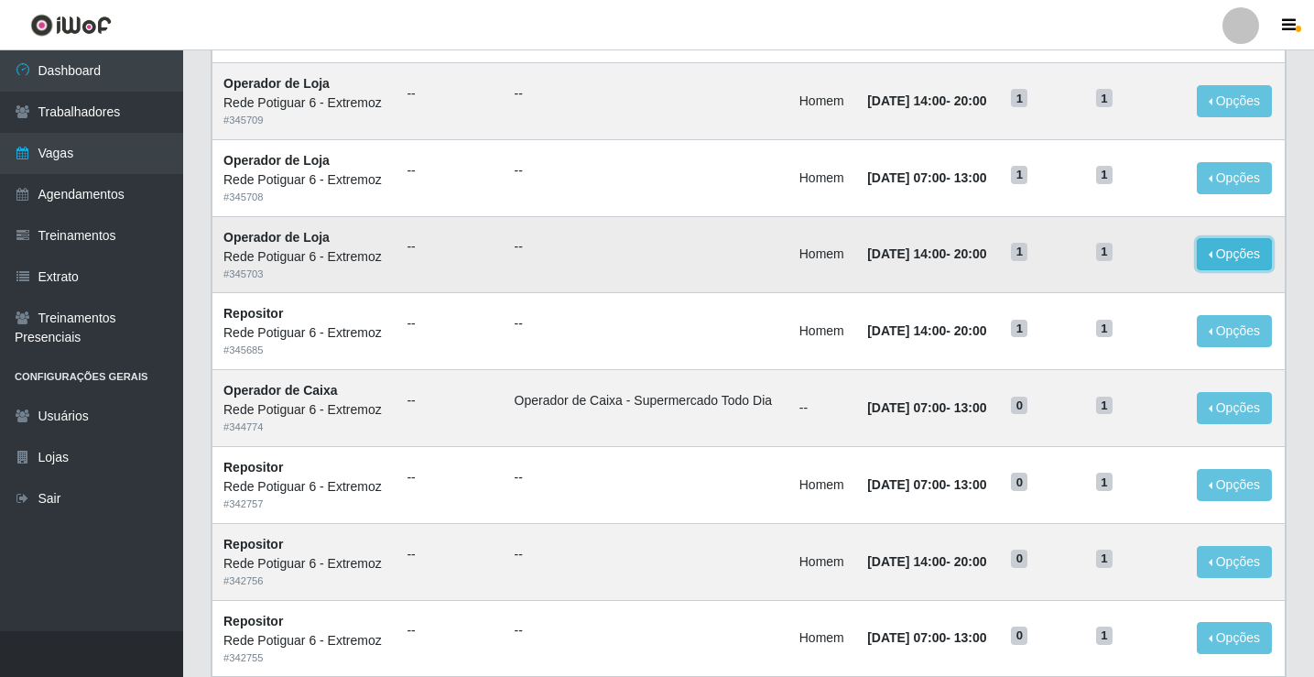
click at [1248, 260] on button "Opções" at bounding box center [1234, 254] width 75 height 32
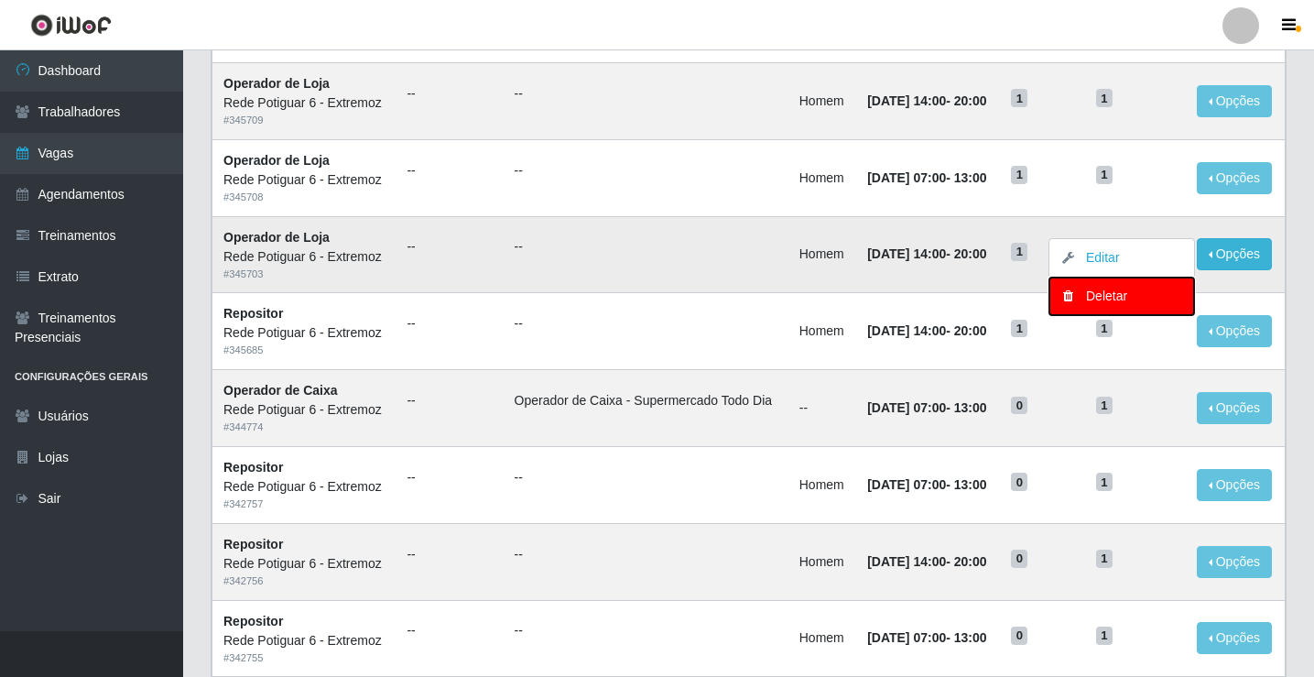
click at [1103, 299] on div "Deletar" at bounding box center [1122, 296] width 108 height 19
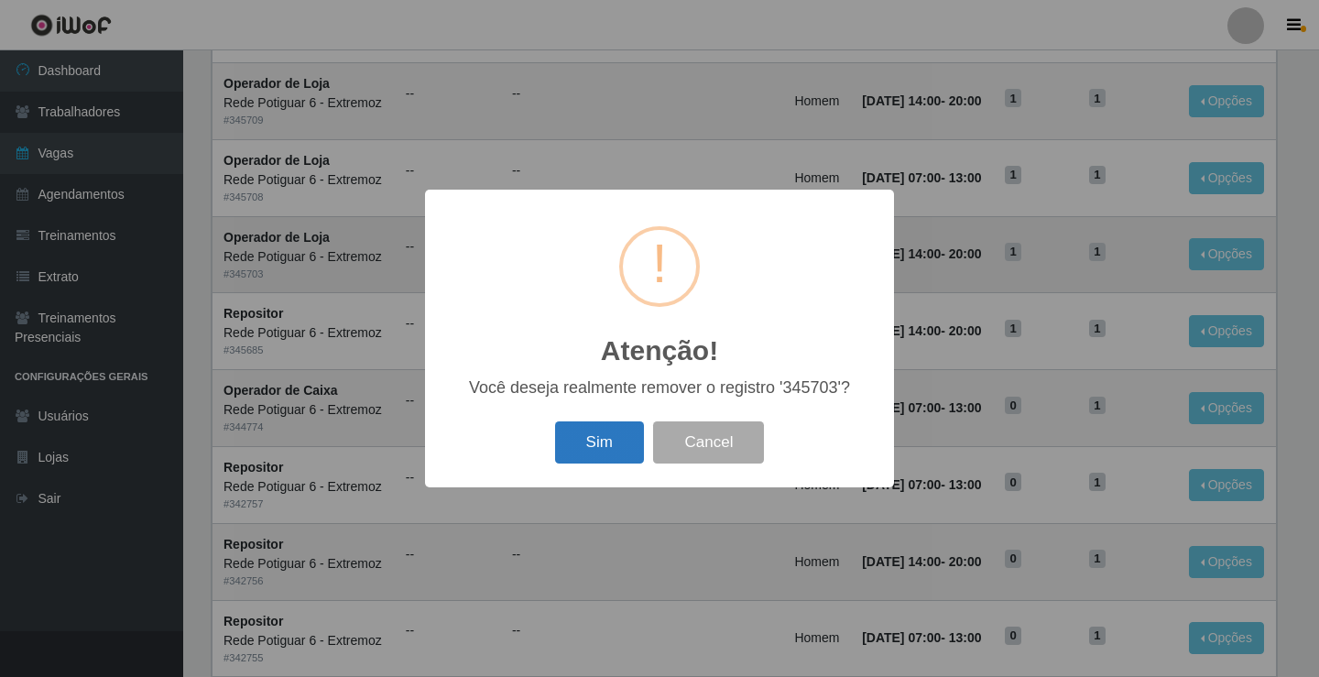
click at [603, 439] on button "Sim" at bounding box center [599, 442] width 89 height 43
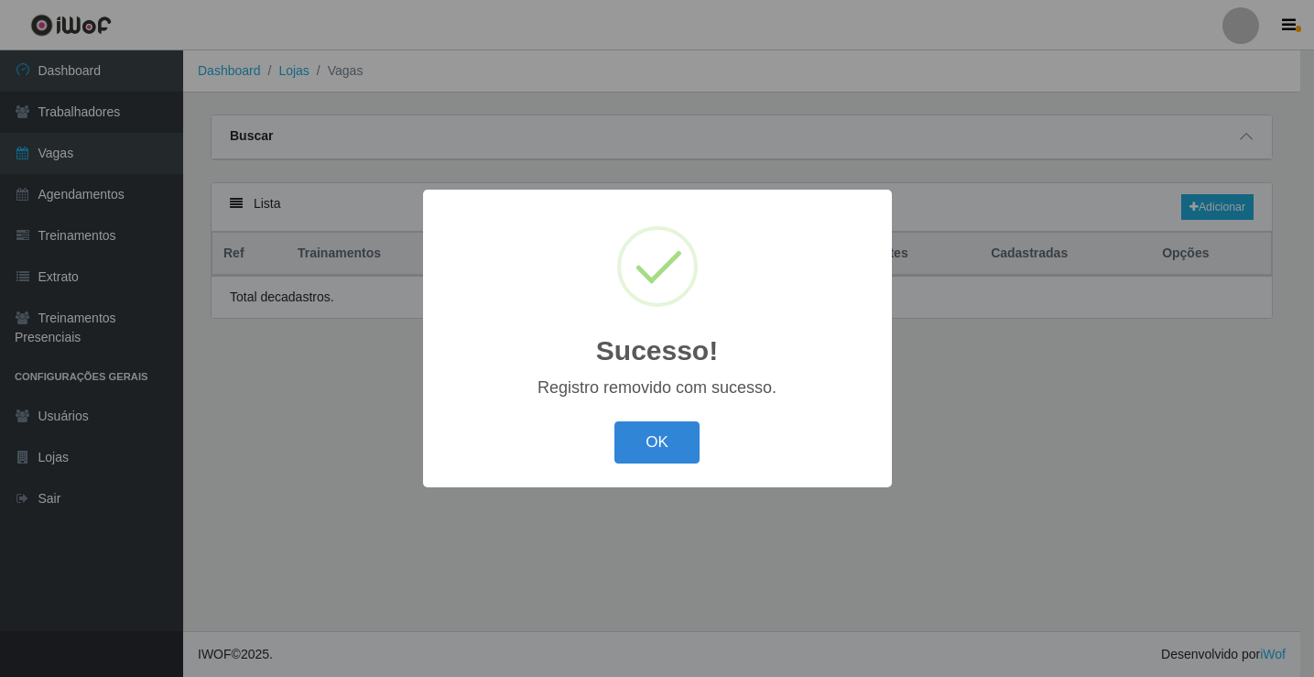
scroll to position [0, 0]
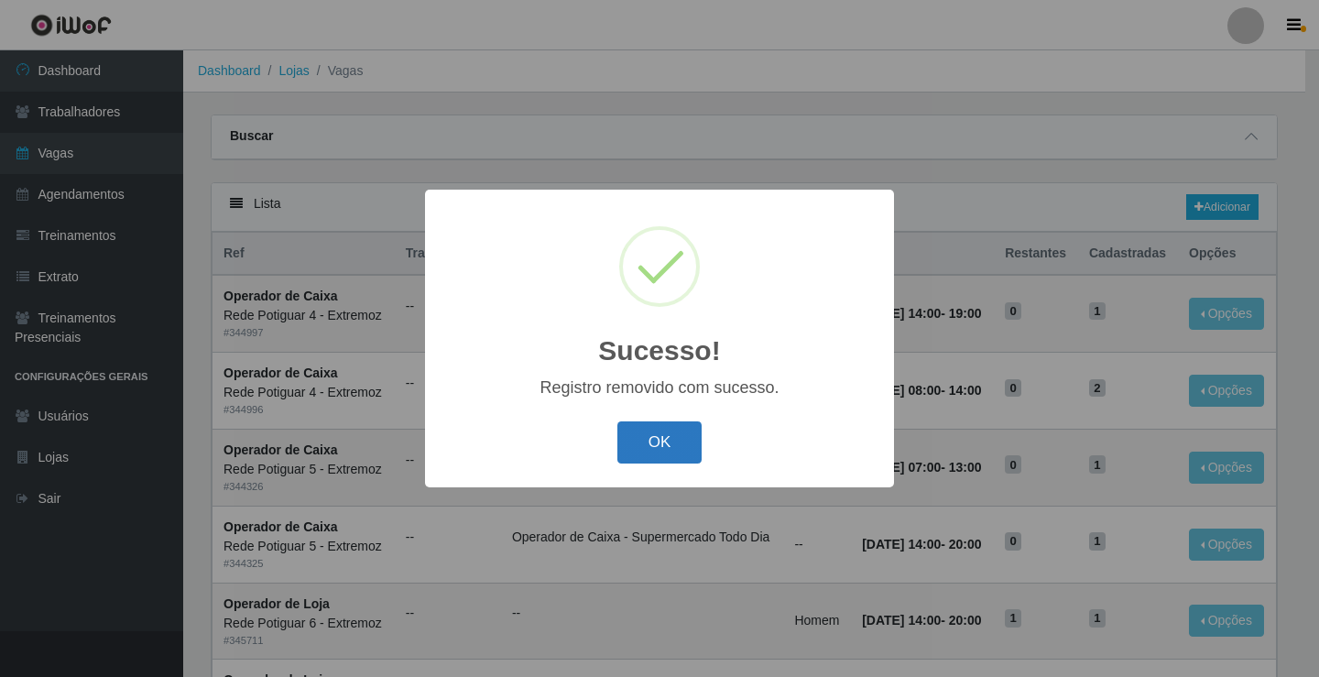
click at [664, 442] on button "OK" at bounding box center [659, 442] width 85 height 43
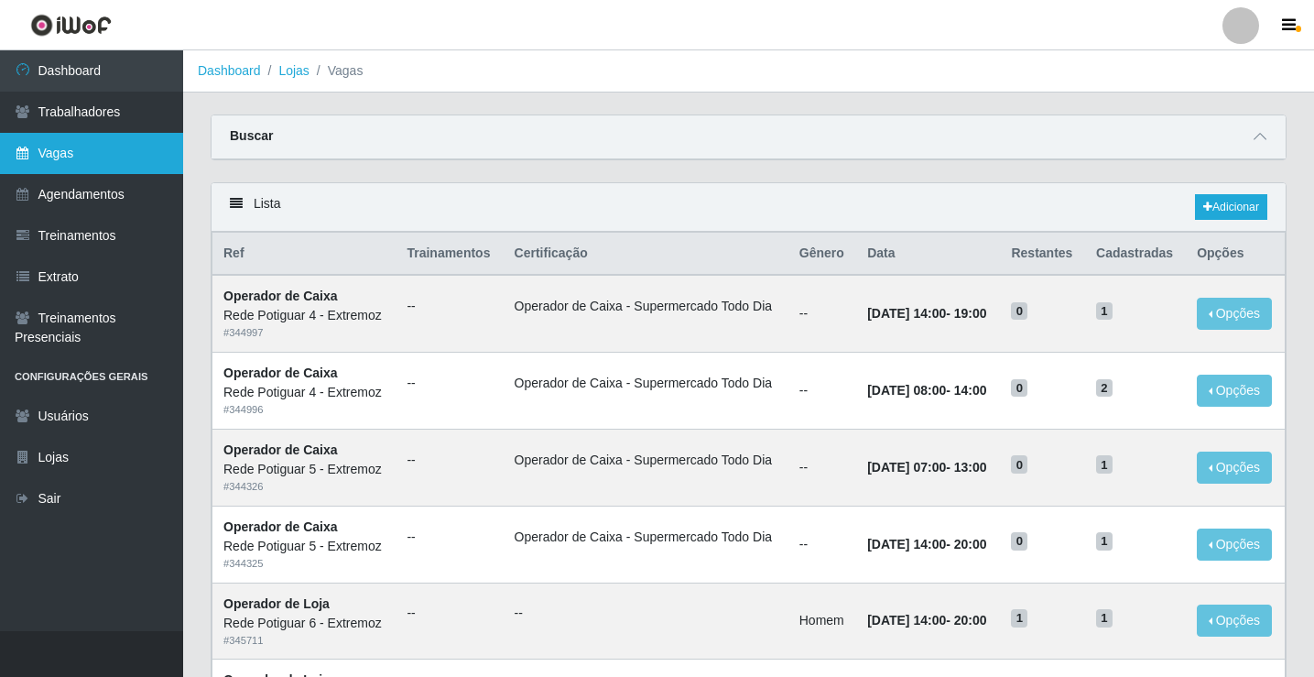
click at [91, 144] on link "Vagas" at bounding box center [91, 153] width 183 height 41
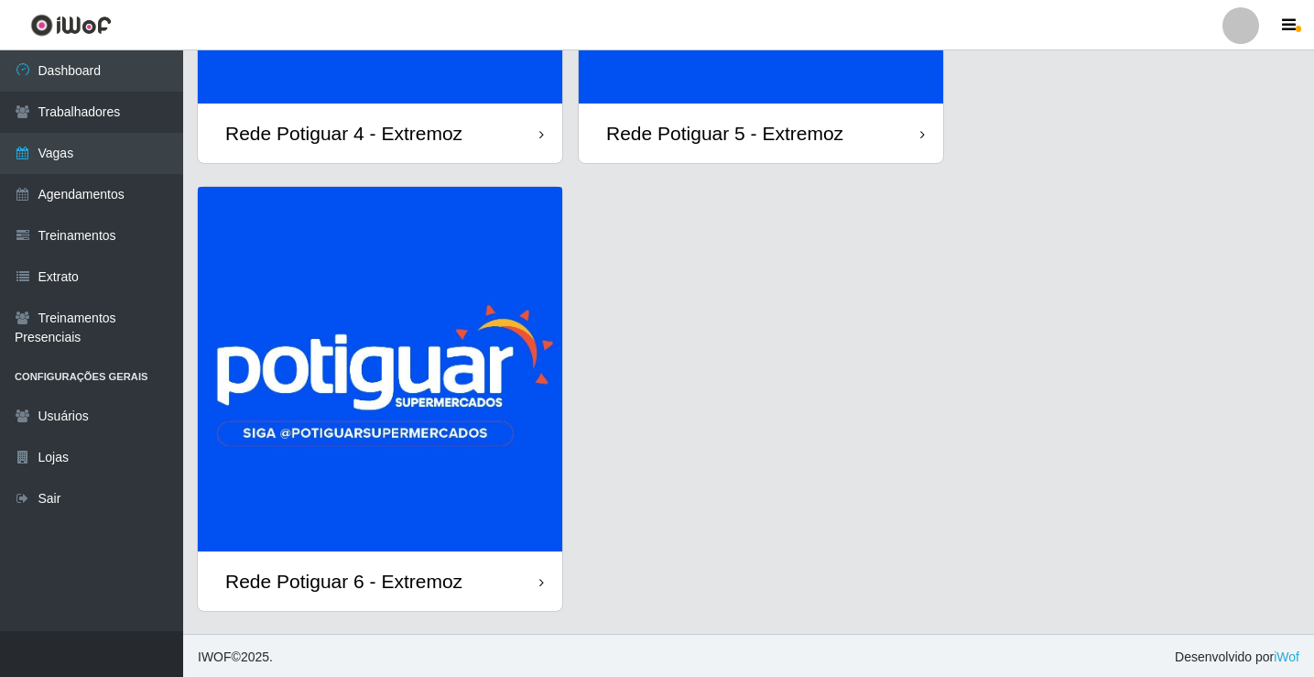
scroll to position [379, 0]
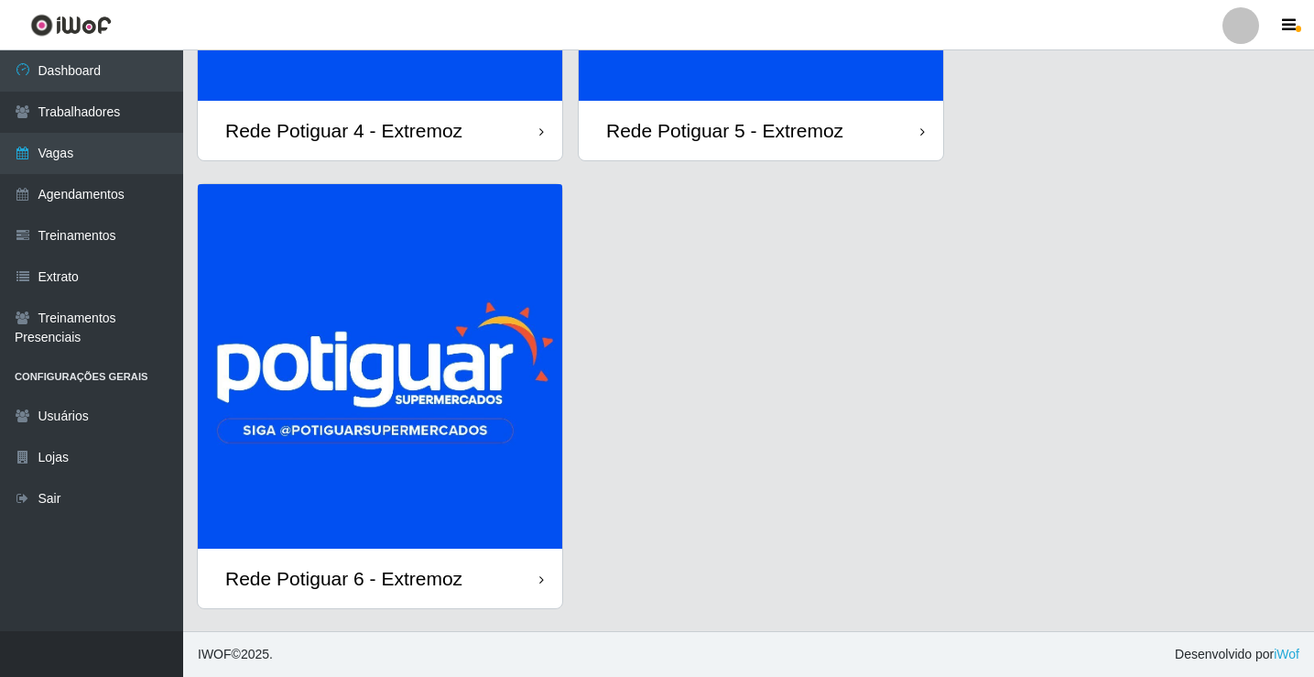
click at [406, 359] on img at bounding box center [380, 366] width 365 height 365
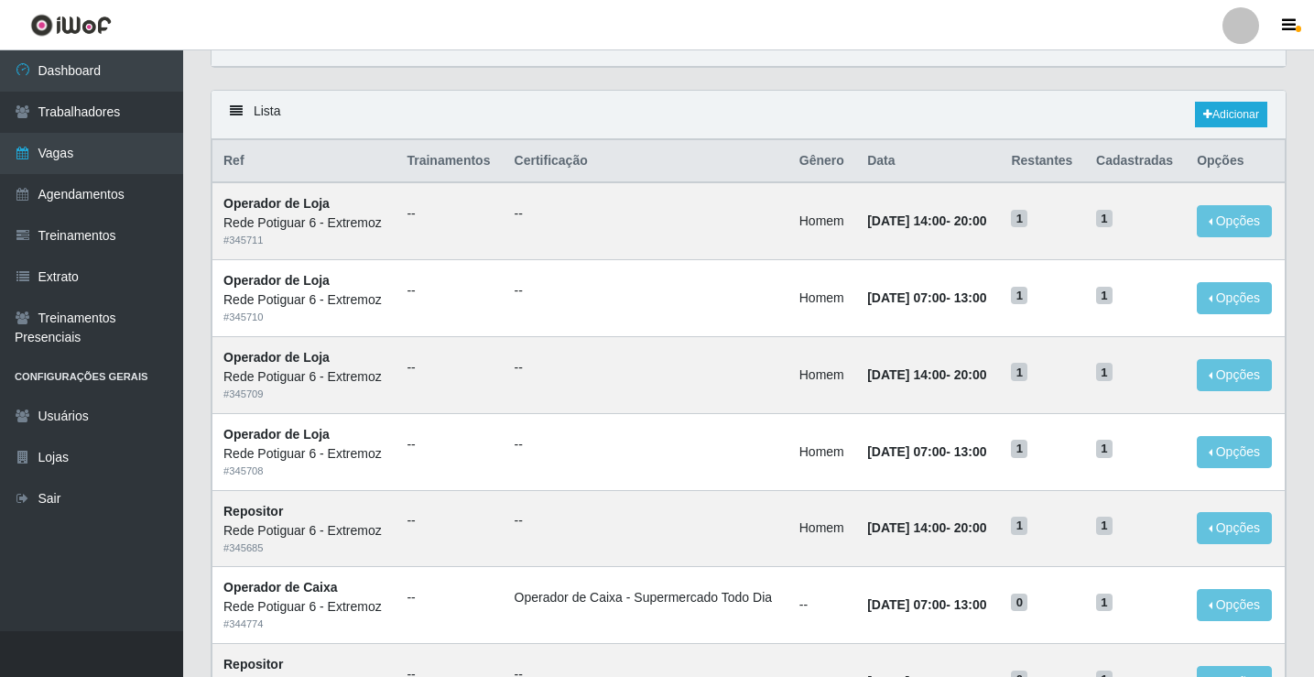
scroll to position [183, 0]
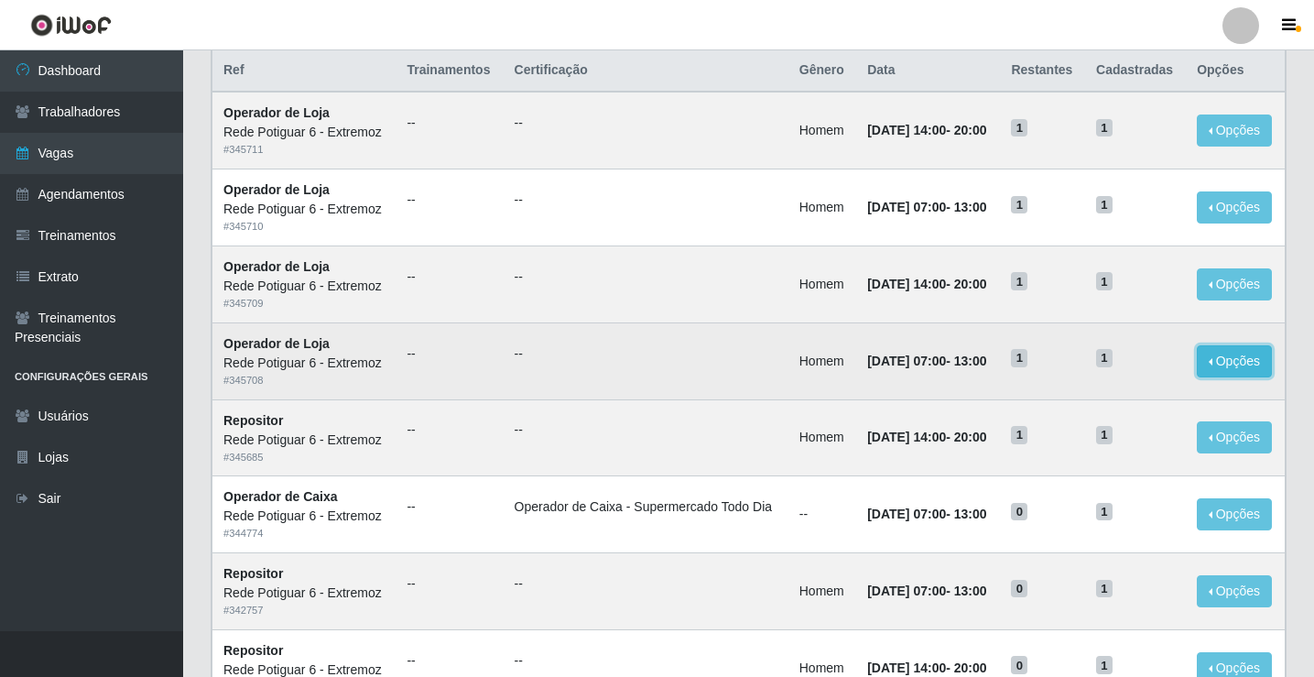
click at [1213, 355] on button "Opções" at bounding box center [1234, 361] width 75 height 32
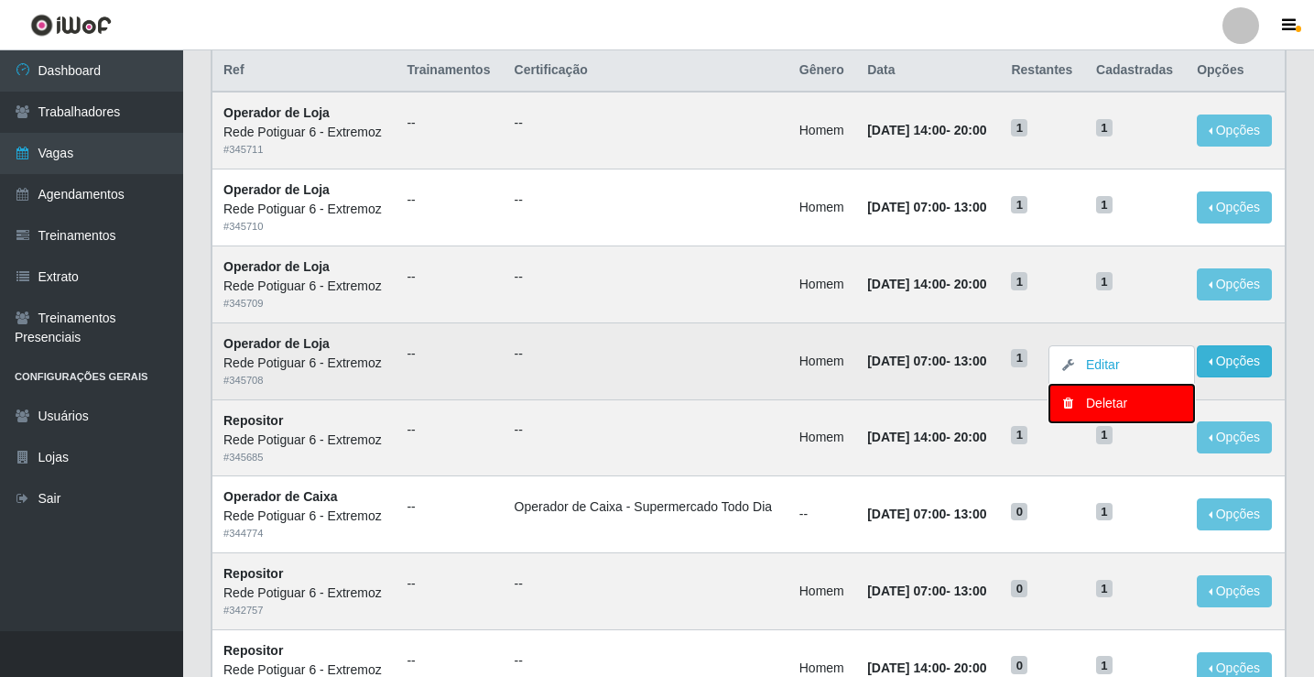
click at [1094, 394] on button "Deletar" at bounding box center [1122, 404] width 145 height 38
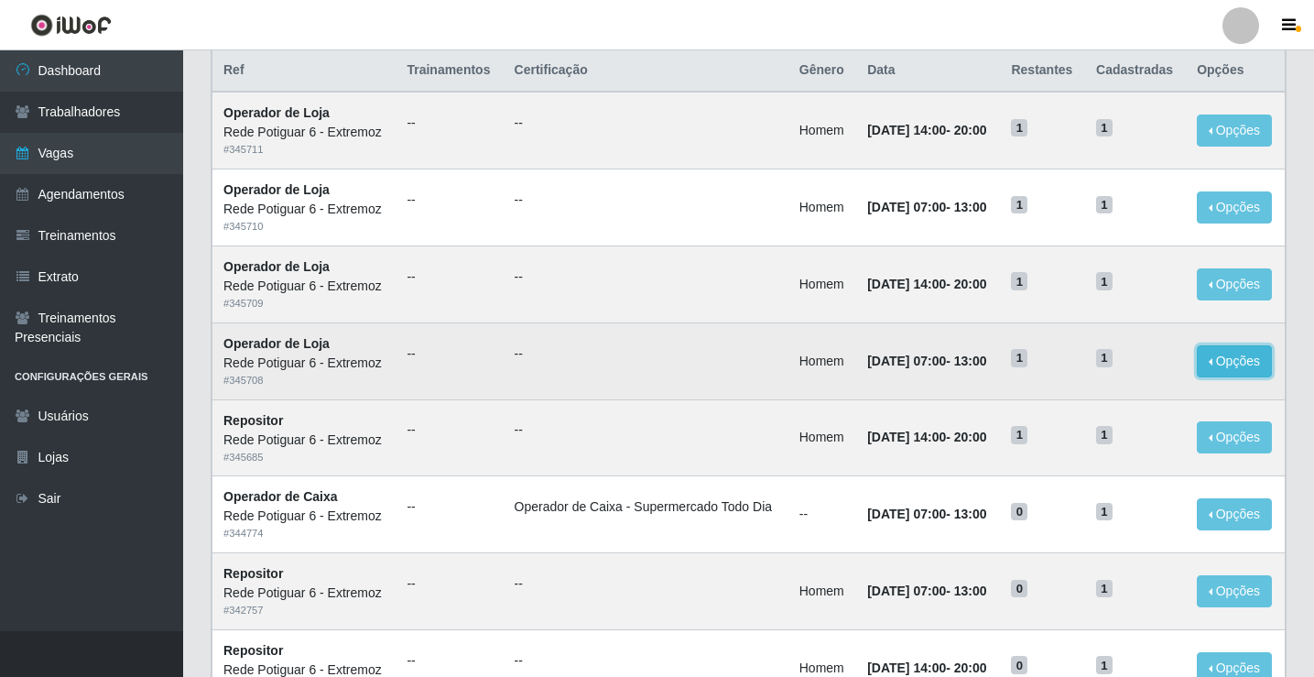
click at [1240, 363] on button "Opções" at bounding box center [1234, 361] width 75 height 32
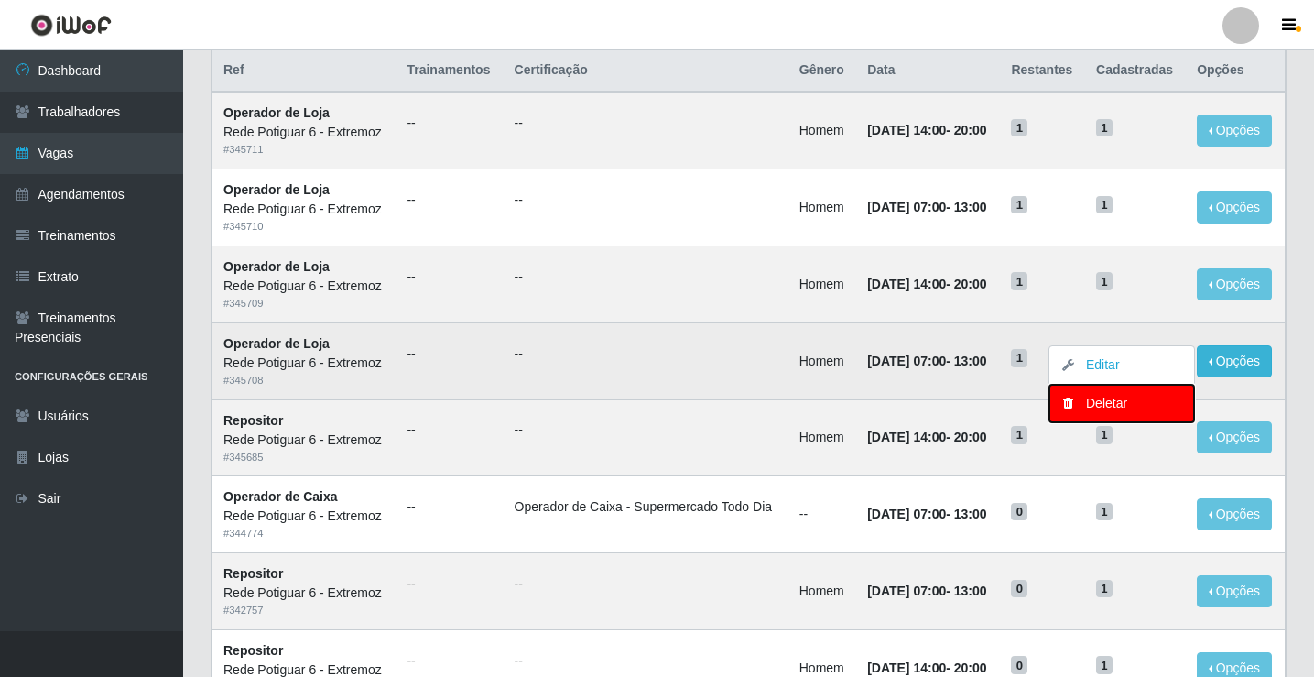
click at [1111, 403] on div "Deletar" at bounding box center [1122, 403] width 108 height 19
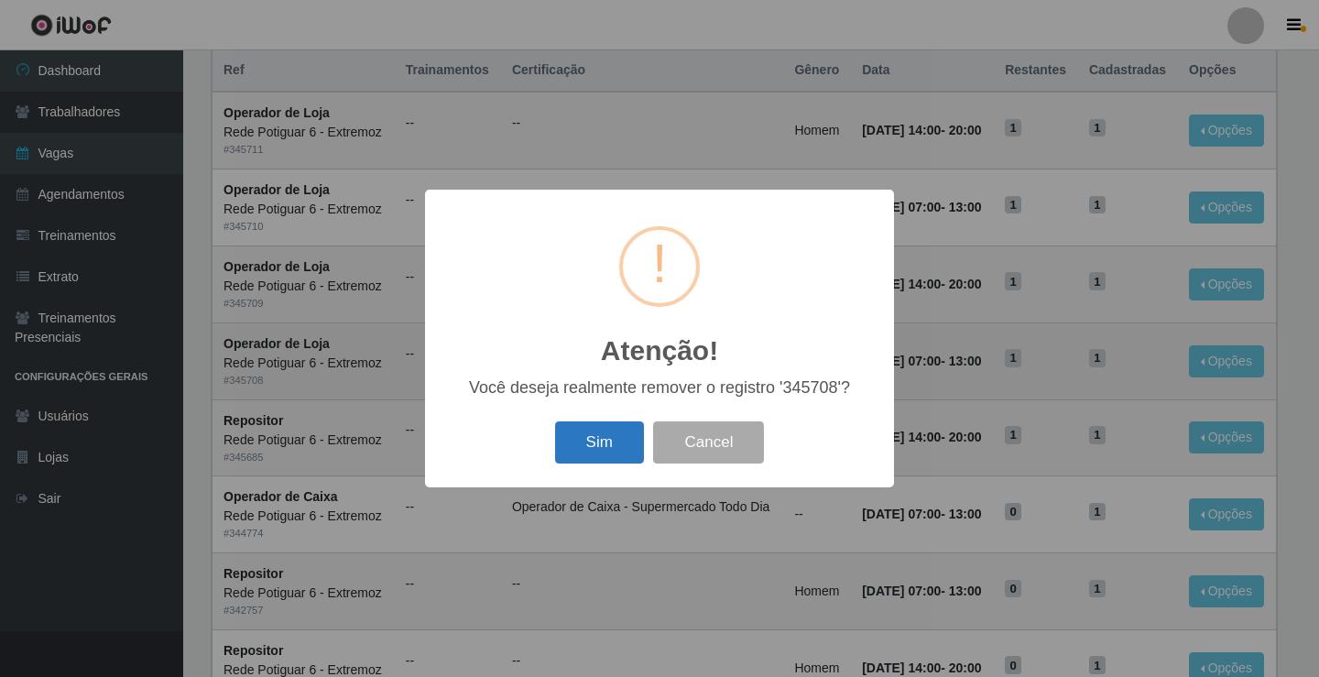
click at [612, 445] on button "Sim" at bounding box center [599, 442] width 89 height 43
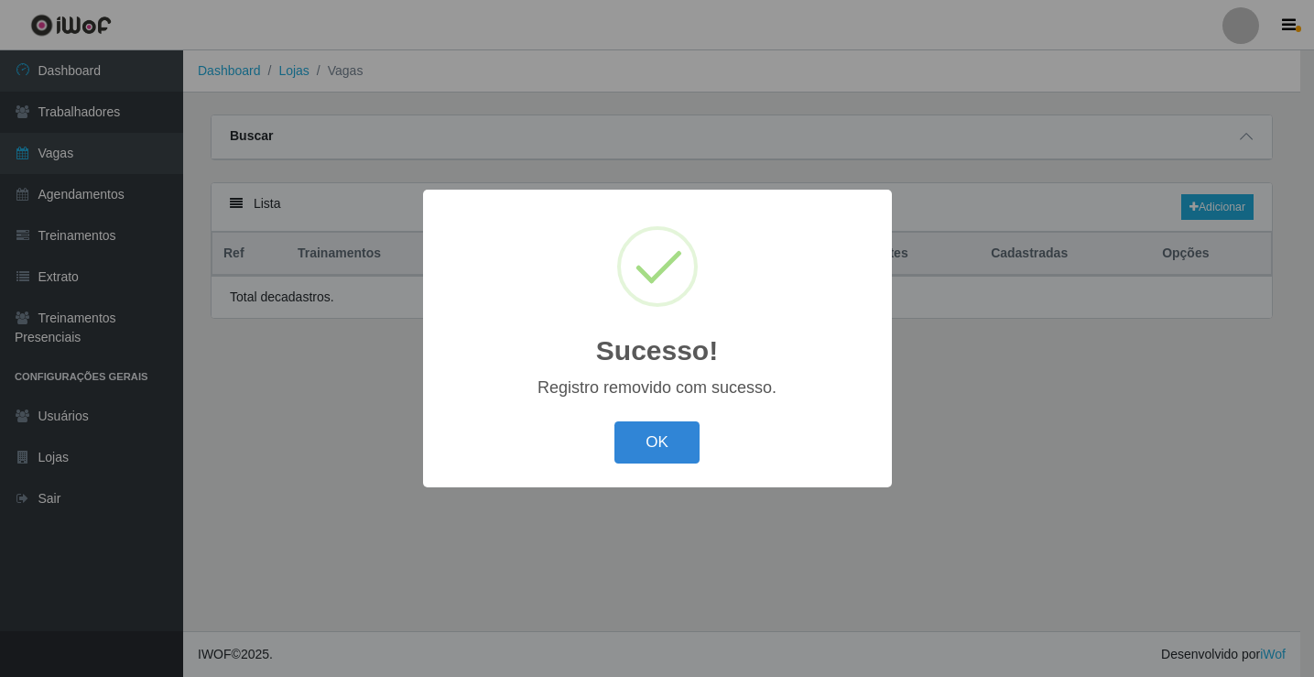
scroll to position [0, 0]
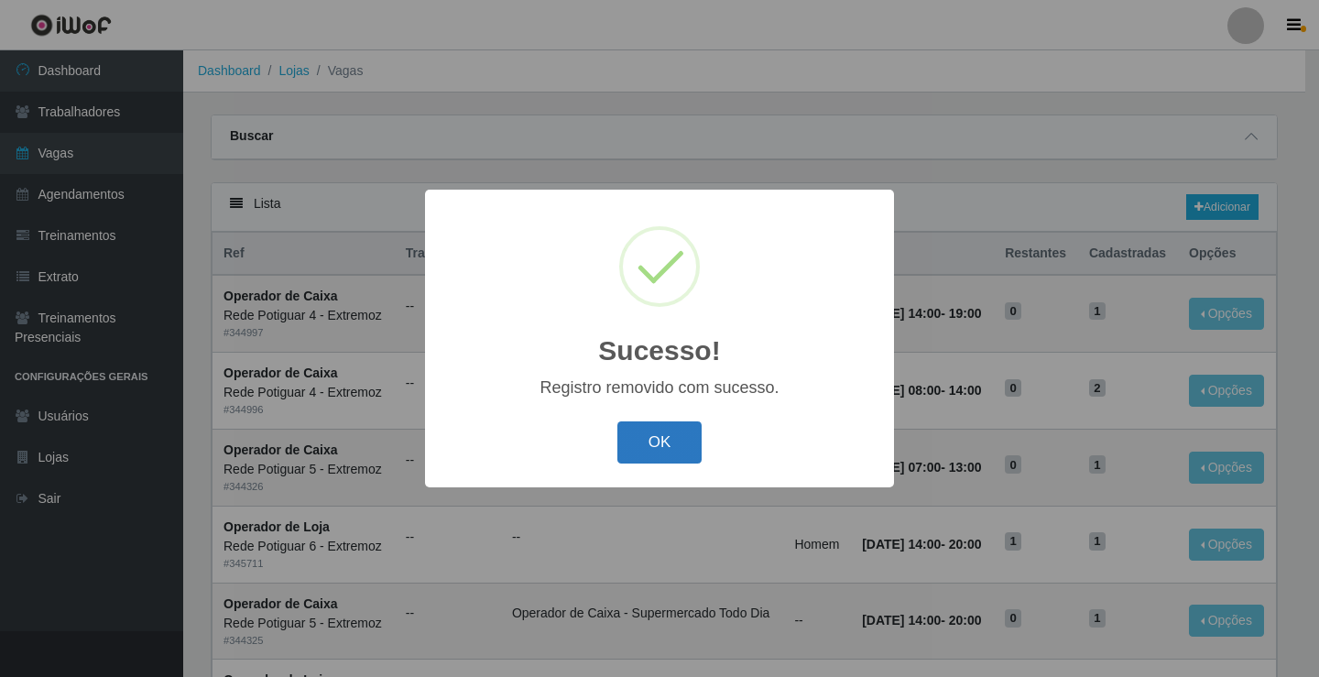
click at [680, 449] on button "OK" at bounding box center [659, 442] width 85 height 43
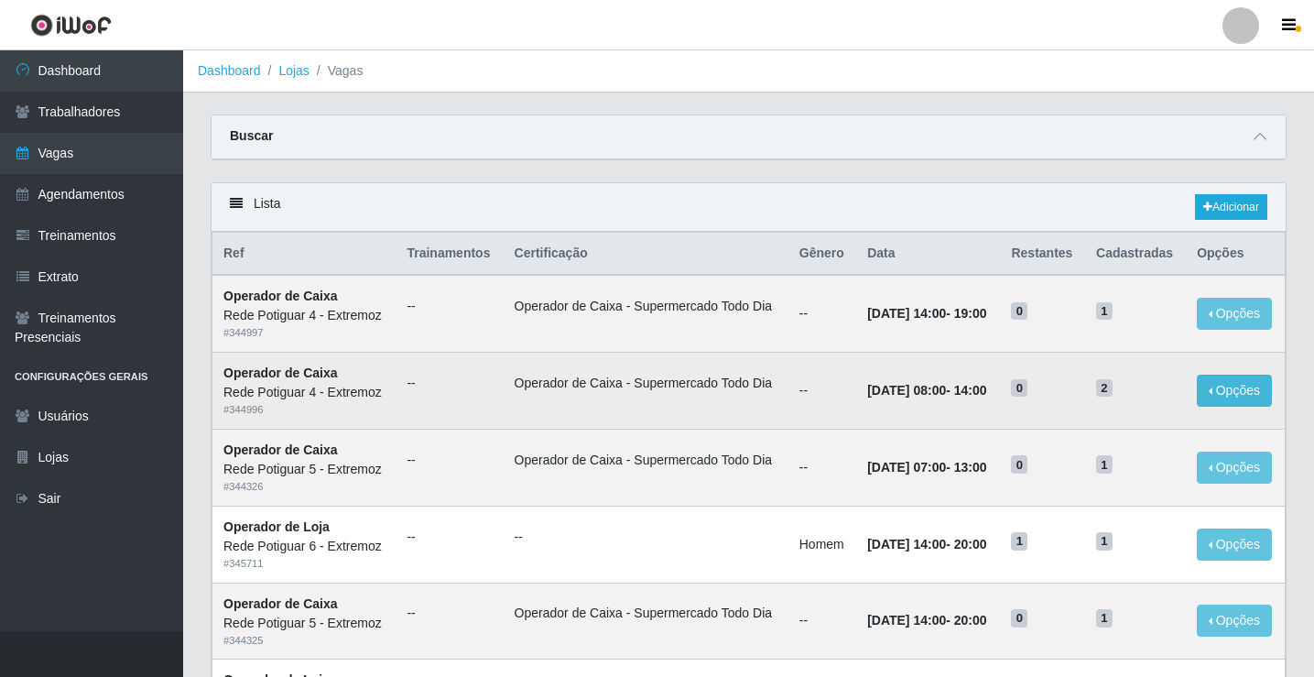
scroll to position [92, 0]
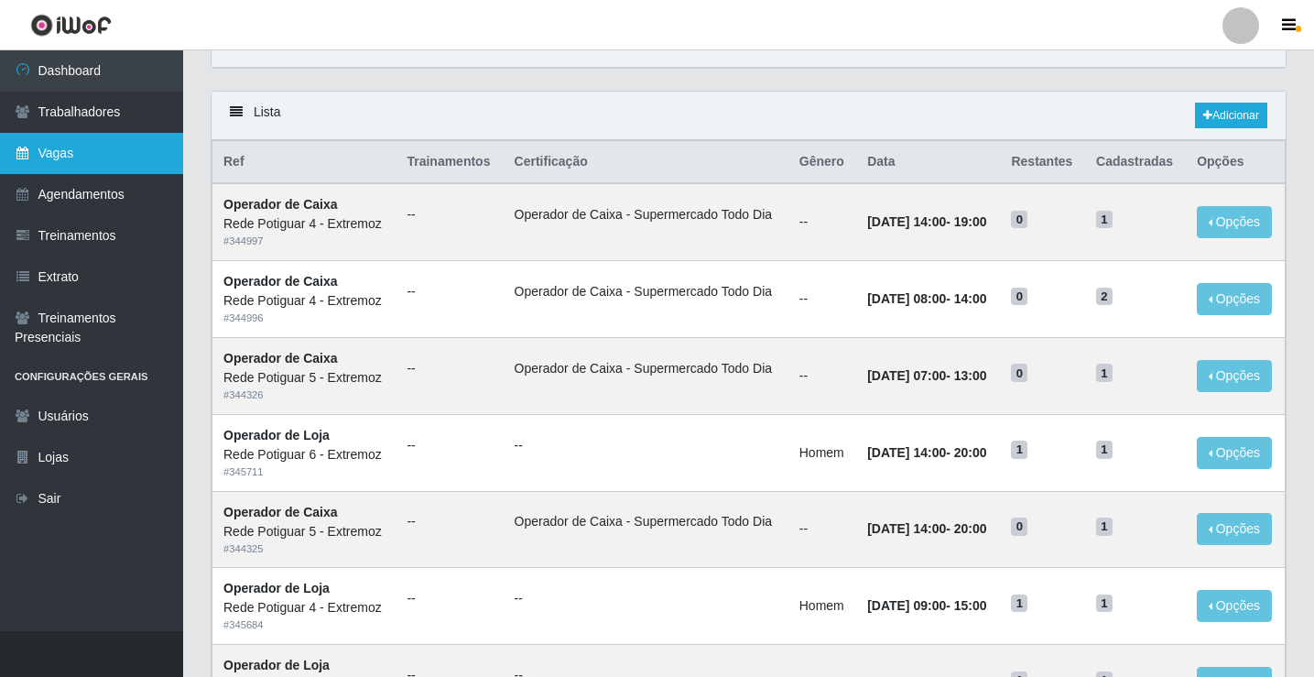
click at [115, 143] on link "Vagas" at bounding box center [91, 153] width 183 height 41
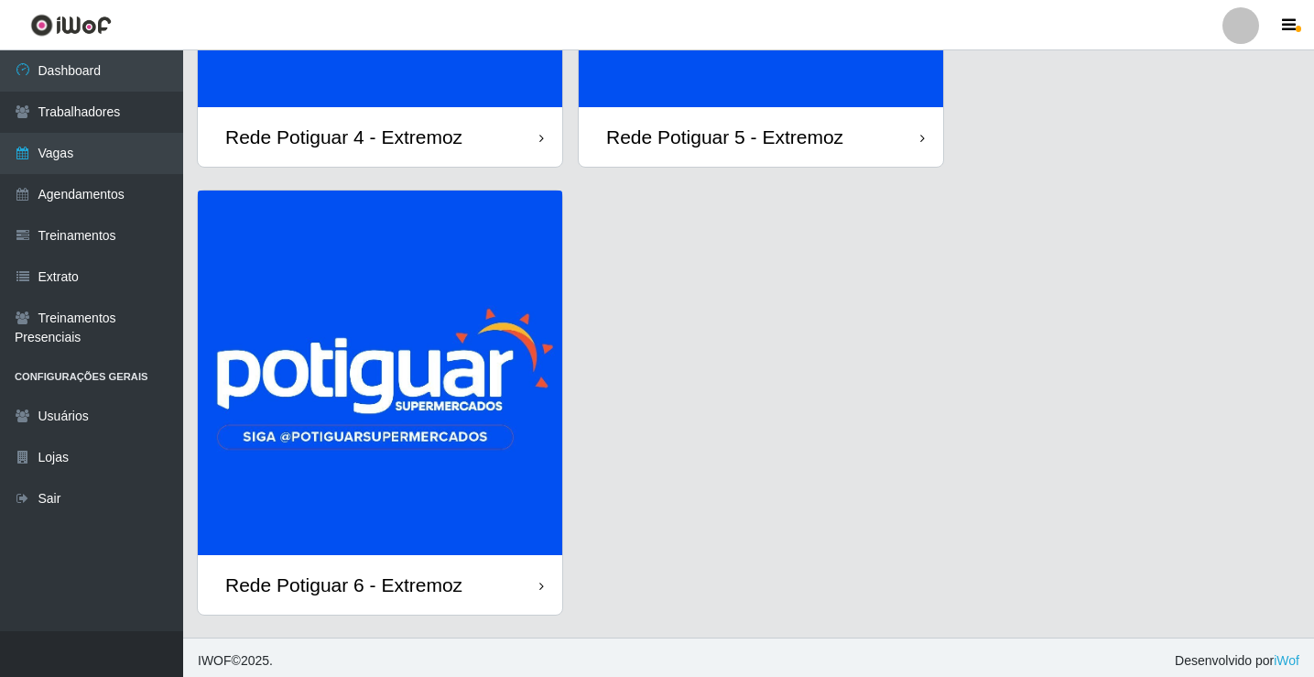
scroll to position [379, 0]
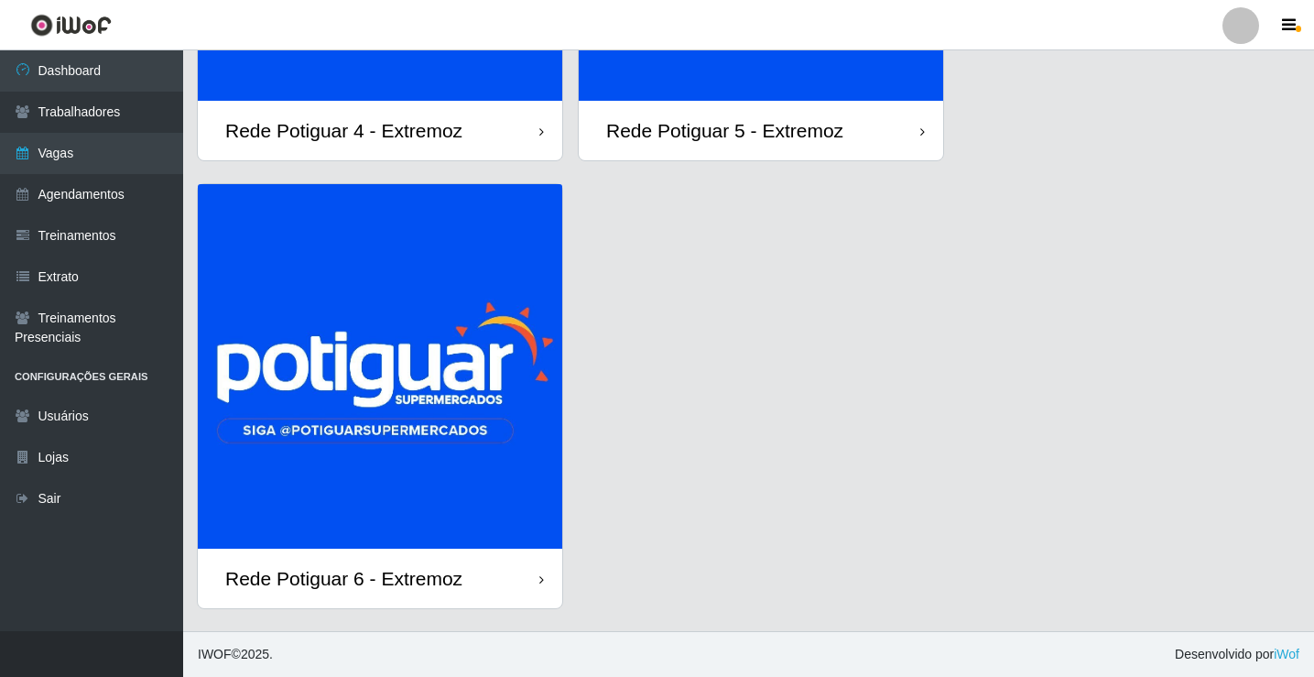
click at [358, 371] on img at bounding box center [380, 366] width 365 height 365
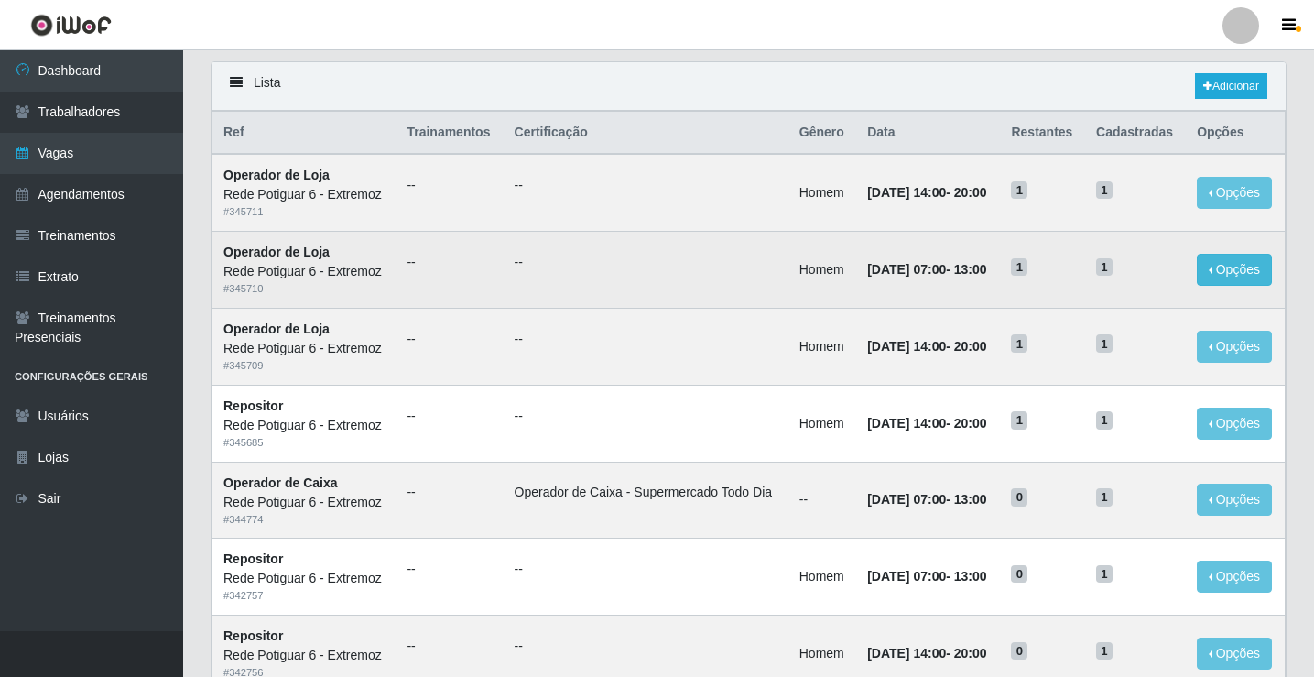
scroll to position [183, 0]
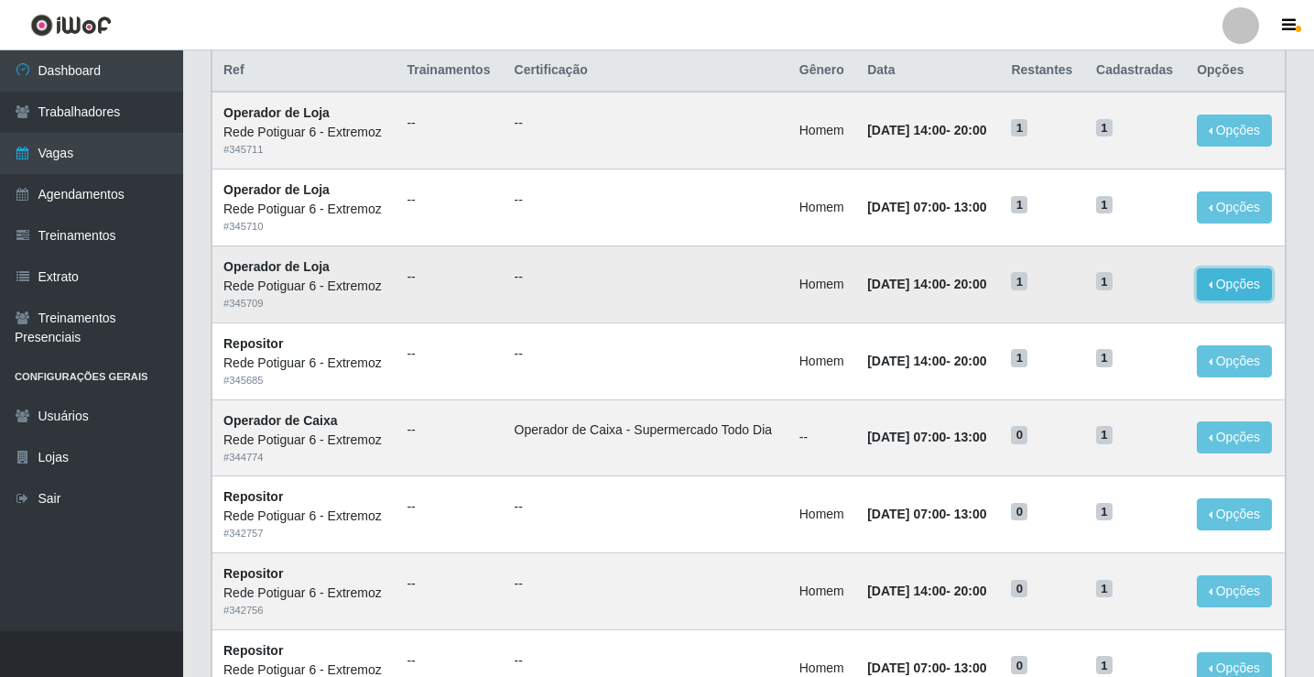
click at [1231, 288] on button "Opções" at bounding box center [1234, 284] width 75 height 32
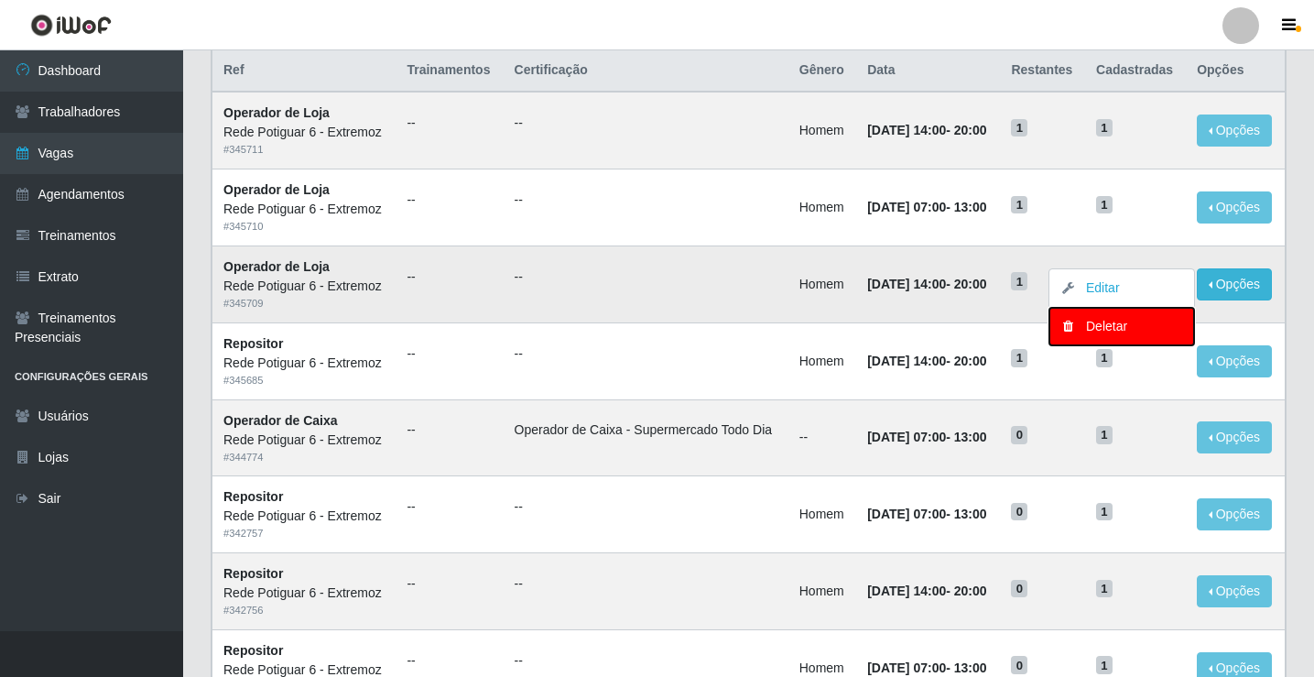
click at [1091, 330] on div "Deletar" at bounding box center [1122, 326] width 108 height 19
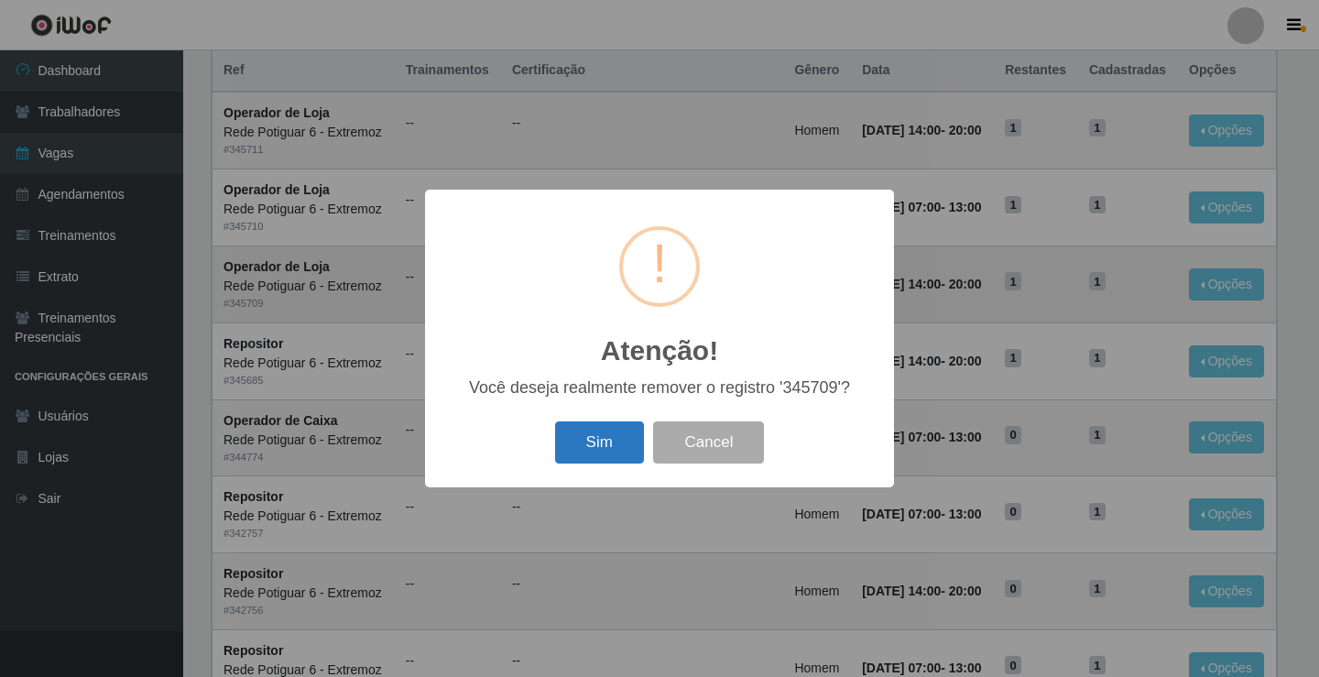
click at [628, 448] on button "Sim" at bounding box center [599, 442] width 89 height 43
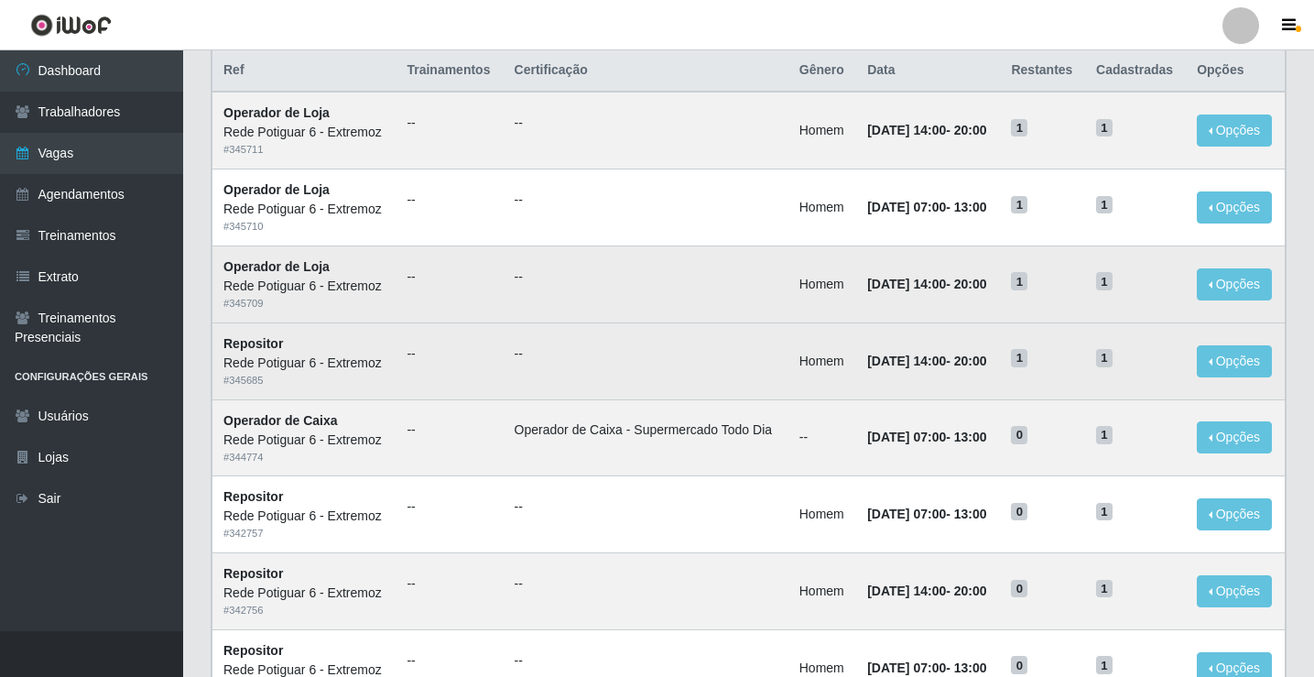
scroll to position [0, 0]
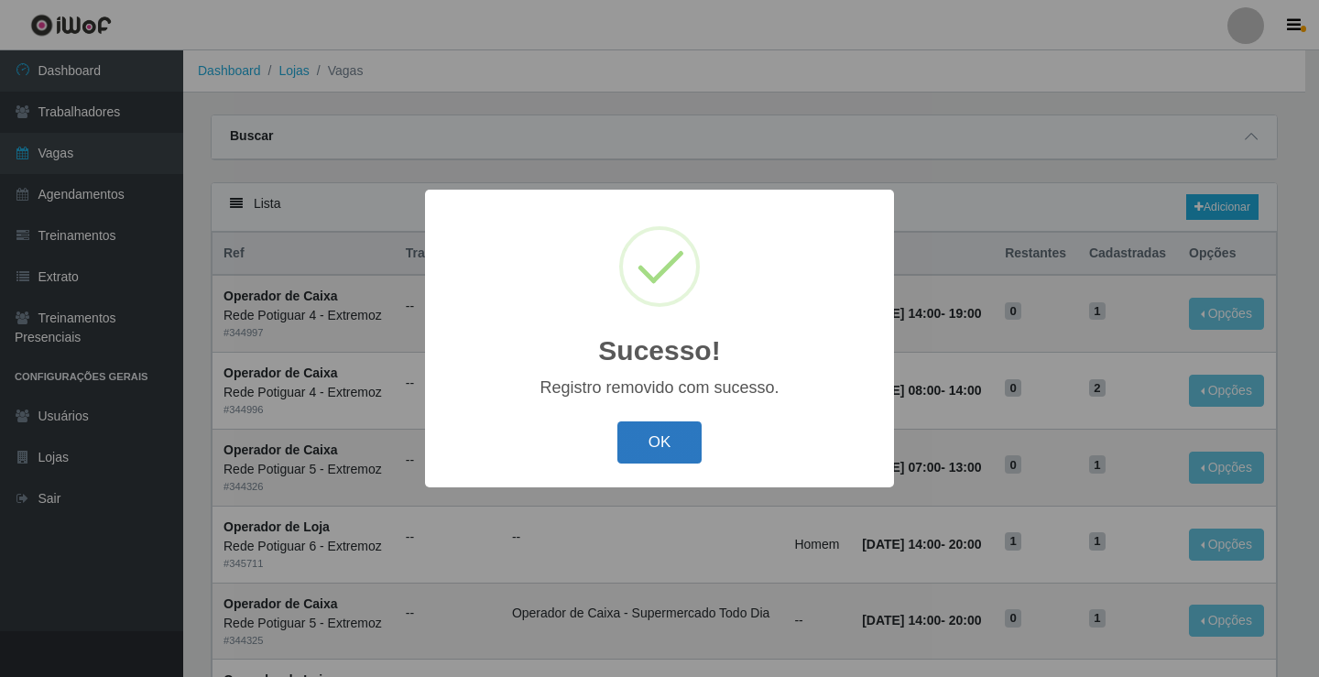
click at [623, 432] on button "OK" at bounding box center [659, 442] width 85 height 43
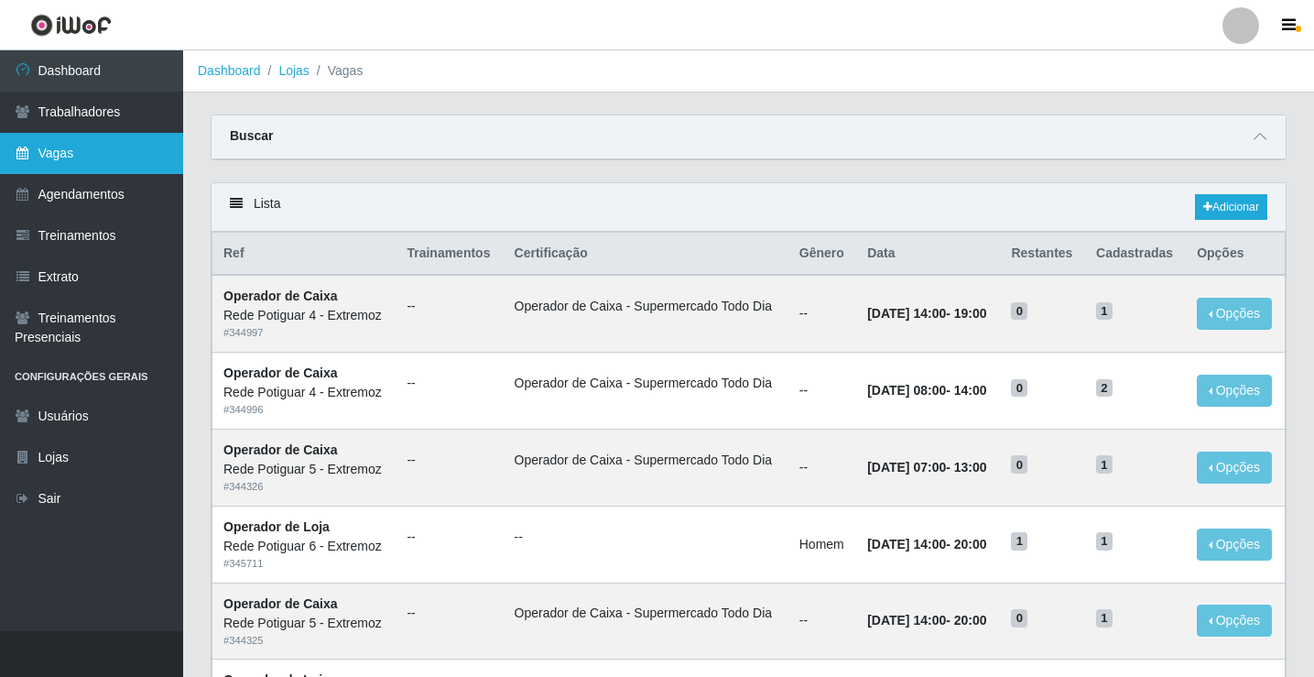
click at [71, 156] on link "Vagas" at bounding box center [91, 153] width 183 height 41
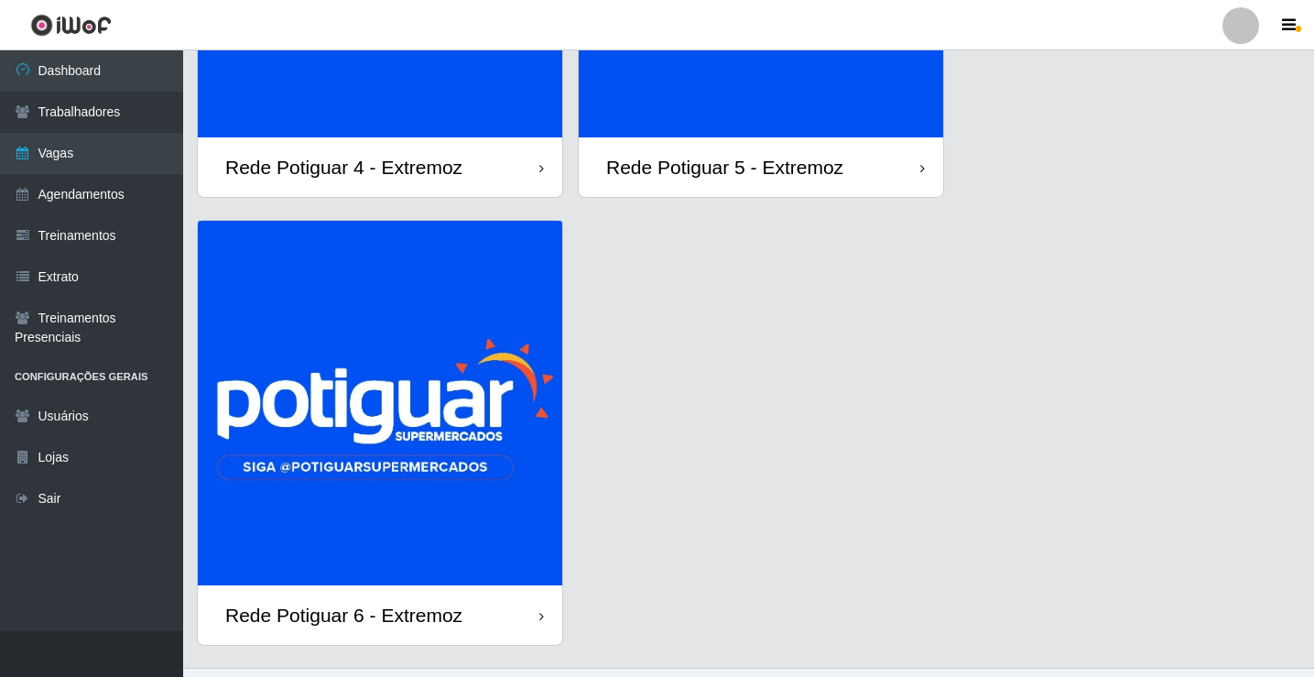
scroll to position [379, 0]
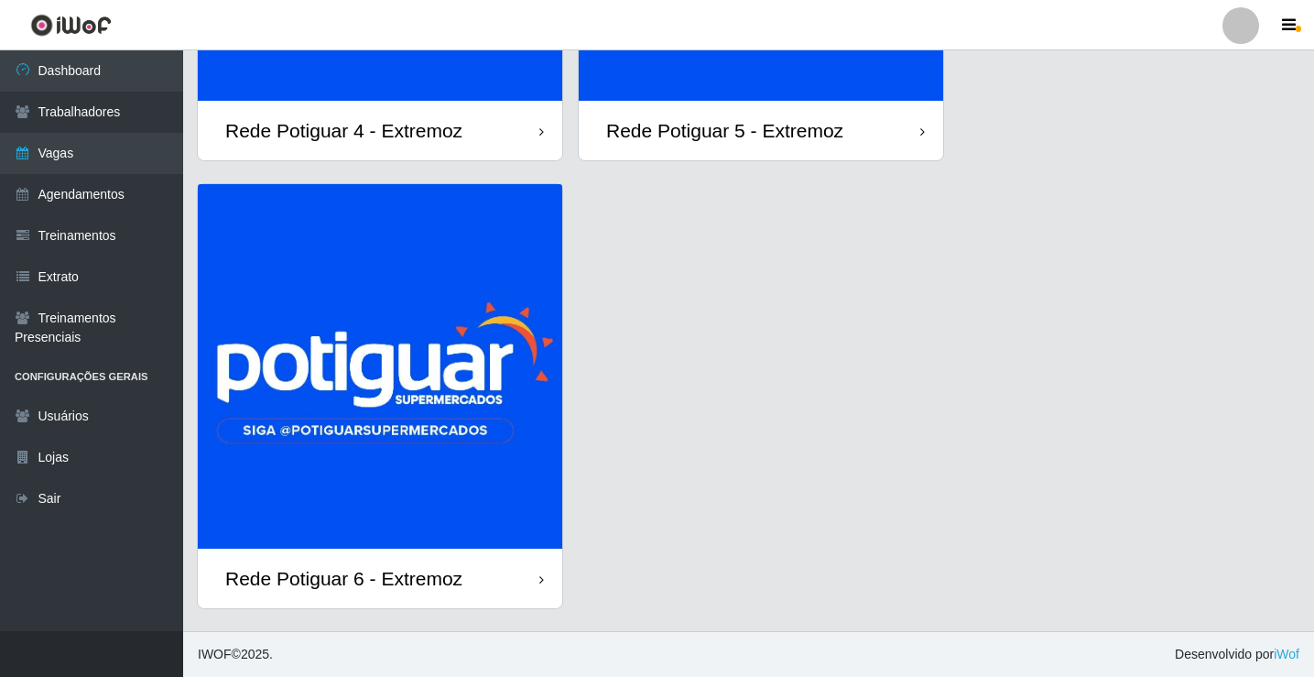
click at [473, 456] on img at bounding box center [380, 366] width 365 height 365
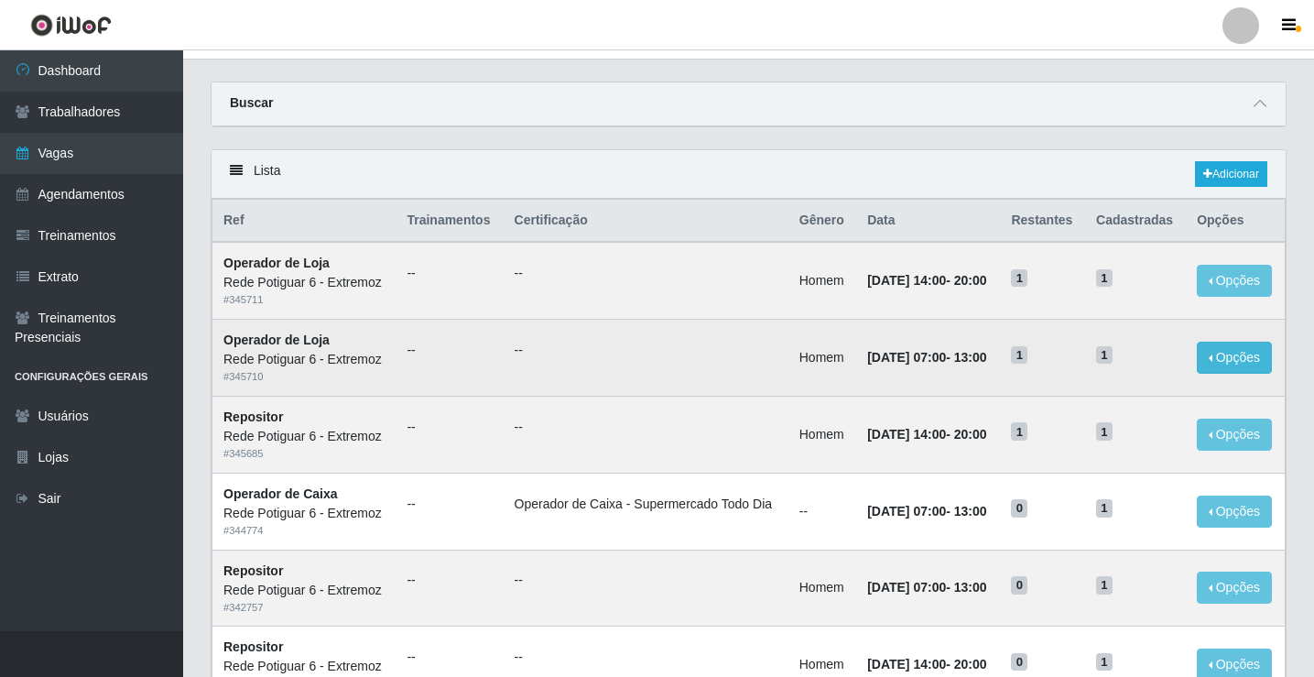
scroll to position [92, 0]
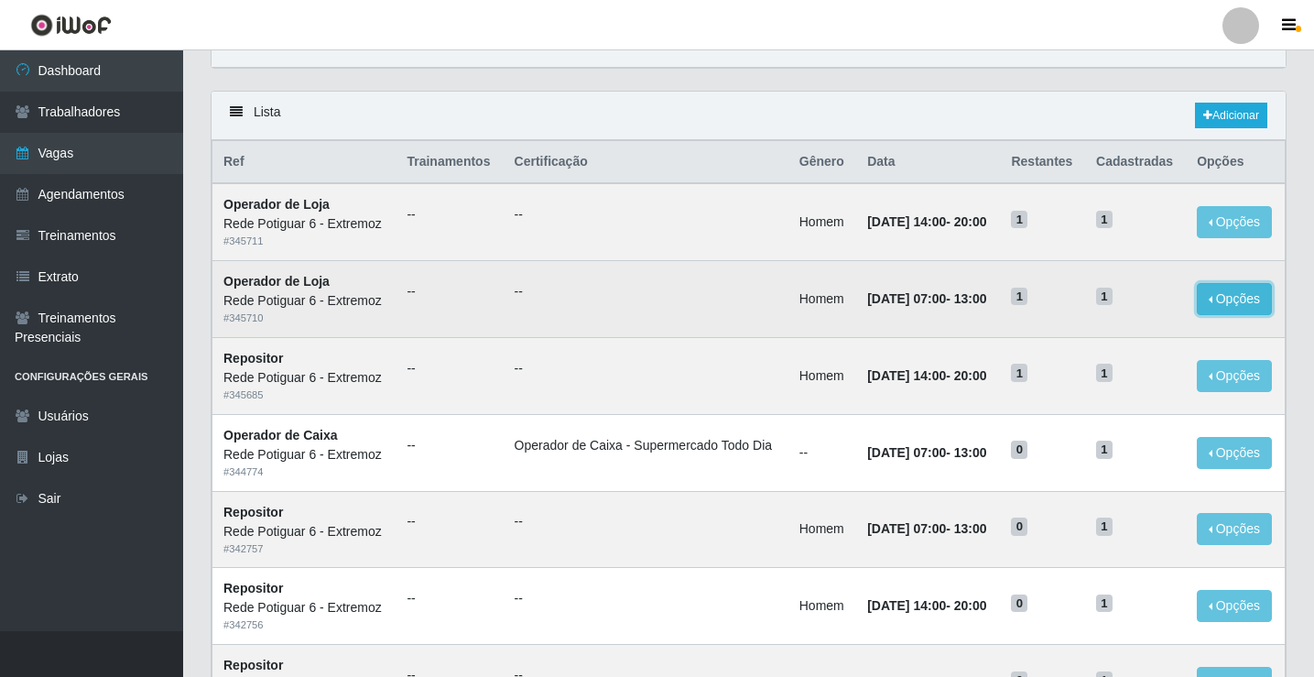
click at [1224, 312] on button "Opções" at bounding box center [1234, 299] width 75 height 32
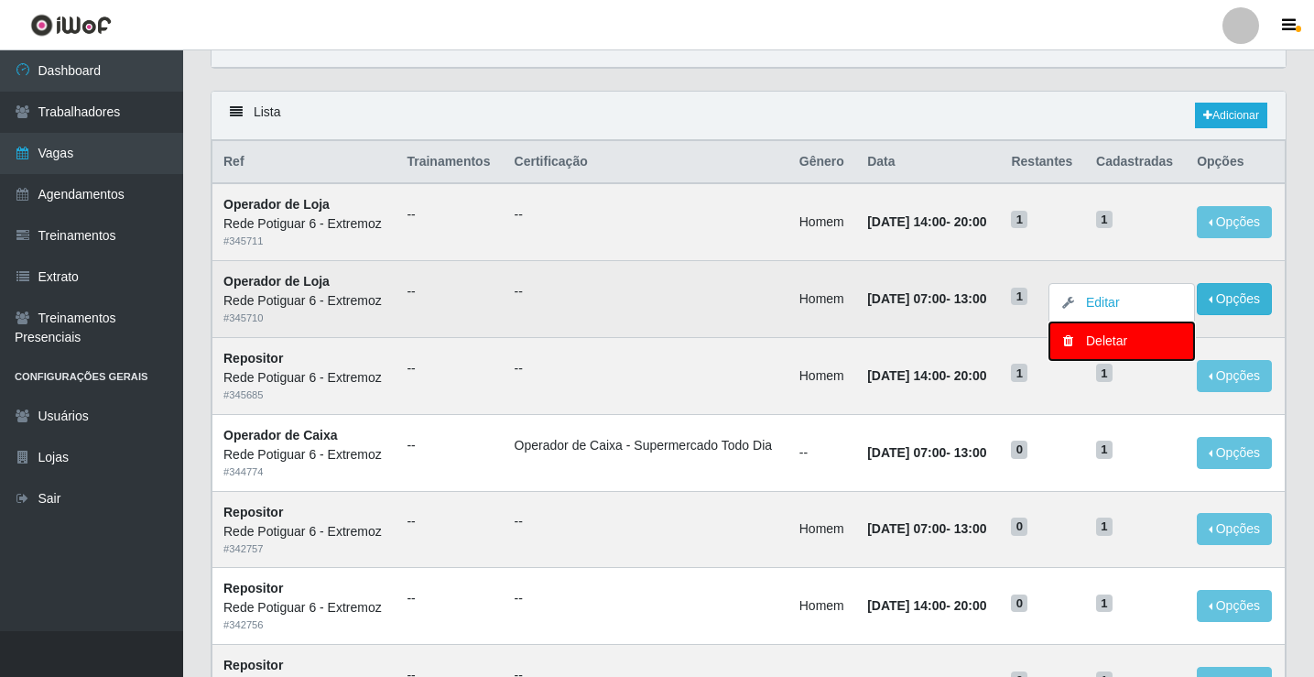
click at [1088, 334] on div "Deletar" at bounding box center [1122, 341] width 108 height 19
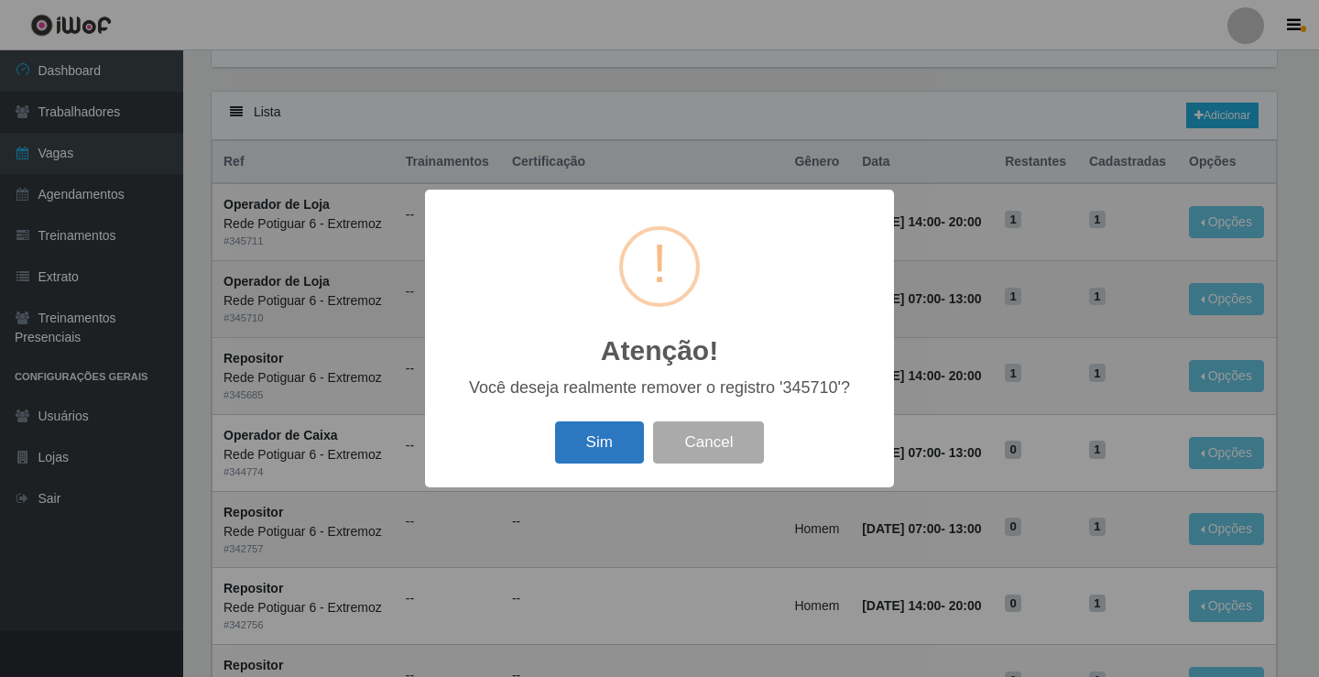
click at [612, 431] on button "Sim" at bounding box center [599, 442] width 89 height 43
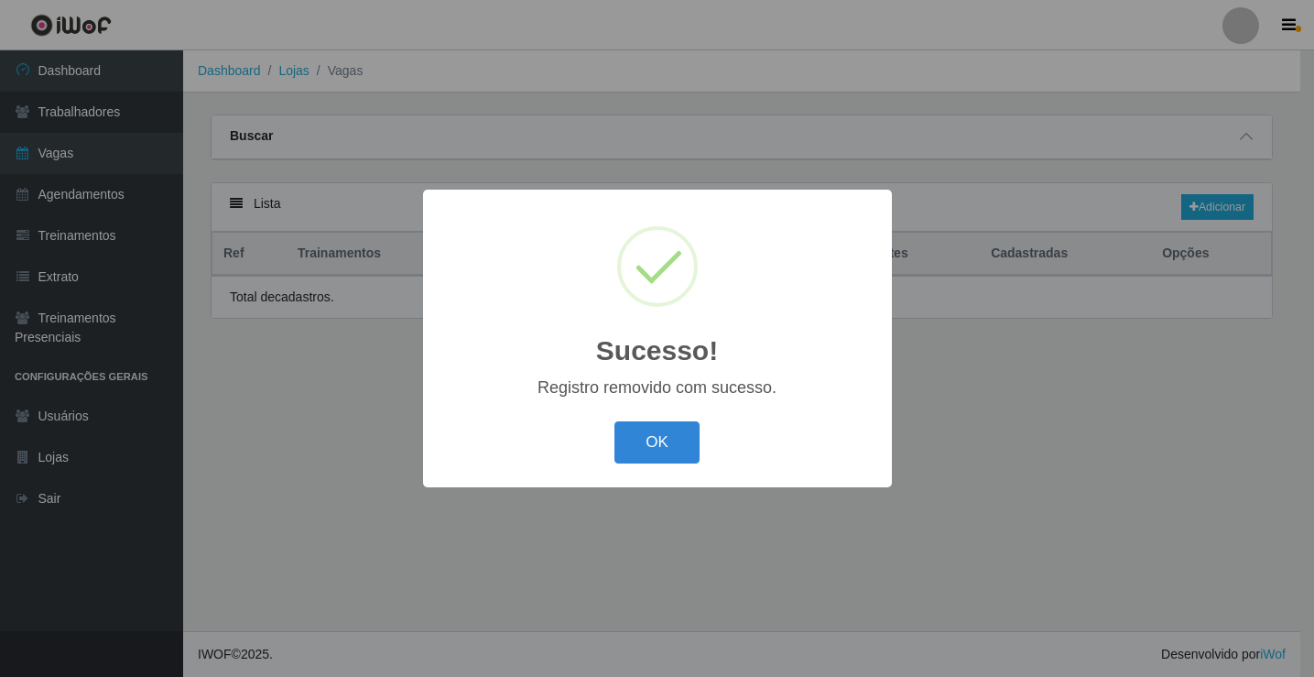
scroll to position [0, 0]
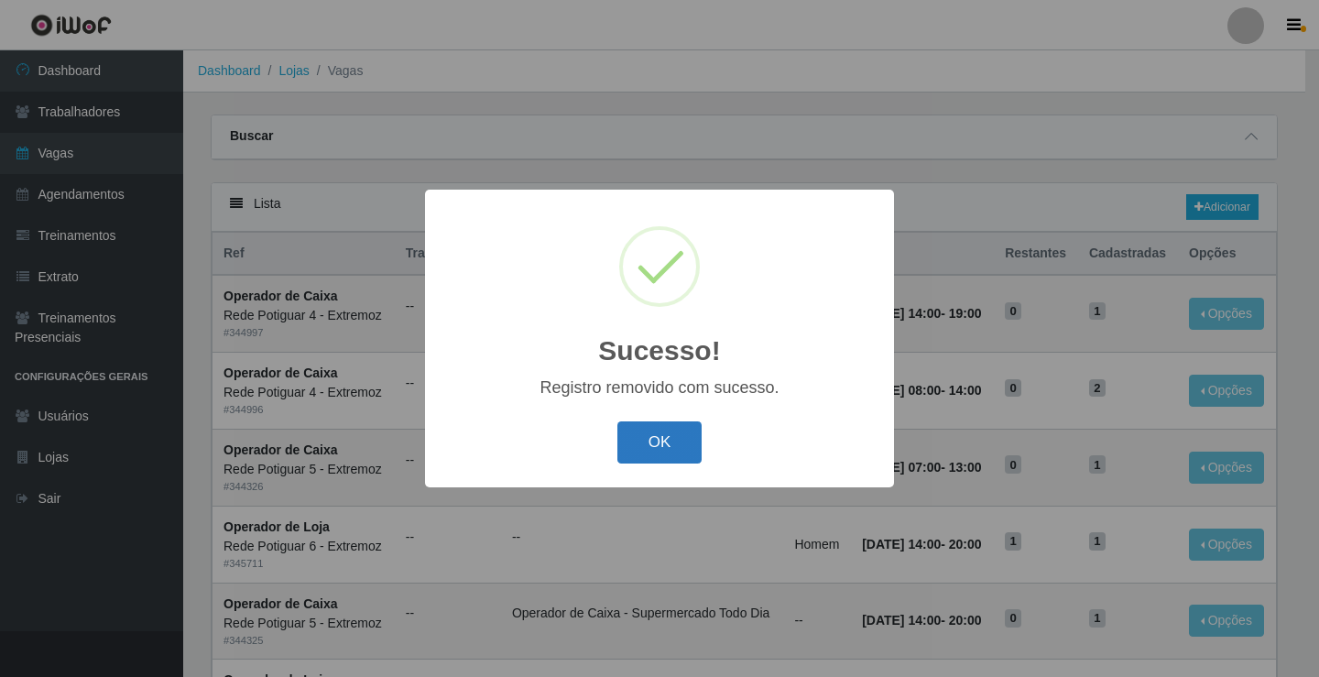
click at [621, 453] on button "OK" at bounding box center [659, 442] width 85 height 43
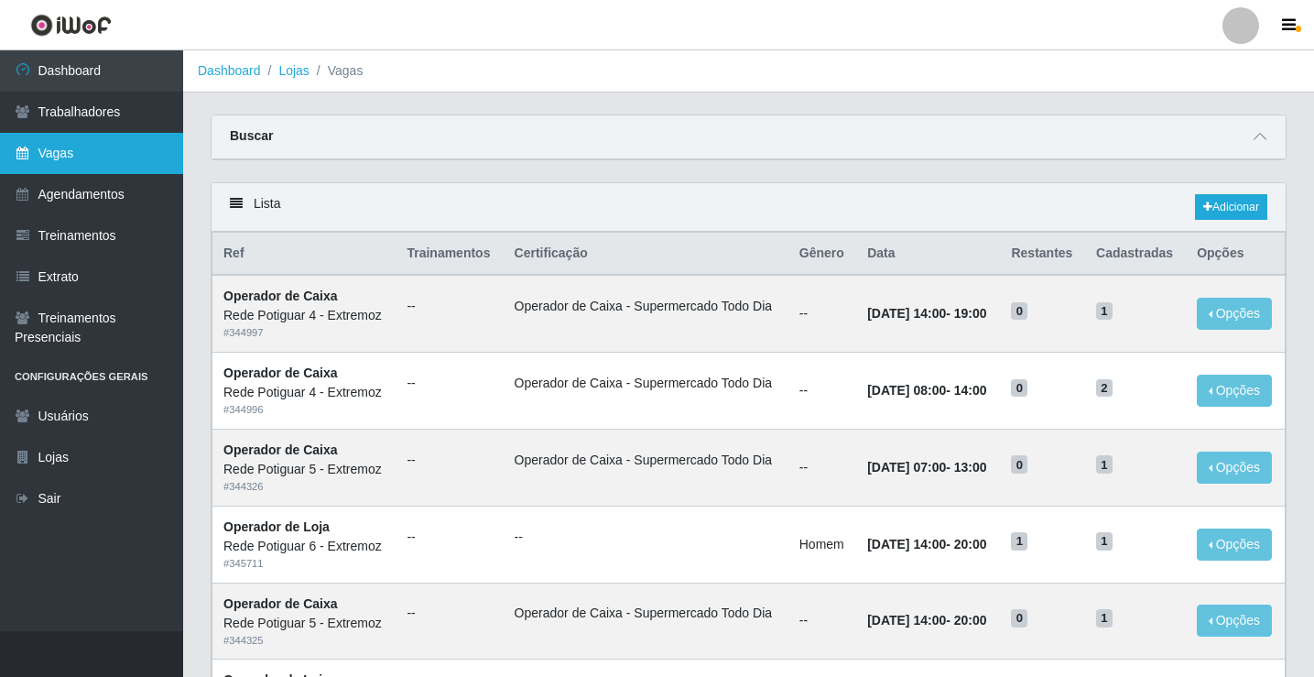
click at [125, 143] on link "Vagas" at bounding box center [91, 153] width 183 height 41
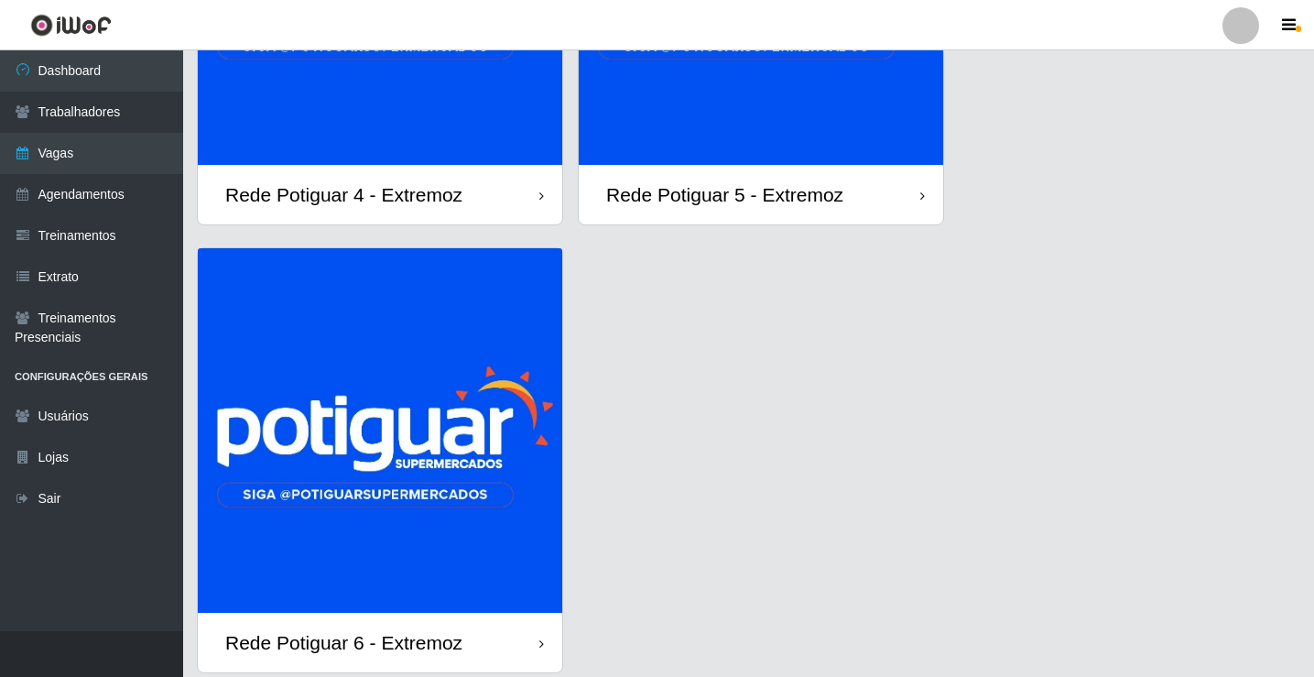
scroll to position [379, 0]
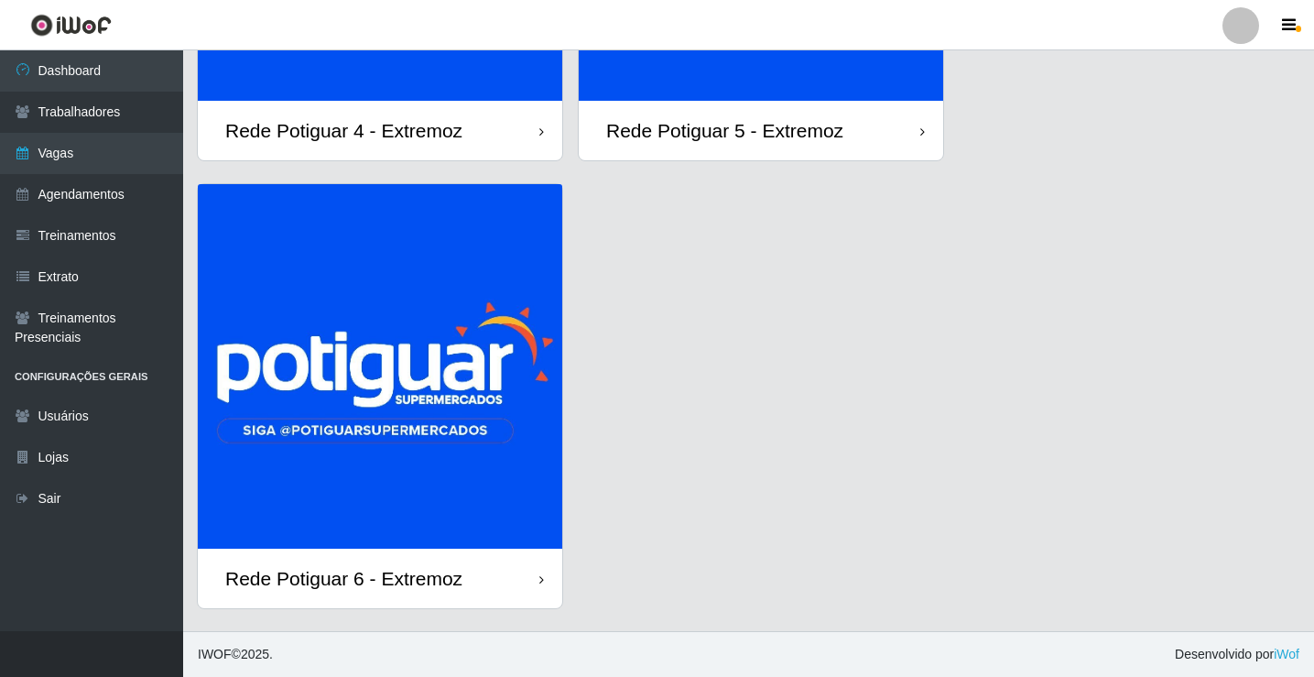
click at [377, 454] on img at bounding box center [380, 366] width 365 height 365
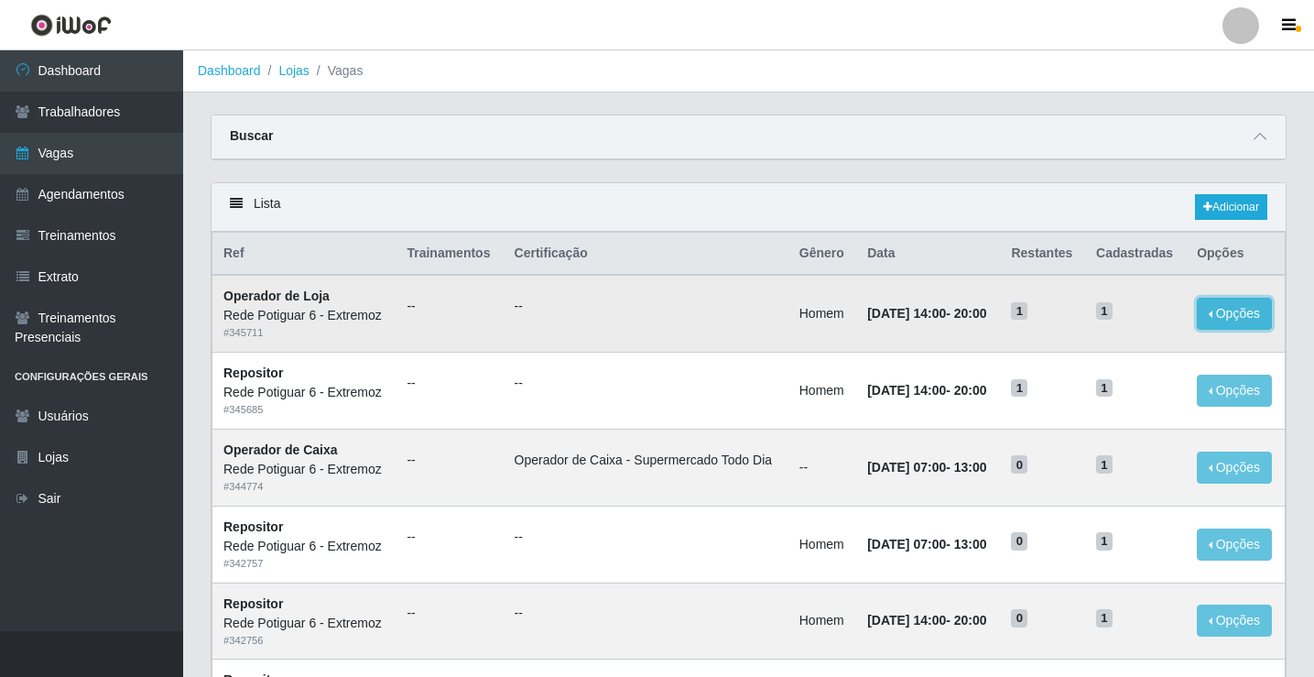
click at [1231, 299] on button "Opções" at bounding box center [1234, 314] width 75 height 32
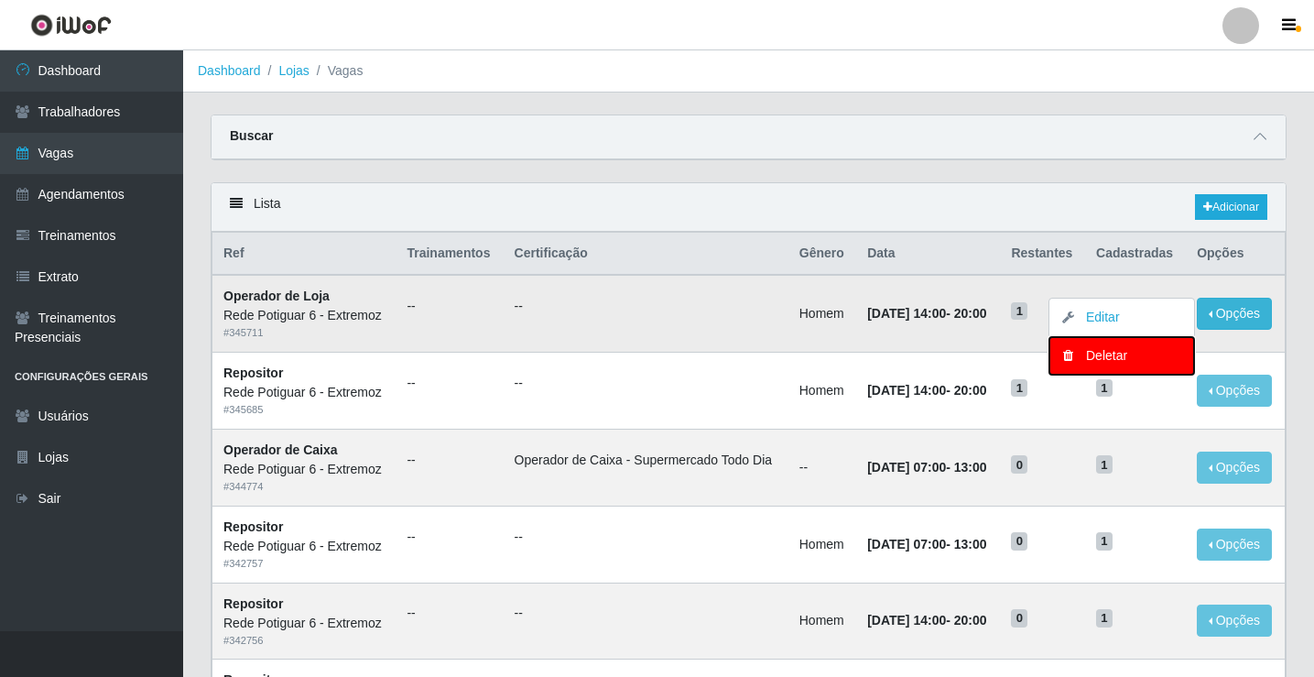
click at [1075, 353] on icon "button" at bounding box center [1068, 355] width 18 height 13
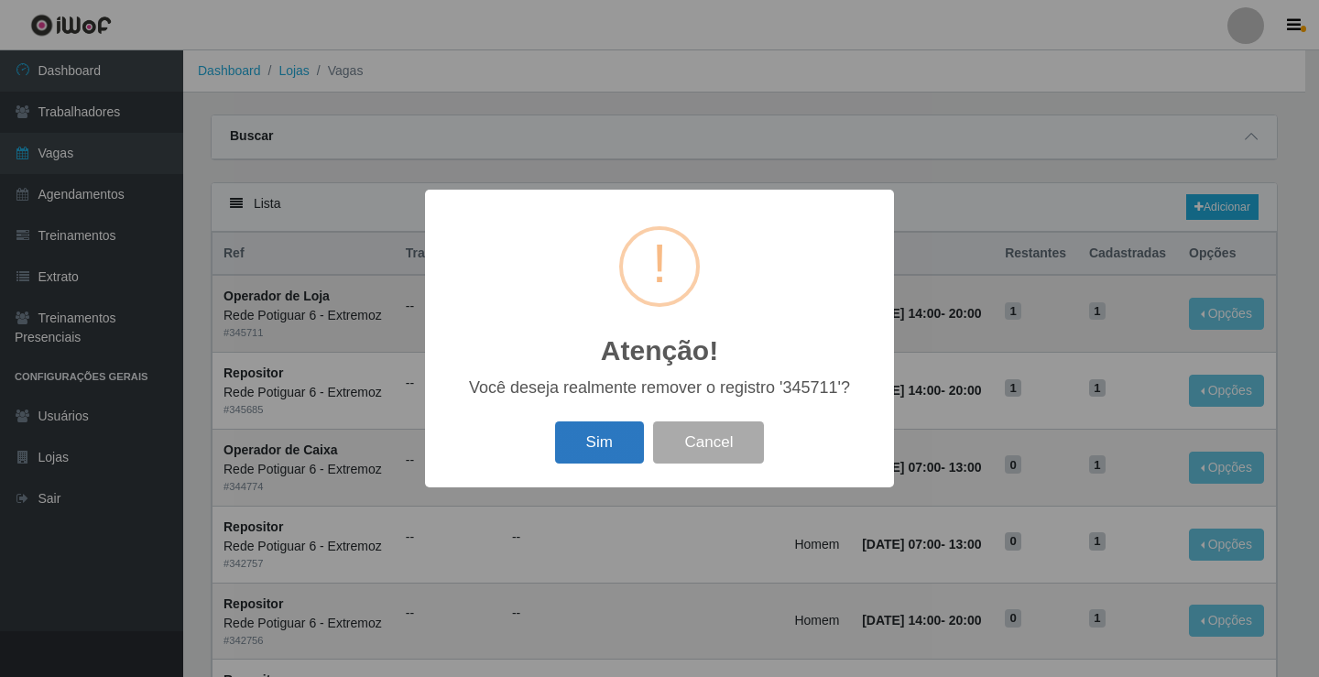
click at [613, 454] on button "Sim" at bounding box center [599, 442] width 89 height 43
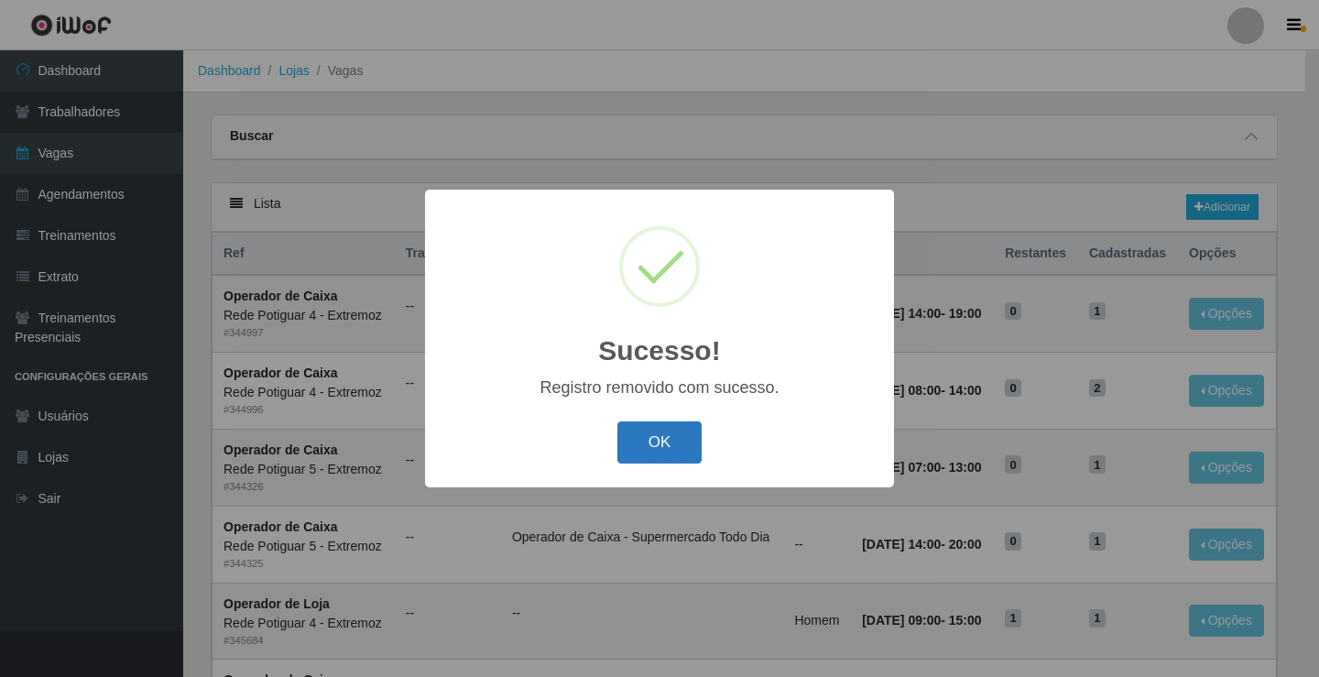
click at [645, 458] on button "OK" at bounding box center [659, 442] width 85 height 43
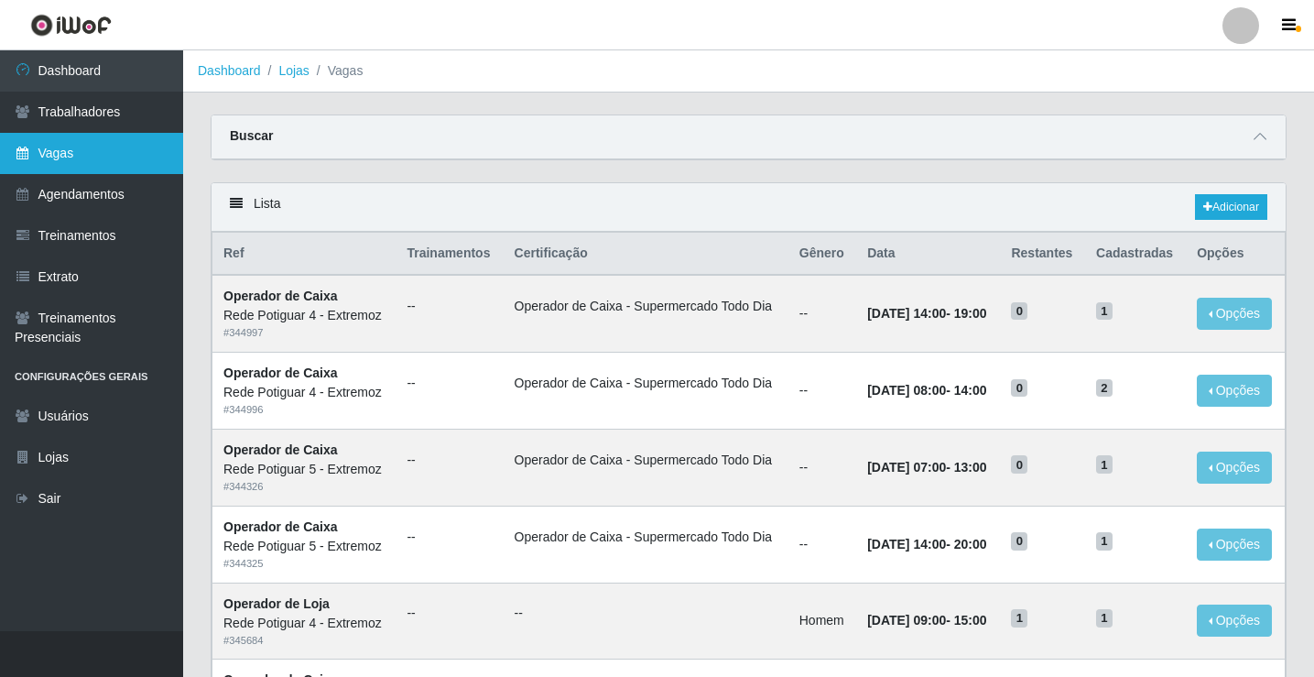
click at [75, 152] on link "Vagas" at bounding box center [91, 153] width 183 height 41
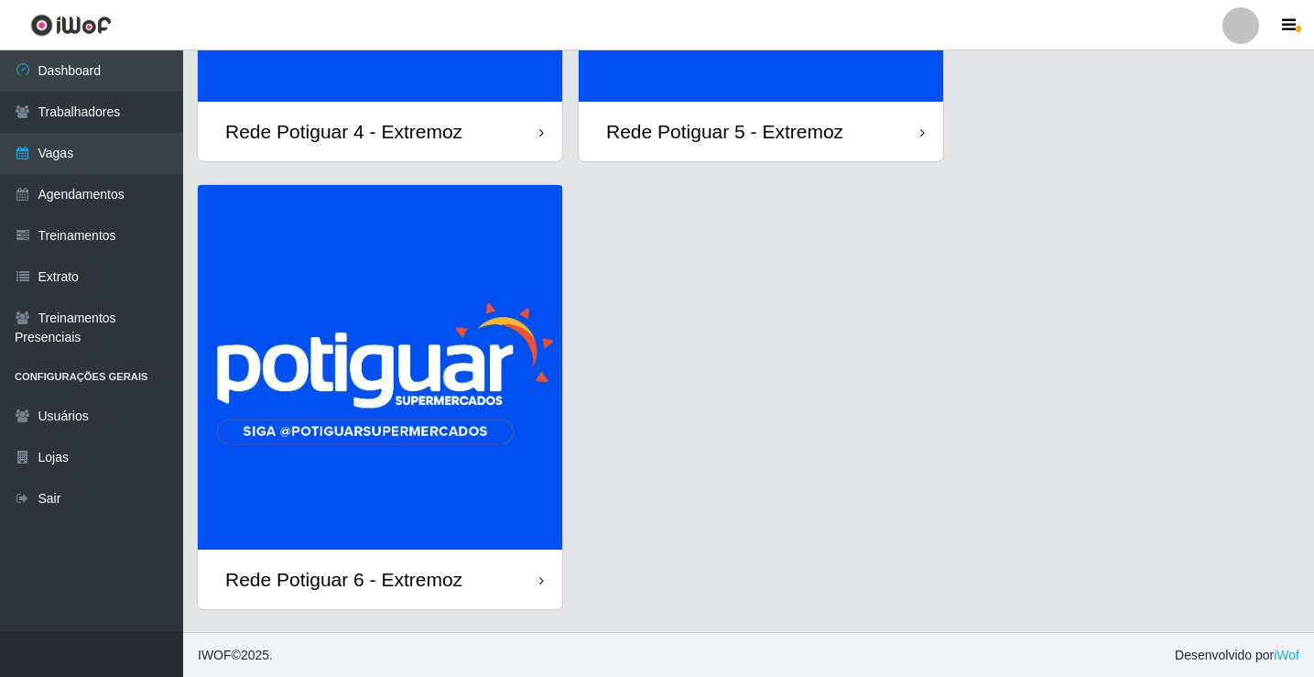
scroll to position [379, 0]
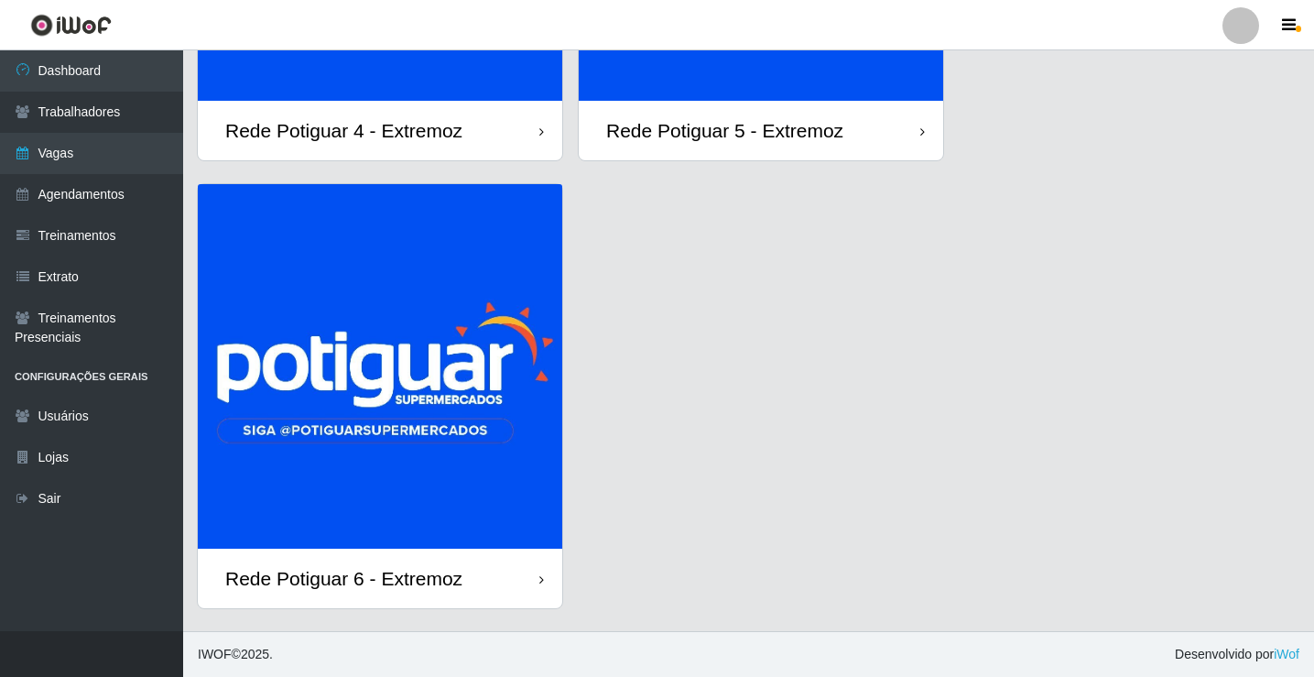
click at [467, 456] on img at bounding box center [380, 366] width 365 height 365
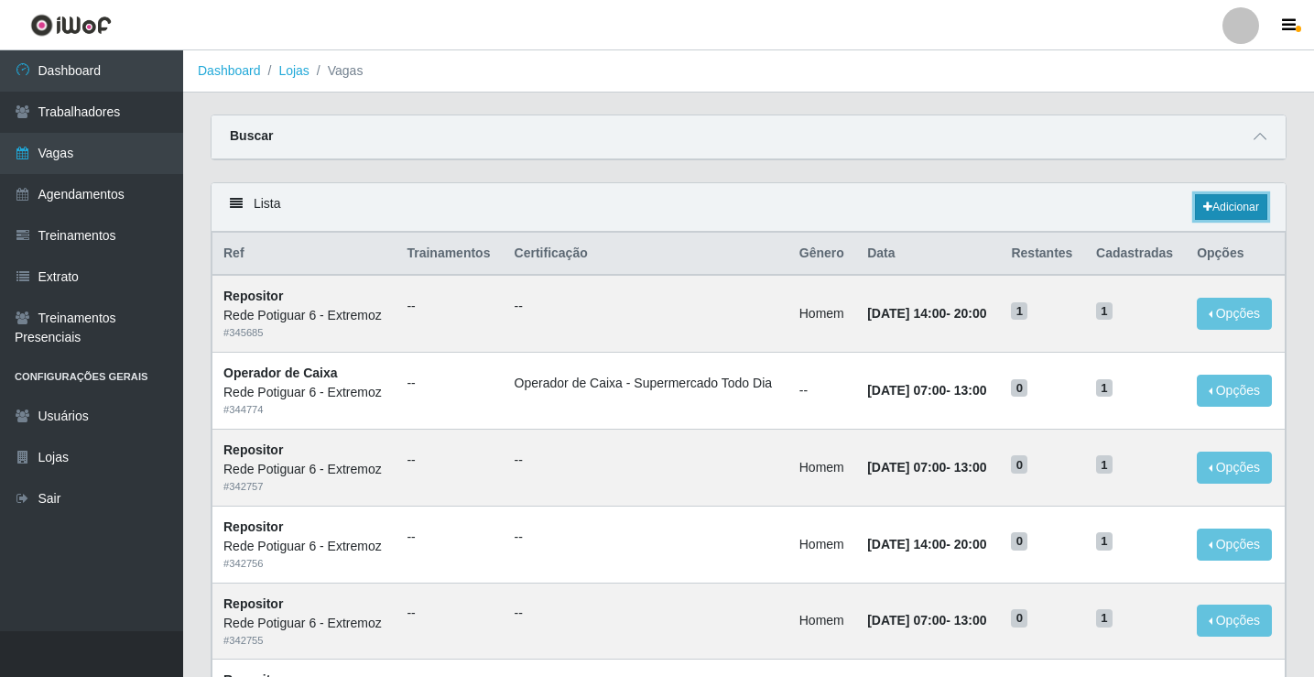
click at [1246, 201] on link "Adicionar" at bounding box center [1231, 207] width 72 height 26
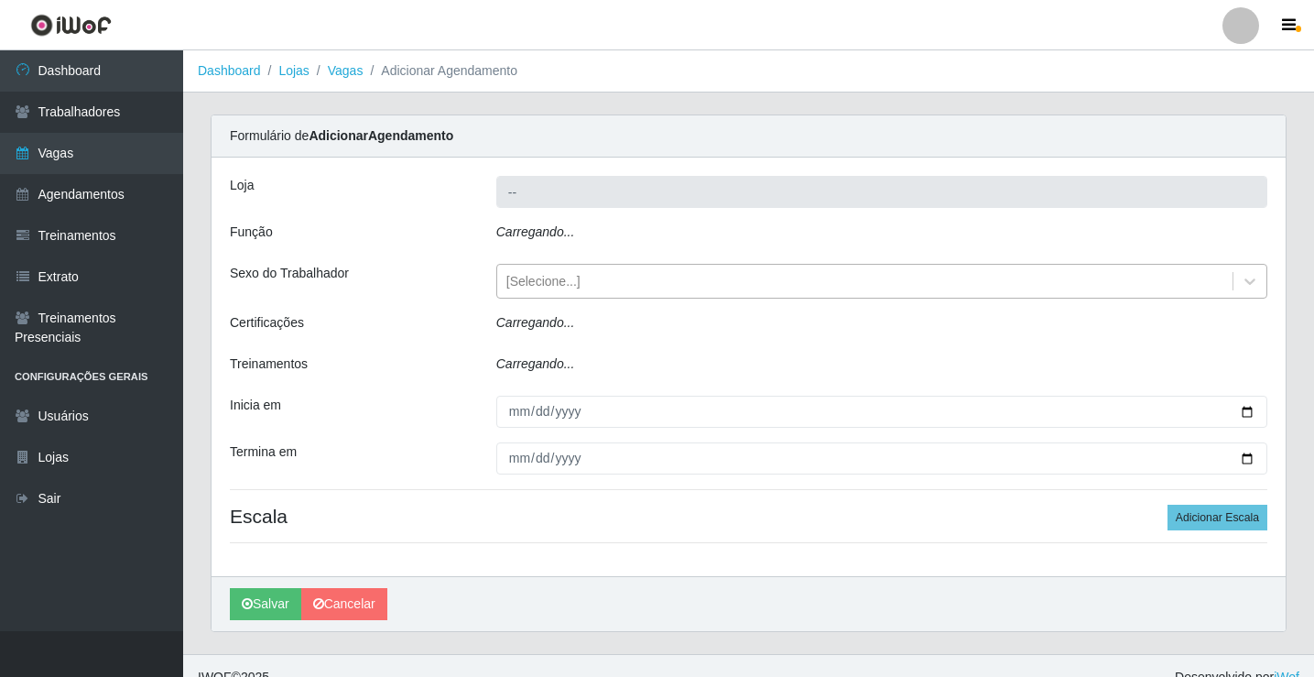
type input "Rede Potiguar 6 - Extremoz"
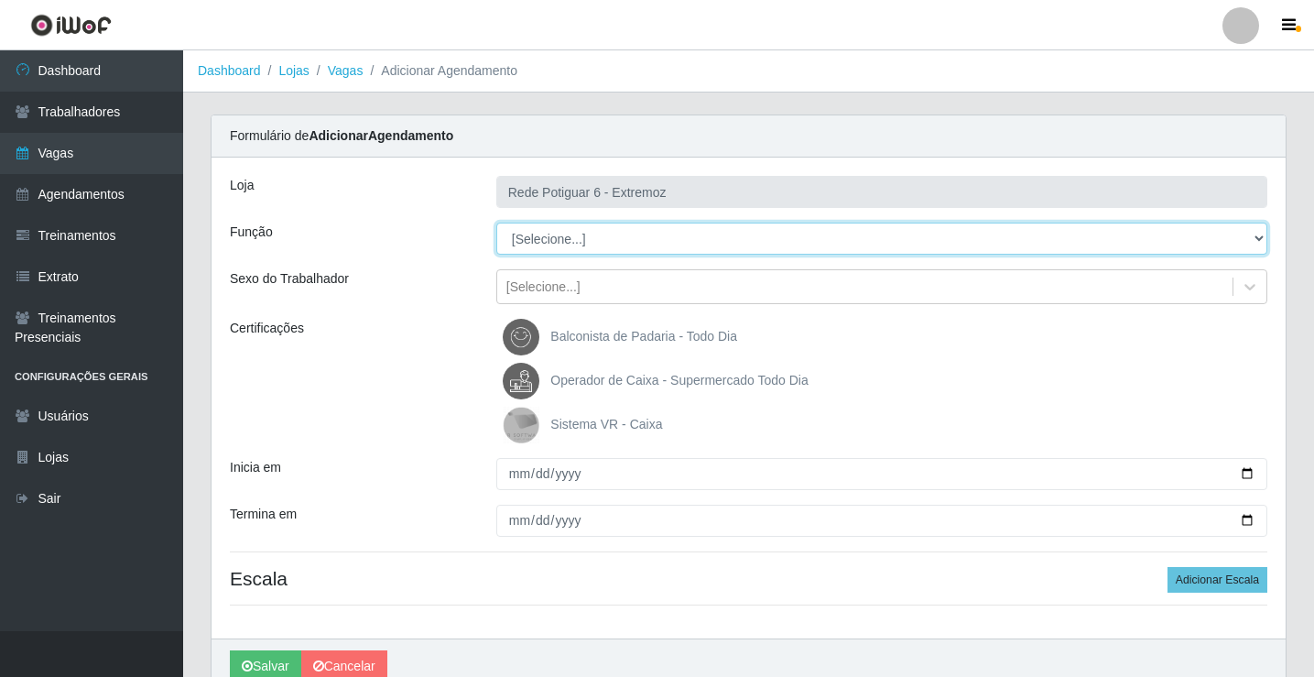
click at [556, 229] on select "[Selecione...] ASG Balconista Embalador Operador de Caixa Operador de Caixa + O…" at bounding box center [881, 239] width 771 height 32
select select "24"
click at [496, 223] on select "[Selecione...] ASG Balconista Embalador Operador de Caixa Operador de Caixa + O…" at bounding box center [881, 239] width 771 height 32
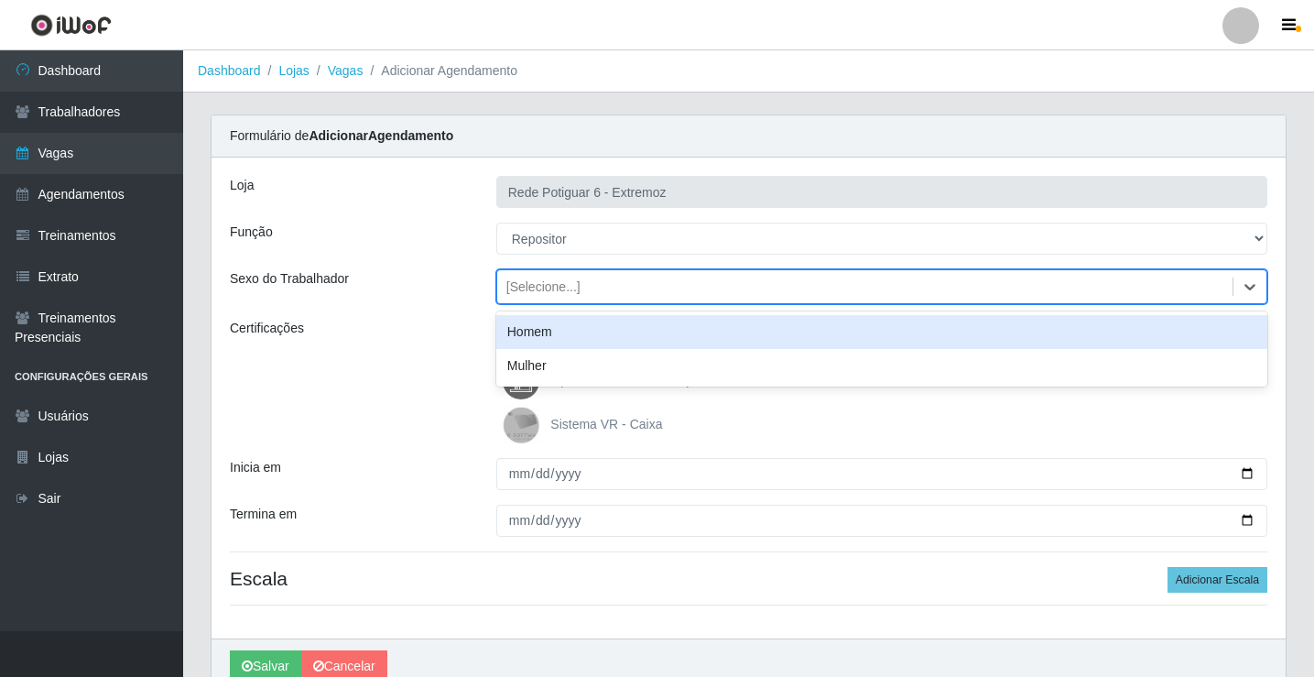
click at [559, 288] on div "[Selecione...]" at bounding box center [543, 286] width 74 height 19
click at [571, 341] on div "Homem" at bounding box center [881, 332] width 771 height 34
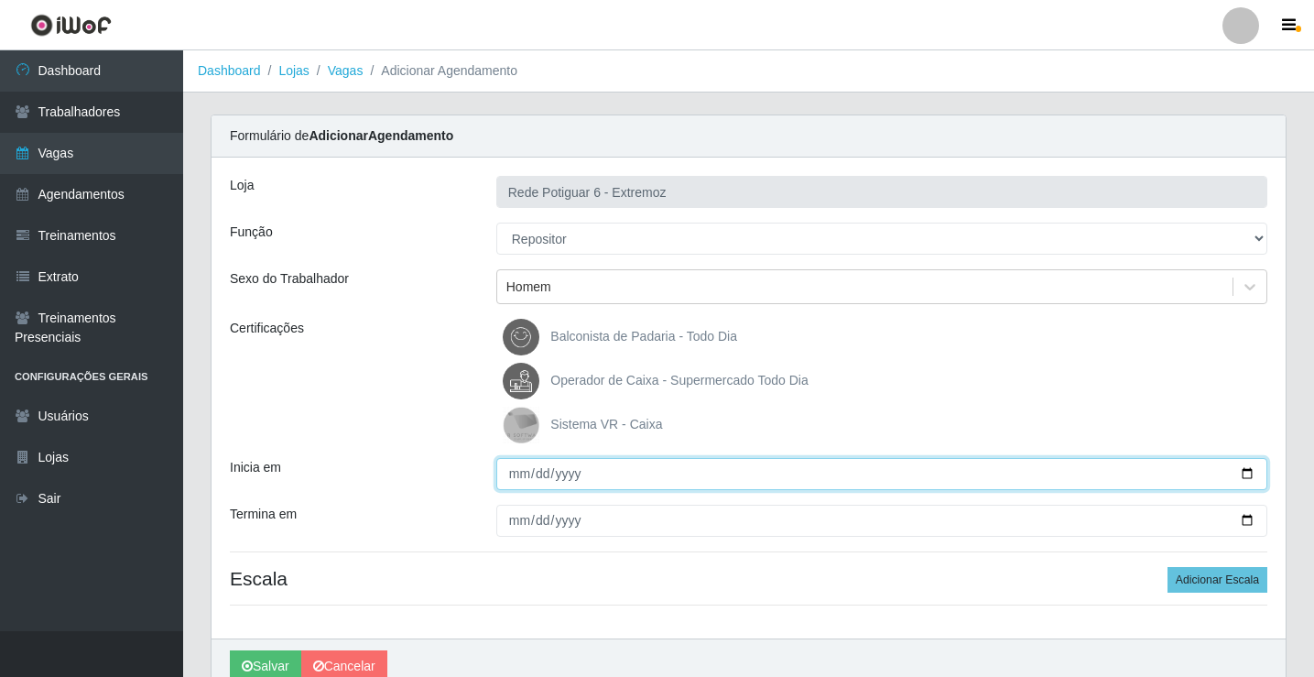
click at [523, 469] on input "Inicia em" at bounding box center [881, 474] width 771 height 32
type input "[DATE]"
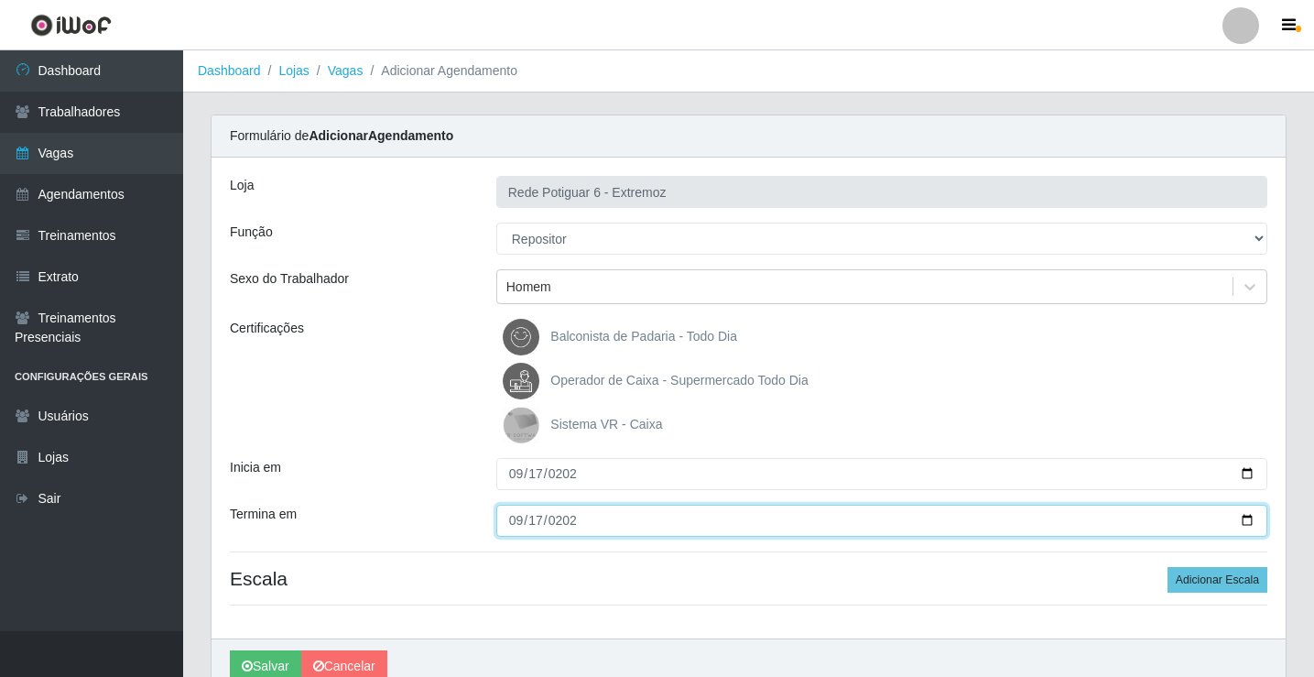
type input "[DATE]"
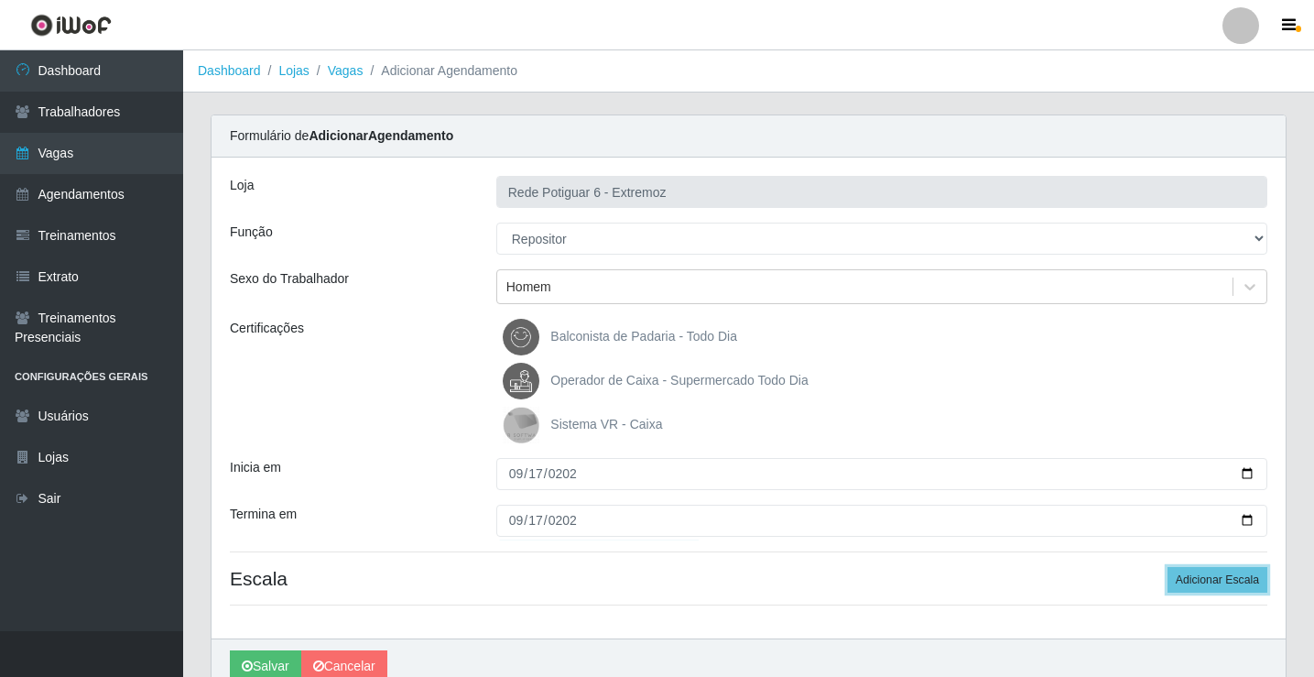
click at [1168, 567] on button "Adicionar Escala" at bounding box center [1218, 580] width 100 height 26
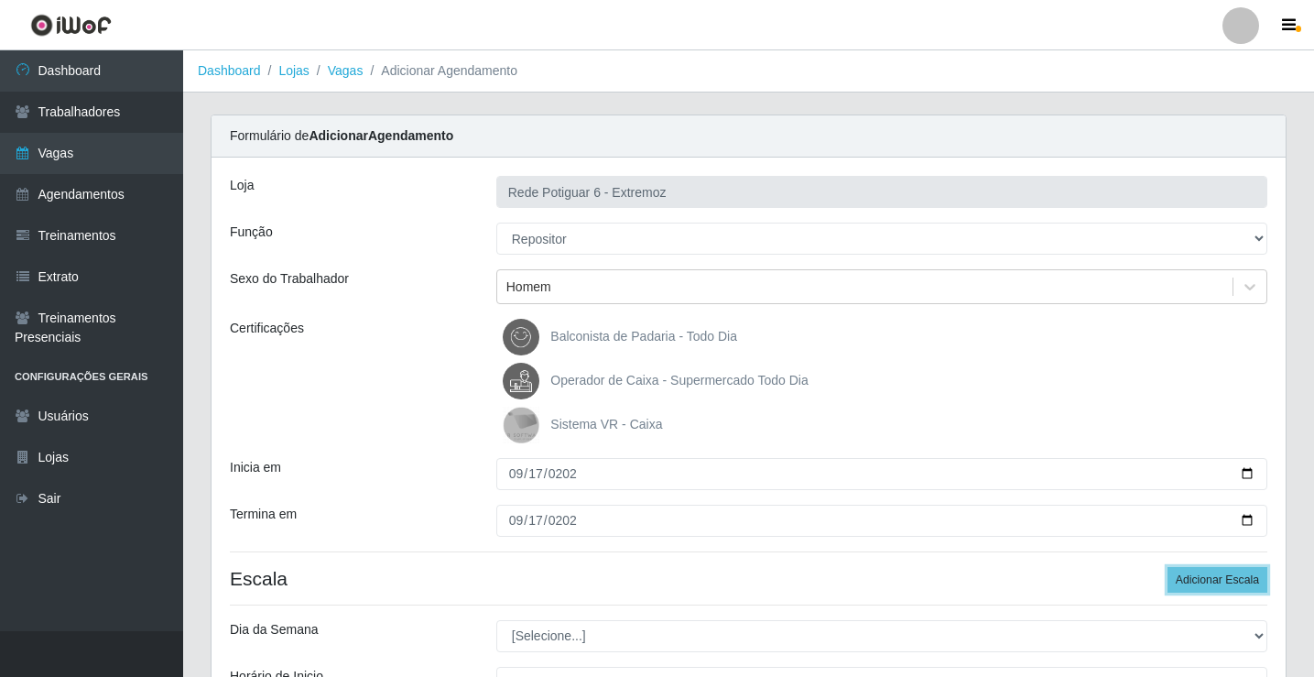
click at [1168, 567] on button "Adicionar Escala" at bounding box center [1218, 580] width 100 height 26
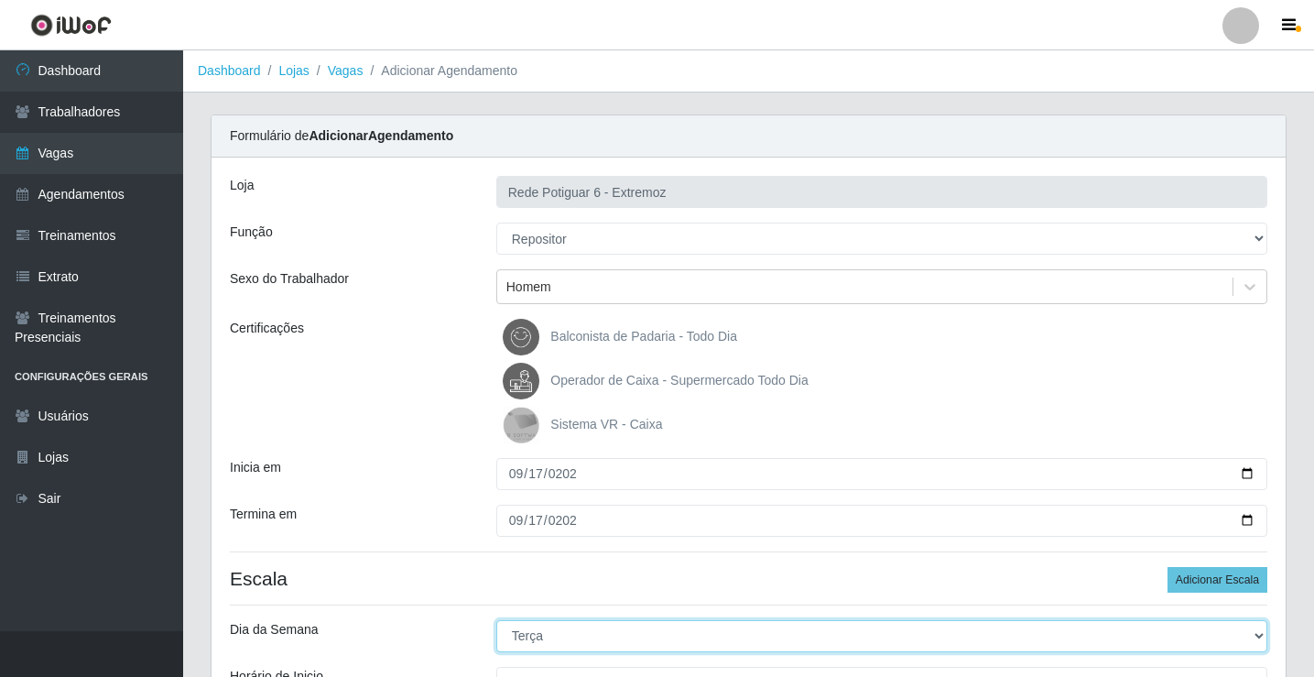
select select "3"
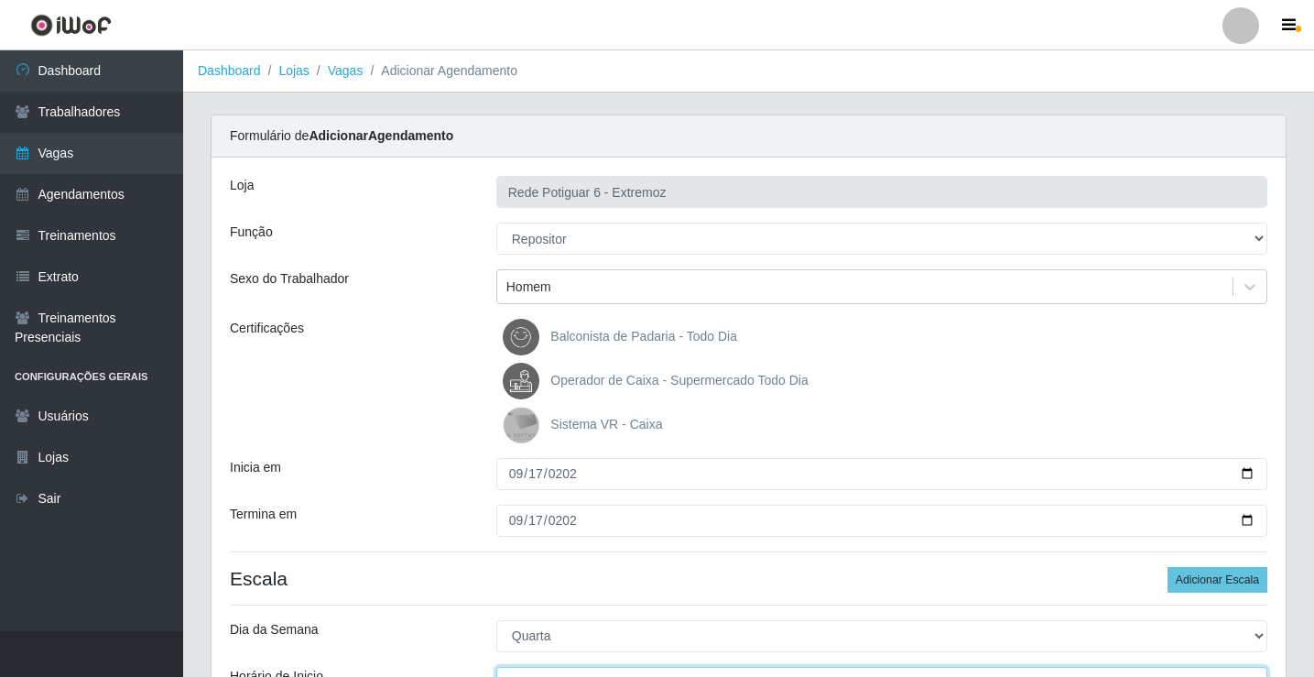
scroll to position [22, 0]
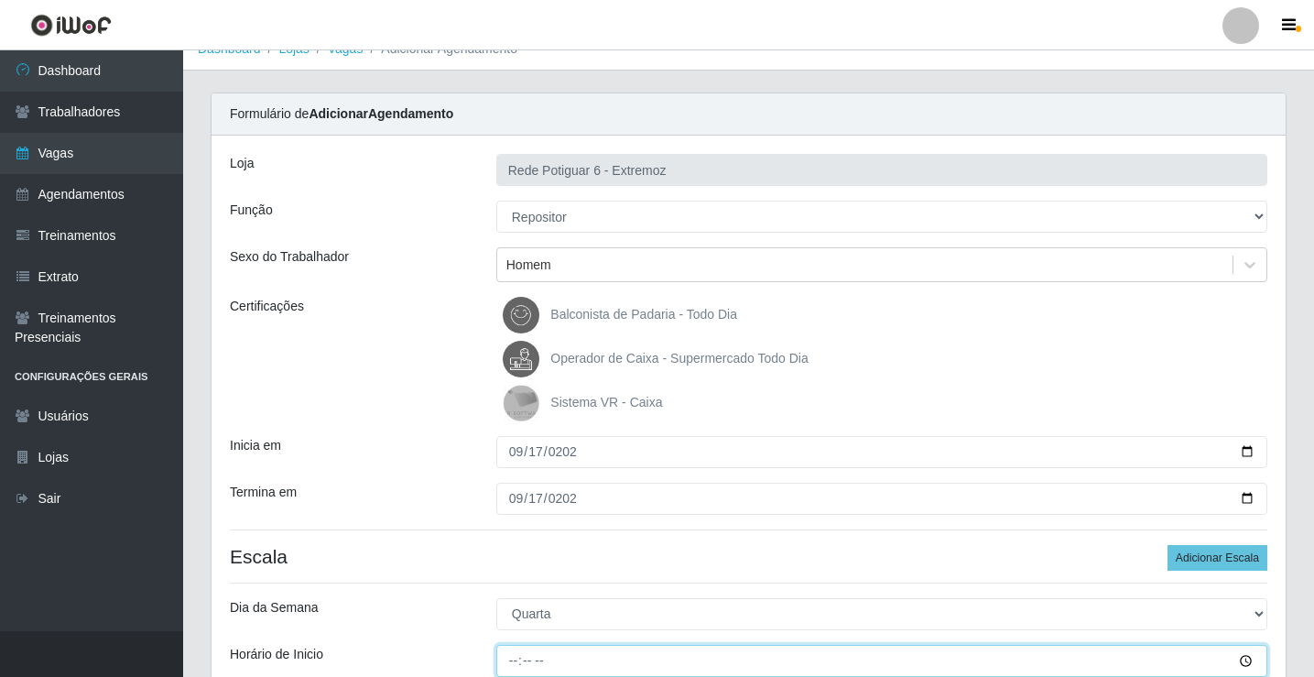
type input "07:00"
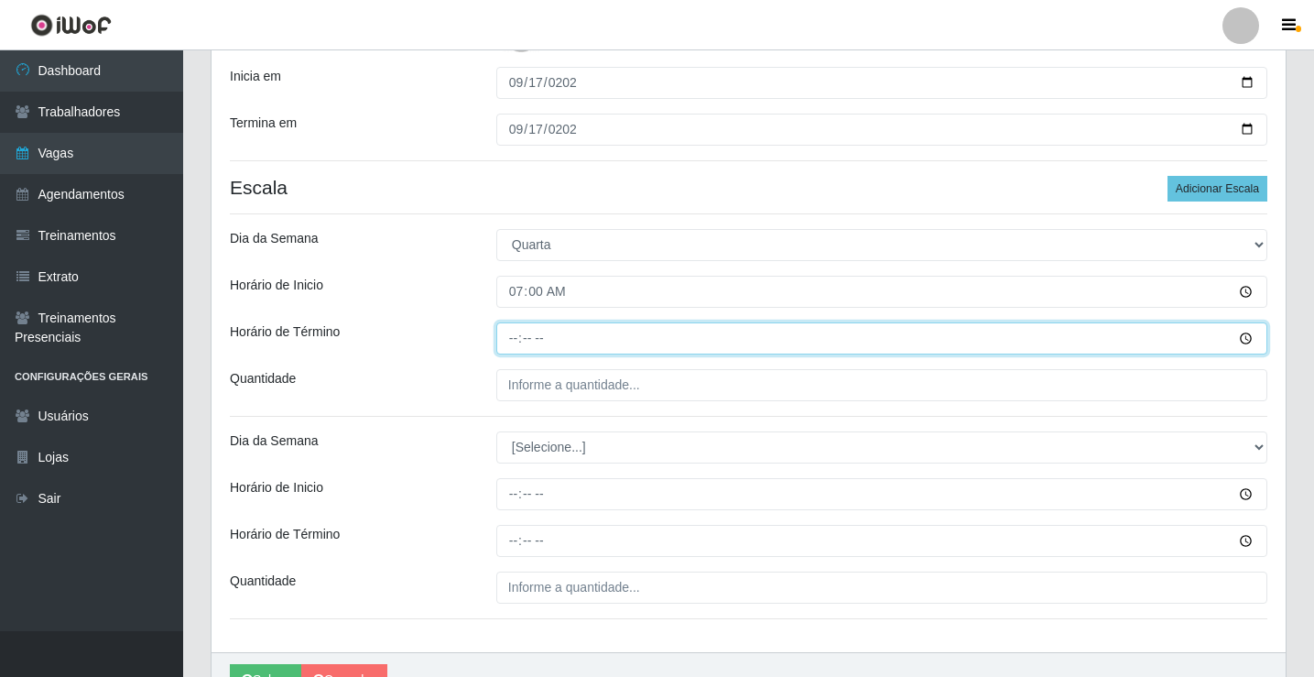
type input "13:00"
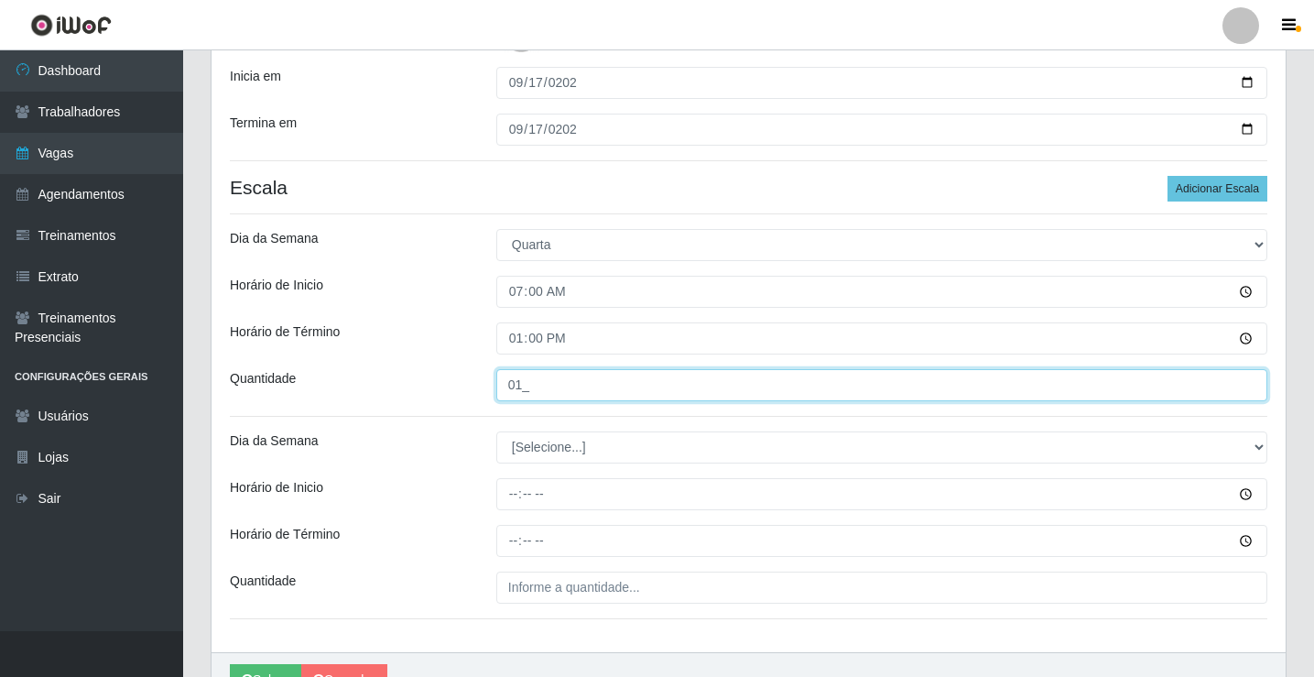
type input "01_"
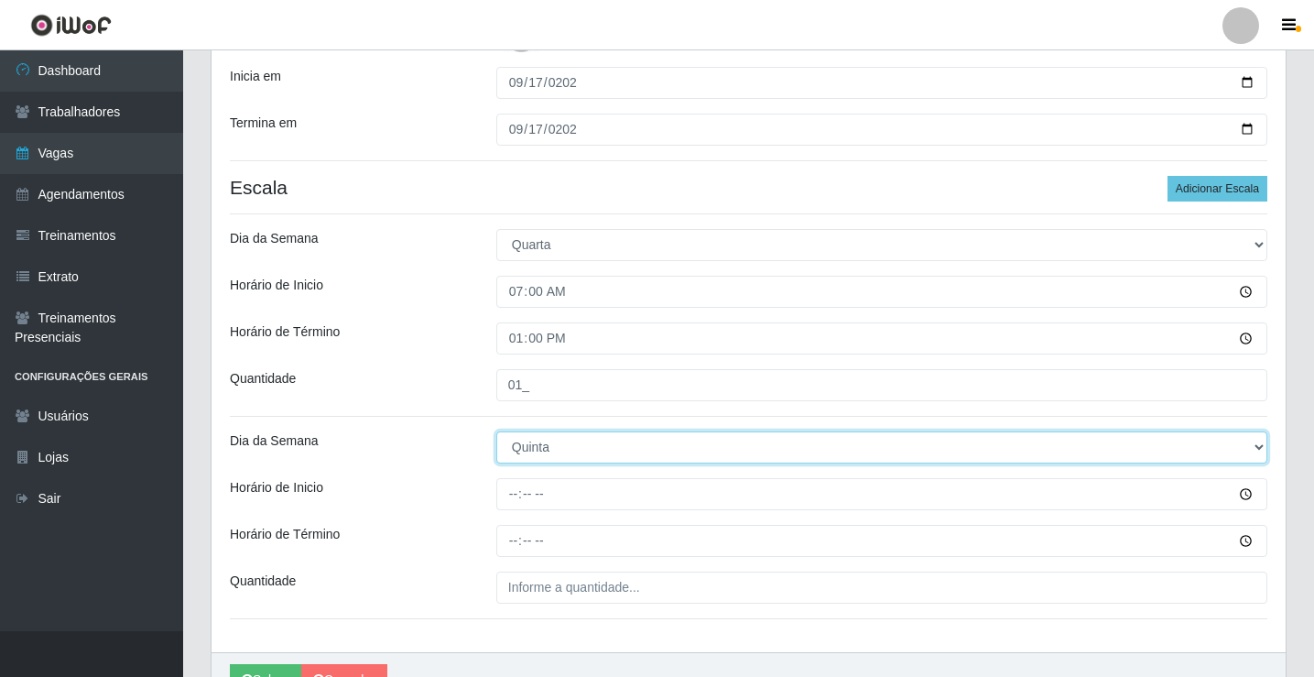
select select "3"
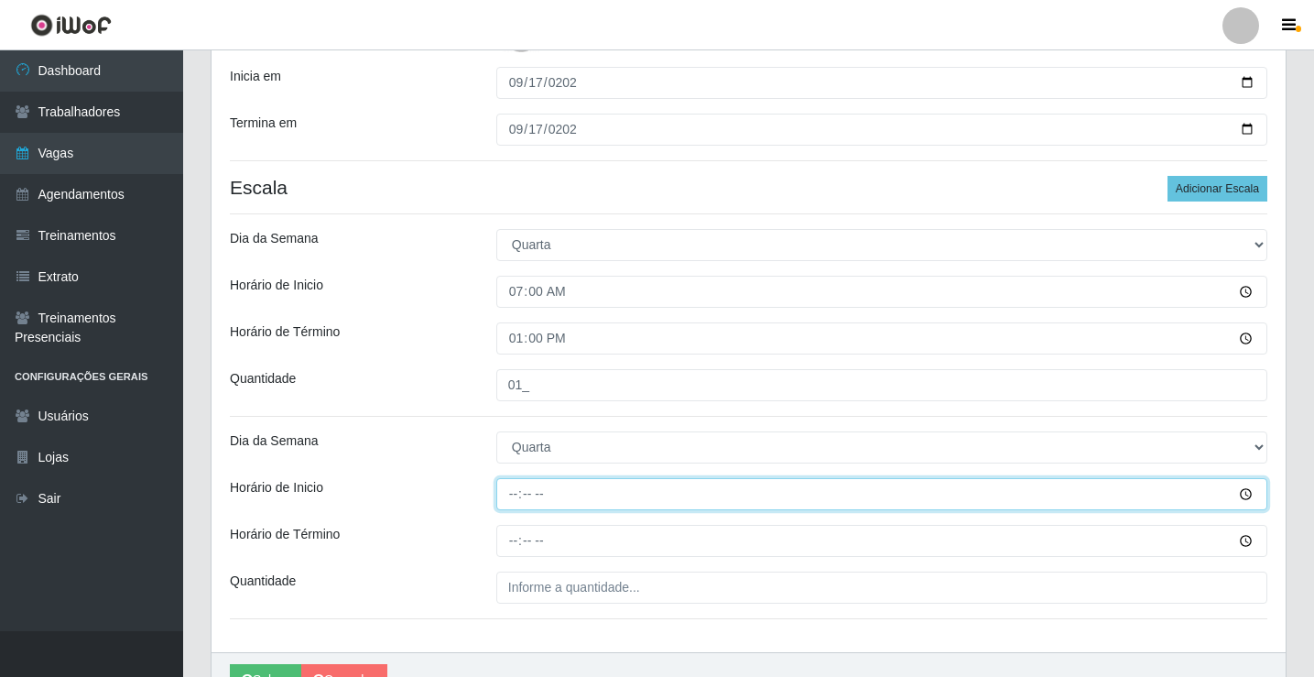
type input "14:00"
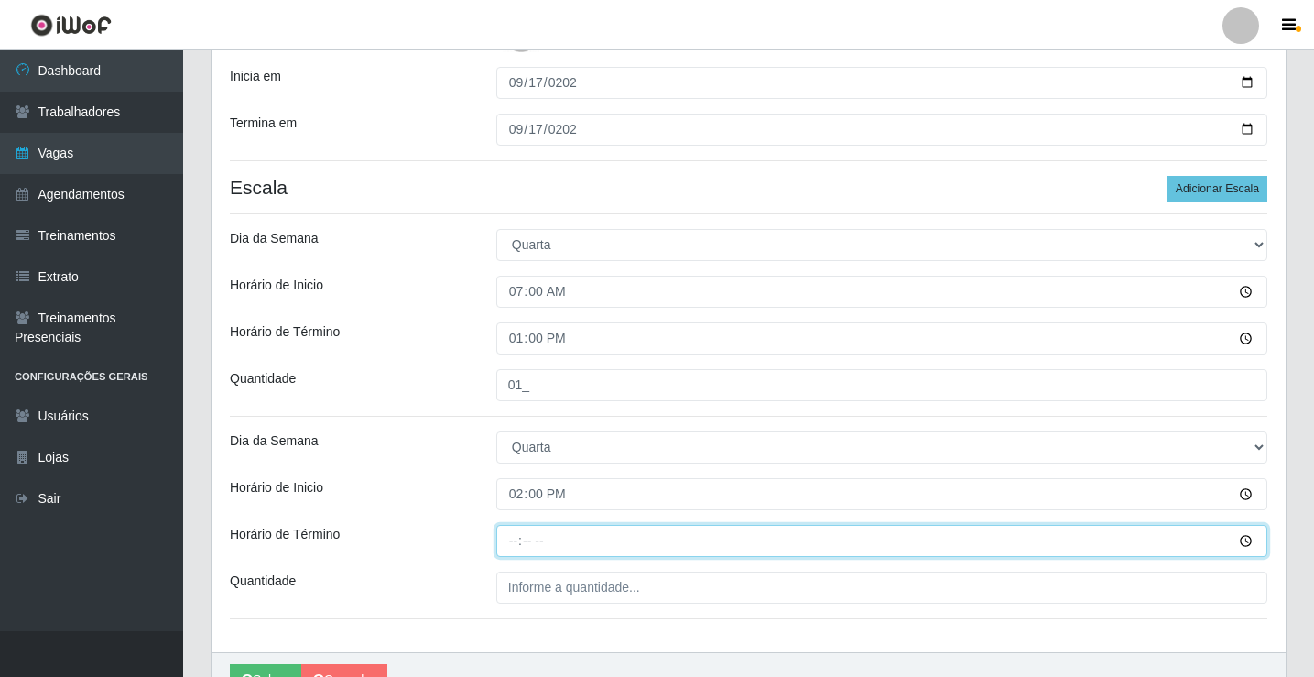
type input "20:00"
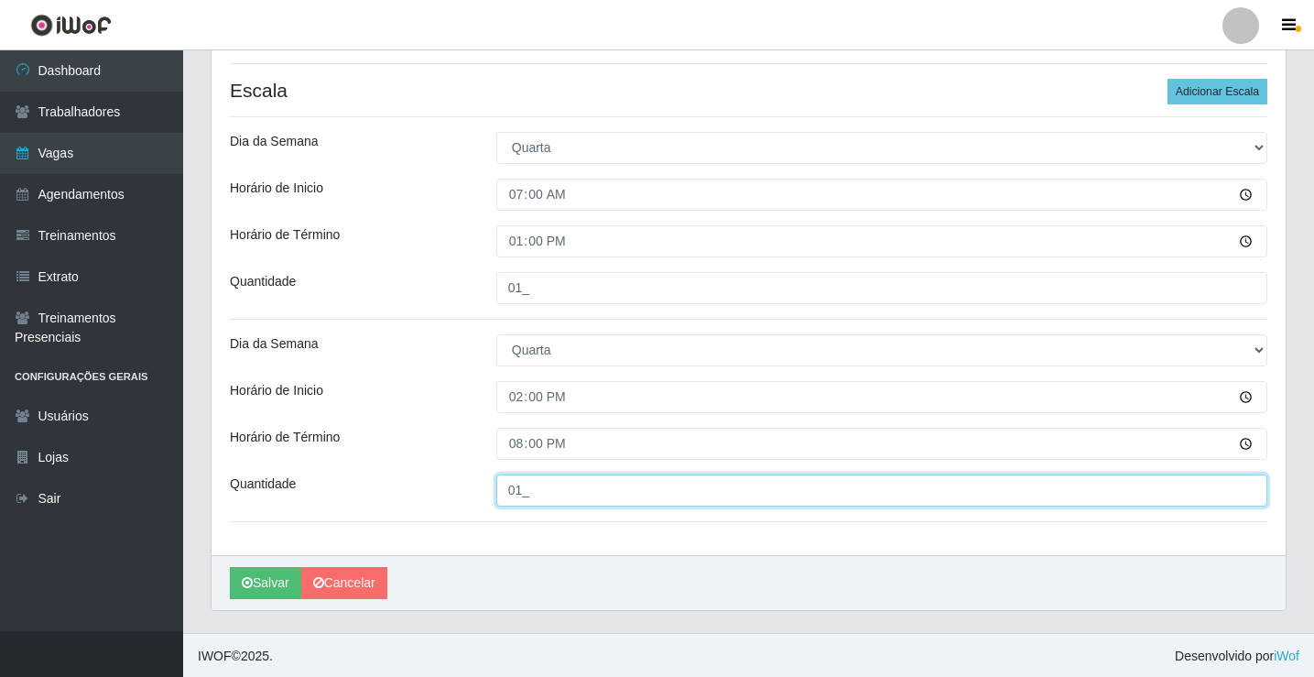
scroll to position [490, 0]
type input "01_"
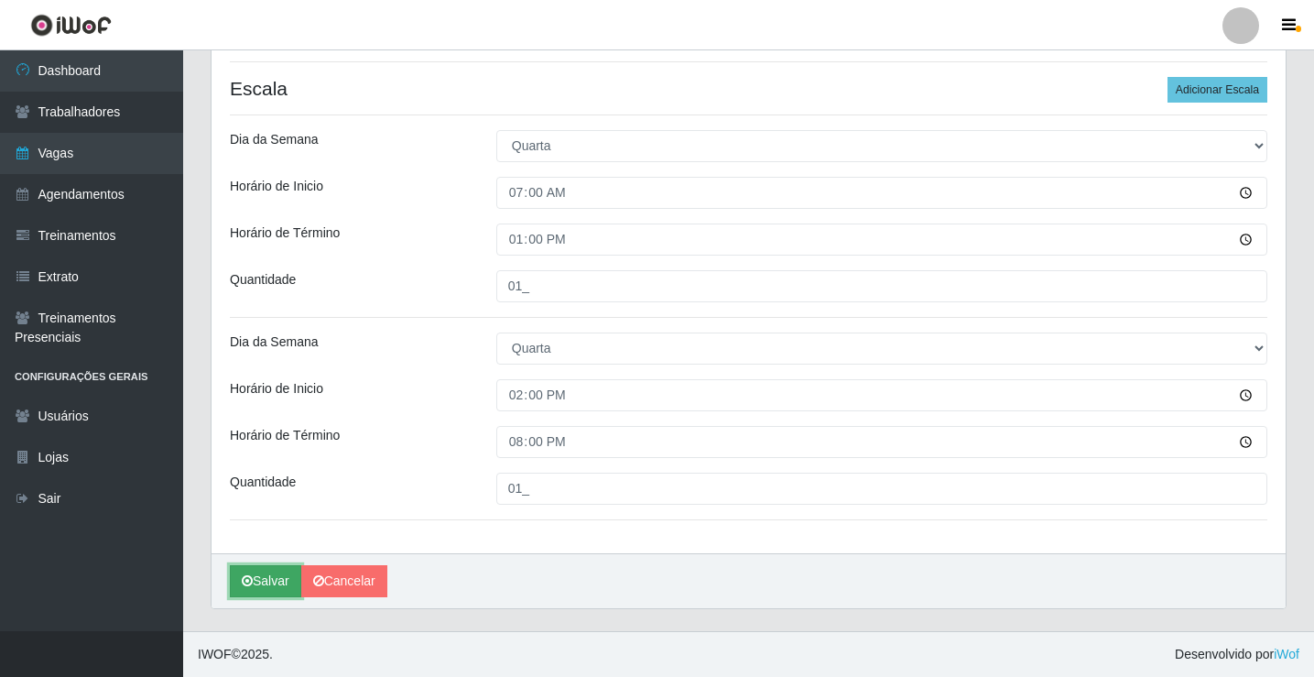
click at [283, 583] on button "Salvar" at bounding box center [265, 581] width 71 height 32
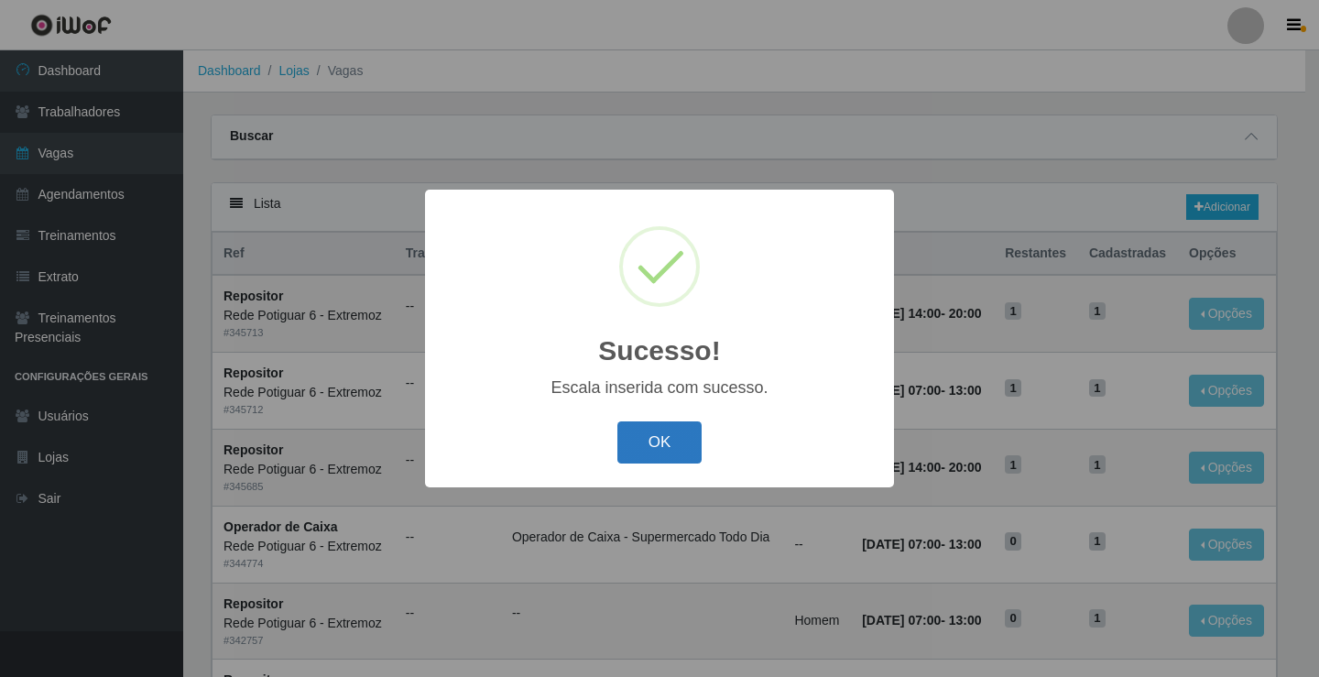
click at [654, 436] on button "OK" at bounding box center [659, 442] width 85 height 43
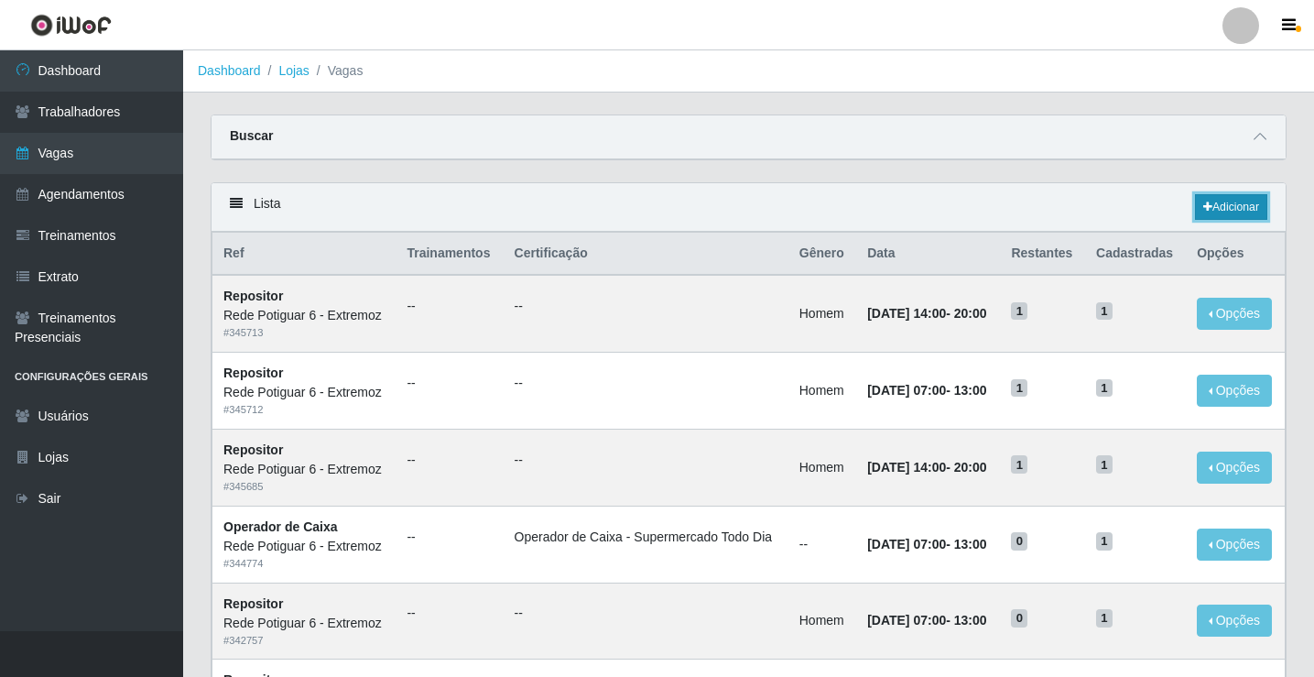
click at [1246, 211] on link "Adicionar" at bounding box center [1231, 207] width 72 height 26
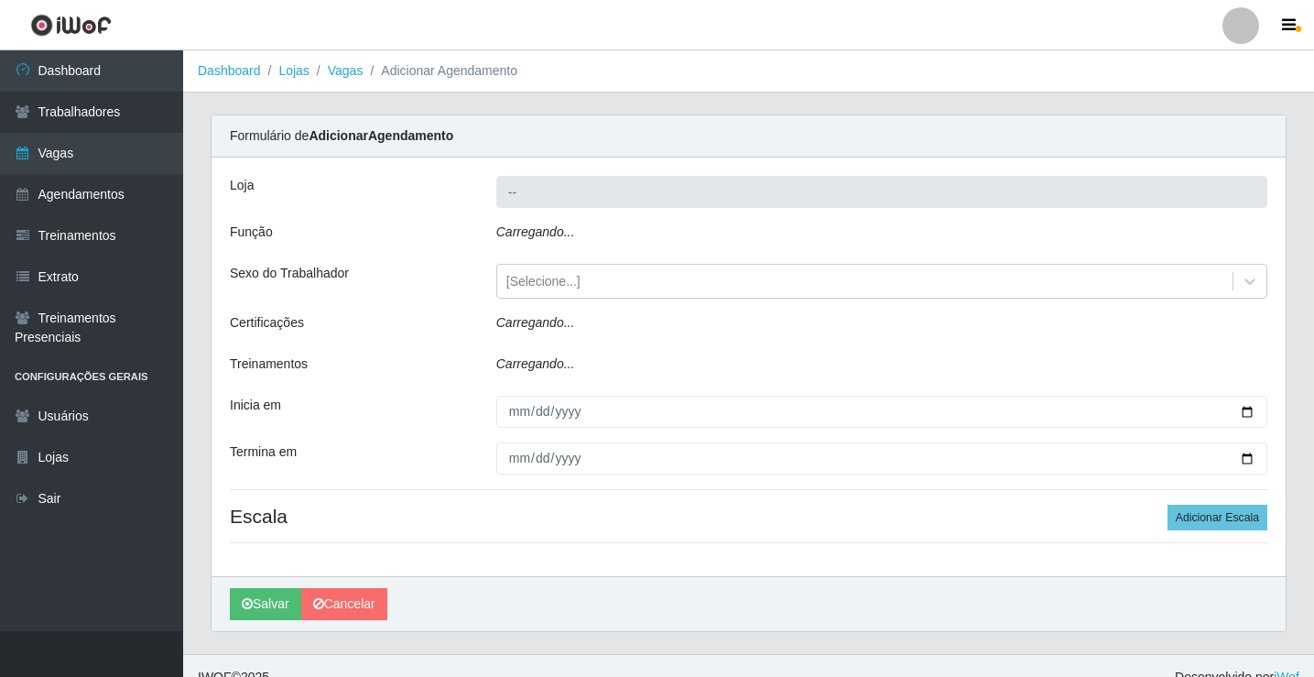
type input "Rede Potiguar 6 - Extremoz"
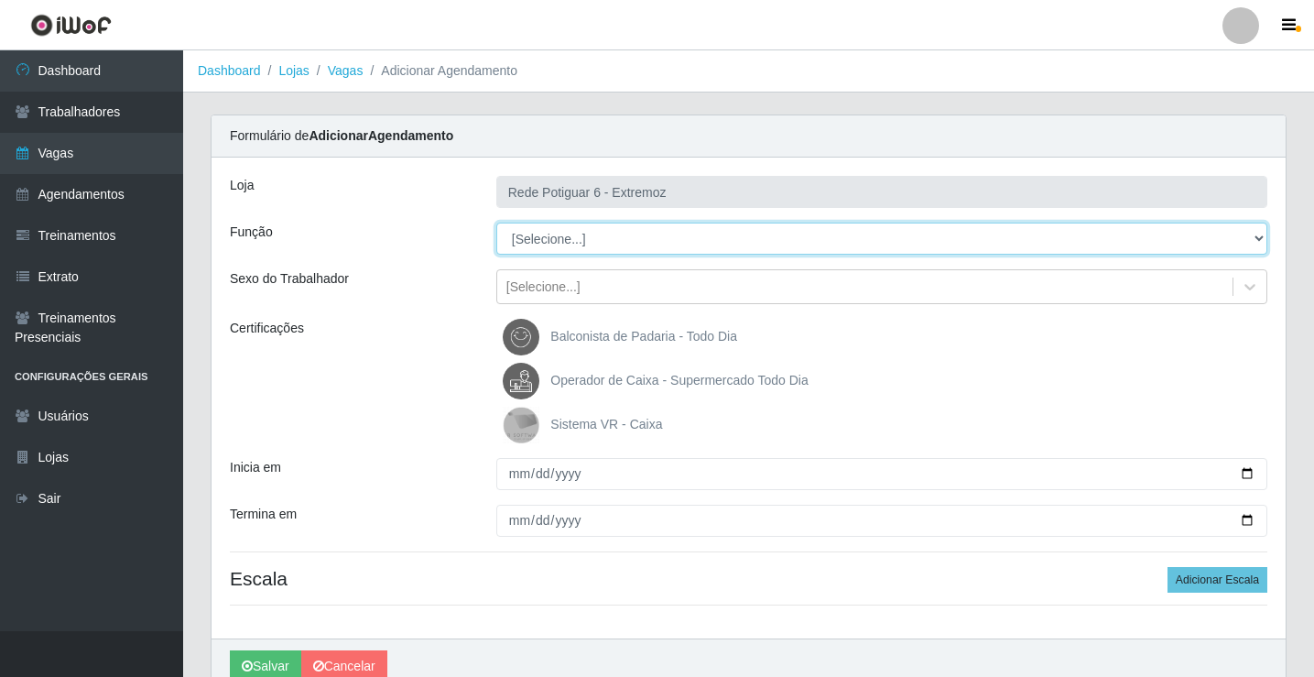
click at [543, 248] on select "[Selecione...] ASG Balconista Embalador Operador de Caixa Operador de Caixa + O…" at bounding box center [881, 239] width 771 height 32
select select "24"
click at [496, 223] on select "[Selecione...] ASG Balconista Embalador Operador de Caixa Operador de Caixa + O…" at bounding box center [881, 239] width 771 height 32
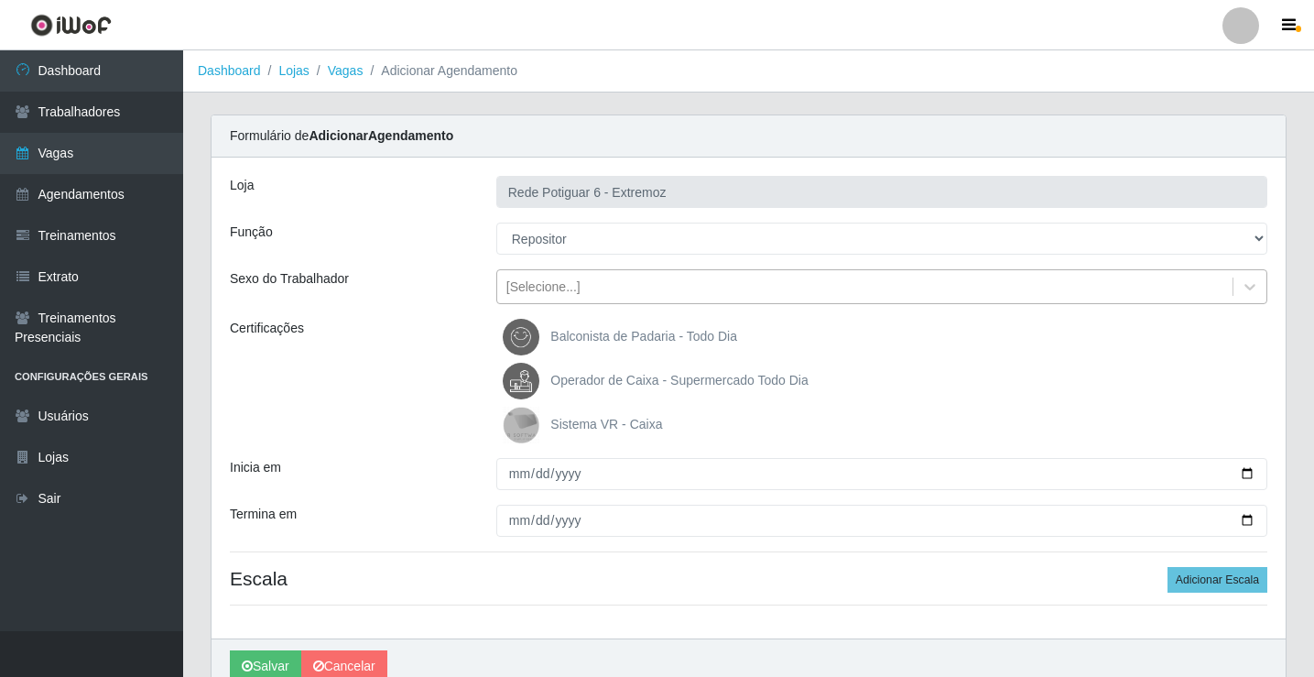
click at [562, 292] on div "[Selecione...]" at bounding box center [543, 286] width 74 height 19
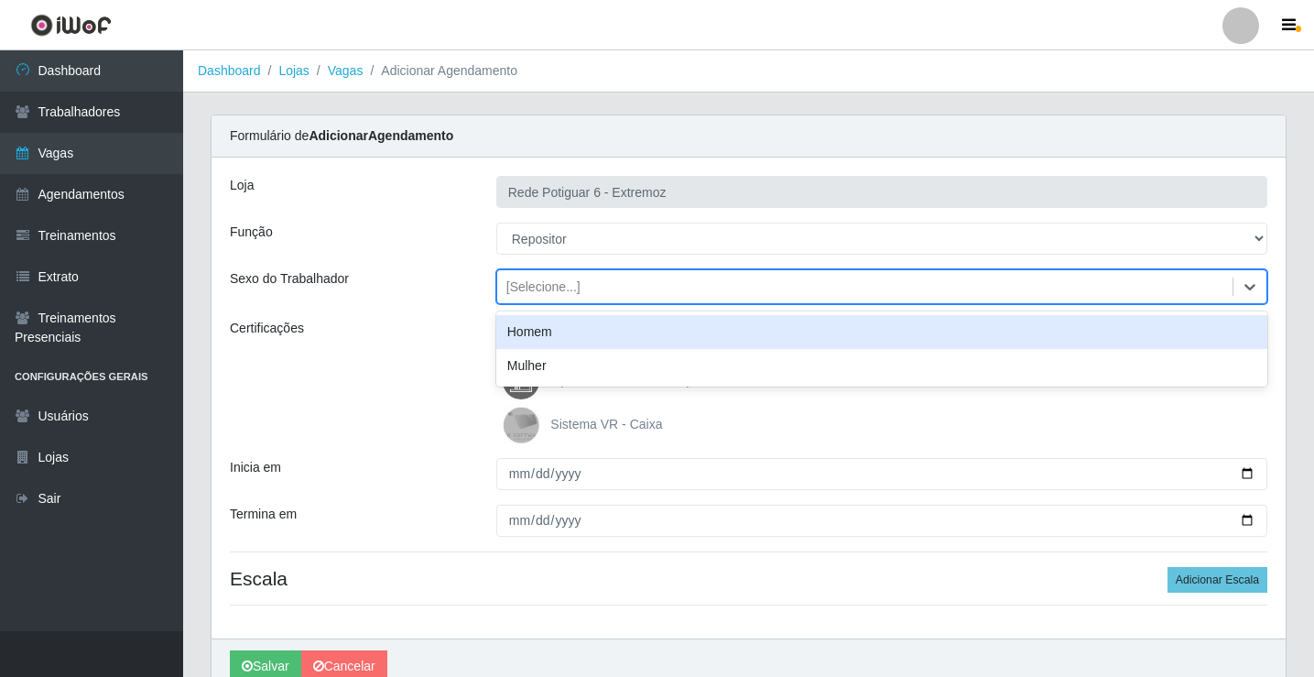
click at [565, 332] on div "Homem" at bounding box center [881, 332] width 771 height 34
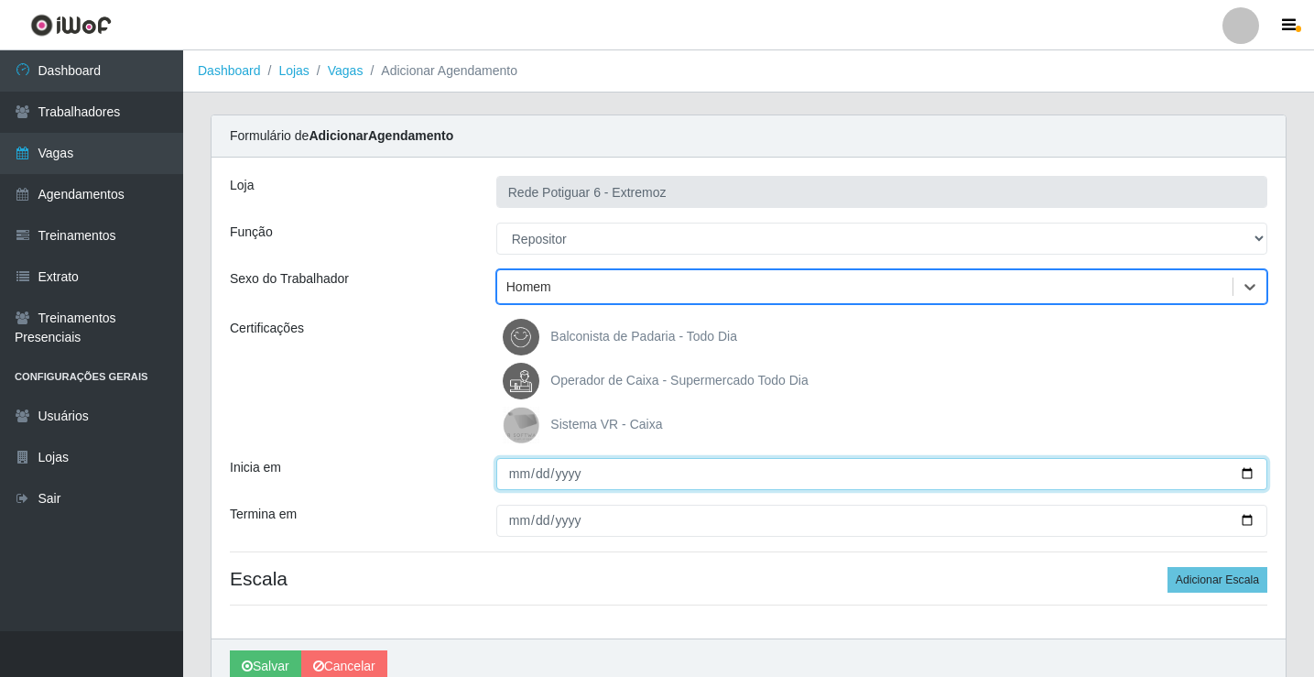
click at [518, 476] on input "Inicia em" at bounding box center [881, 474] width 771 height 32
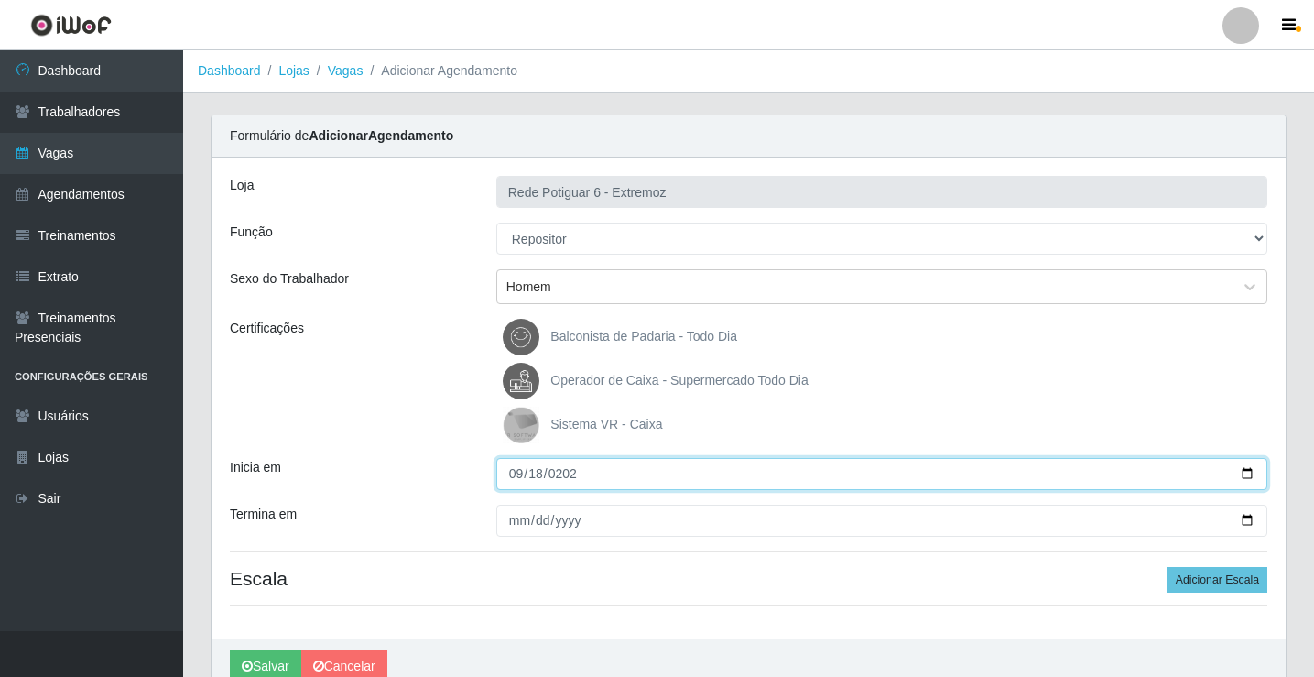
type input "[DATE]"
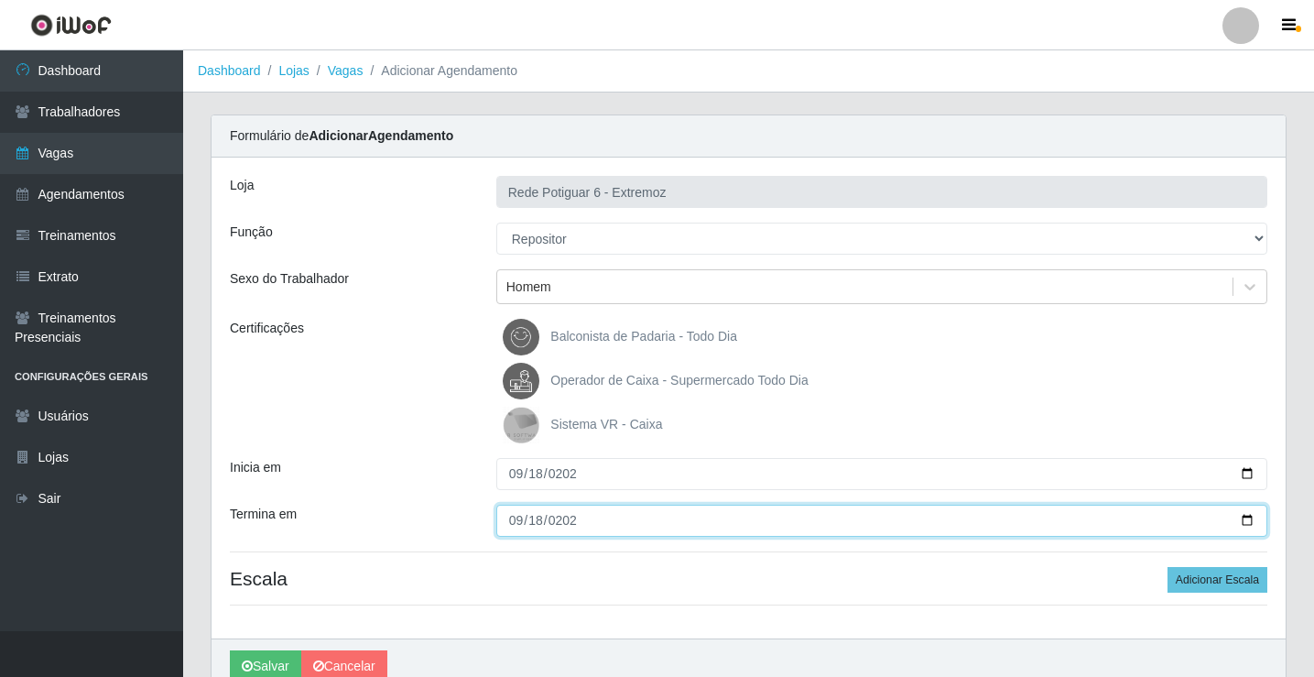
type input "[DATE]"
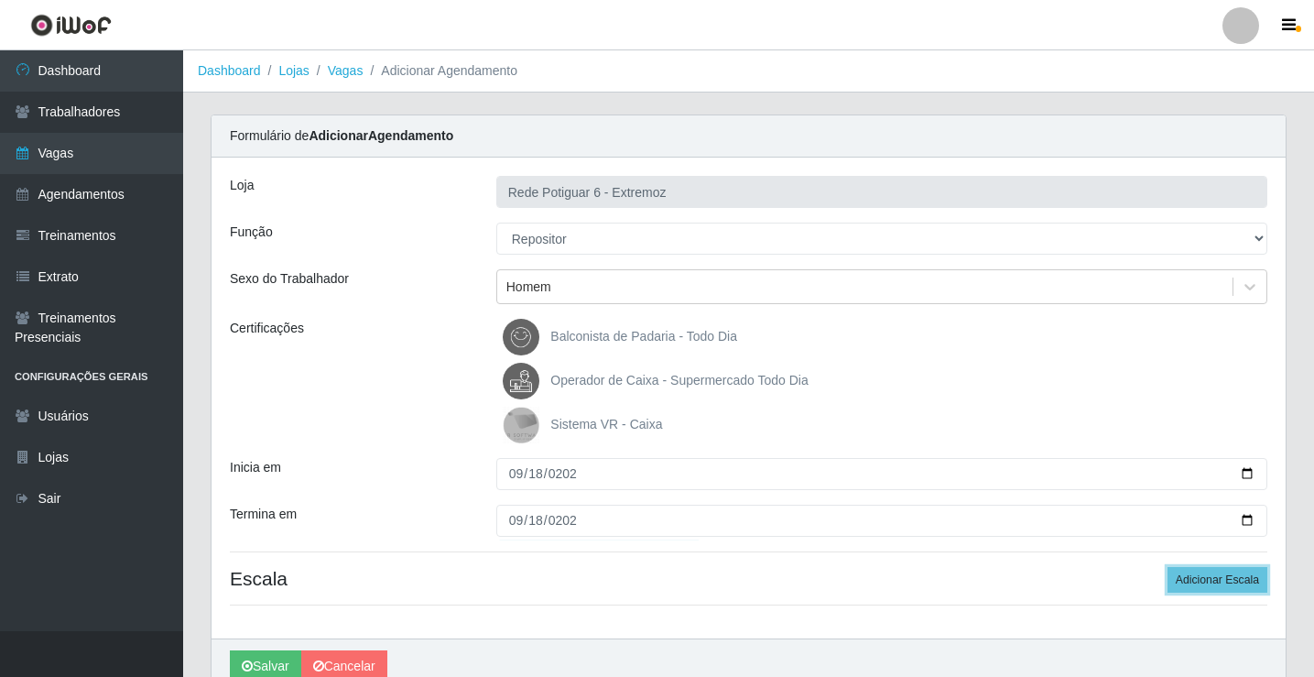
click at [1168, 567] on button "Adicionar Escala" at bounding box center [1218, 580] width 100 height 26
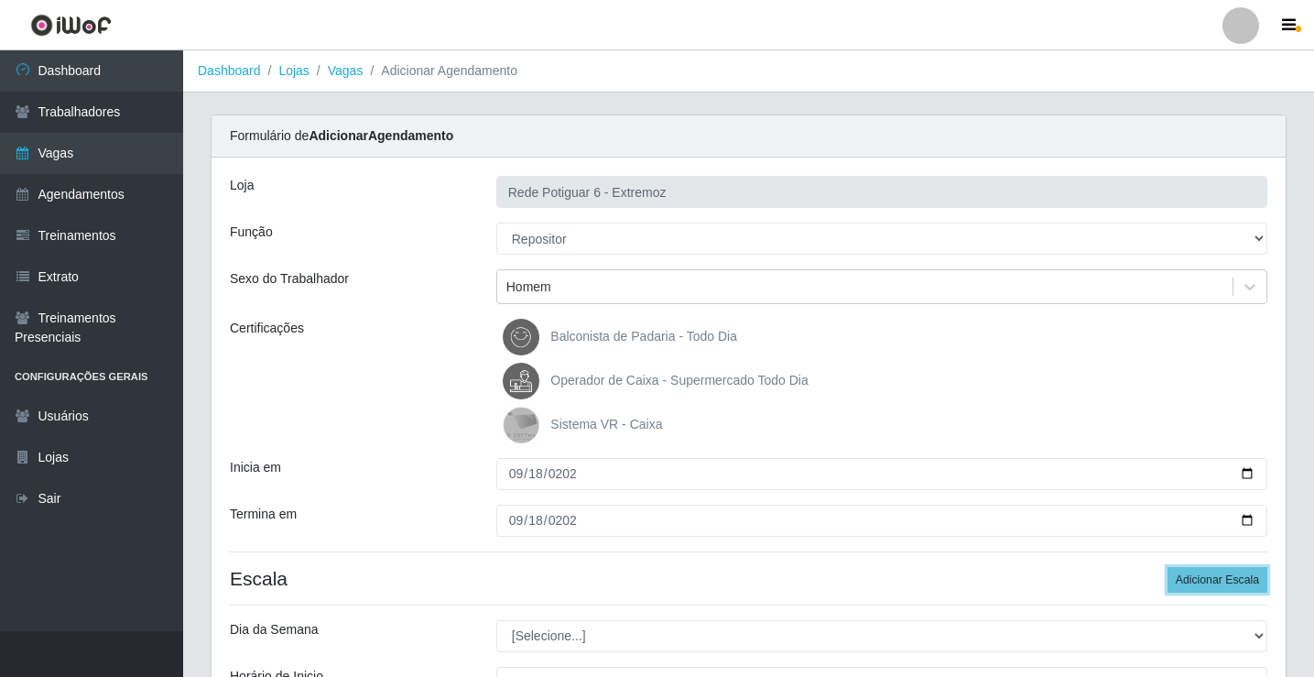
click at [1168, 567] on button "Adicionar Escala" at bounding box center [1218, 580] width 100 height 26
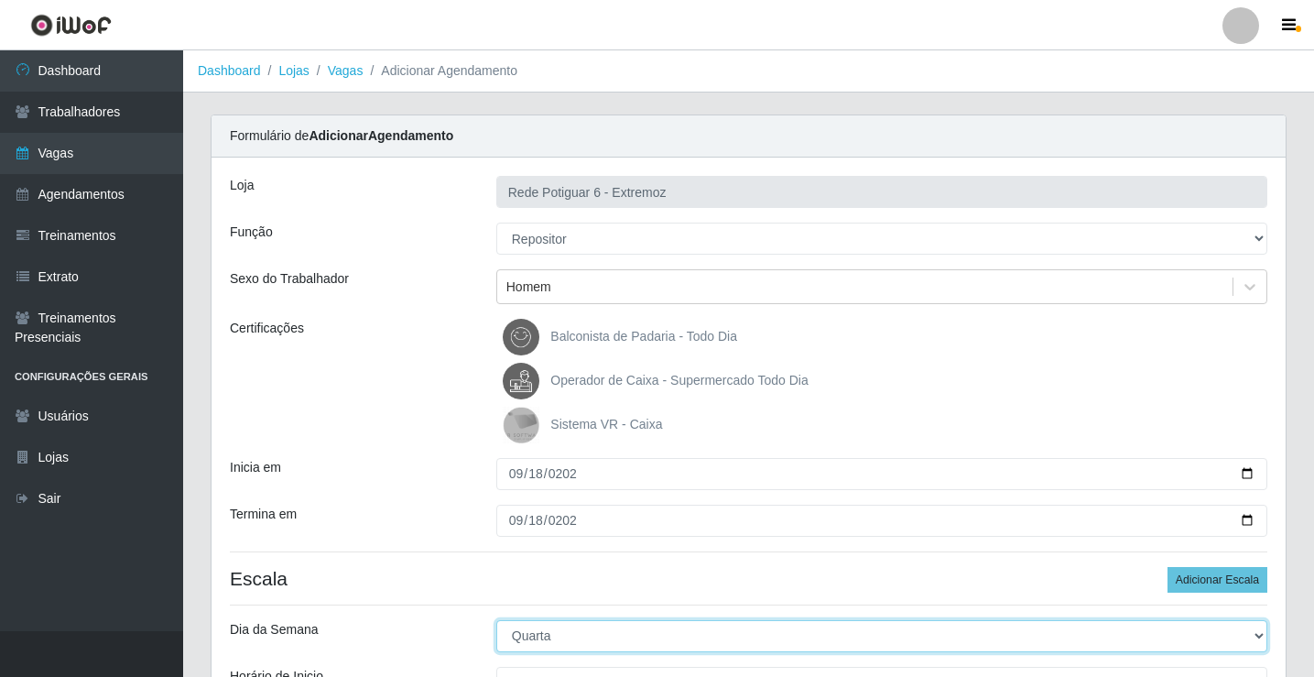
select select "4"
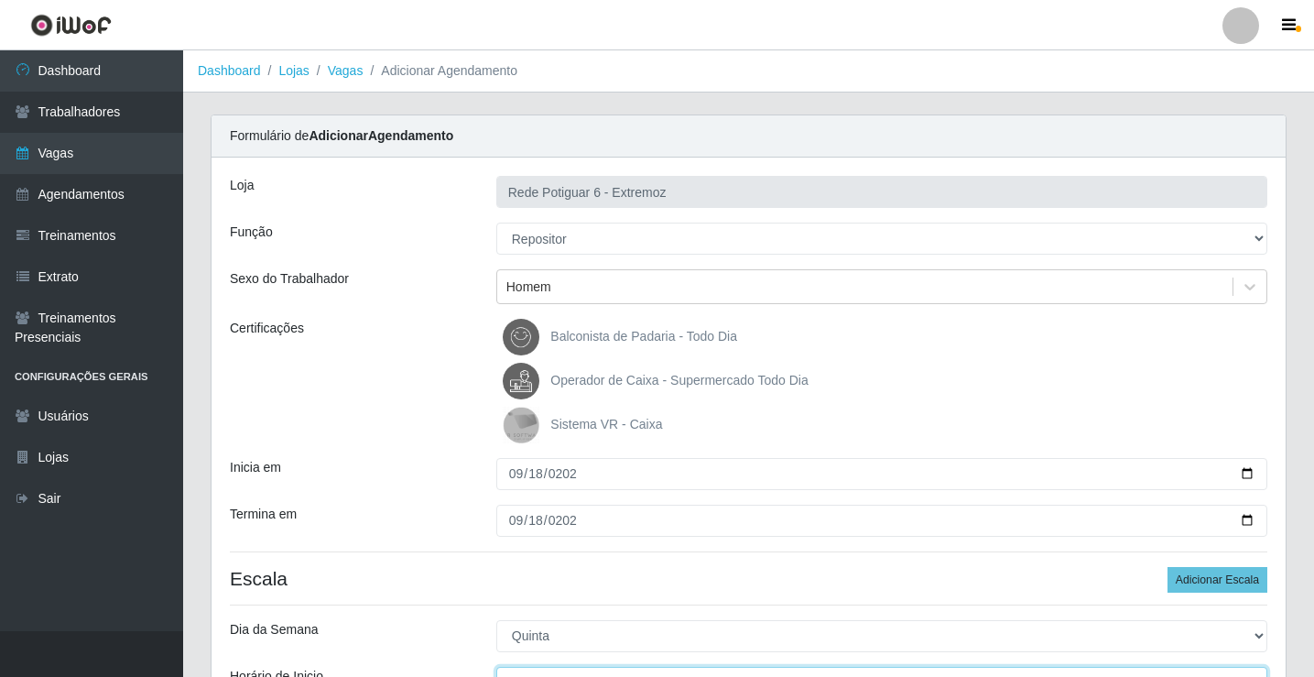
scroll to position [22, 0]
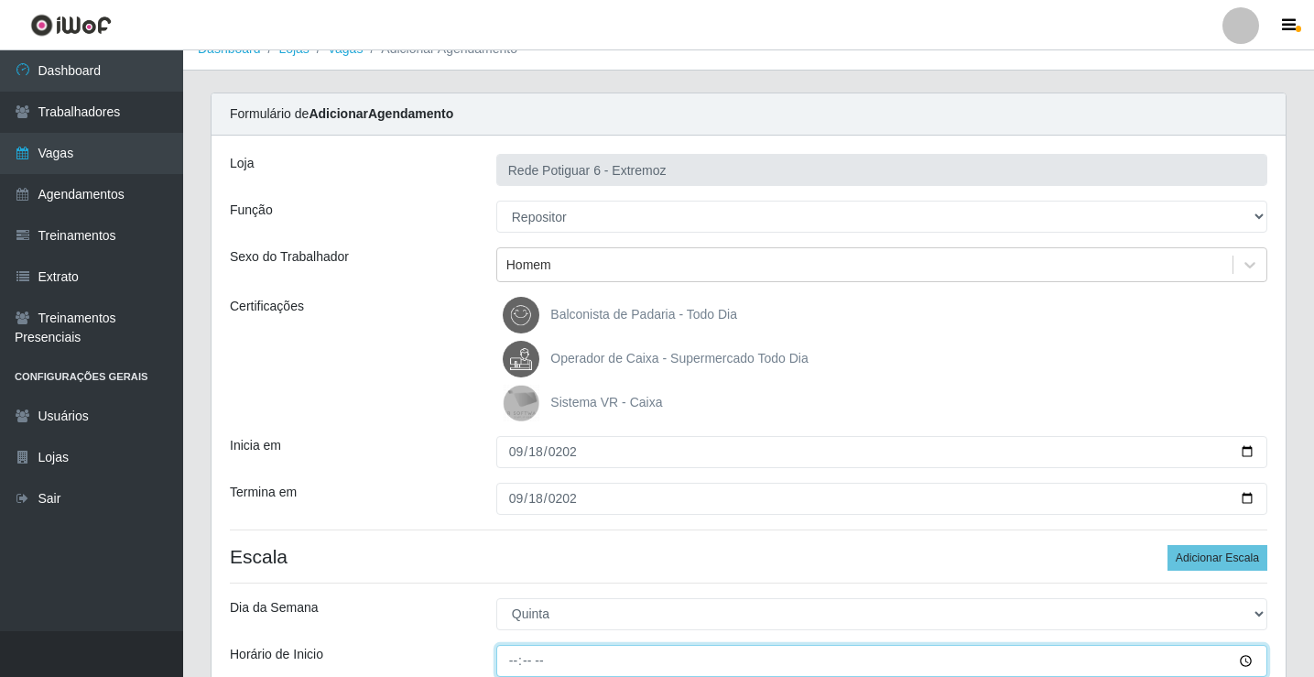
type input "07:00"
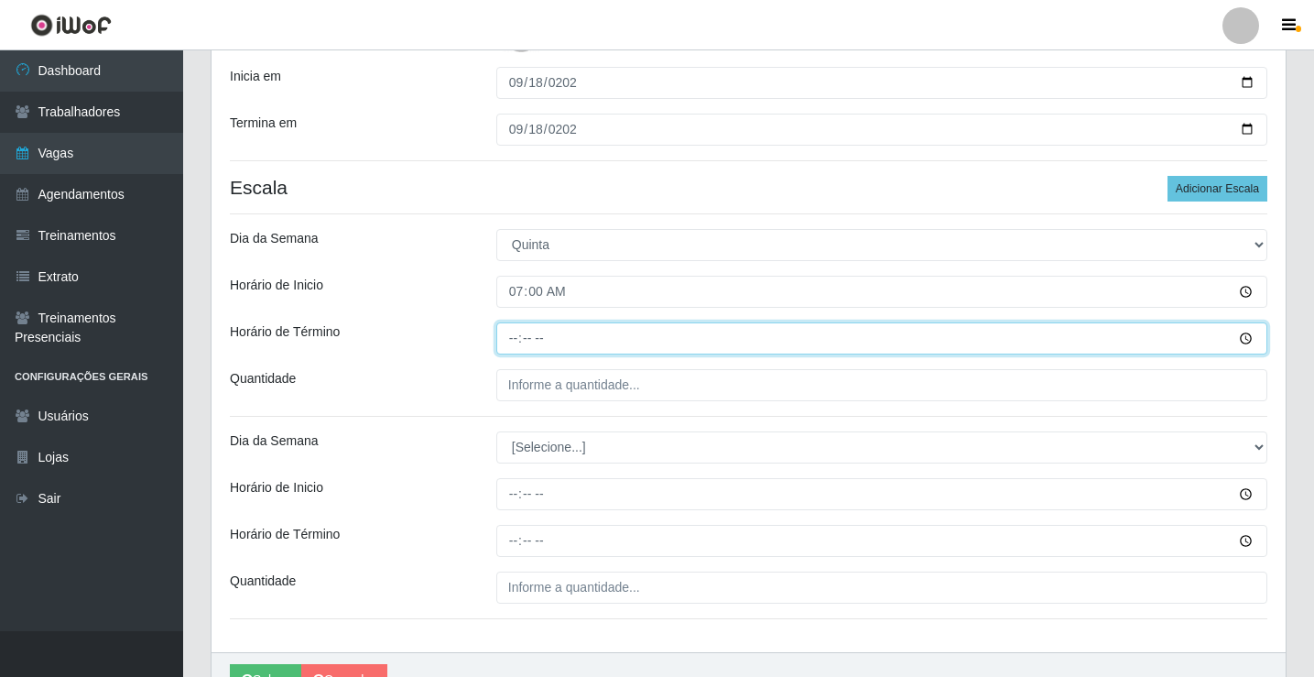
type input "13:00"
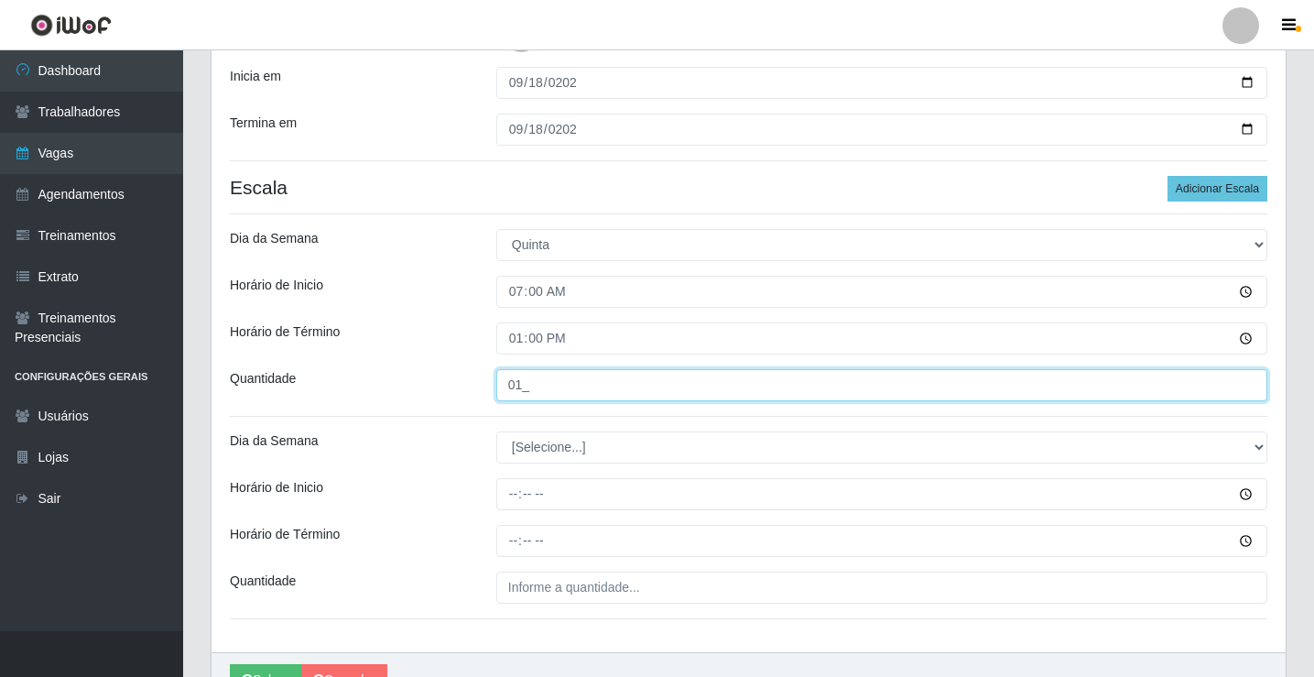
type input "01_"
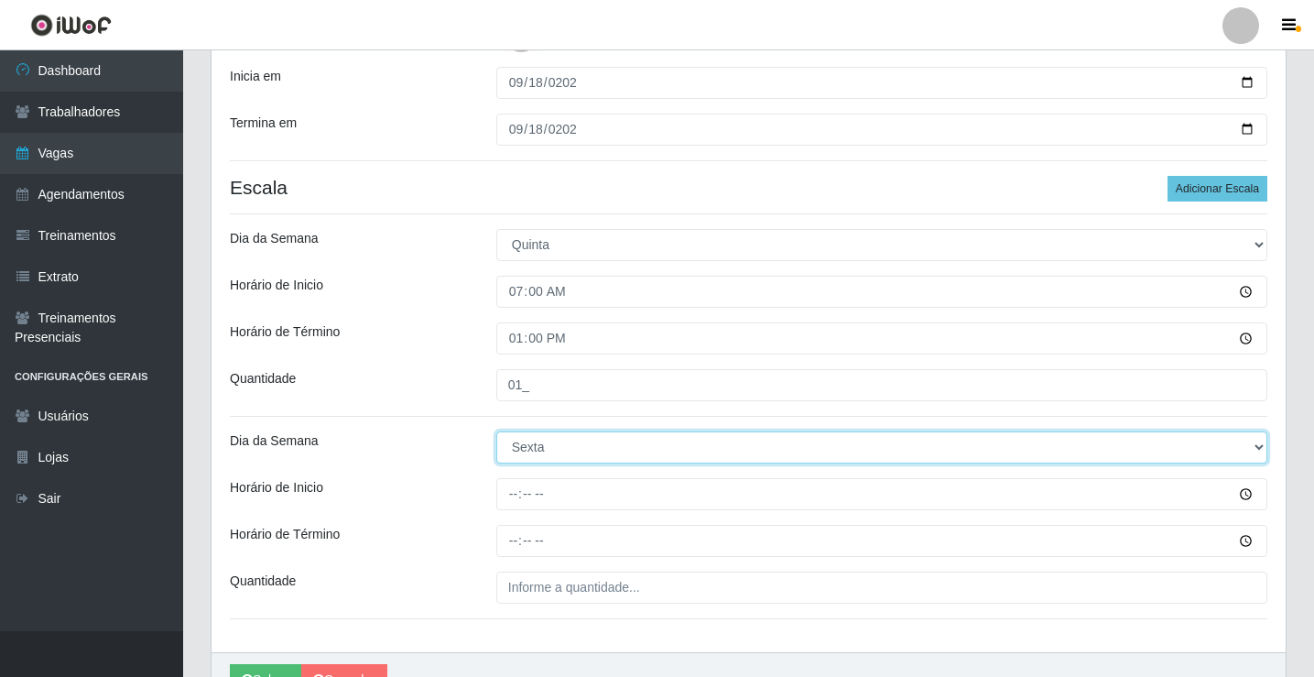
select select "4"
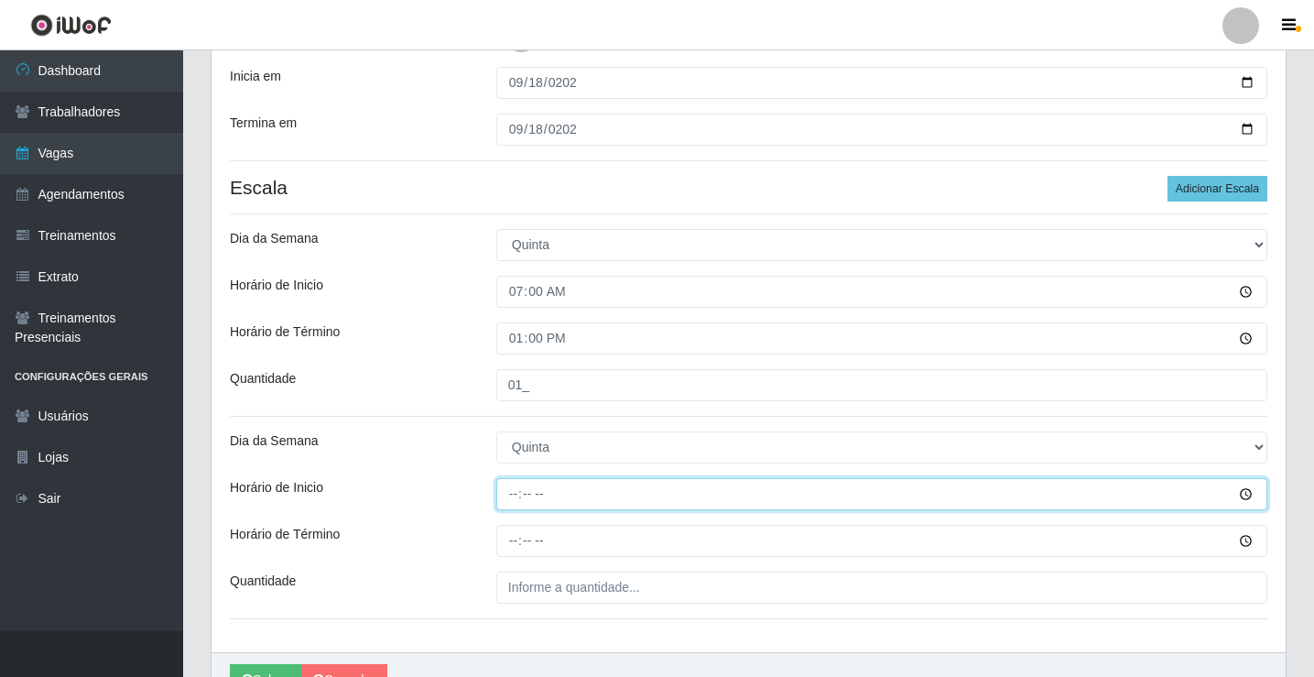
type input "14:00"
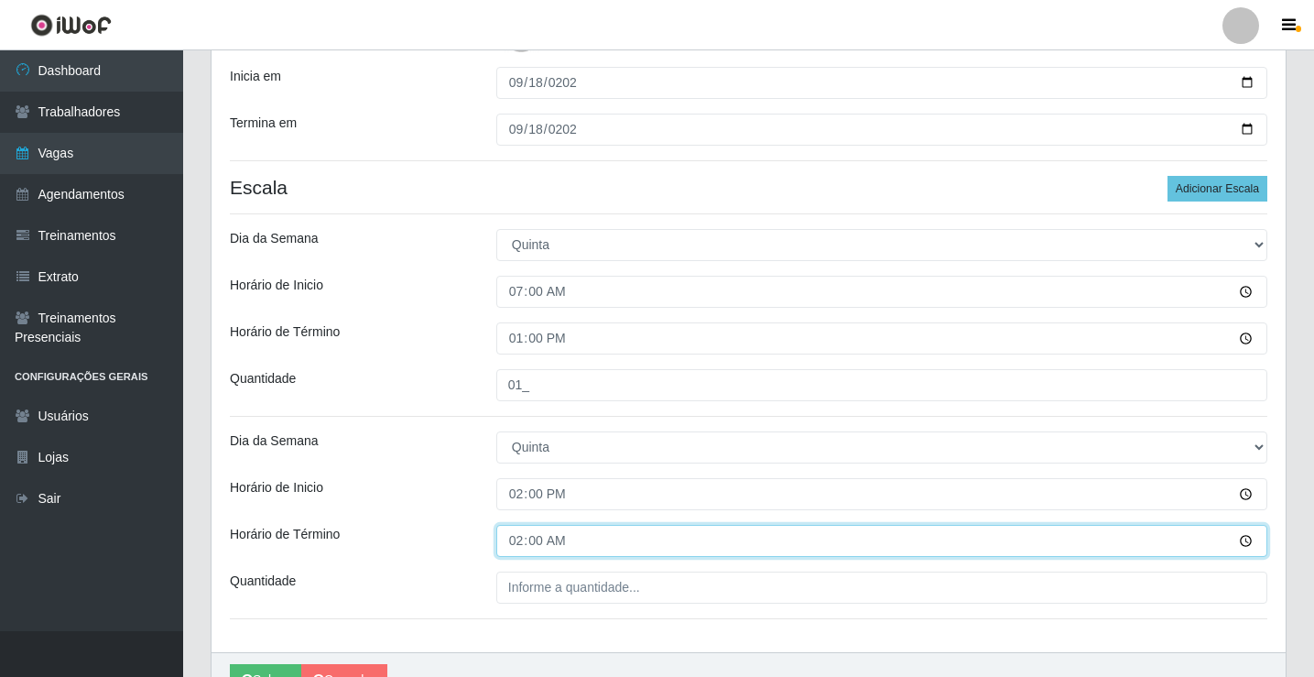
click at [518, 536] on input "02:00" at bounding box center [881, 541] width 771 height 32
type input "20:00"
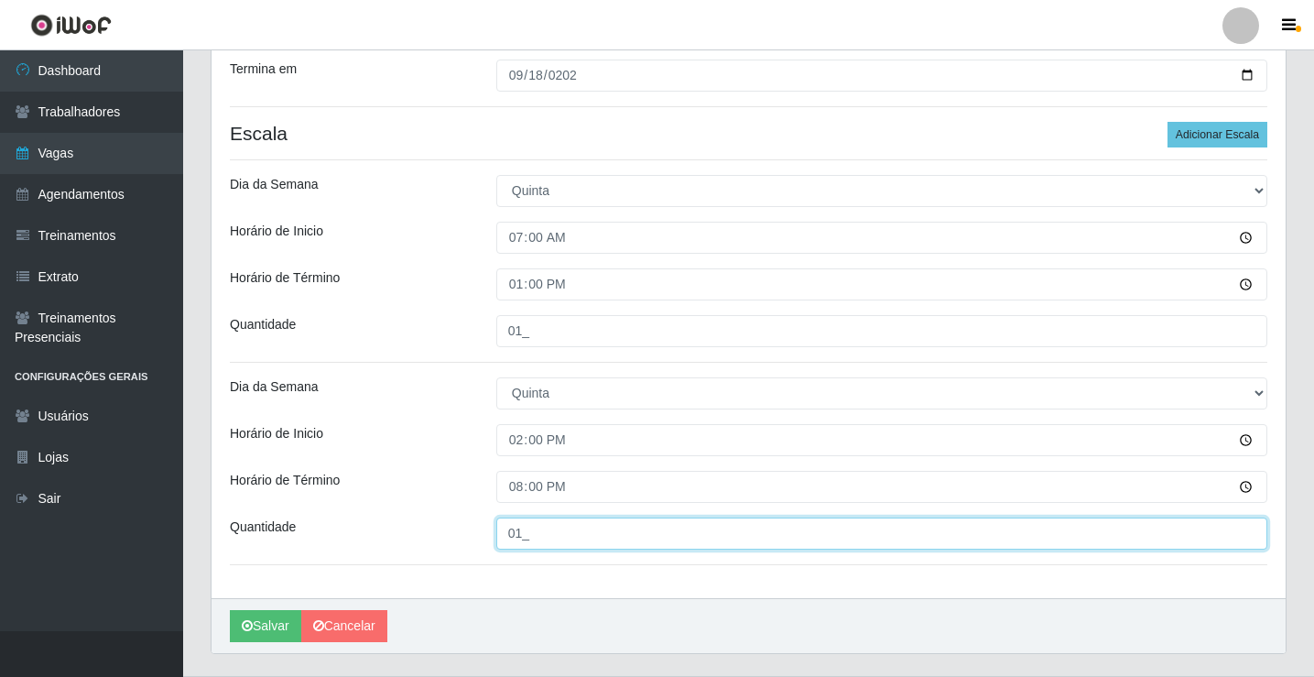
scroll to position [490, 0]
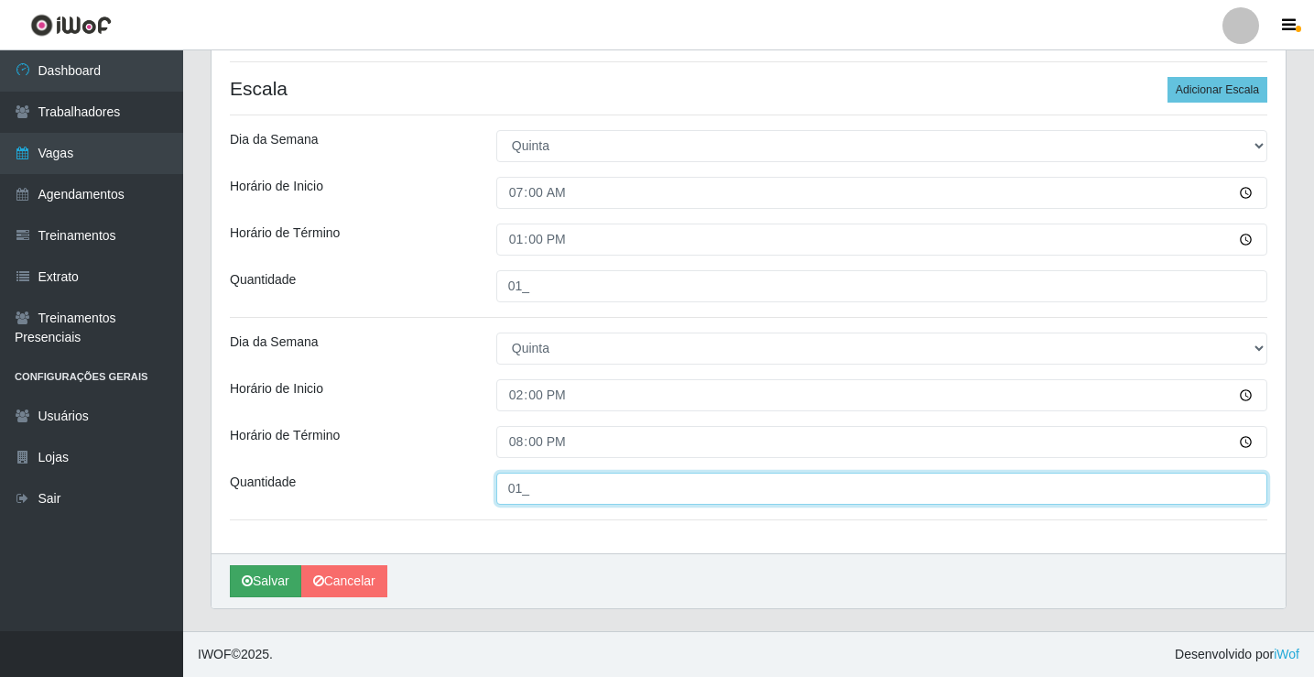
type input "01_"
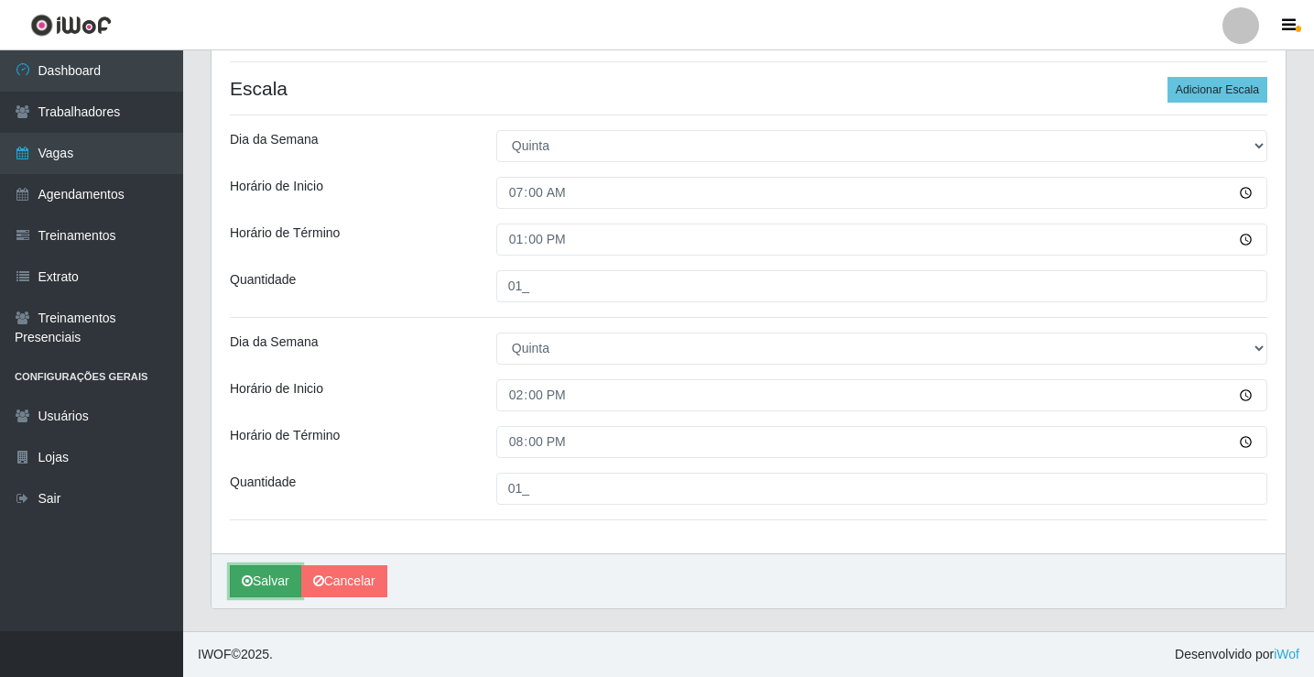
click at [274, 582] on button "Salvar" at bounding box center [265, 581] width 71 height 32
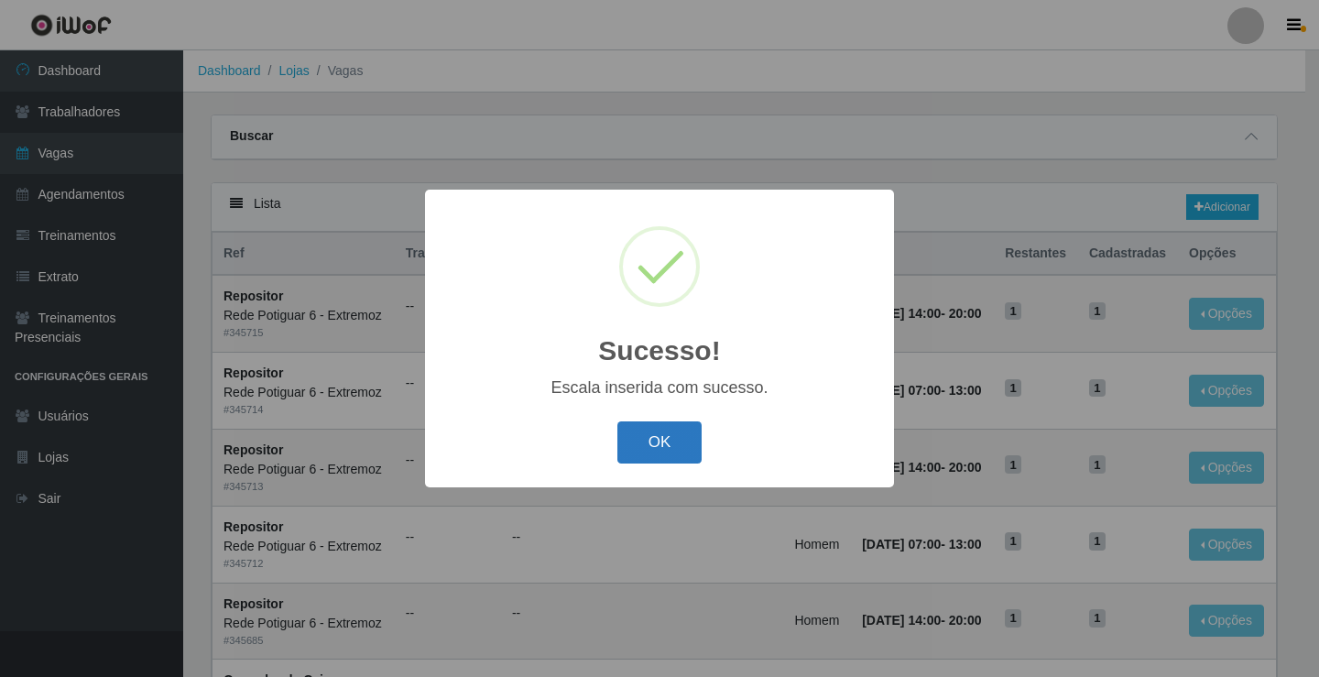
click at [641, 451] on button "OK" at bounding box center [659, 442] width 85 height 43
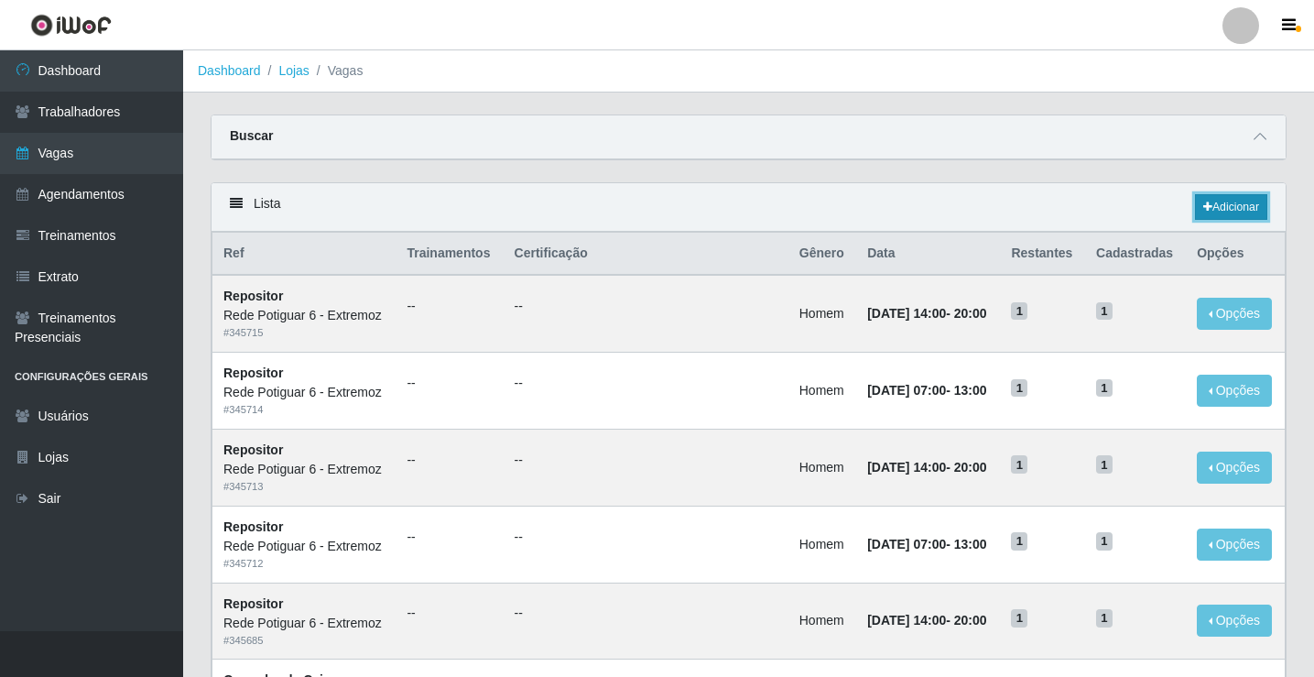
click at [1227, 210] on link "Adicionar" at bounding box center [1231, 207] width 72 height 26
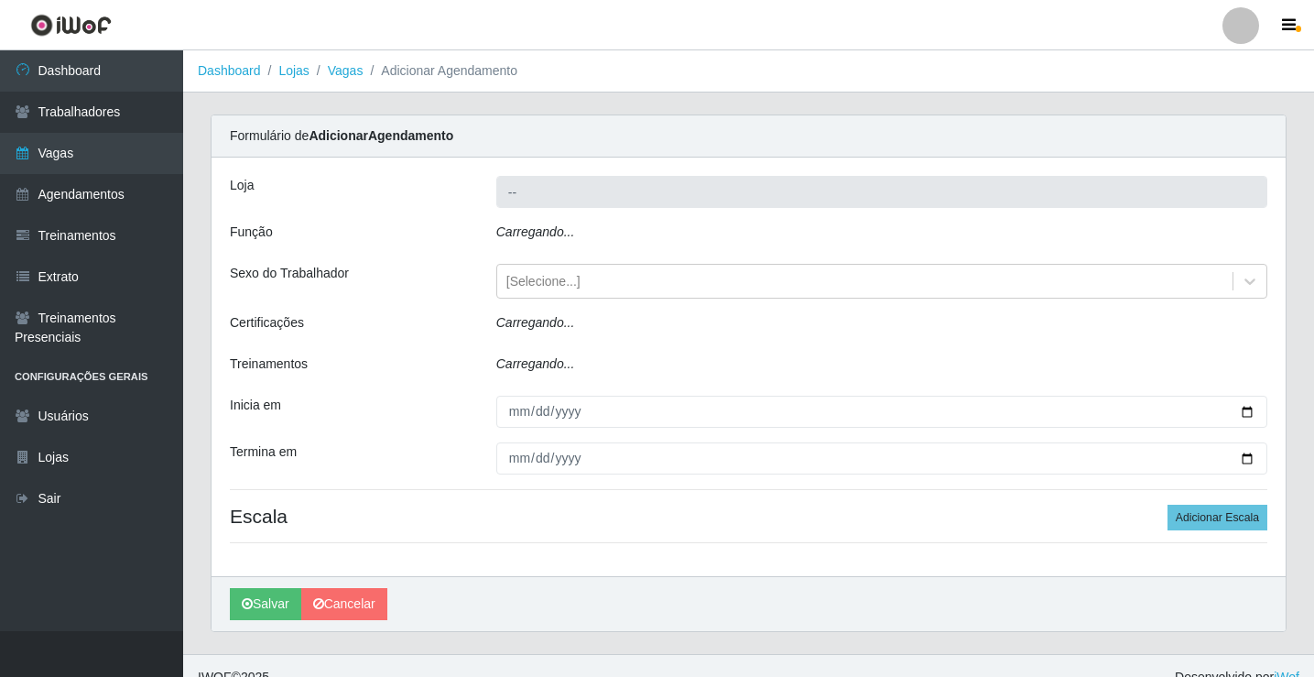
type input "Rede Potiguar 6 - Extremoz"
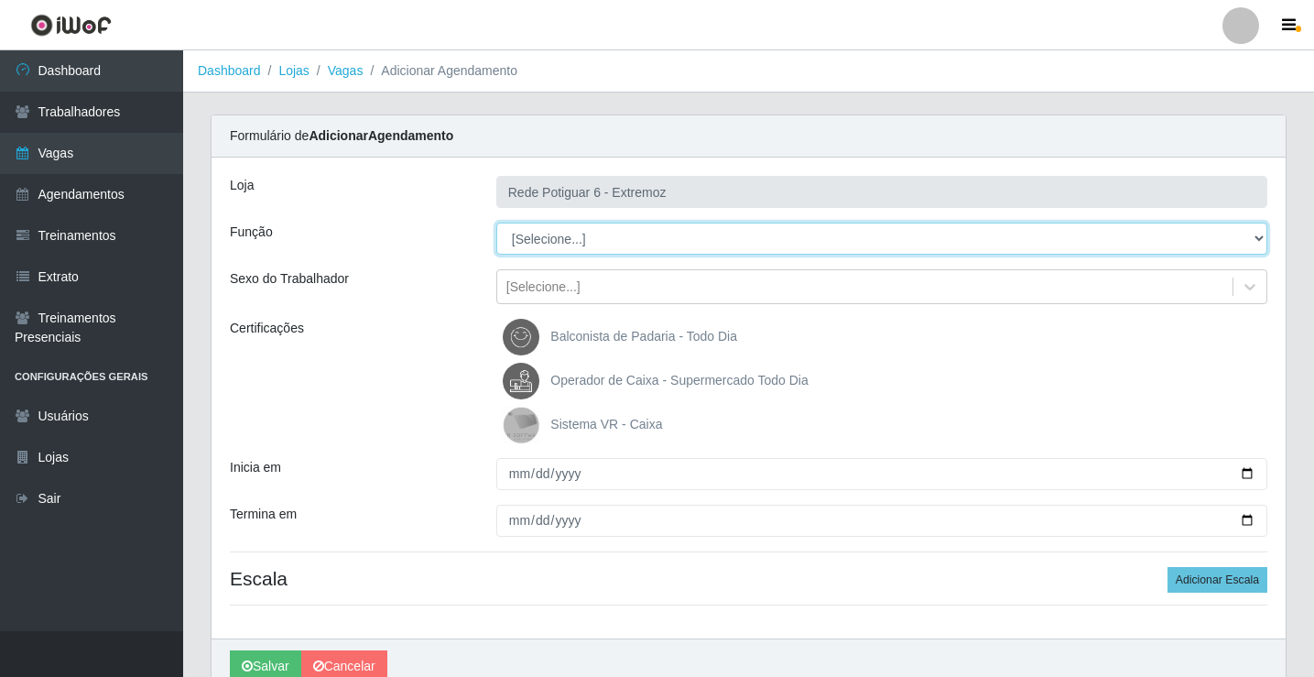
click at [547, 236] on select "[Selecione...] ASG Balconista Embalador Operador de Caixa Operador de Caixa + O…" at bounding box center [881, 239] width 771 height 32
select select "24"
click at [496, 223] on select "[Selecione...] ASG Balconista Embalador Operador de Caixa Operador de Caixa + O…" at bounding box center [881, 239] width 771 height 32
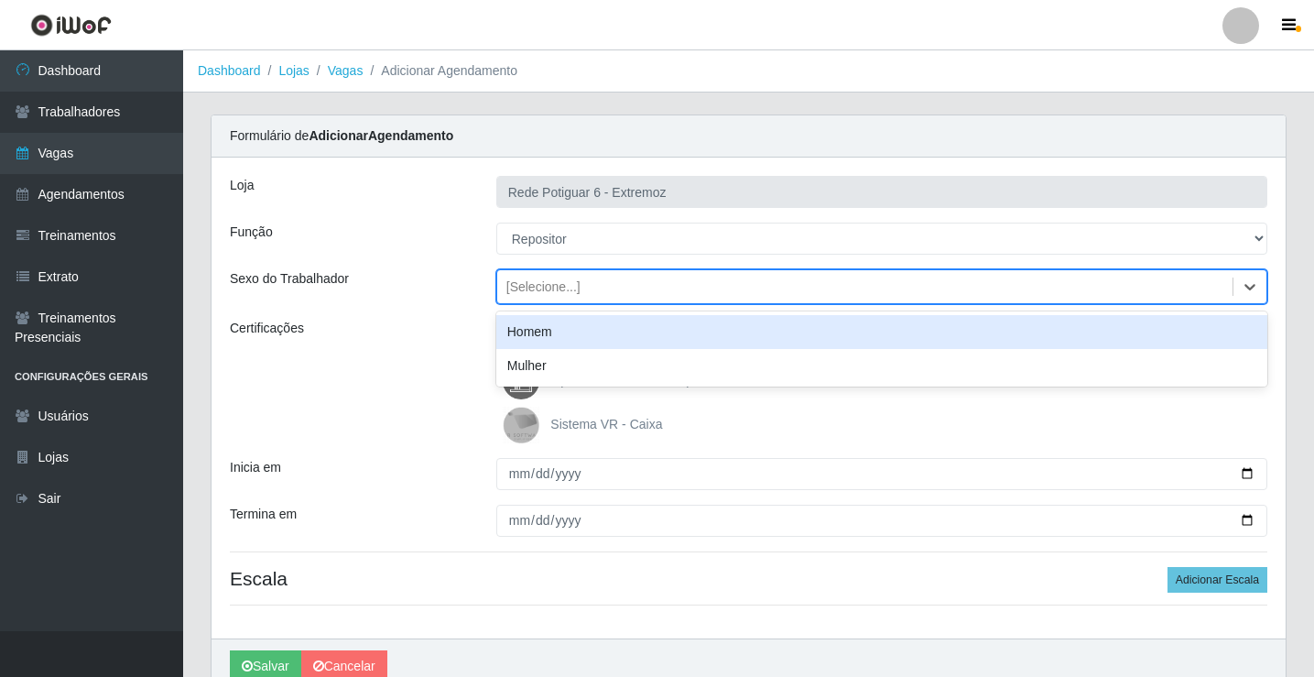
click at [583, 284] on div "[Selecione...]" at bounding box center [864, 287] width 735 height 30
click at [546, 336] on div "Homem" at bounding box center [881, 332] width 771 height 34
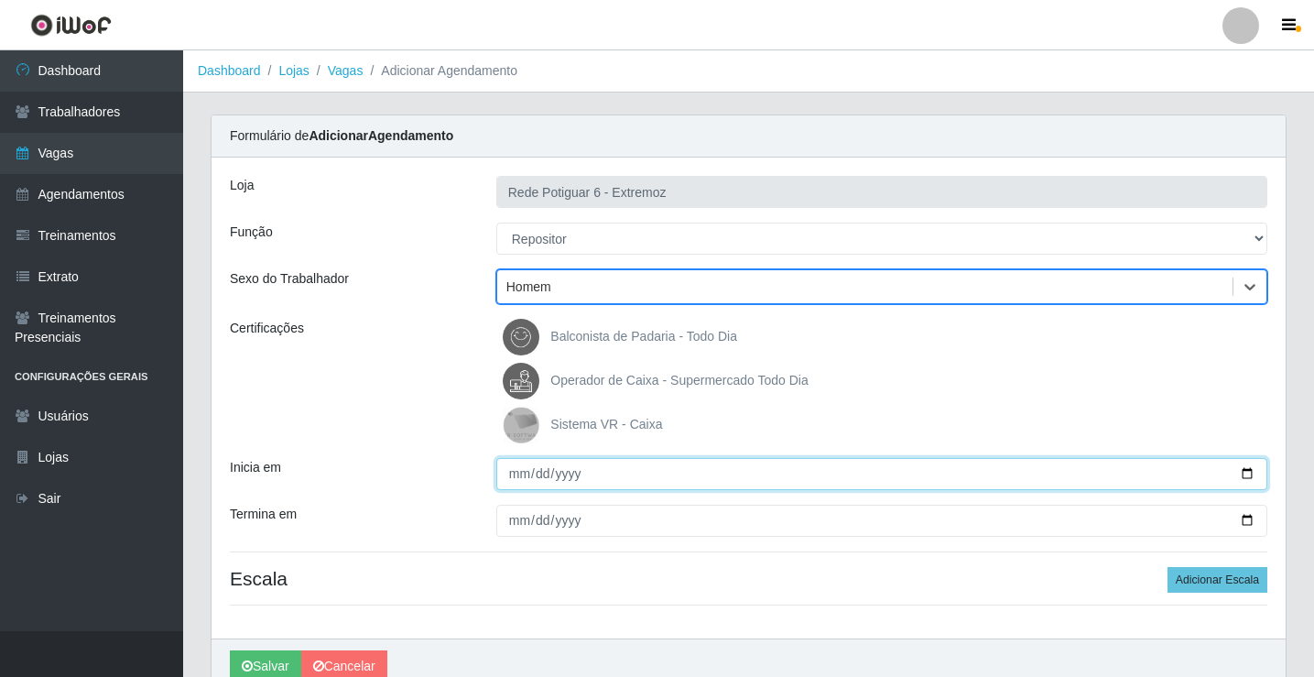
click at [517, 470] on input "Inicia em" at bounding box center [881, 474] width 771 height 32
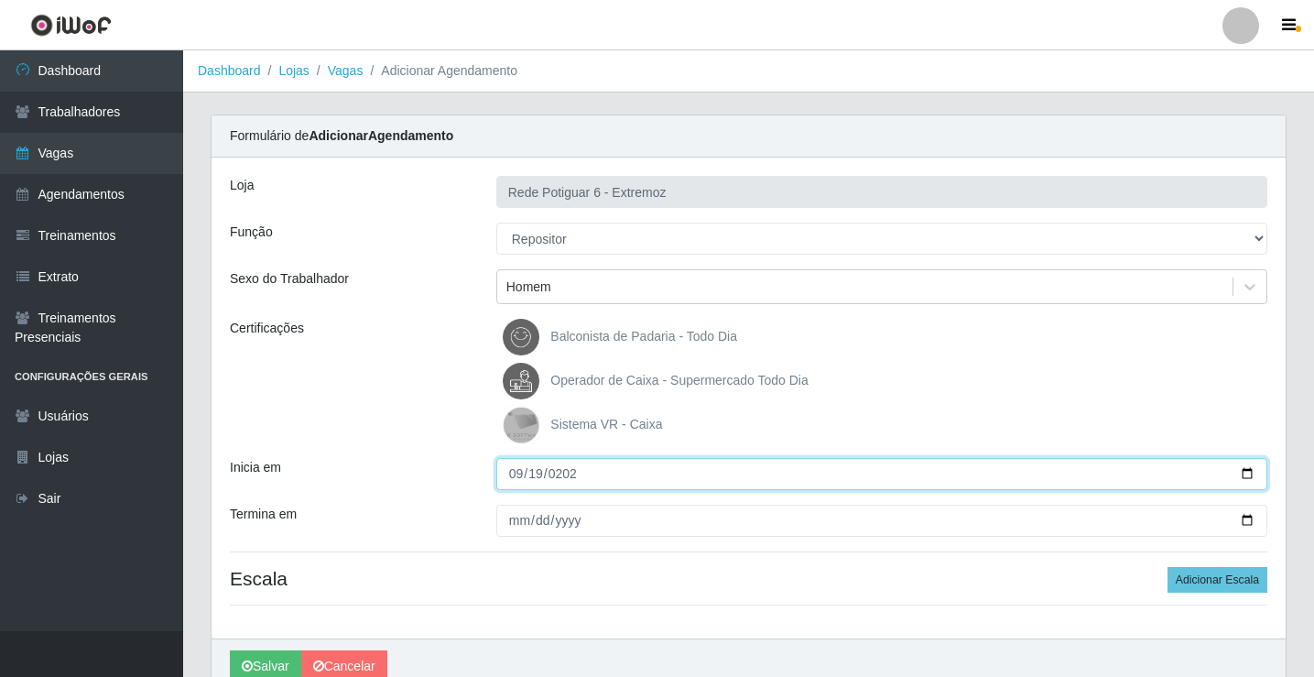
type input "[DATE]"
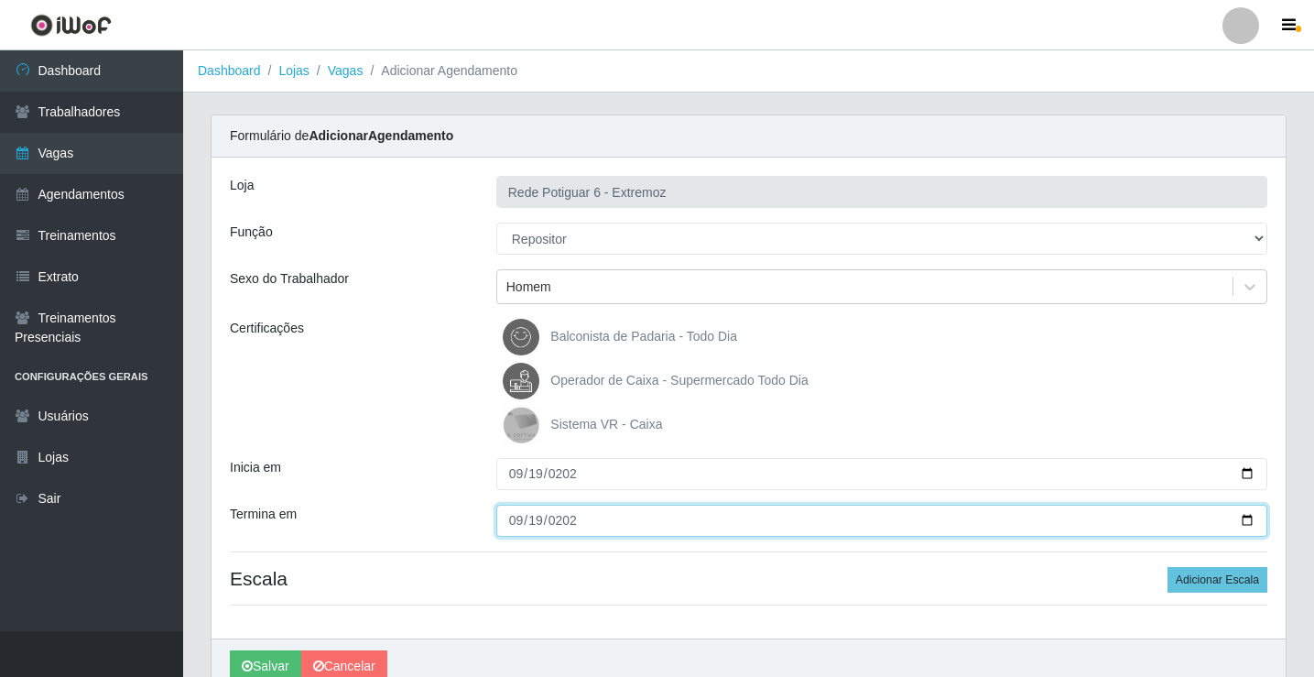
type input "[DATE]"
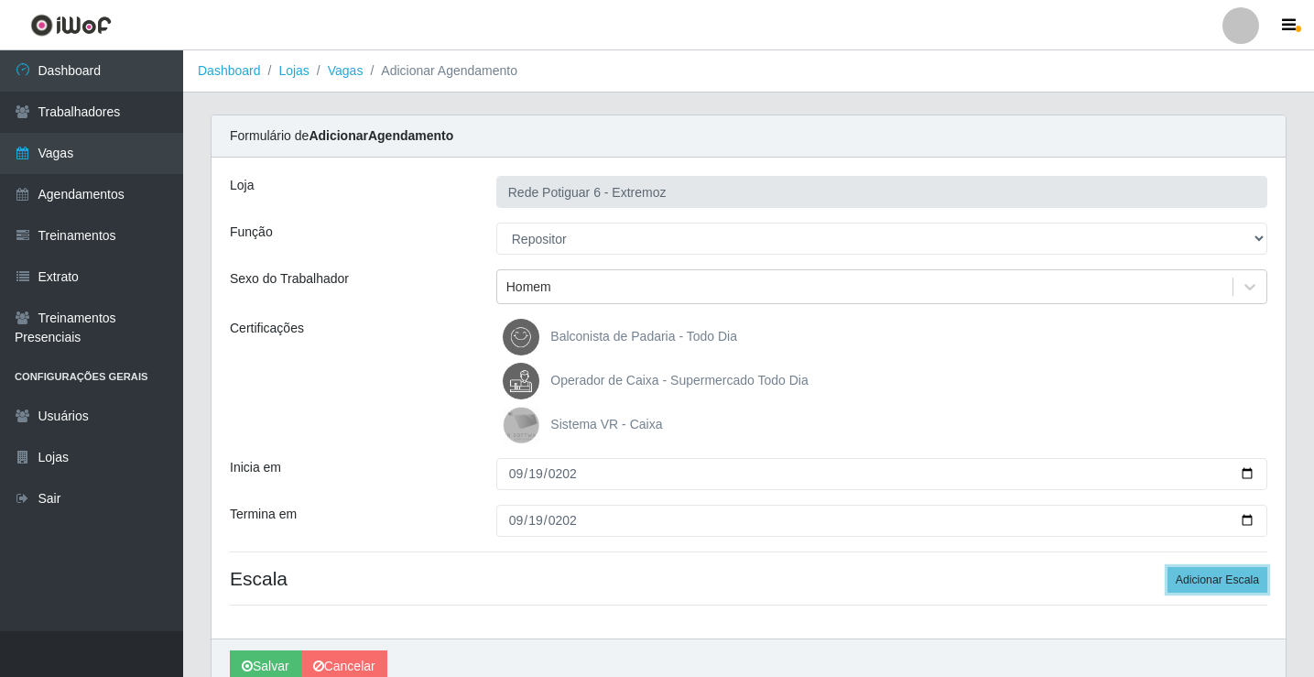
click at [1168, 567] on button "Adicionar Escala" at bounding box center [1218, 580] width 100 height 26
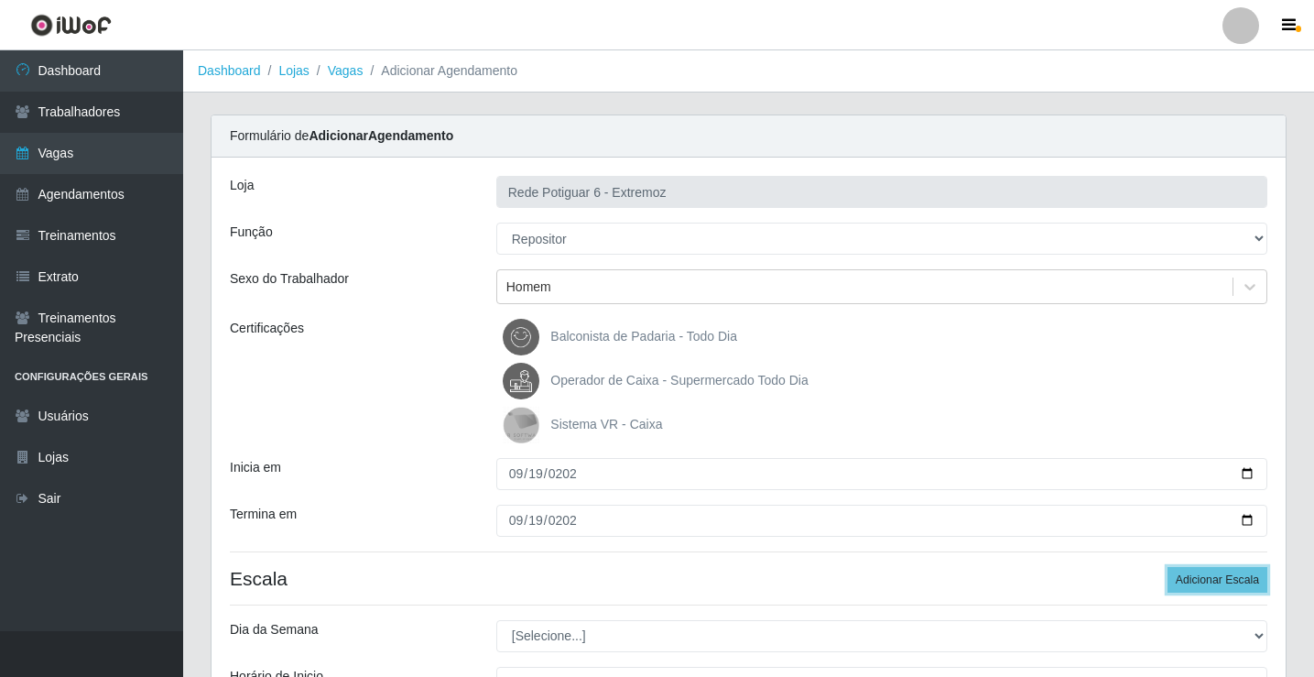
click at [1168, 567] on button "Adicionar Escala" at bounding box center [1218, 580] width 100 height 26
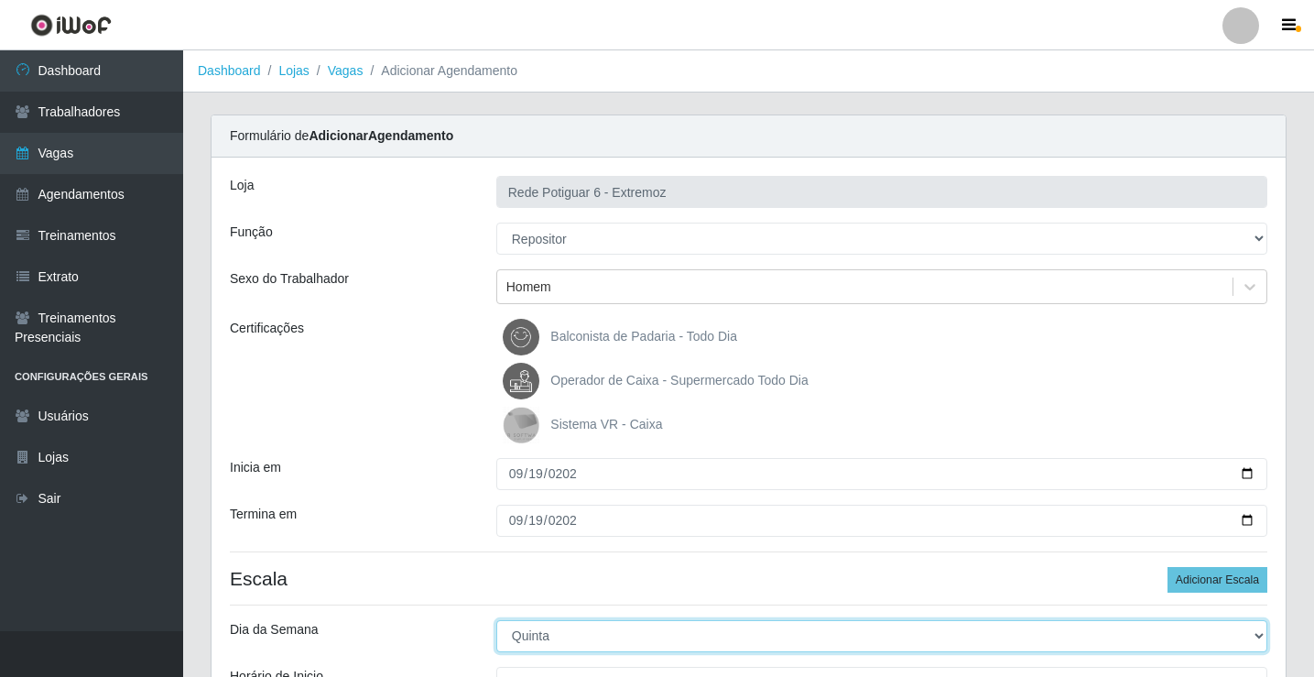
select select "5"
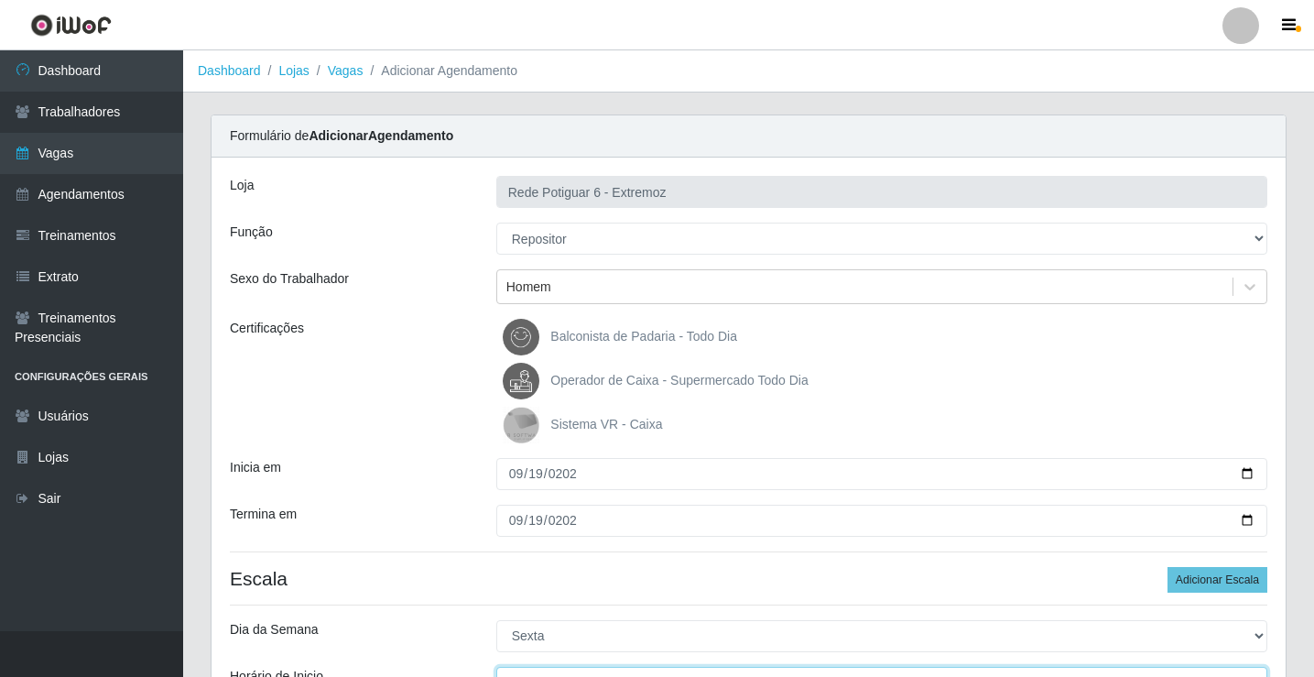
scroll to position [22, 0]
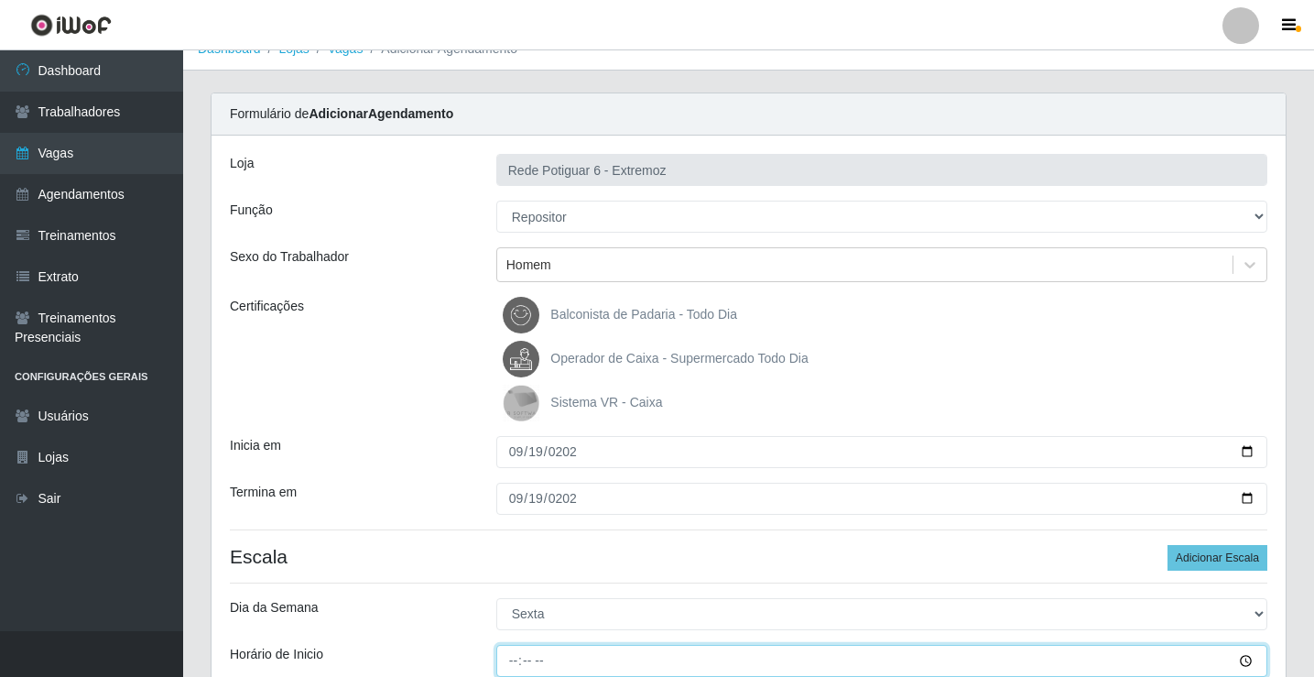
type input "07:00"
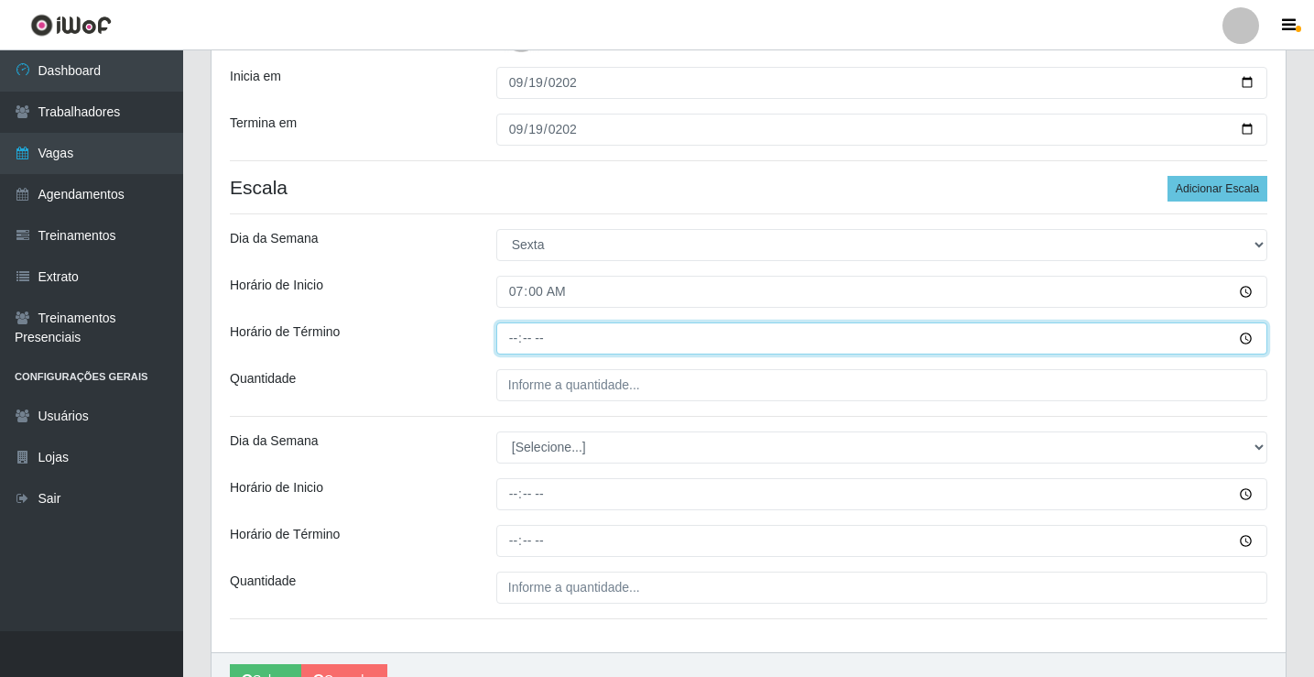
type input "13:00"
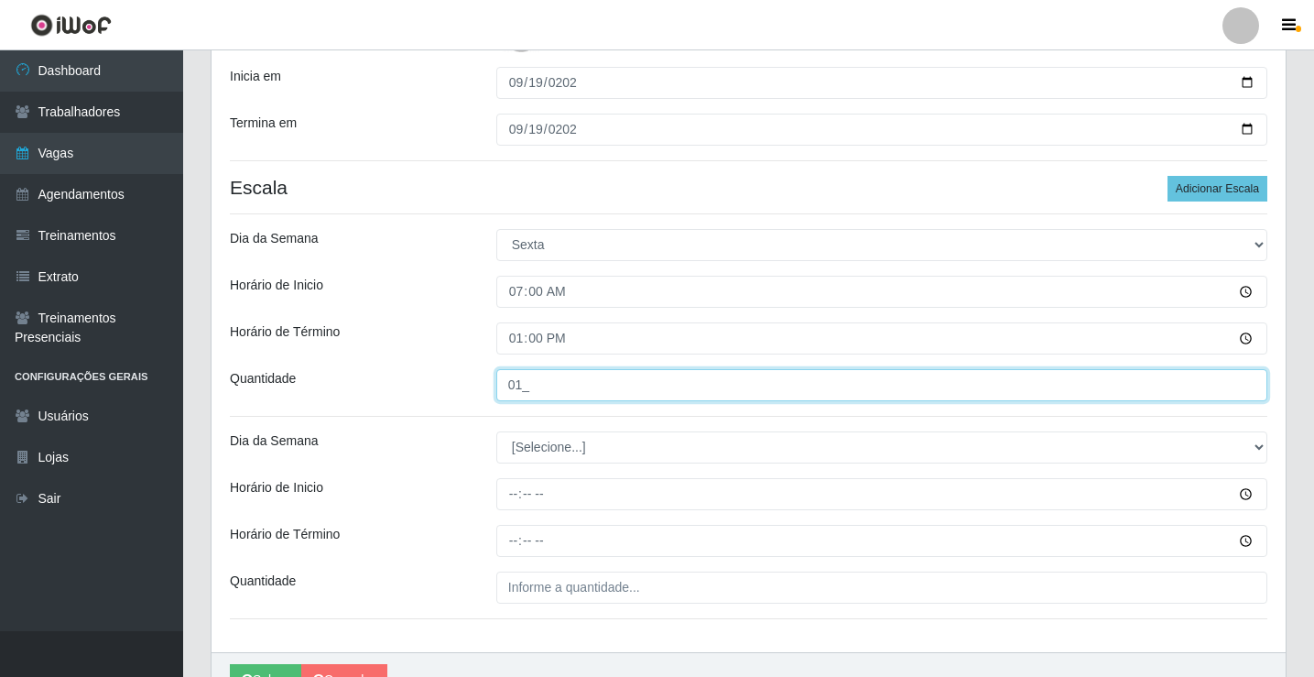
type input "01_"
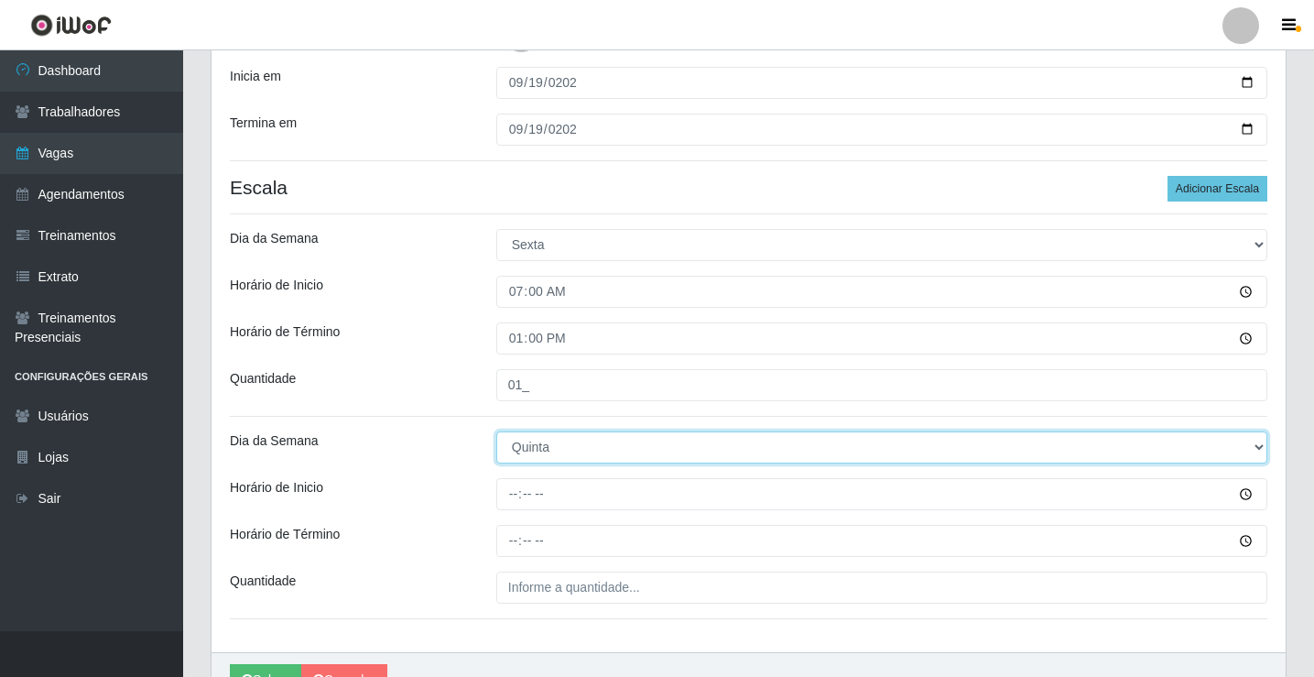
select select "5"
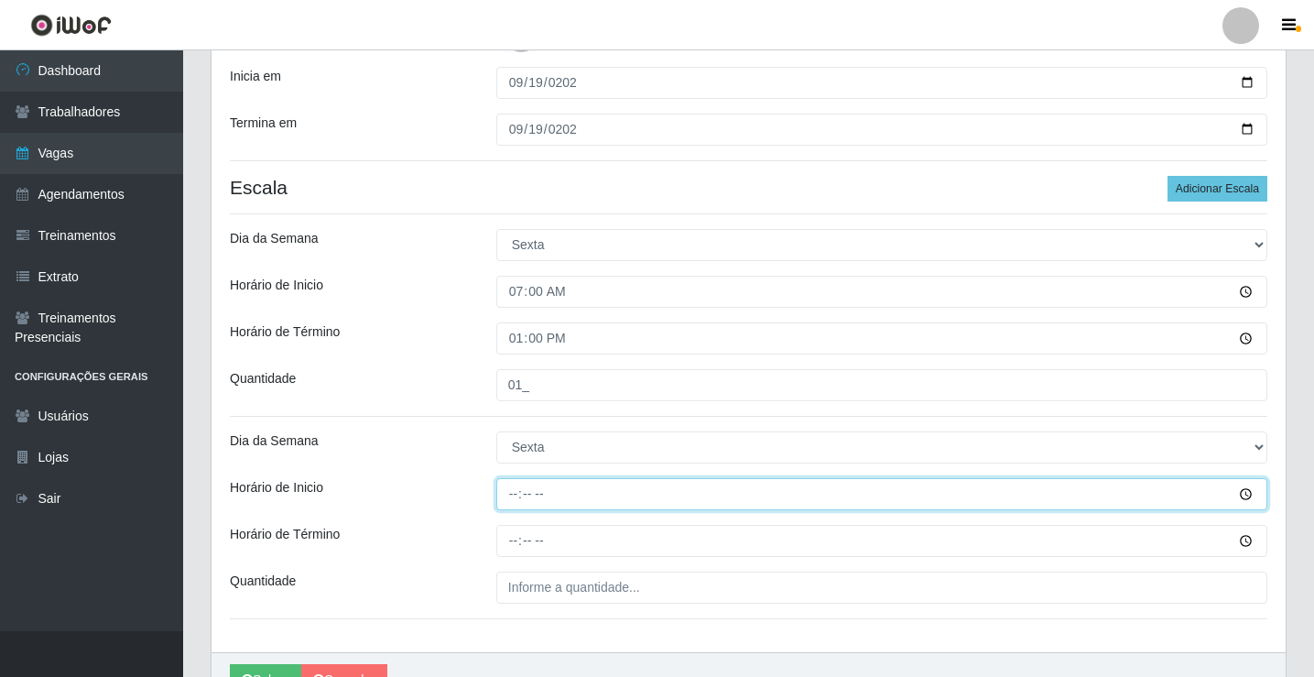
type input "14:00"
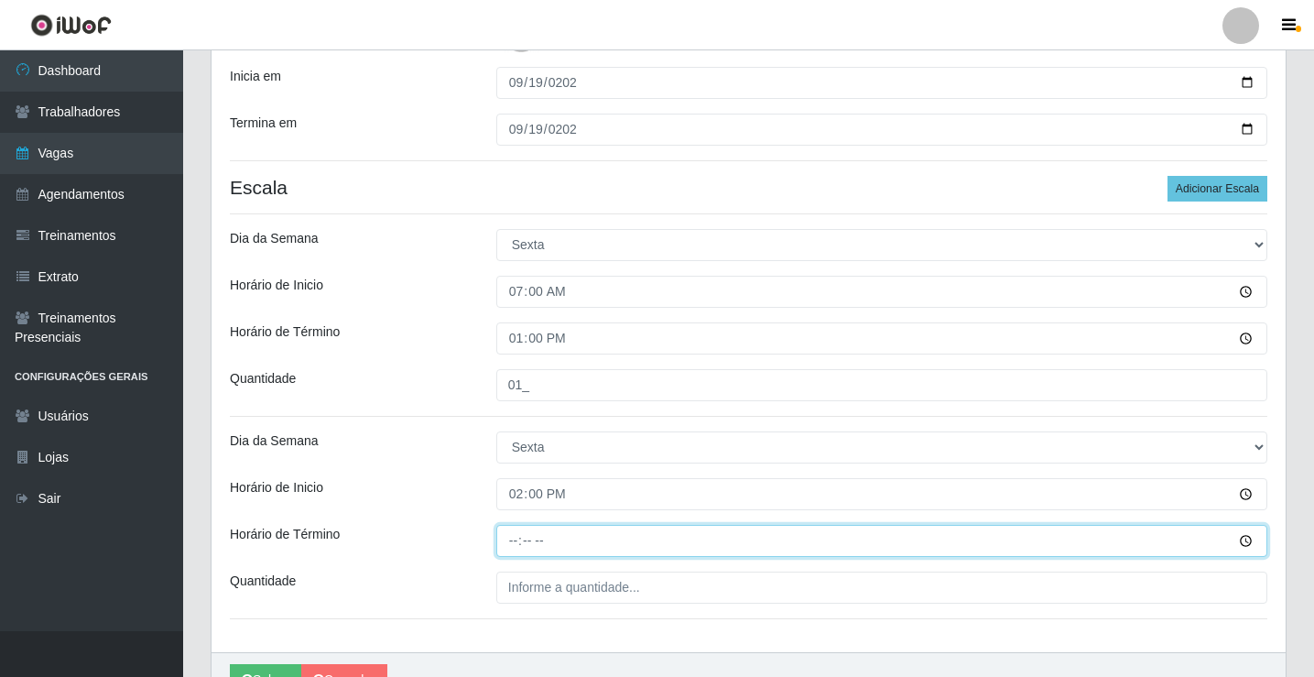
type input "20:00"
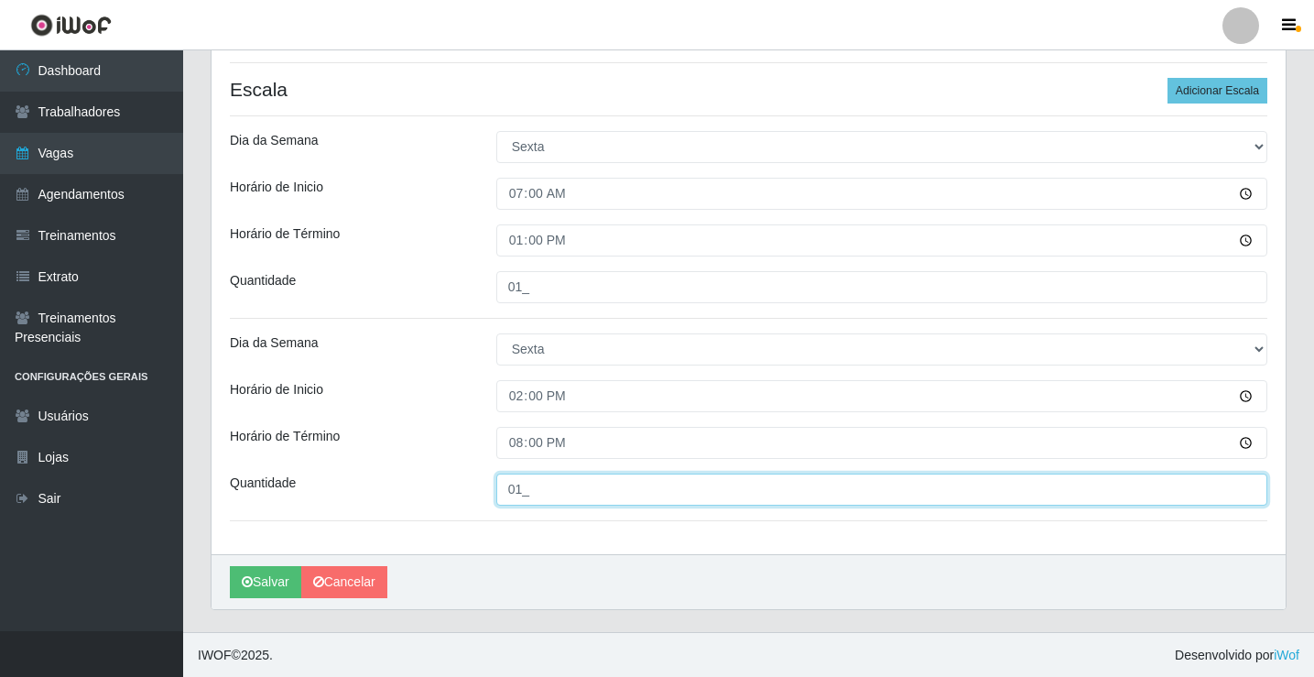
scroll to position [490, 0]
type input "01_"
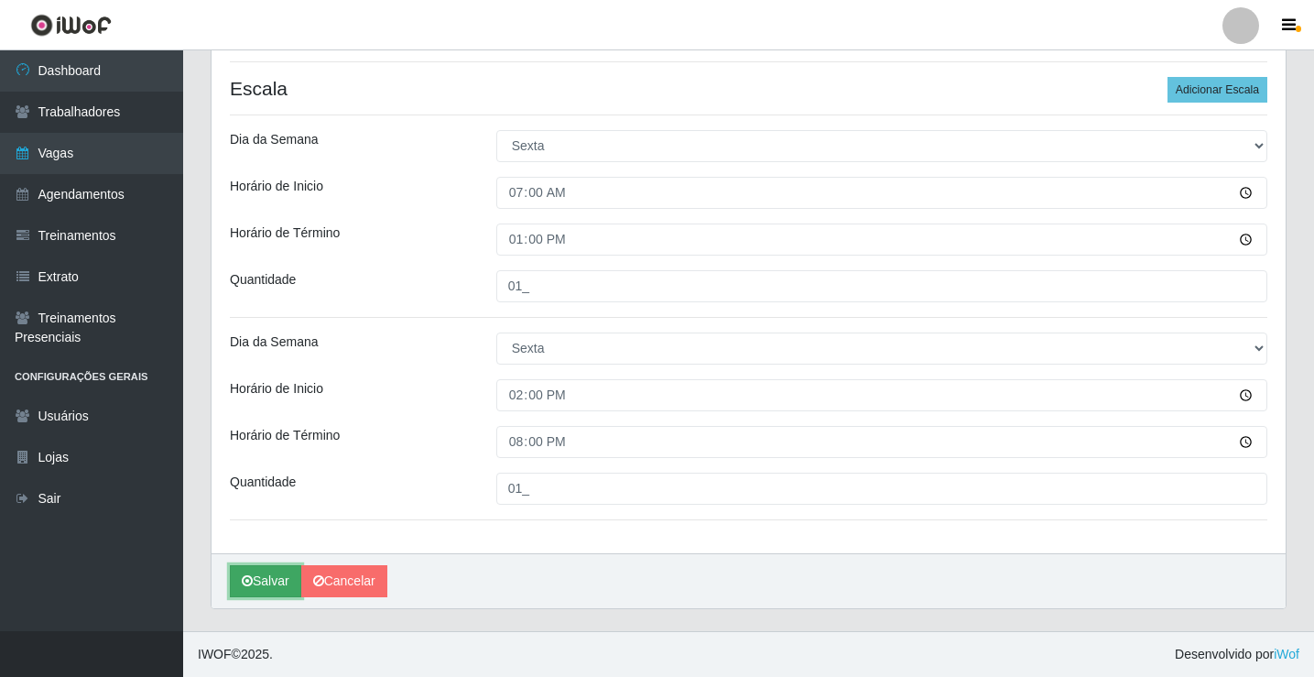
click at [255, 571] on button "Salvar" at bounding box center [265, 581] width 71 height 32
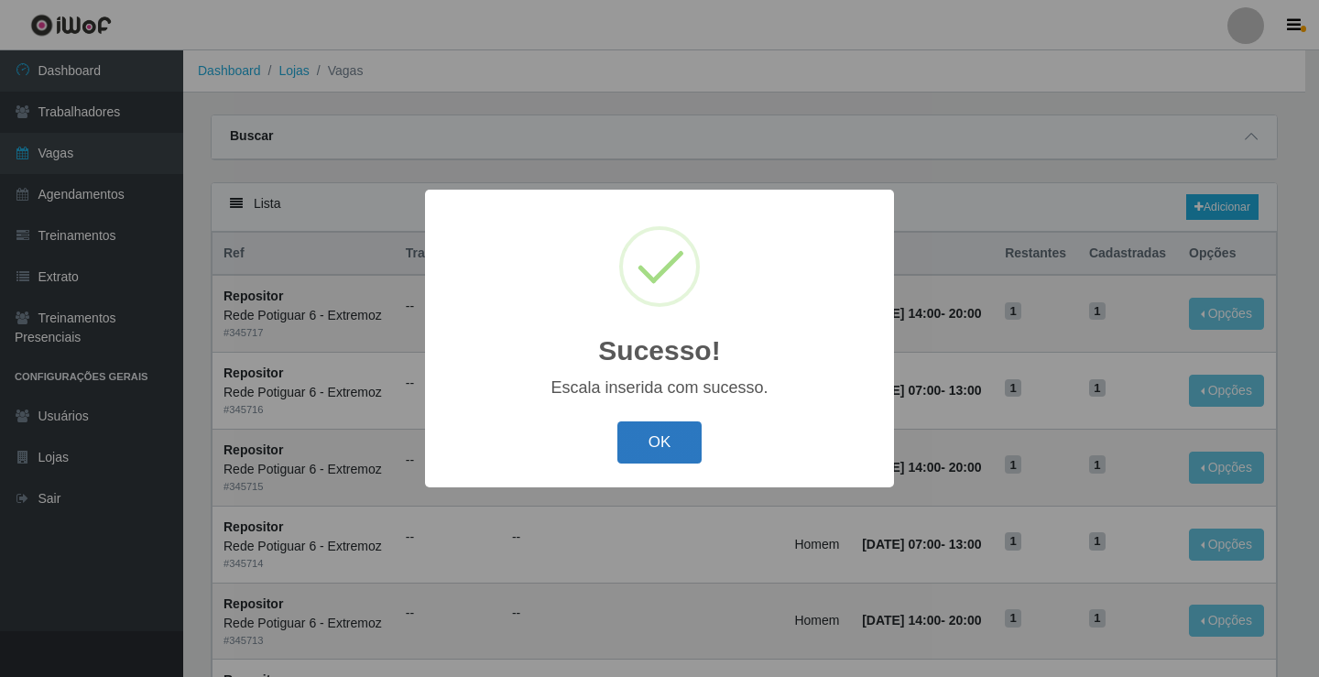
click at [636, 445] on button "OK" at bounding box center [659, 442] width 85 height 43
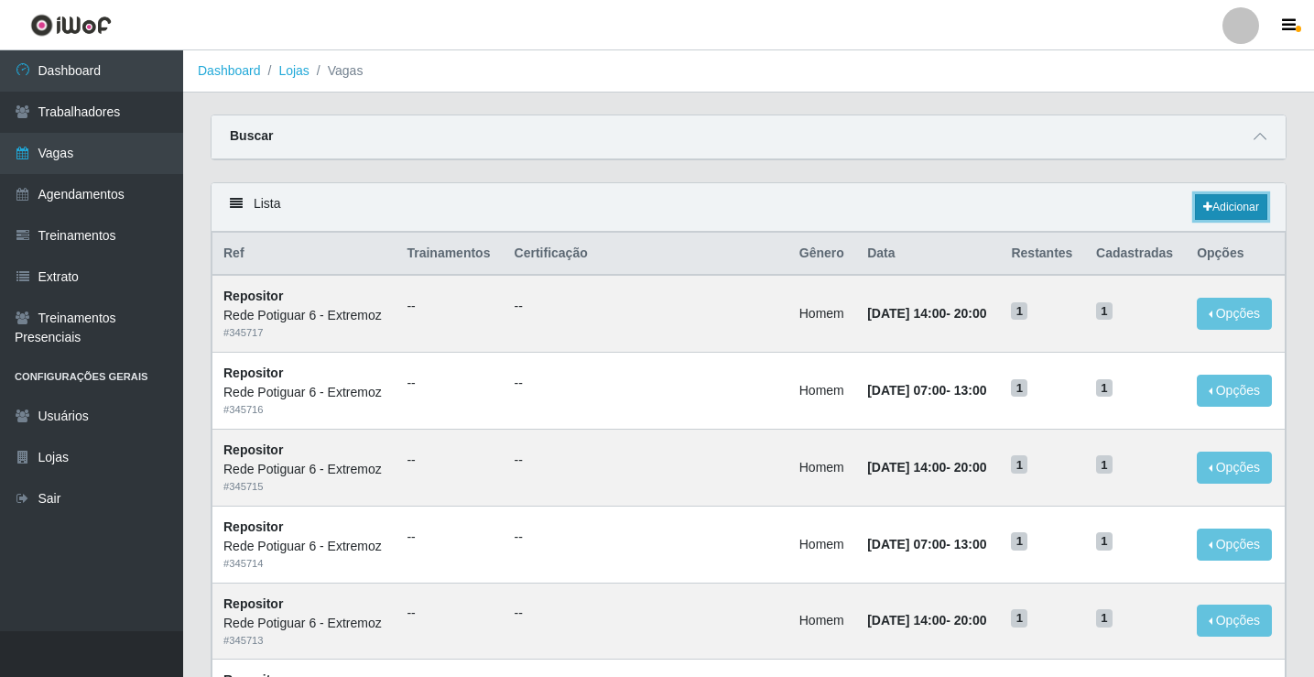
click at [1235, 217] on link "Adicionar" at bounding box center [1231, 207] width 72 height 26
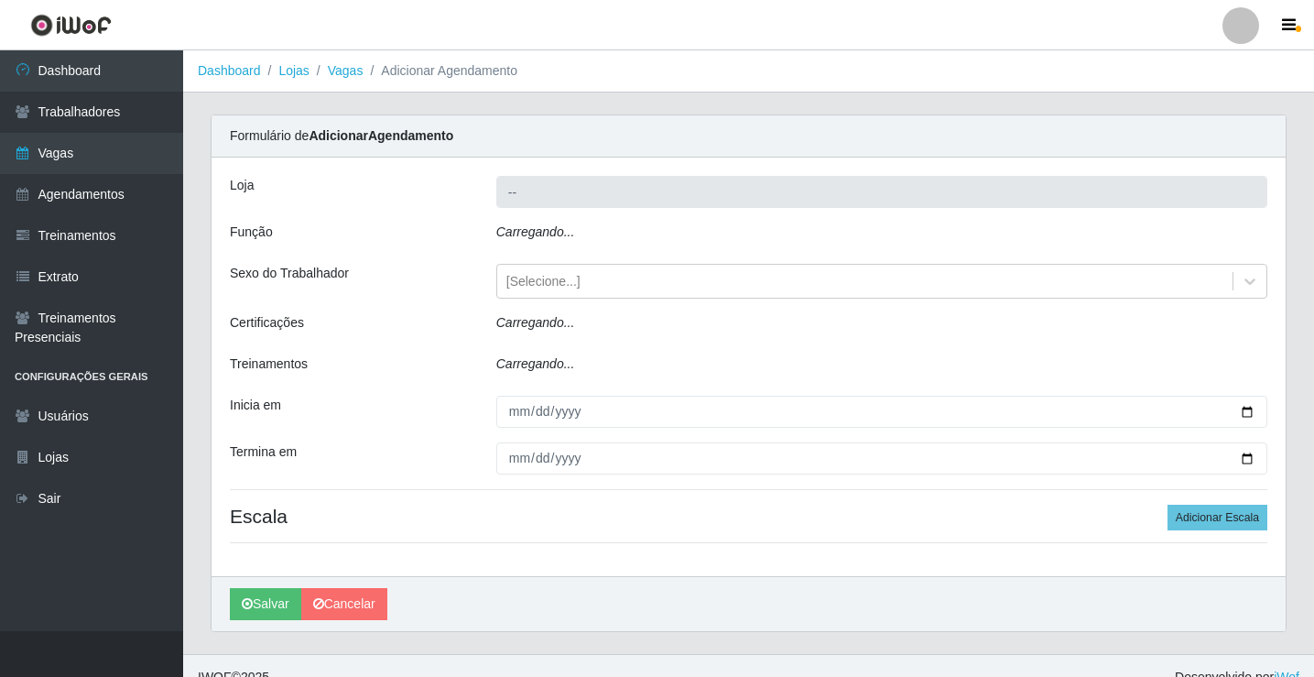
type input "Rede Potiguar 6 - Extremoz"
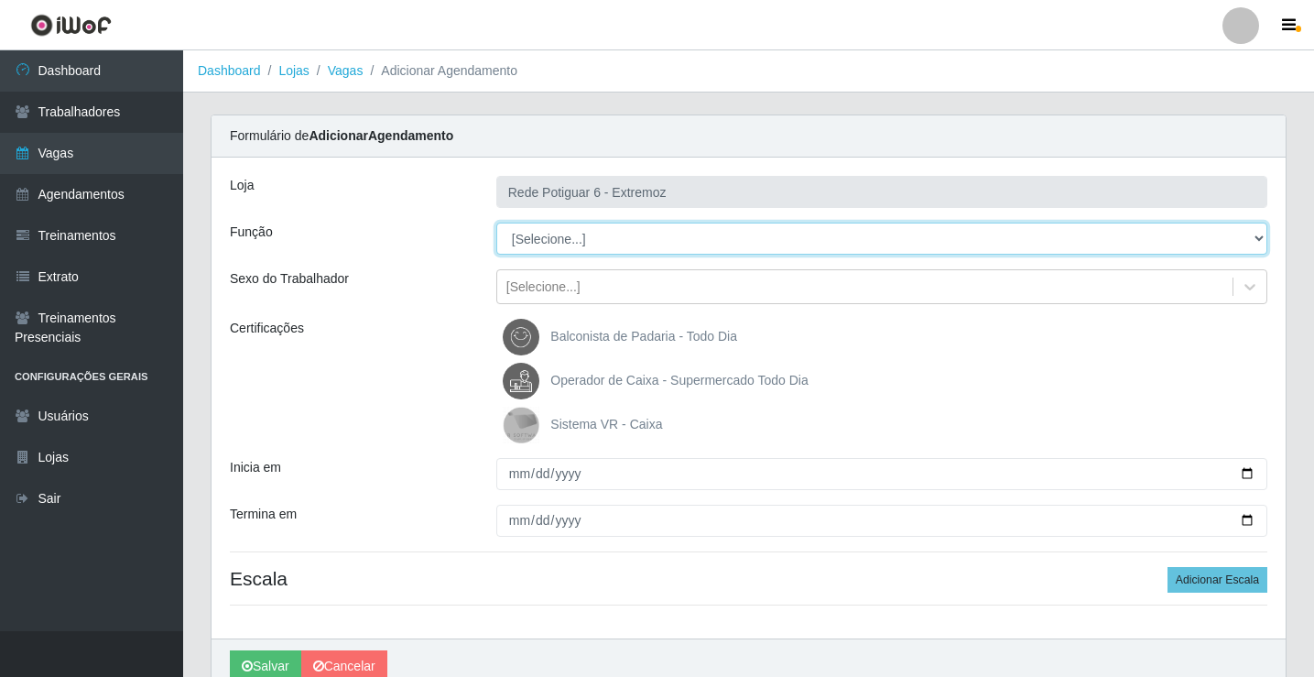
click at [538, 234] on select "[Selecione...] ASG Balconista Embalador Operador de Caixa Operador de Caixa + O…" at bounding box center [881, 239] width 771 height 32
select select "24"
click at [496, 223] on select "[Selecione...] ASG Balconista Embalador Operador de Caixa Operador de Caixa + O…" at bounding box center [881, 239] width 771 height 32
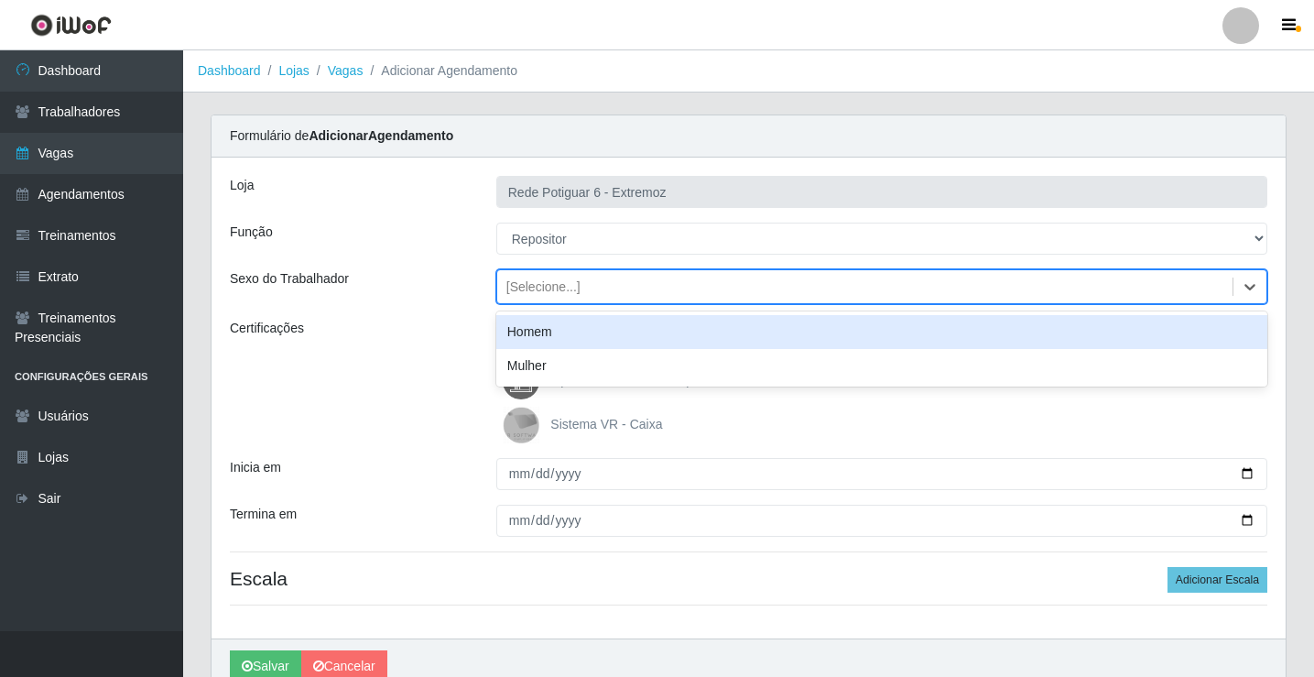
click at [584, 290] on div "[Selecione...]" at bounding box center [864, 287] width 735 height 30
click at [560, 339] on div "Homem" at bounding box center [881, 332] width 771 height 34
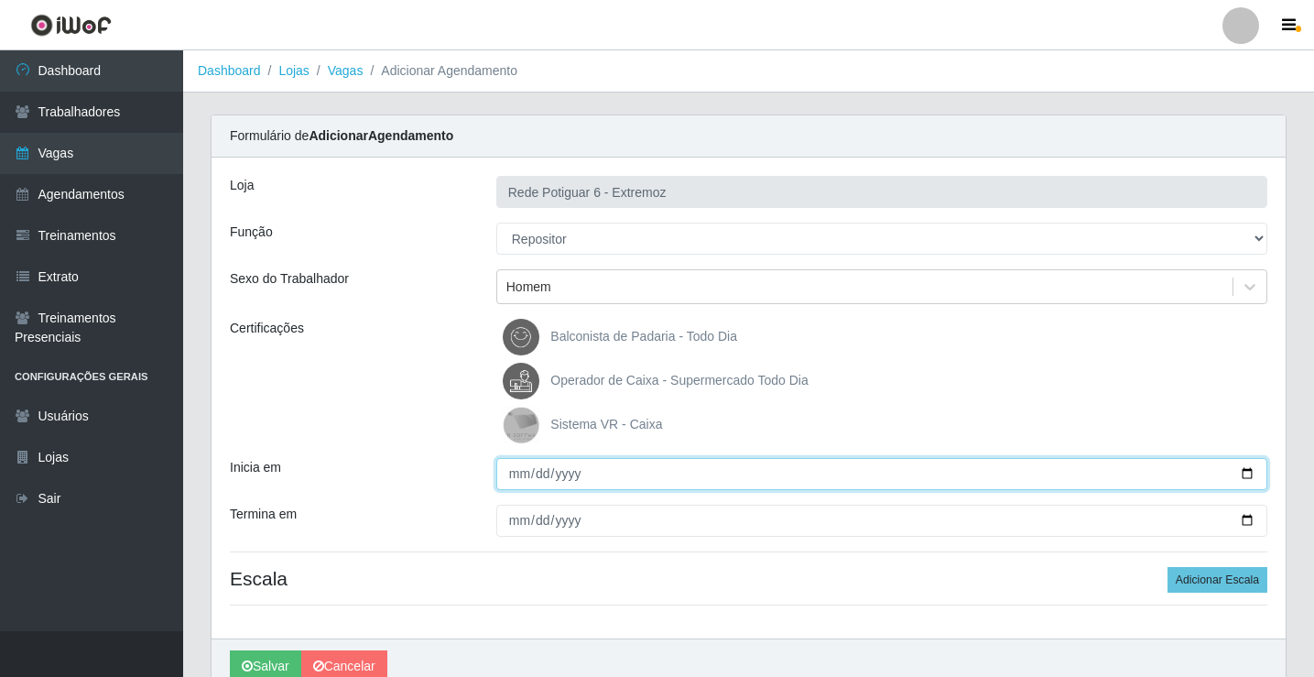
click at [503, 483] on input "Inicia em" at bounding box center [881, 474] width 771 height 32
type input "[DATE]"
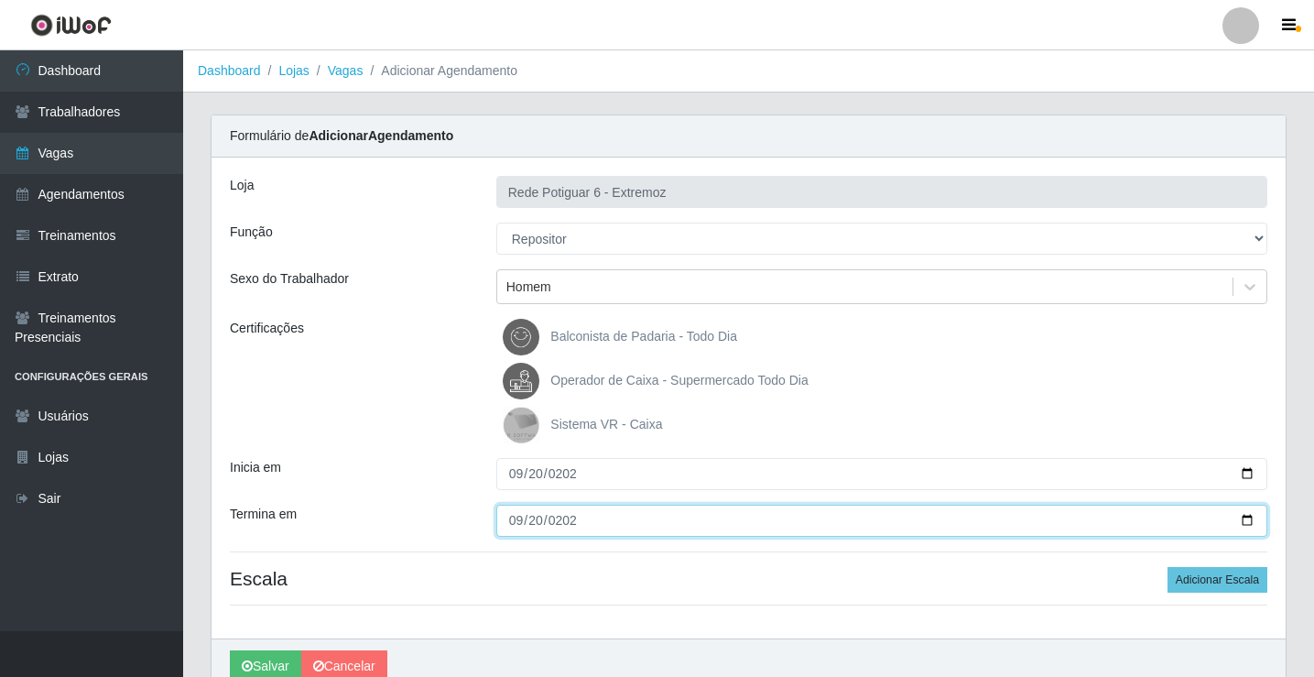
type input "[DATE]"
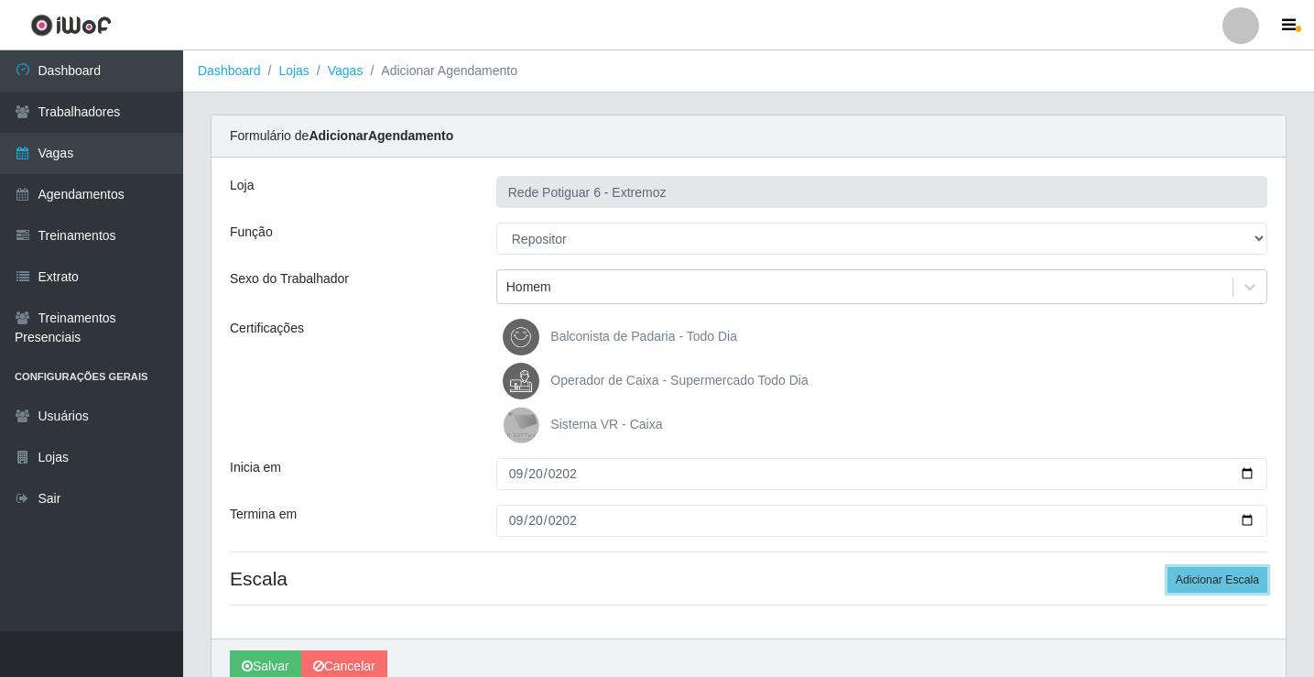
click at [1168, 567] on button "Adicionar Escala" at bounding box center [1218, 580] width 100 height 26
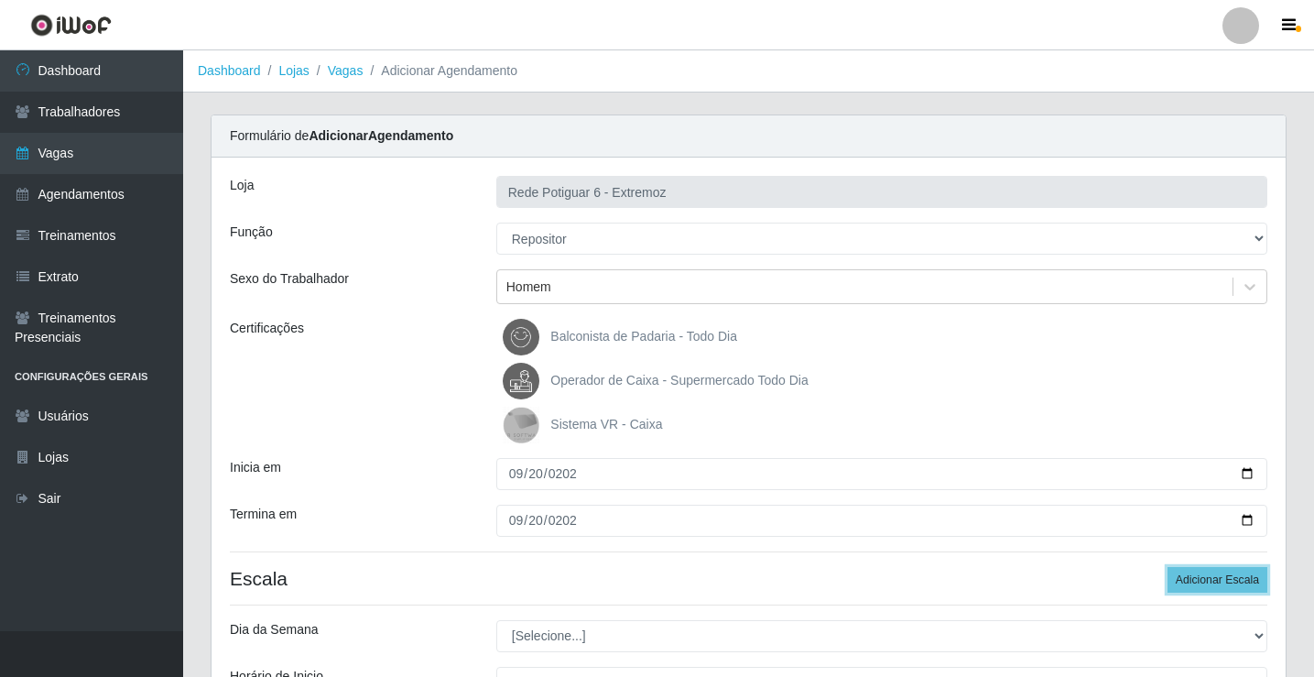
click at [1168, 567] on button "Adicionar Escala" at bounding box center [1218, 580] width 100 height 26
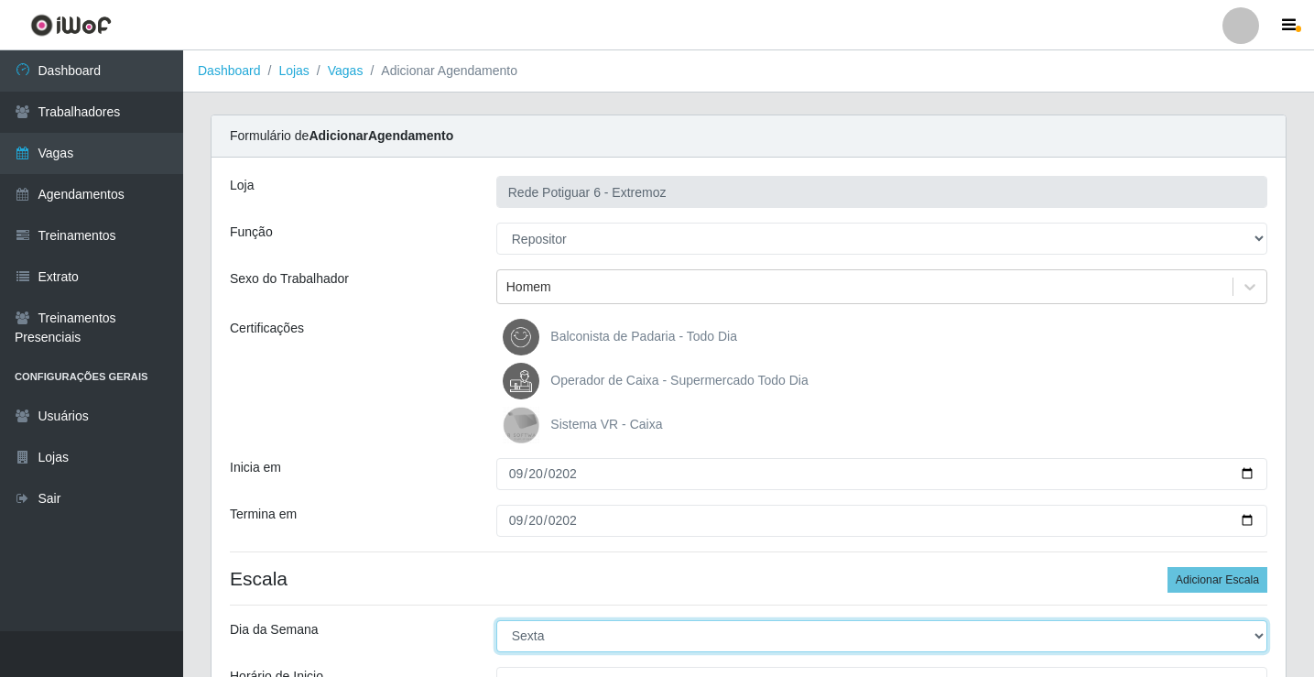
select select "6"
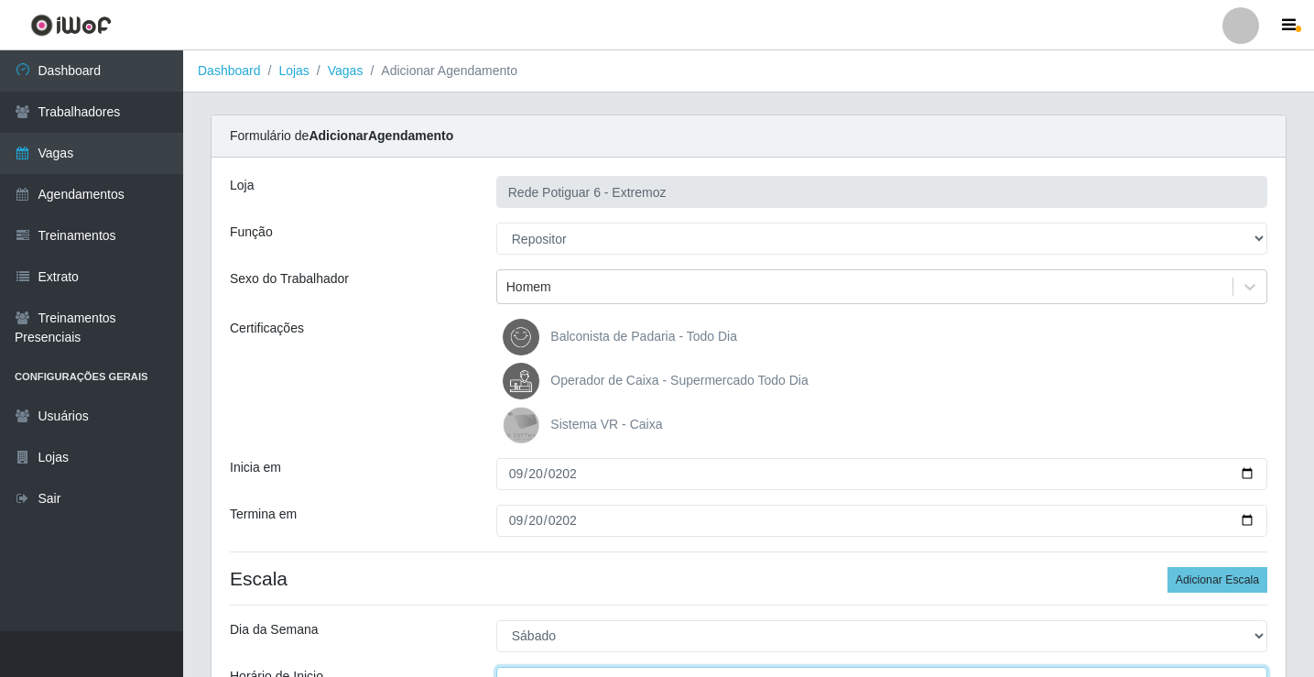
scroll to position [22, 0]
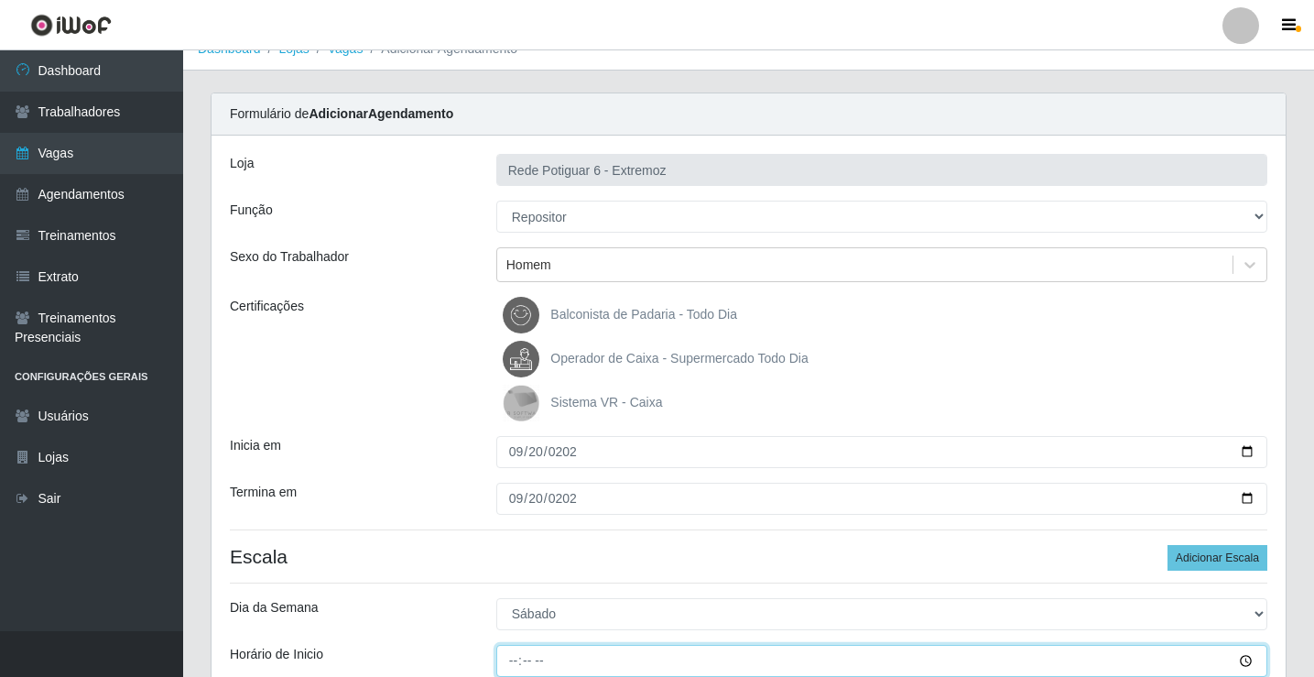
type input "07:00"
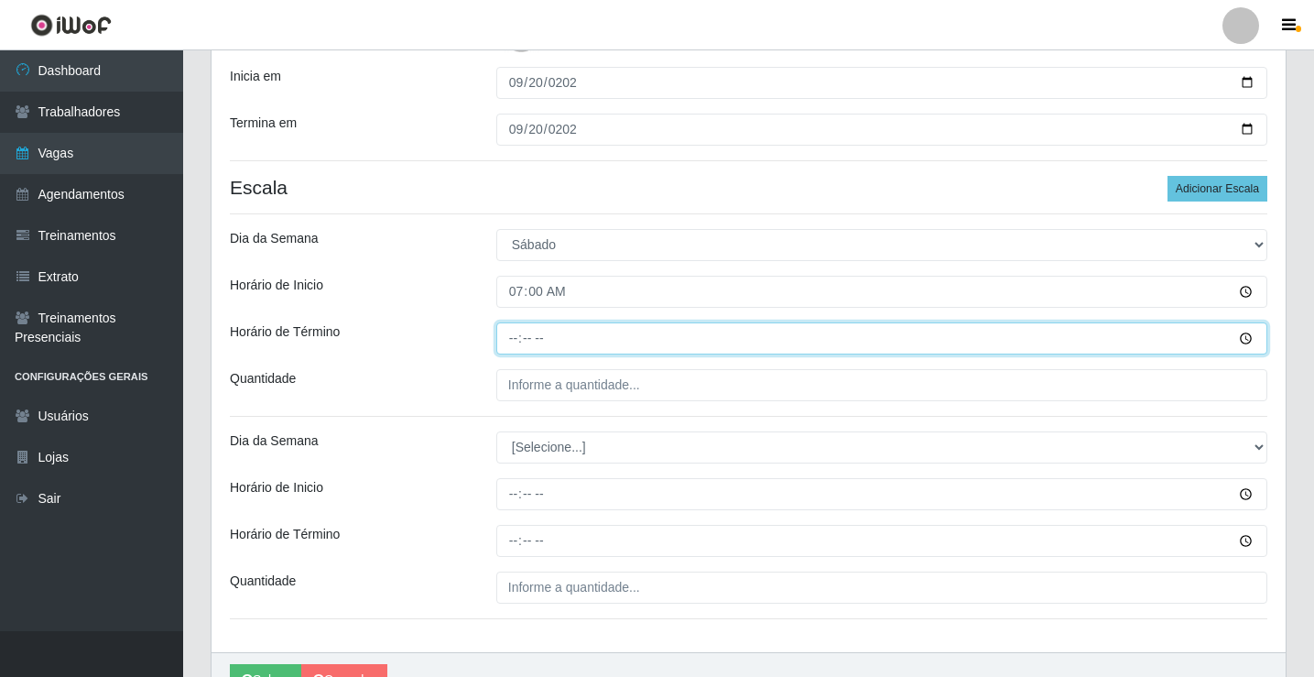
type input "13:00"
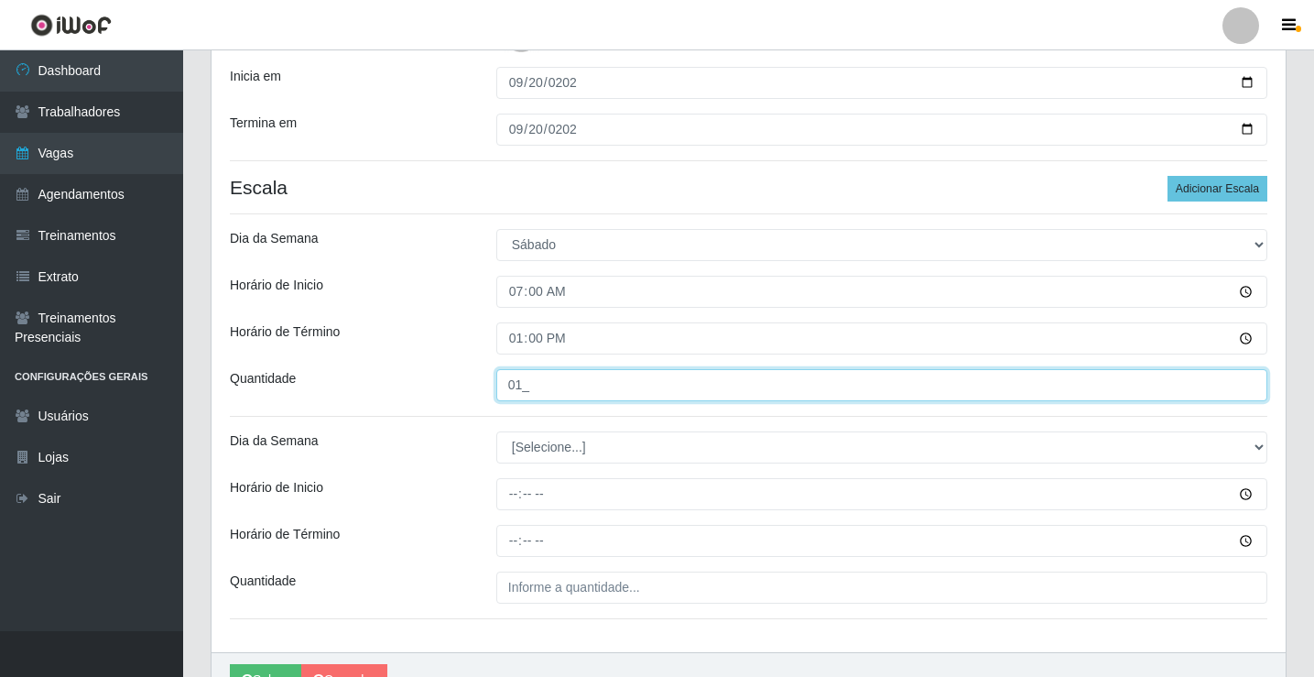
type input "01_"
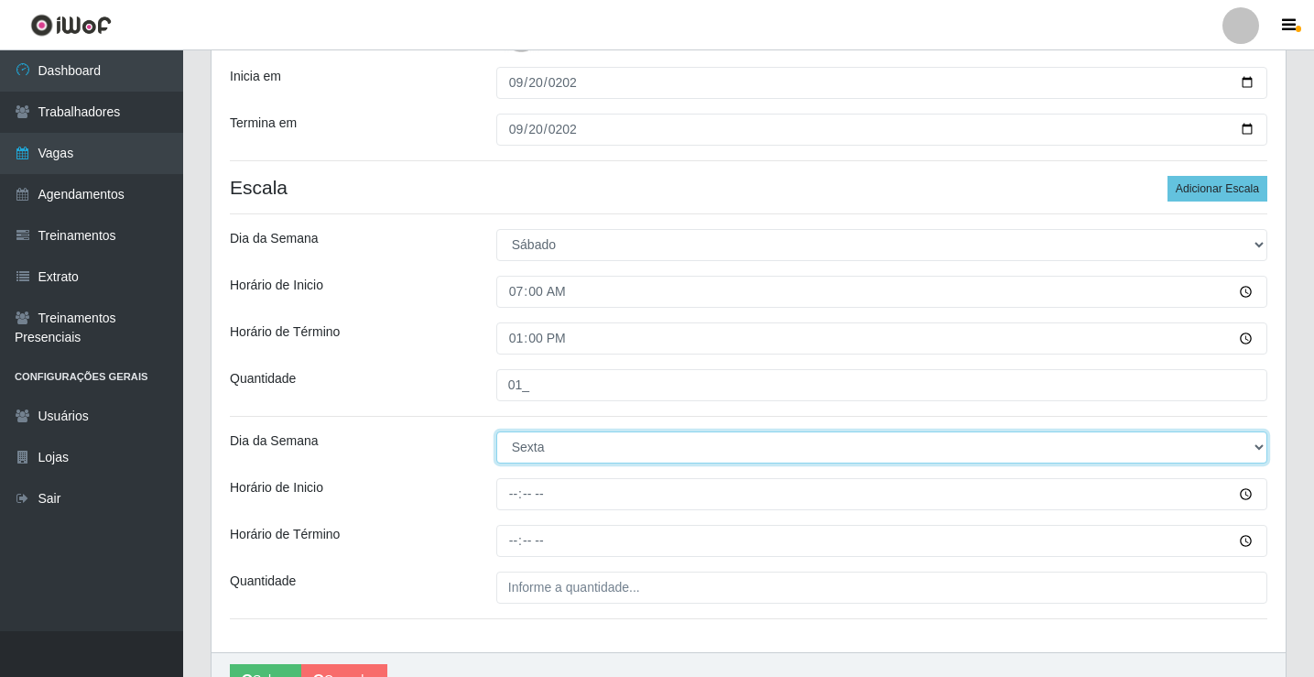
select select "6"
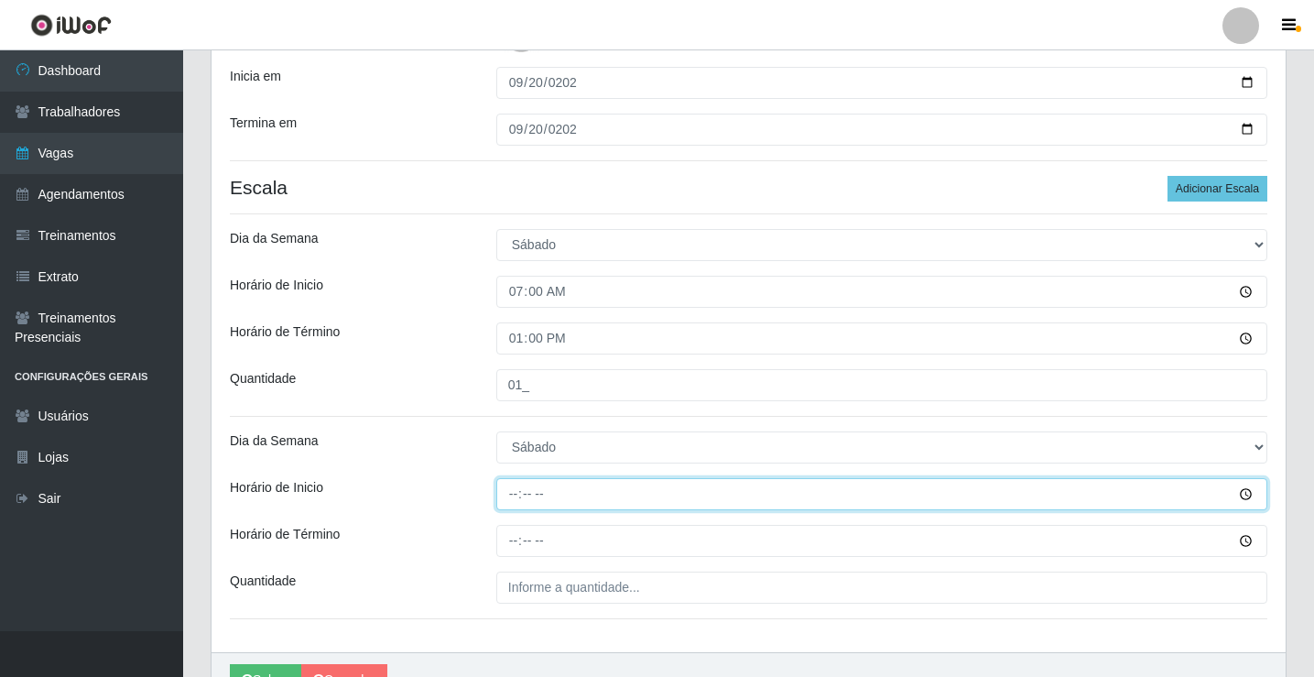
type input "14:00"
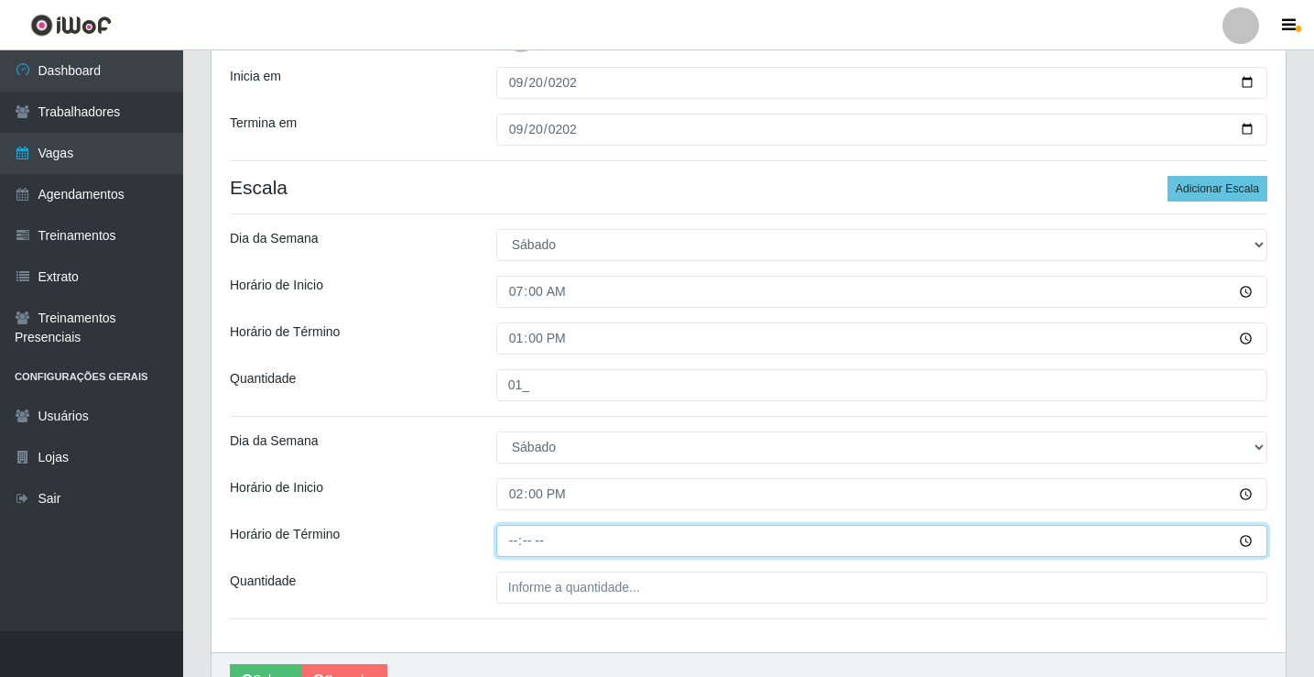
type input "20:00"
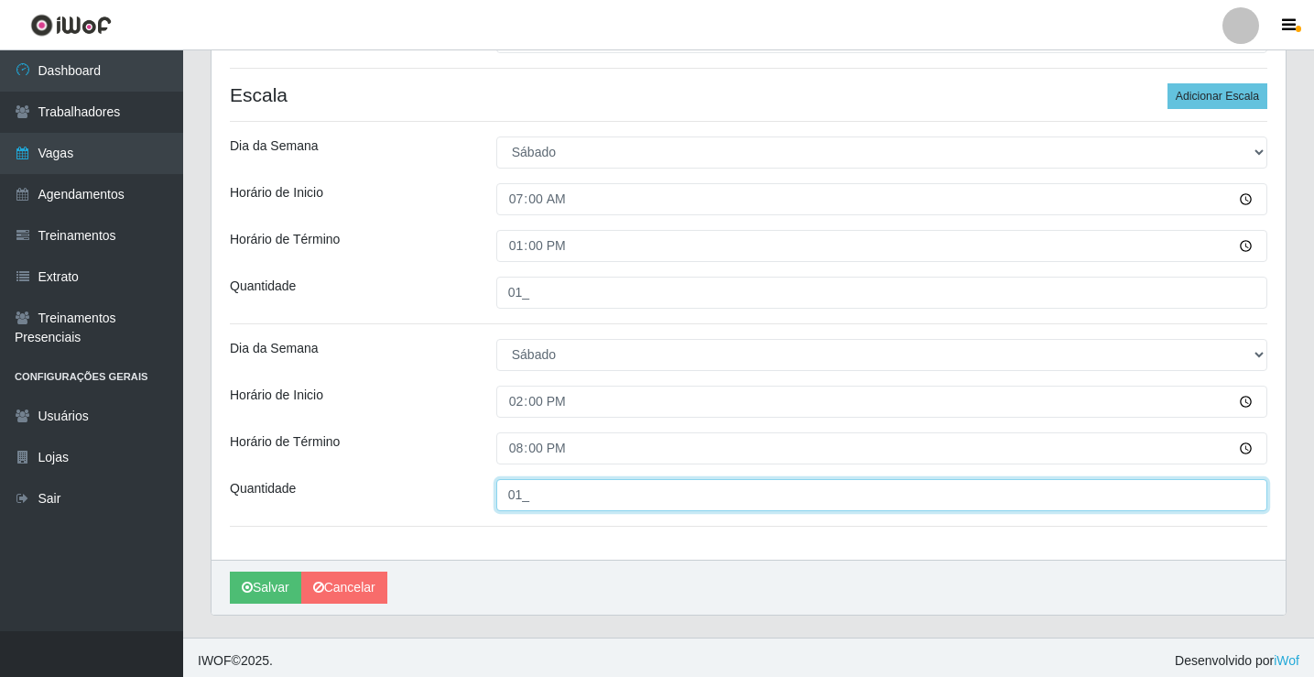
scroll to position [490, 0]
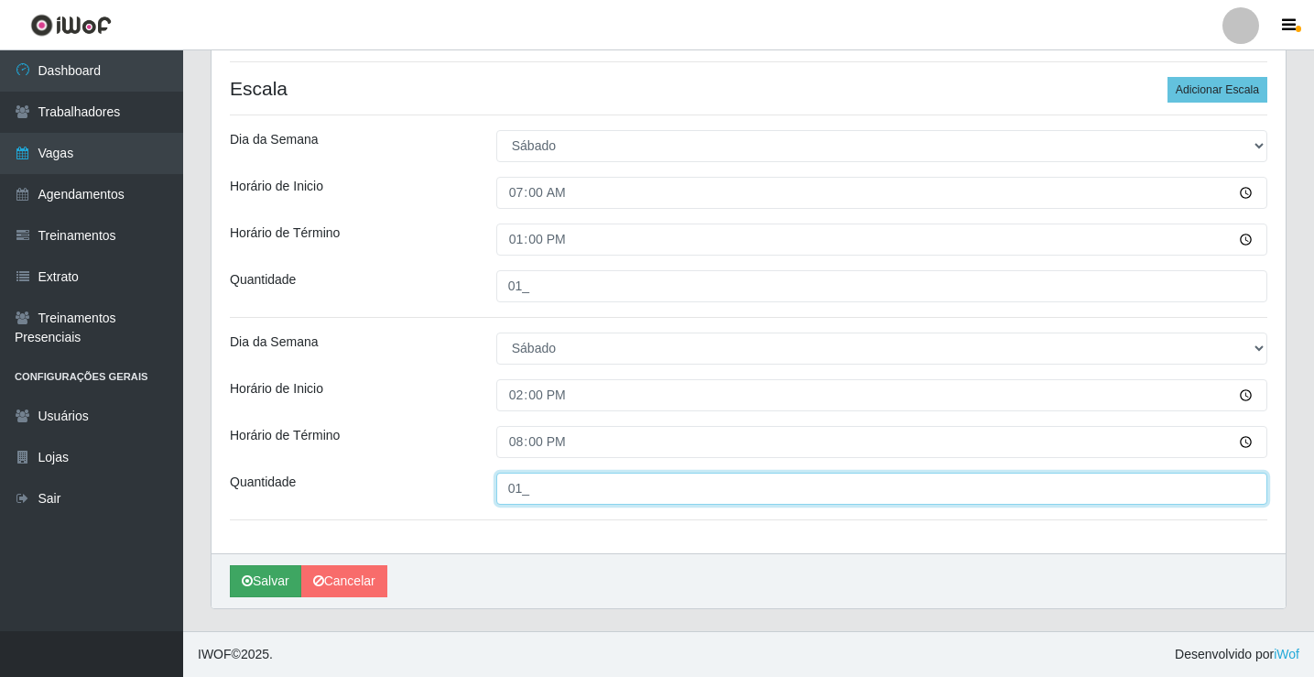
type input "01_"
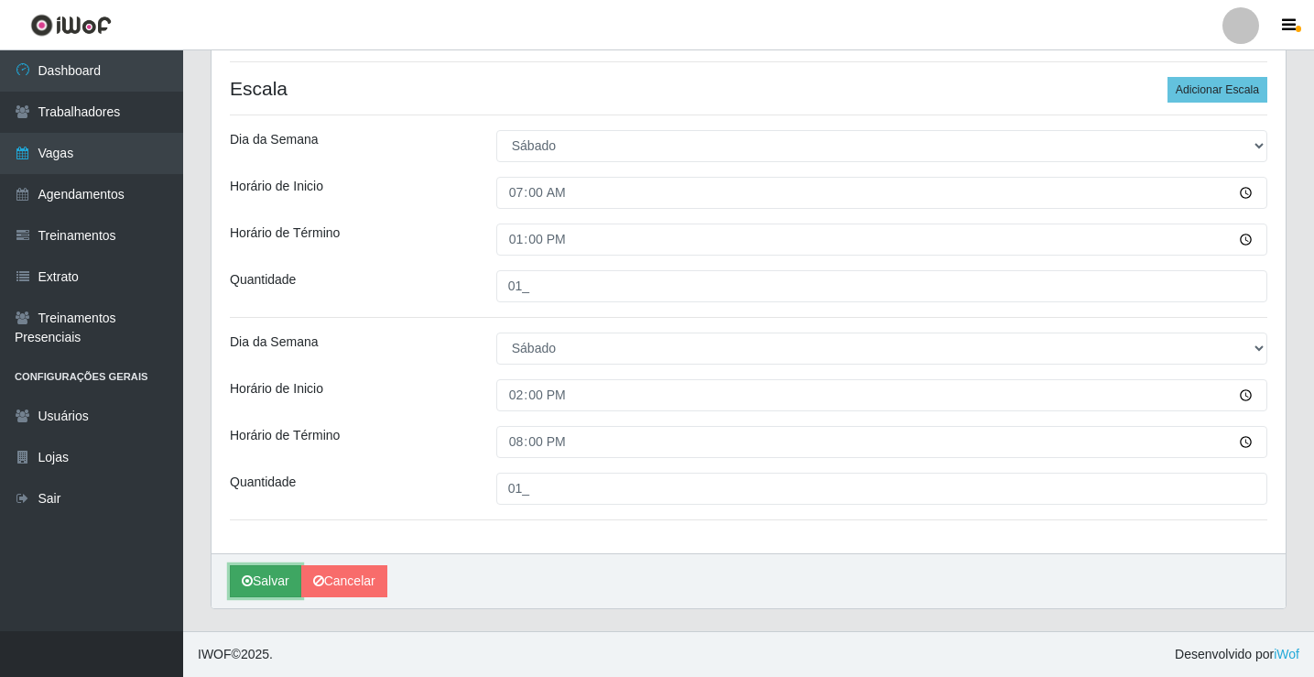
click at [262, 584] on button "Salvar" at bounding box center [265, 581] width 71 height 32
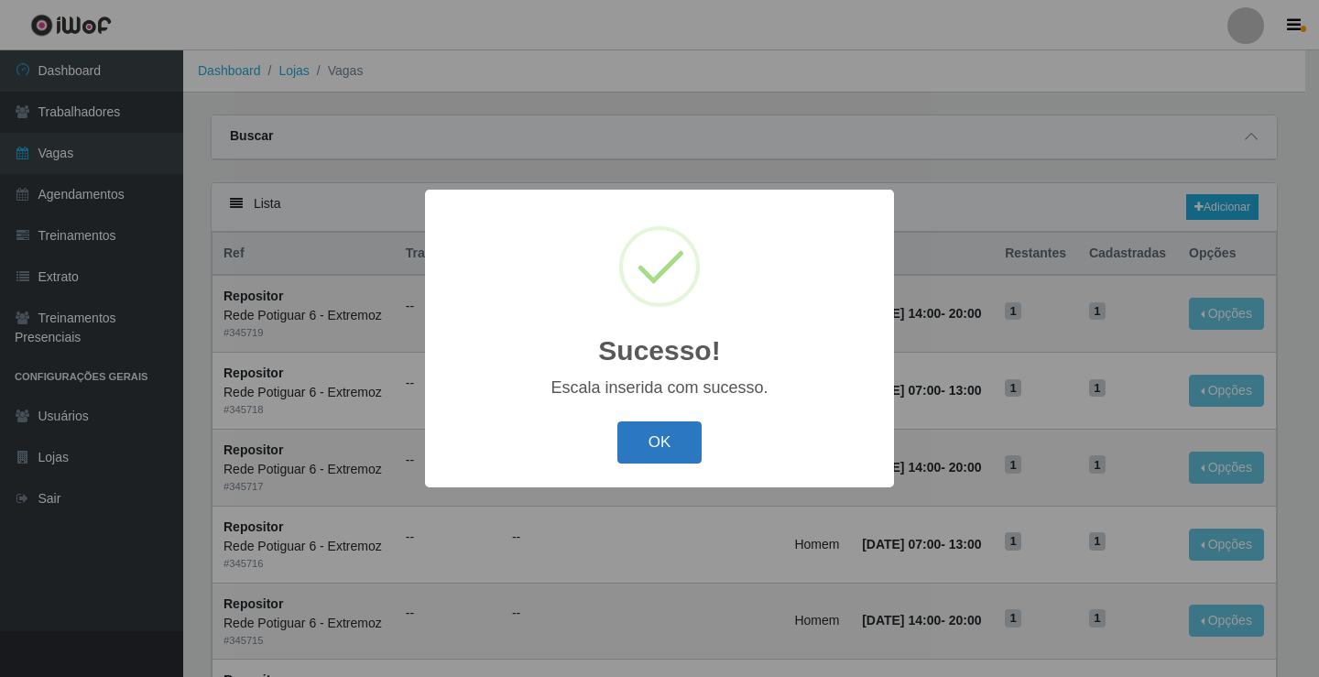
click at [679, 429] on button "OK" at bounding box center [659, 442] width 85 height 43
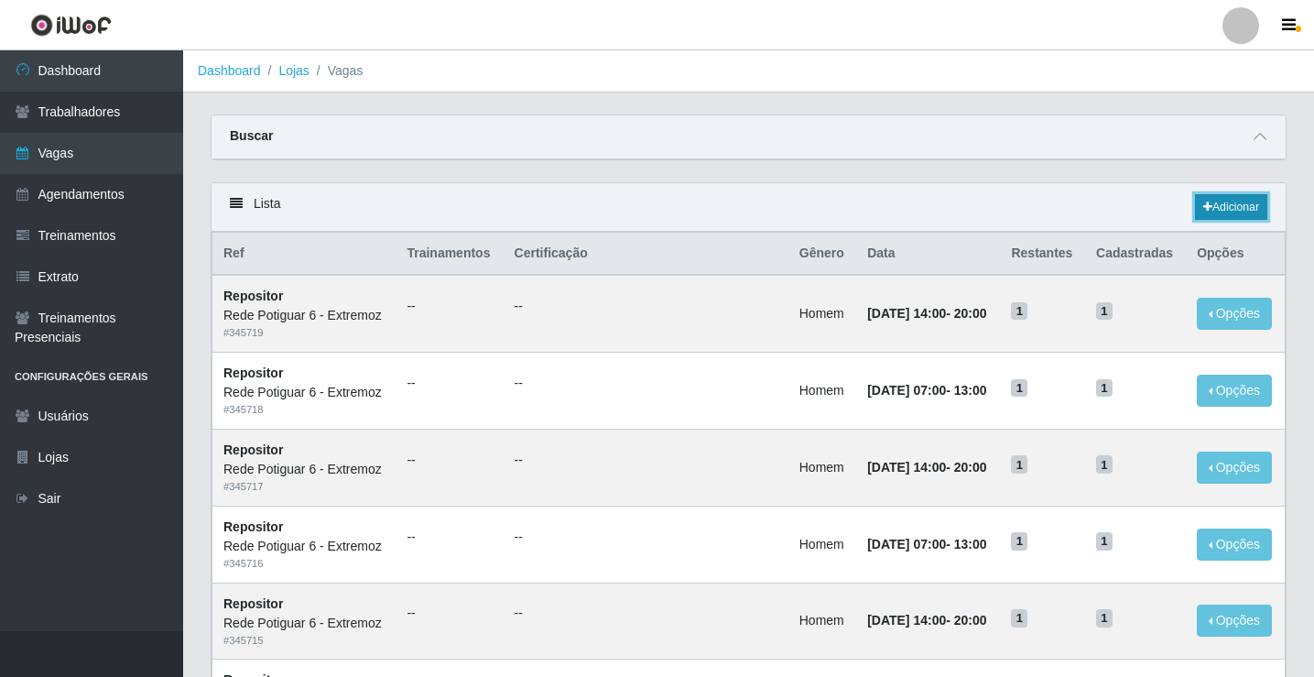
click at [1227, 212] on link "Adicionar" at bounding box center [1231, 207] width 72 height 26
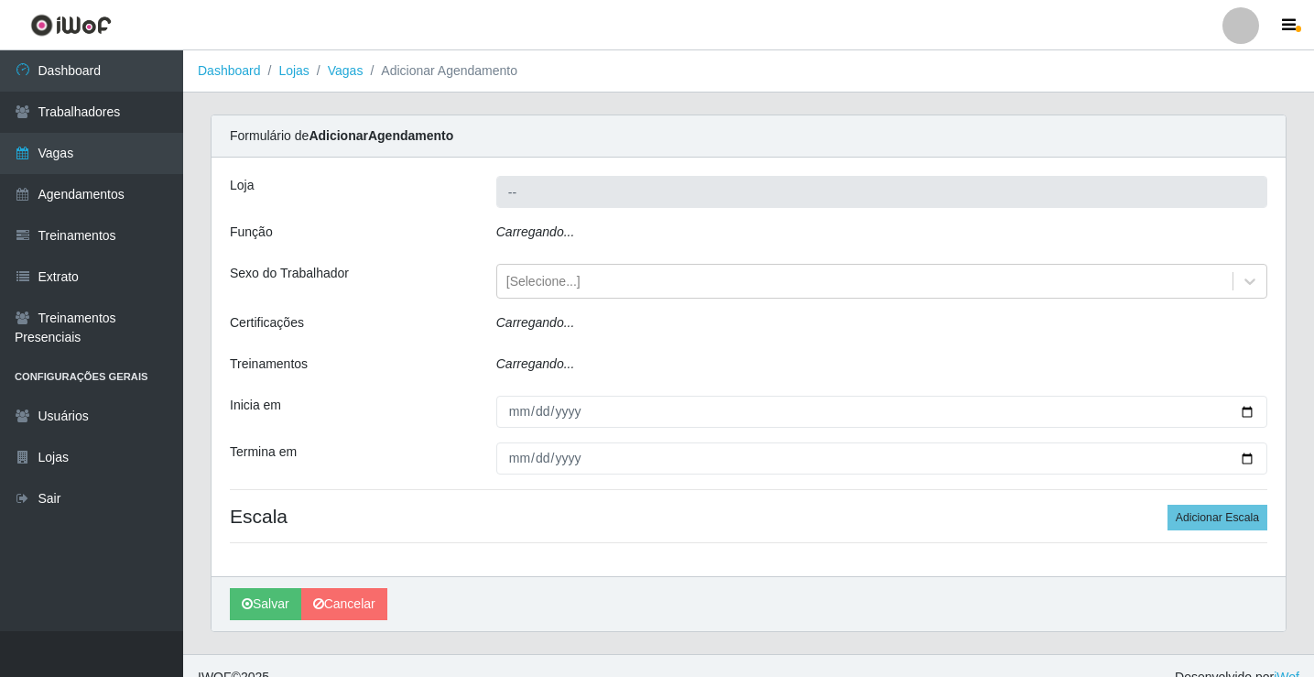
type input "Rede Potiguar 6 - Extremoz"
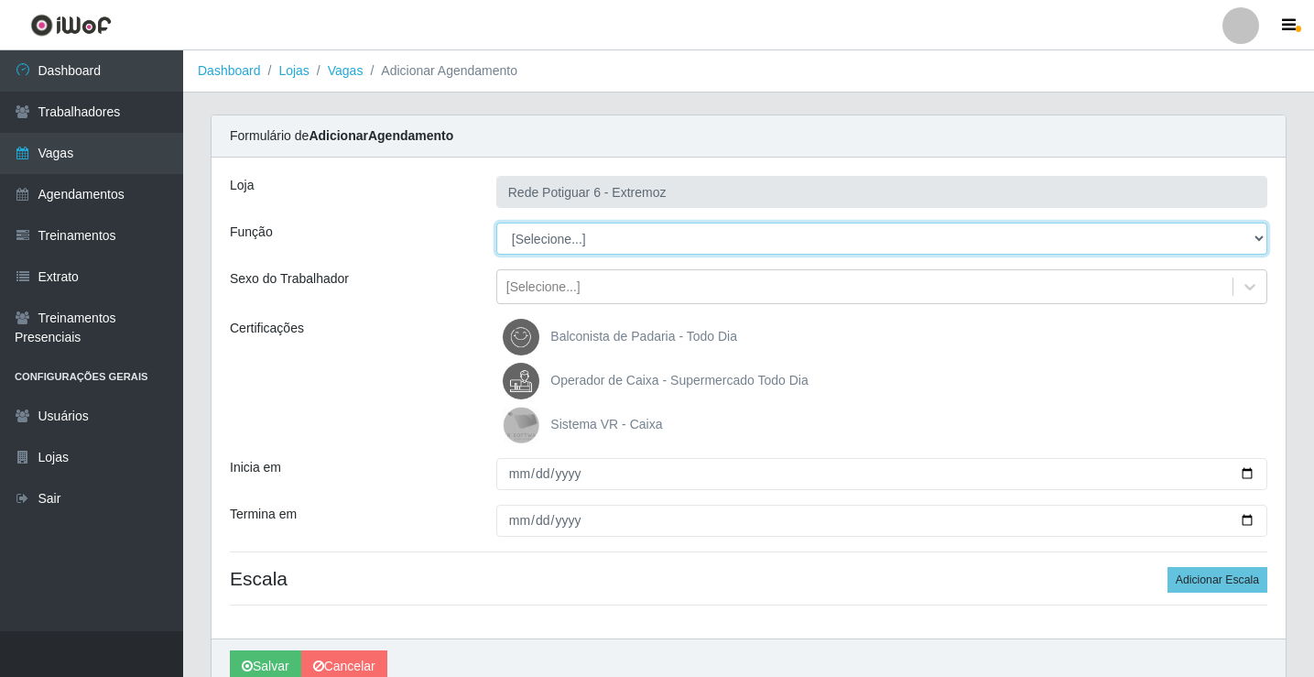
click at [539, 235] on select "[Selecione...] ASG Balconista Embalador Operador de Caixa Operador de Caixa + O…" at bounding box center [881, 239] width 771 height 32
select select "24"
click at [496, 223] on select "[Selecione...] ASG Balconista Embalador Operador de Caixa Operador de Caixa + O…" at bounding box center [881, 239] width 771 height 32
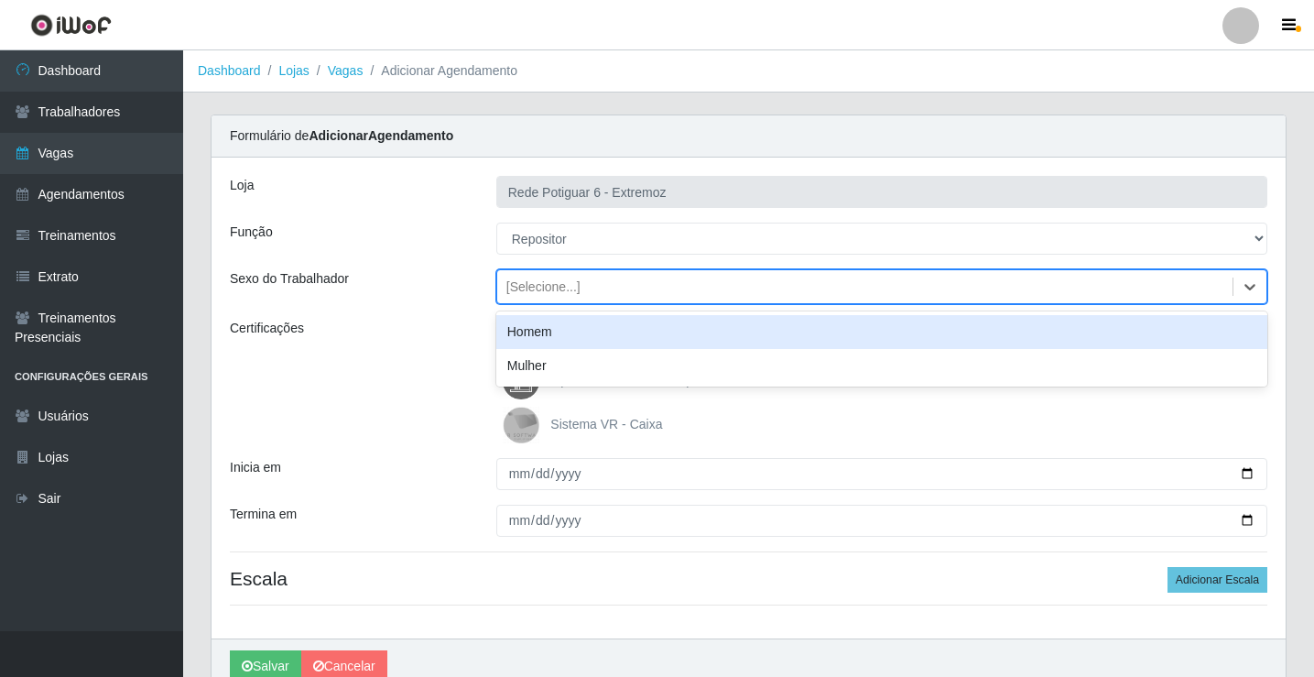
click at [593, 297] on div "[Selecione...]" at bounding box center [864, 287] width 735 height 30
drag, startPoint x: 562, startPoint y: 328, endPoint x: 562, endPoint y: 340, distance: 11.9
click at [562, 330] on div "Homem" at bounding box center [881, 332] width 771 height 34
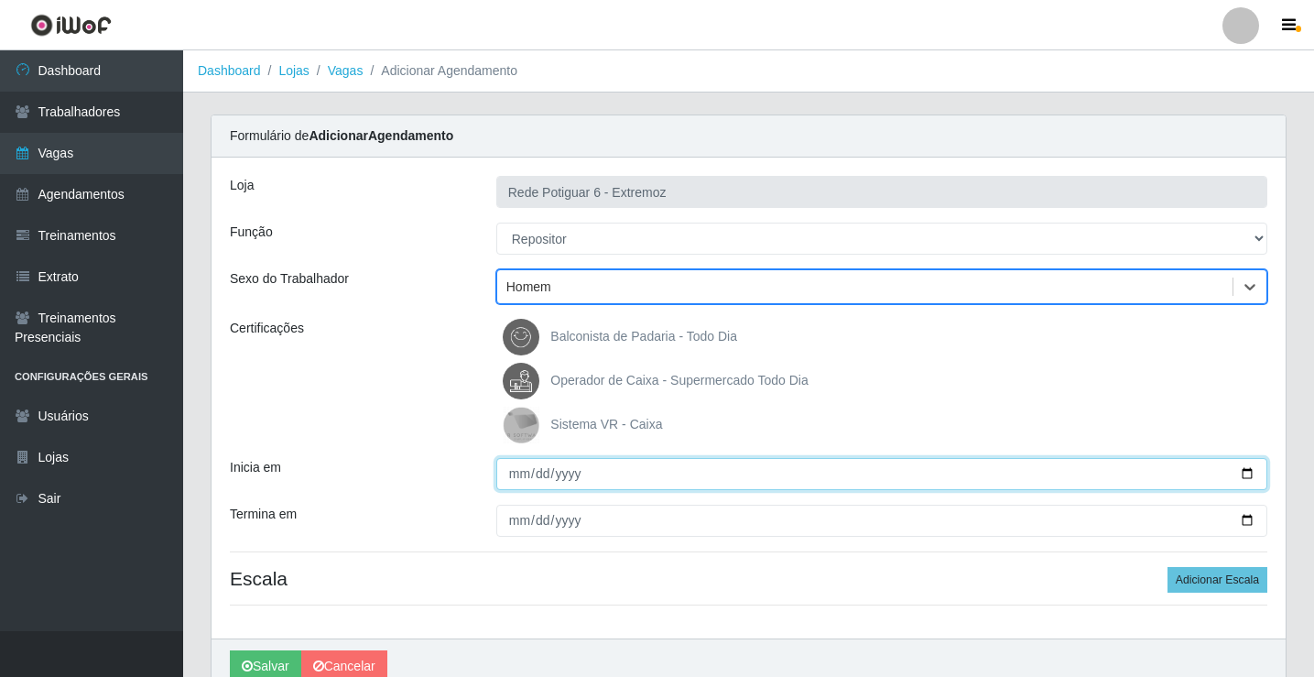
click at [511, 480] on input "Inicia em" at bounding box center [881, 474] width 771 height 32
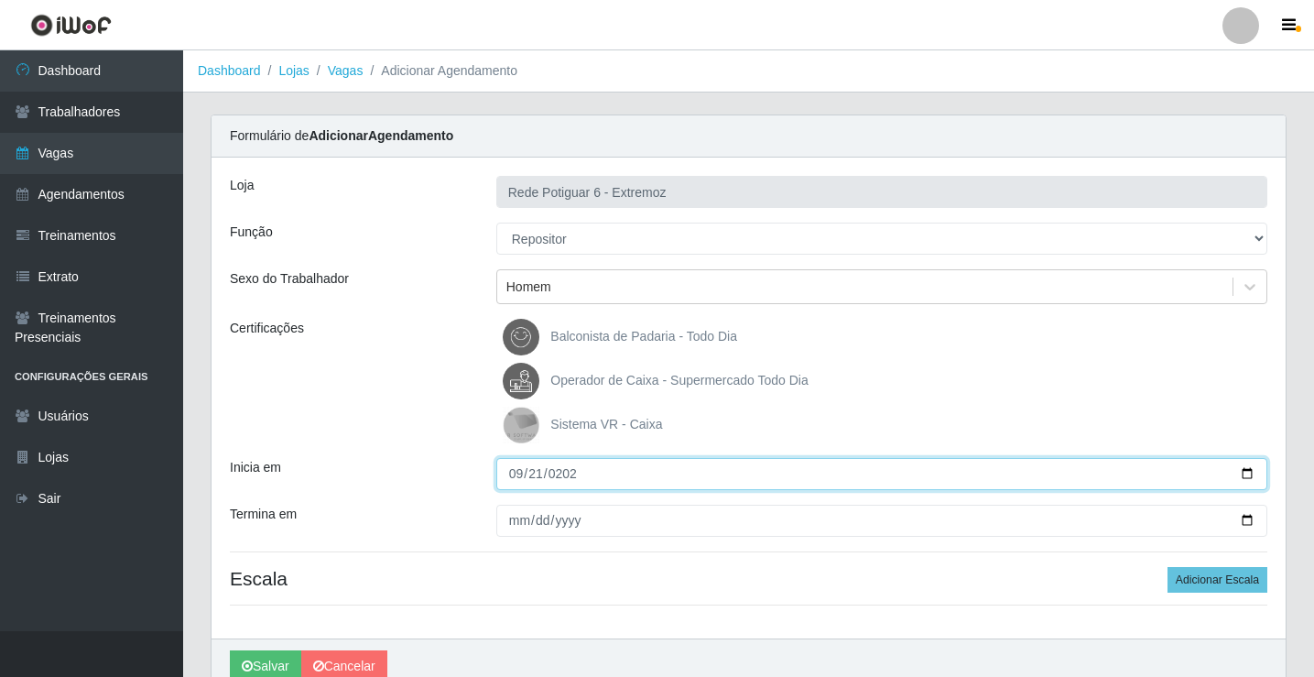
type input "[DATE]"
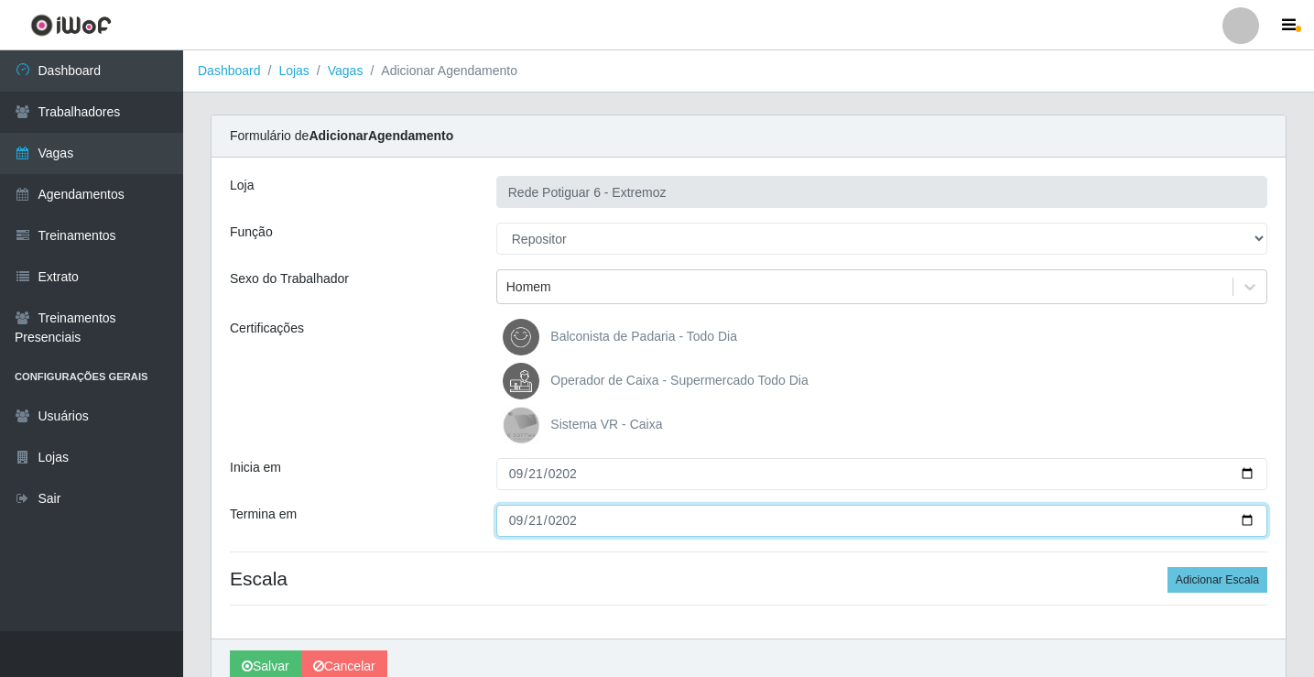
type input "[DATE]"
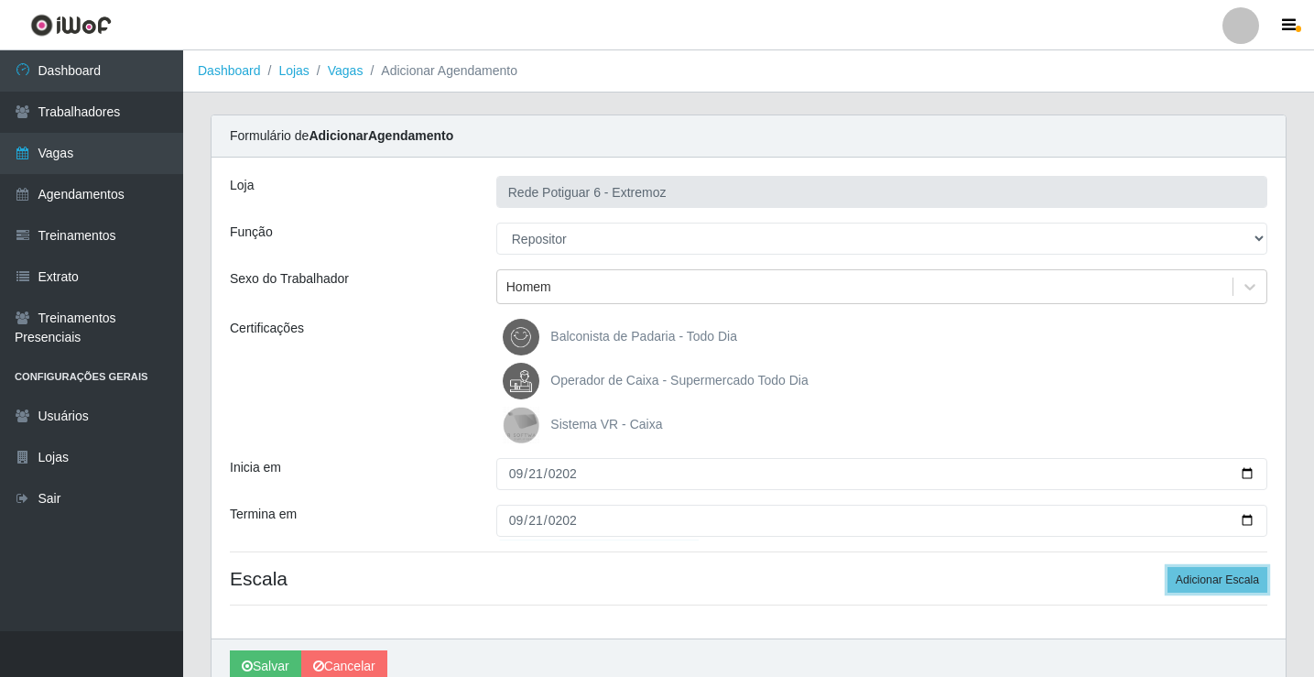
click at [1168, 567] on button "Adicionar Escala" at bounding box center [1218, 580] width 100 height 26
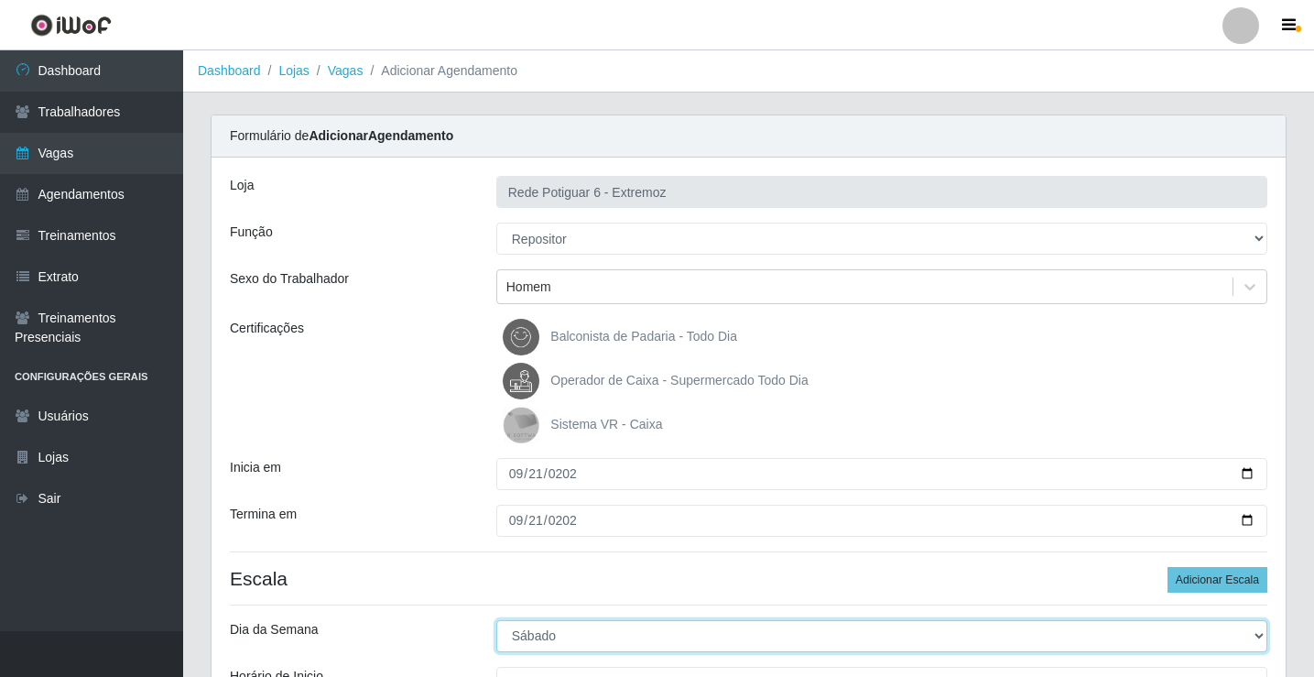
select select "0"
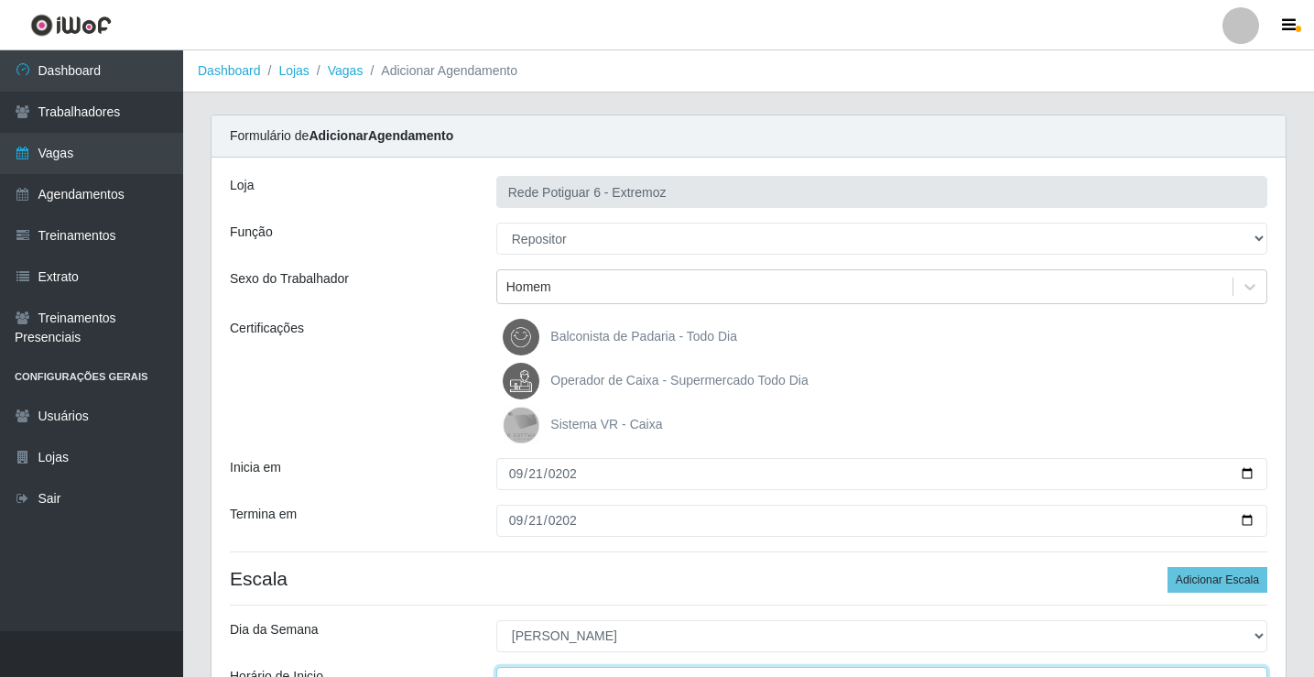
scroll to position [22, 0]
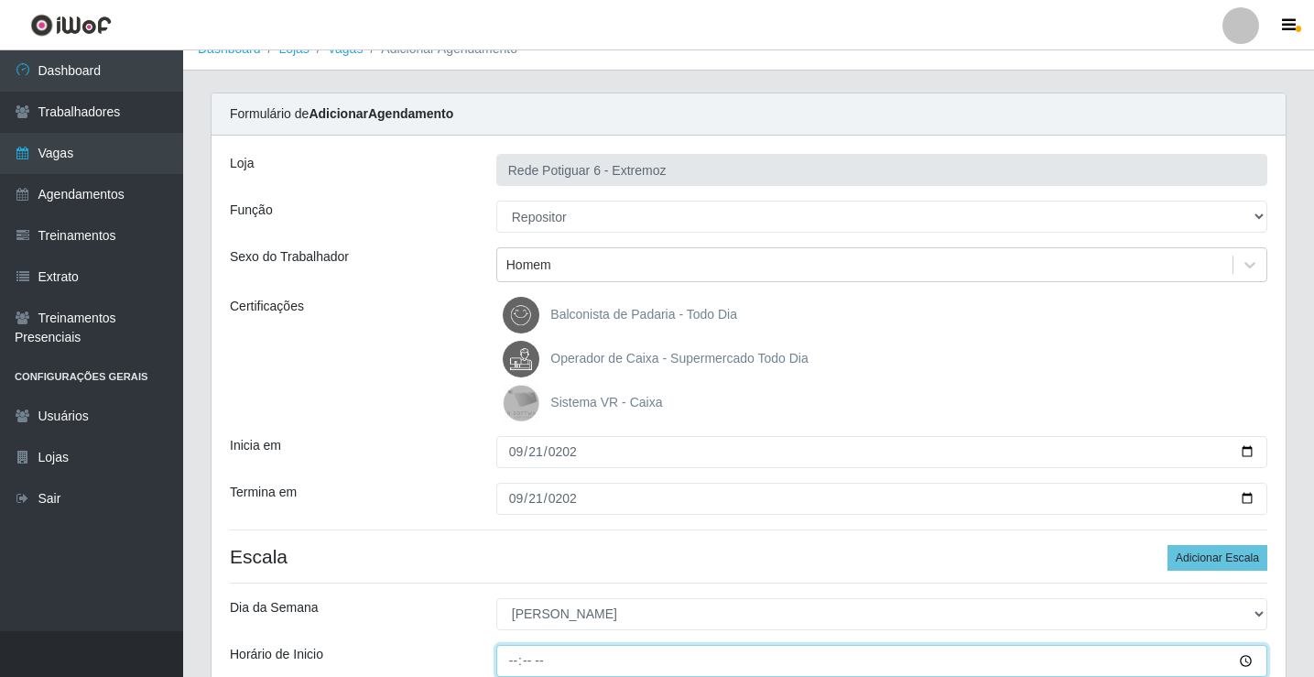
type input "07:00"
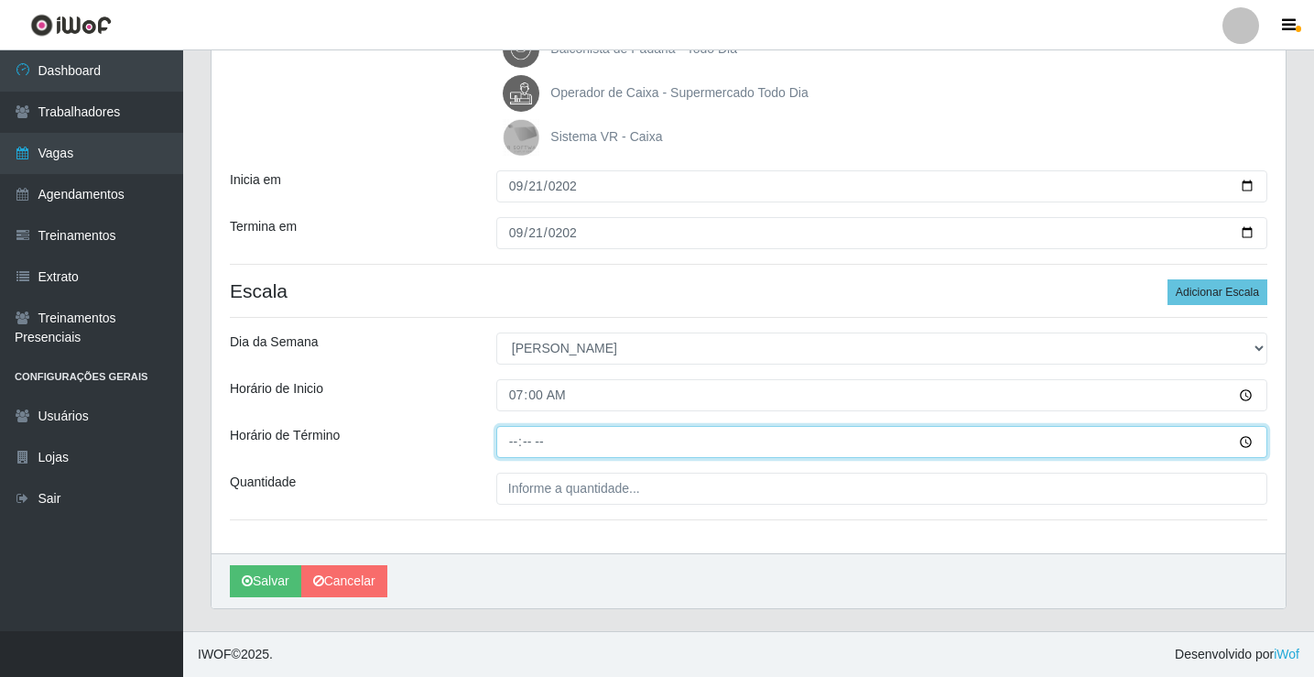
type input "13:00"
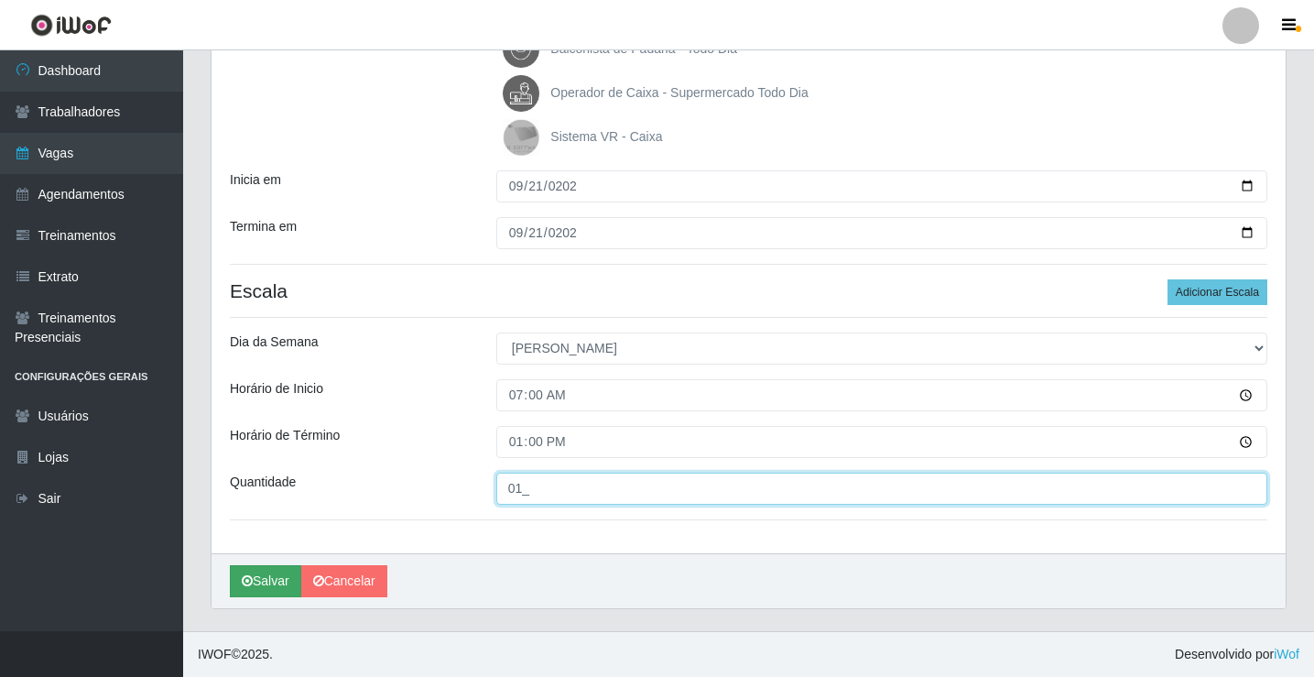
type input "01_"
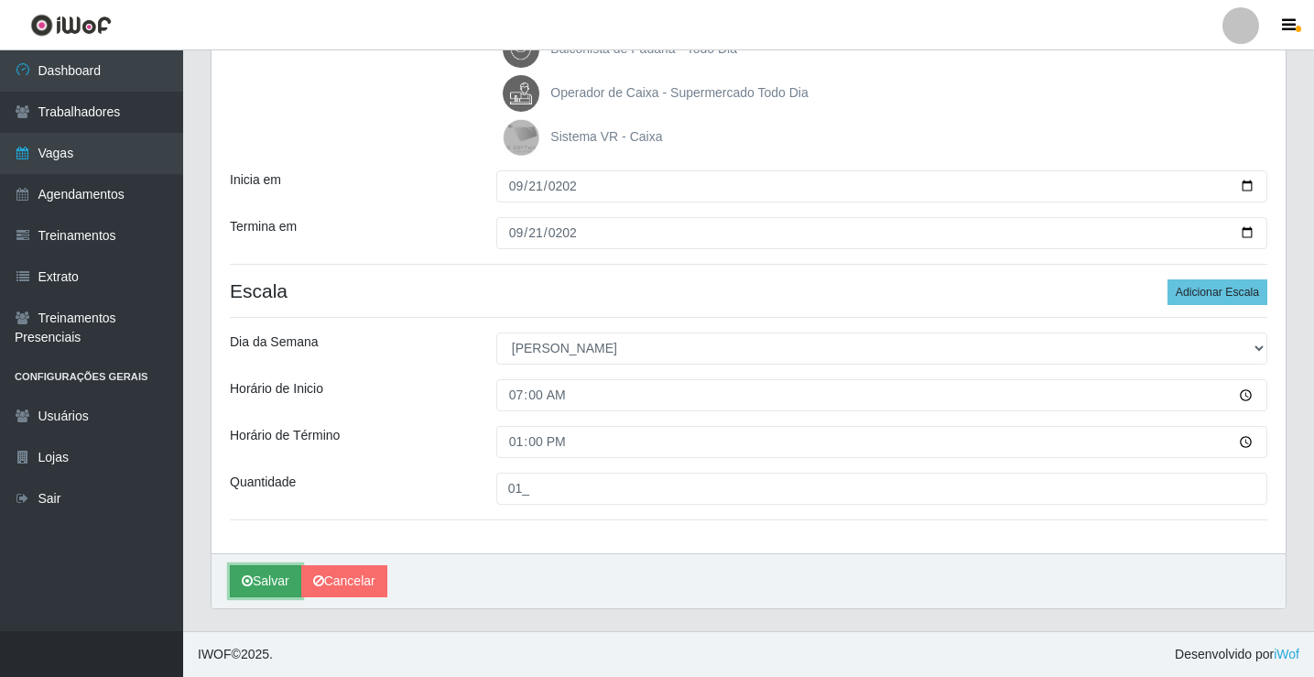
click at [261, 578] on button "Salvar" at bounding box center [265, 581] width 71 height 32
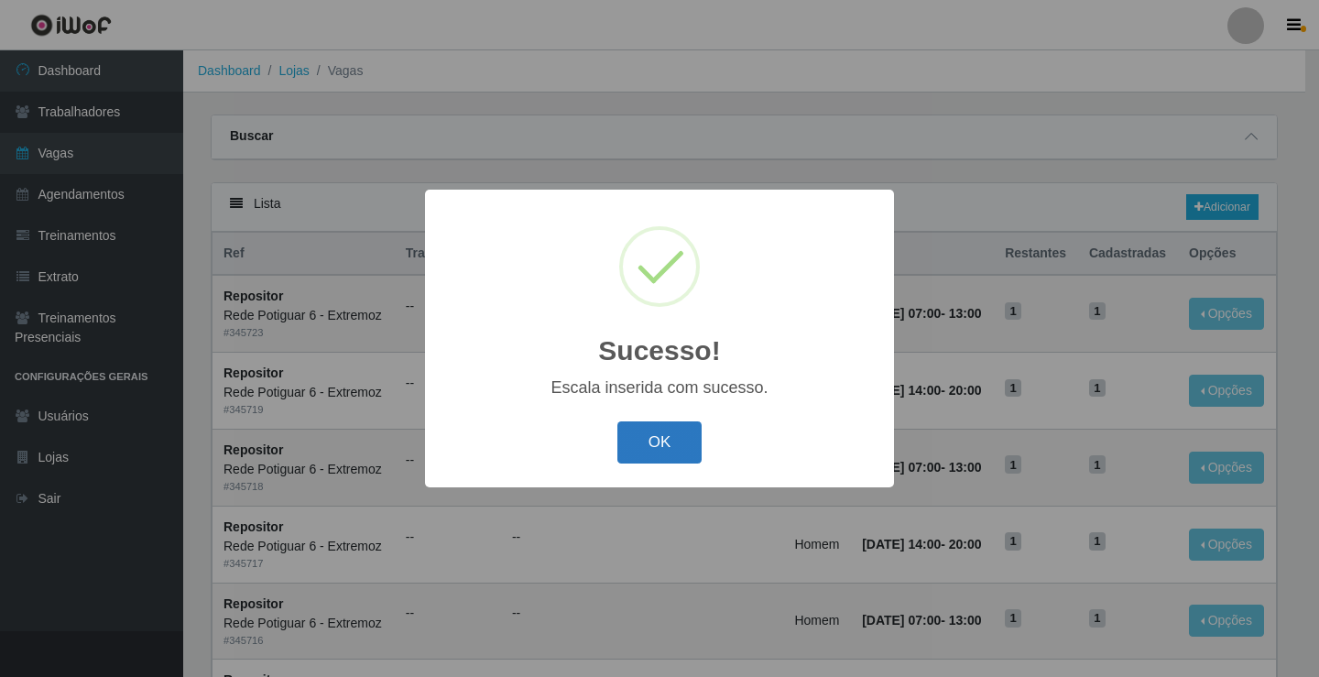
click at [648, 442] on button "OK" at bounding box center [659, 442] width 85 height 43
